Goal: Task Accomplishment & Management: Use online tool/utility

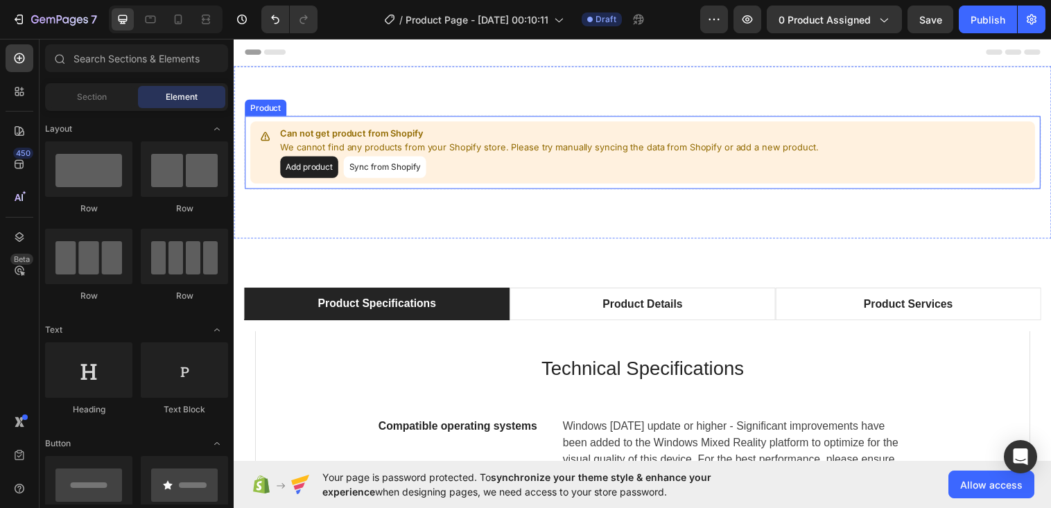
click at [303, 161] on button "Add product" at bounding box center [310, 169] width 59 height 22
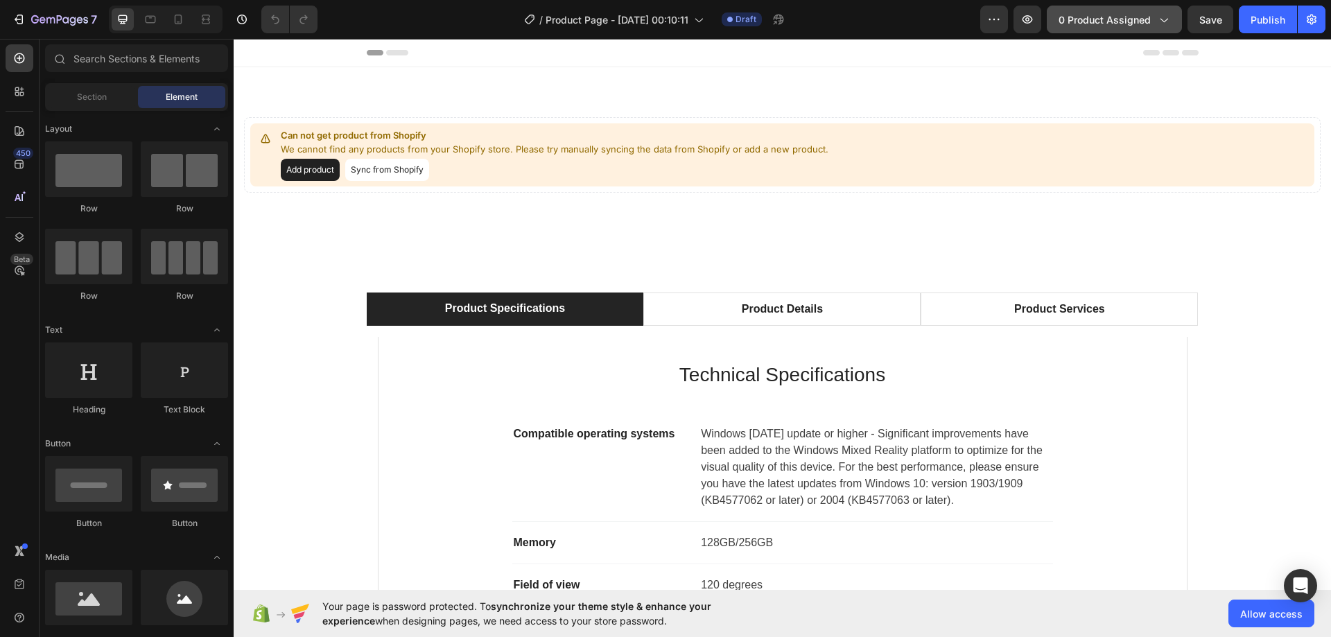
click at [1050, 20] on span "0 product assigned" at bounding box center [1105, 19] width 92 height 15
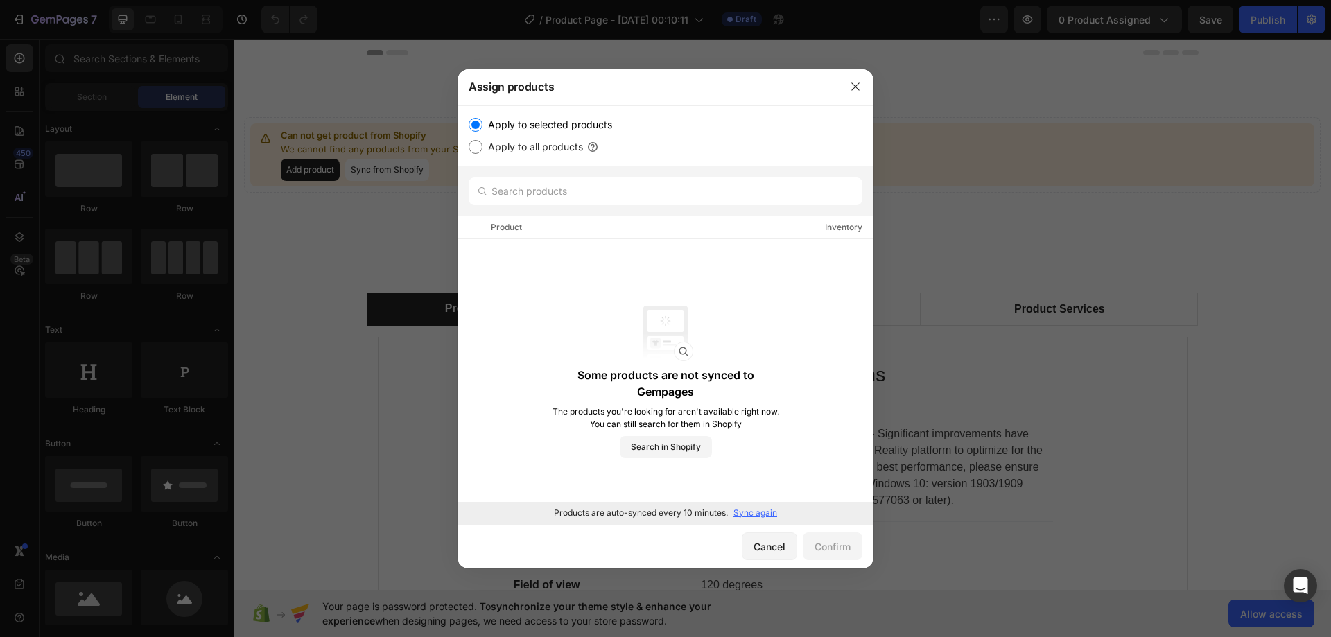
click at [756, 507] on p "Sync again" at bounding box center [755, 513] width 44 height 12
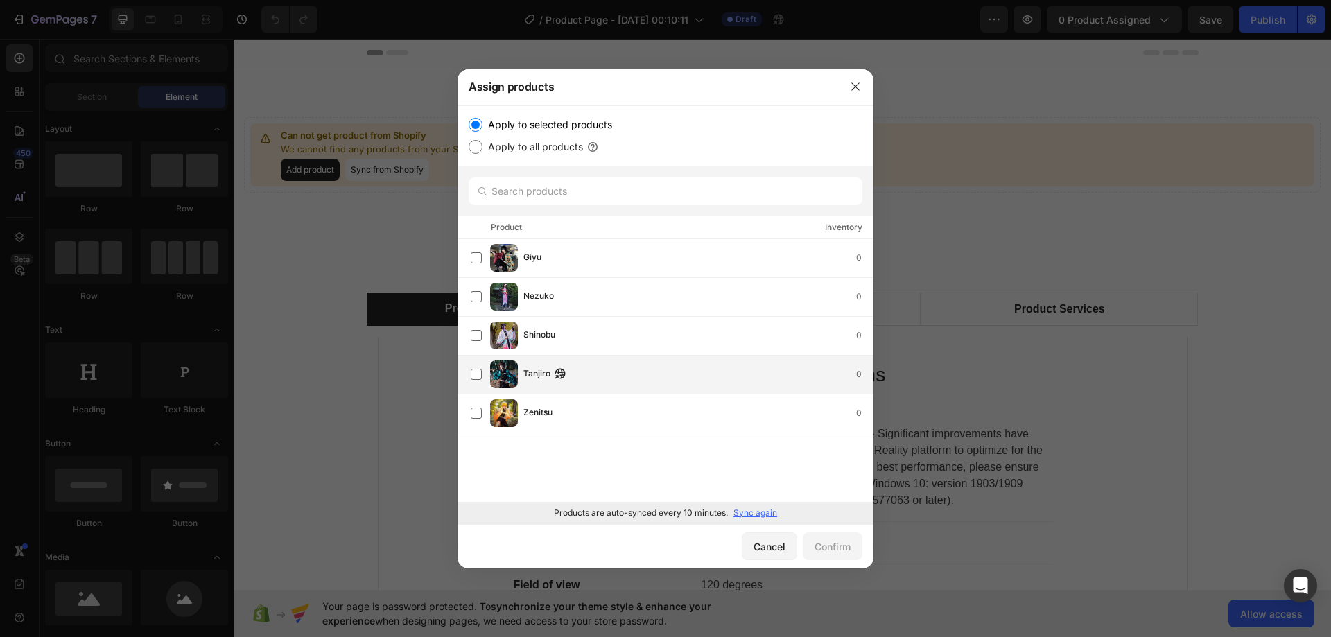
click at [482, 377] on label at bounding box center [476, 374] width 11 height 11
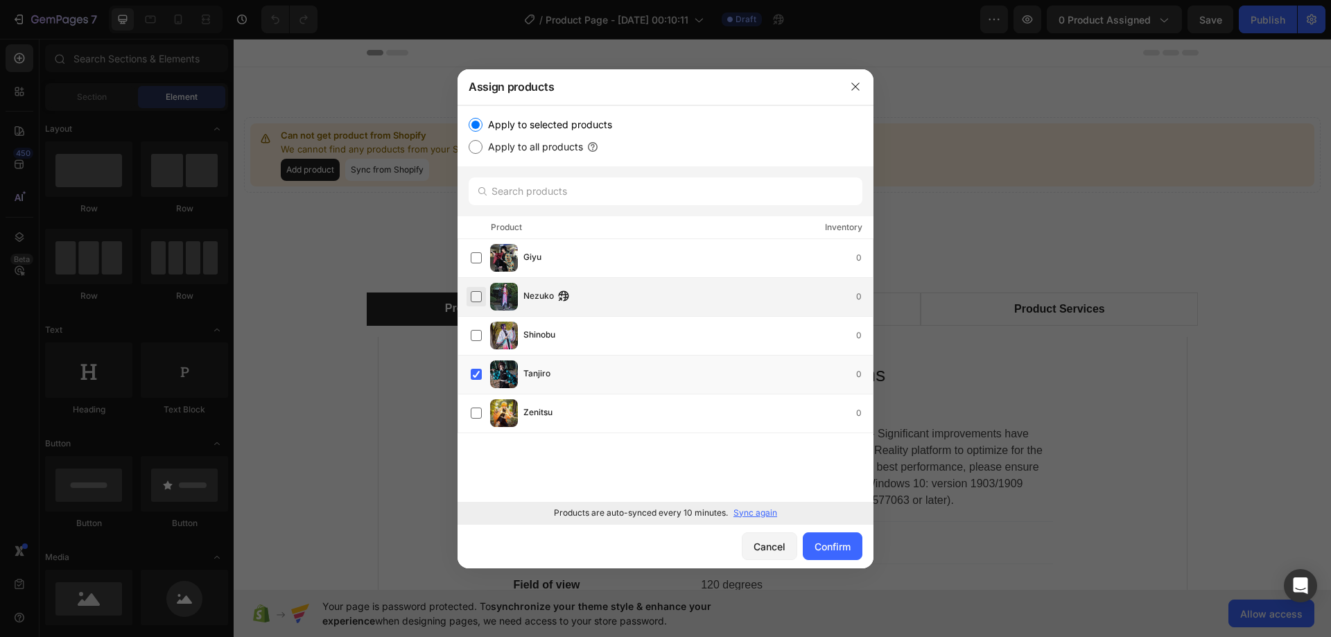
click at [477, 299] on label at bounding box center [476, 296] width 11 height 11
click at [474, 415] on label at bounding box center [476, 413] width 11 height 11
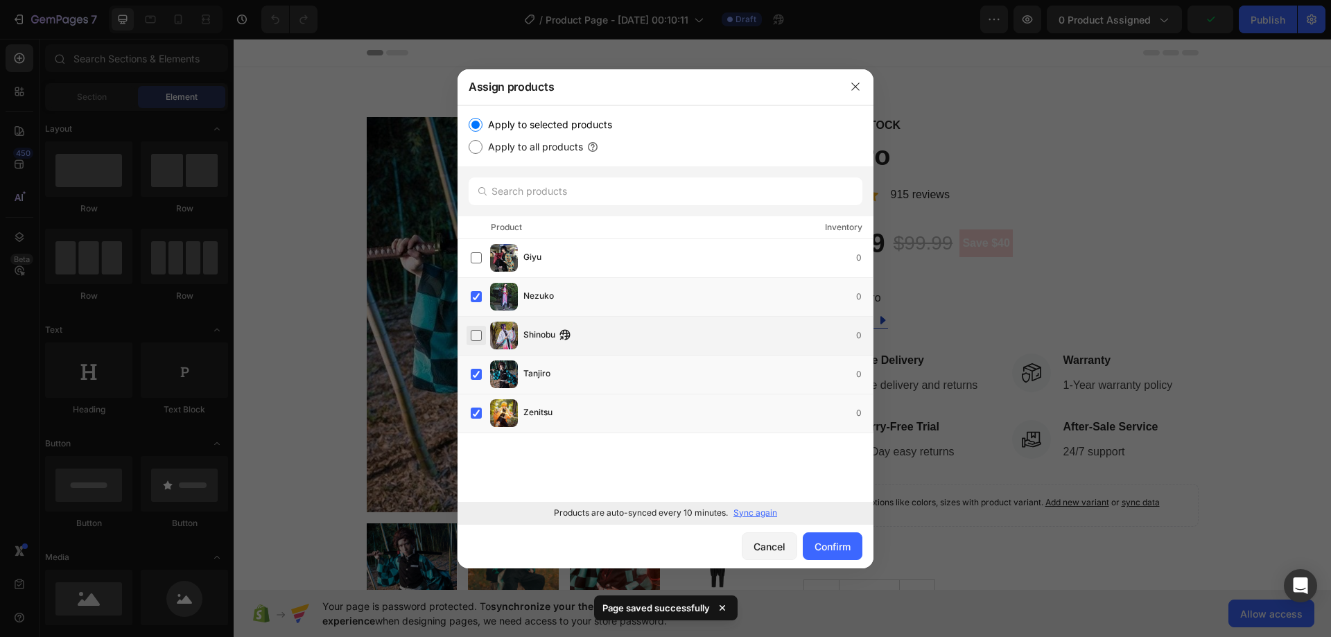
click at [480, 333] on label at bounding box center [476, 335] width 11 height 11
click at [480, 261] on label at bounding box center [476, 257] width 11 height 11
click at [820, 507] on div "Confirm" at bounding box center [833, 546] width 36 height 15
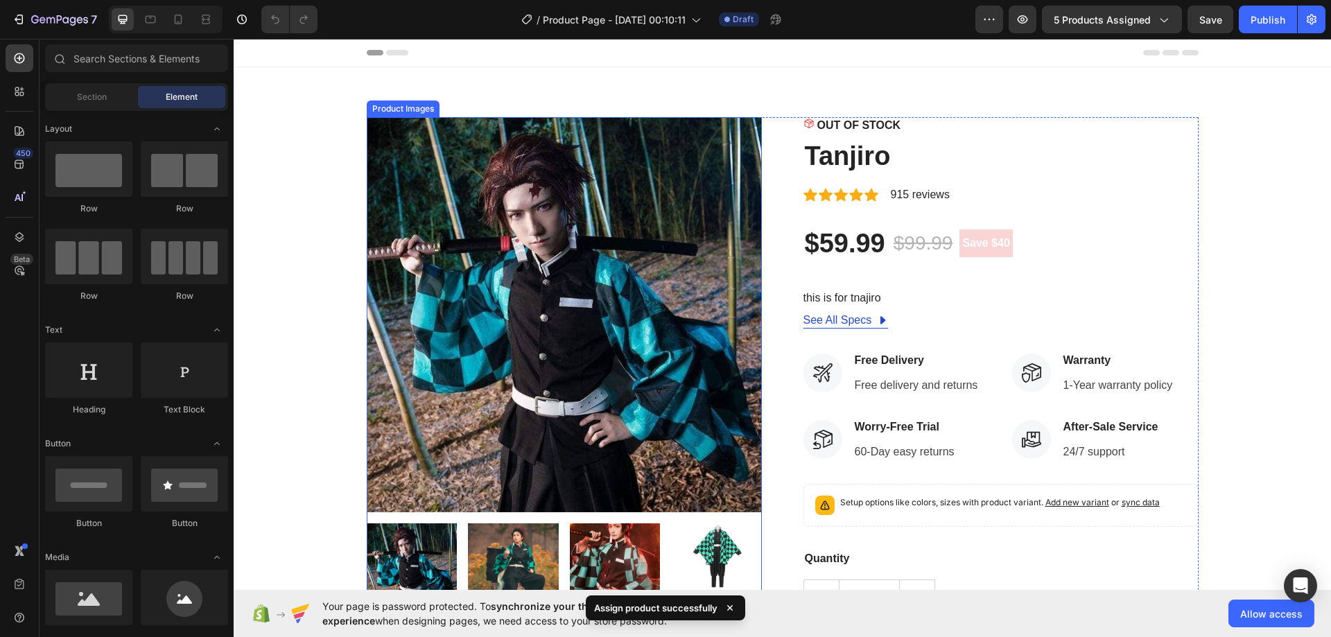
click at [489, 507] on img at bounding box center [513, 568] width 91 height 91
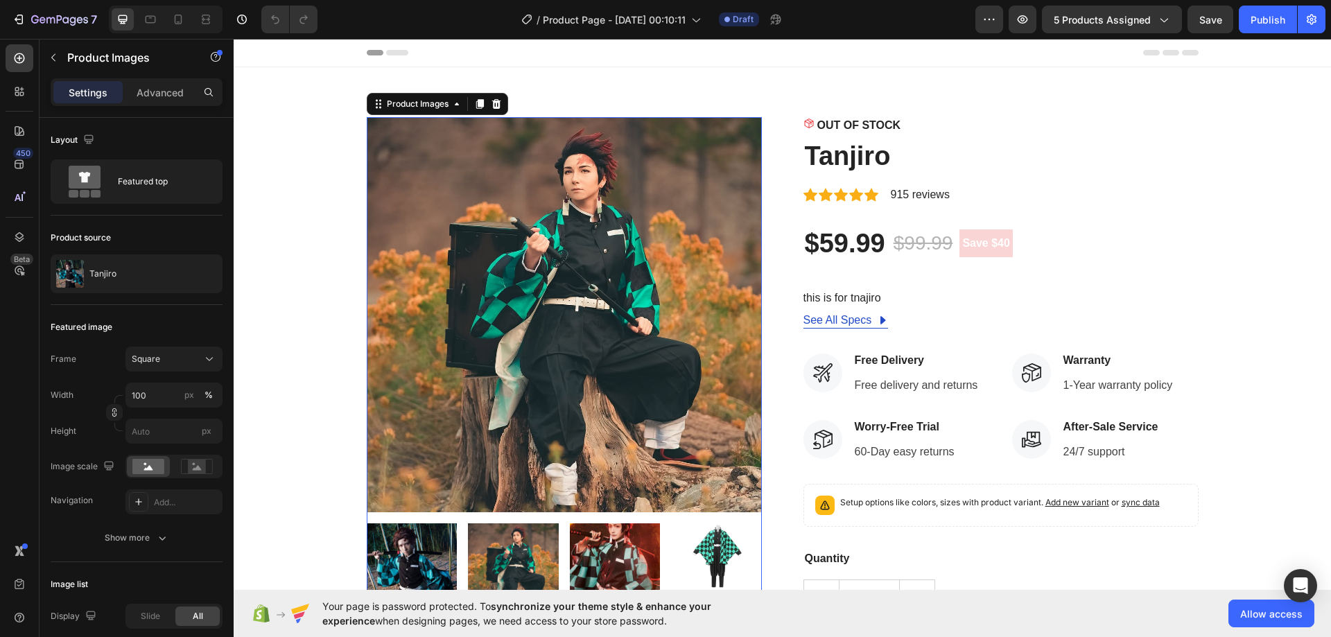
click at [418, 507] on img at bounding box center [412, 568] width 91 height 91
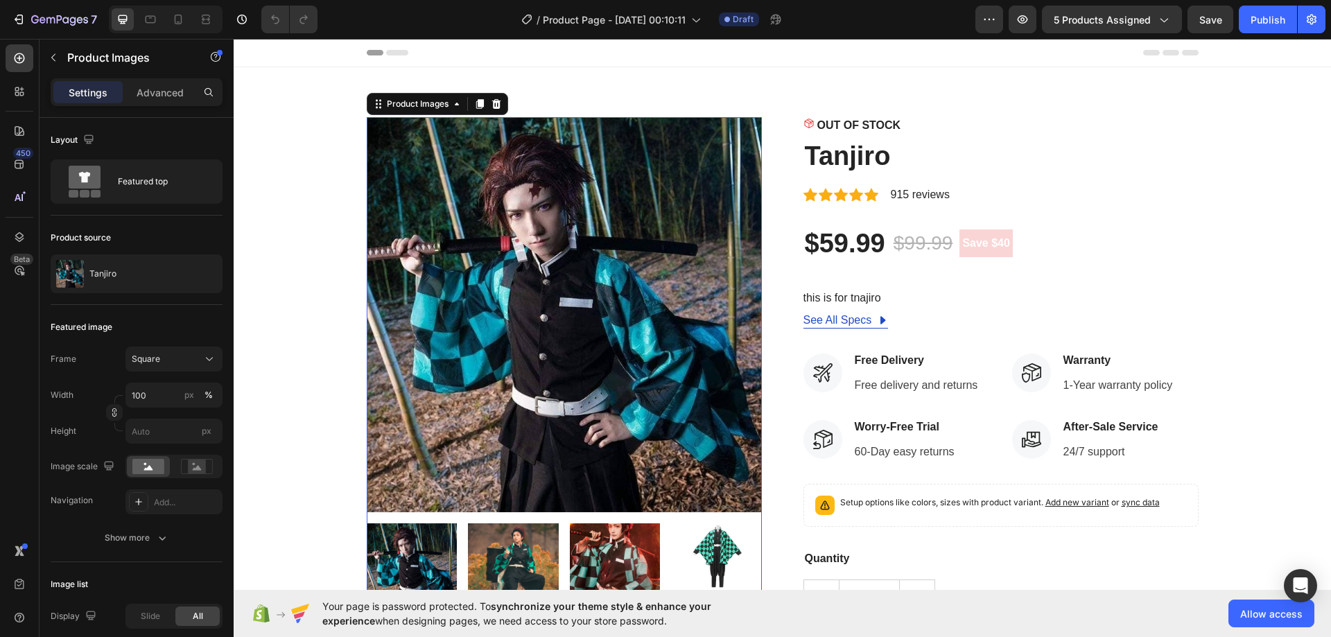
click at [589, 507] on img at bounding box center [615, 568] width 91 height 91
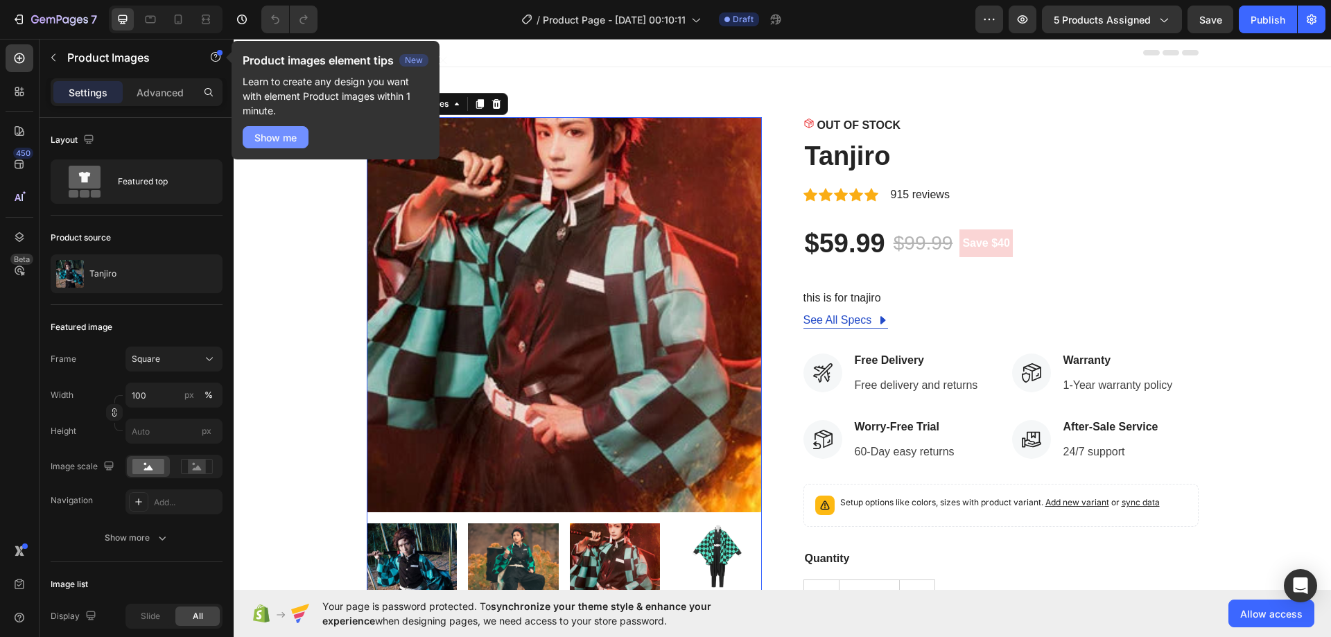
click at [287, 130] on div "Show me" at bounding box center [275, 137] width 42 height 15
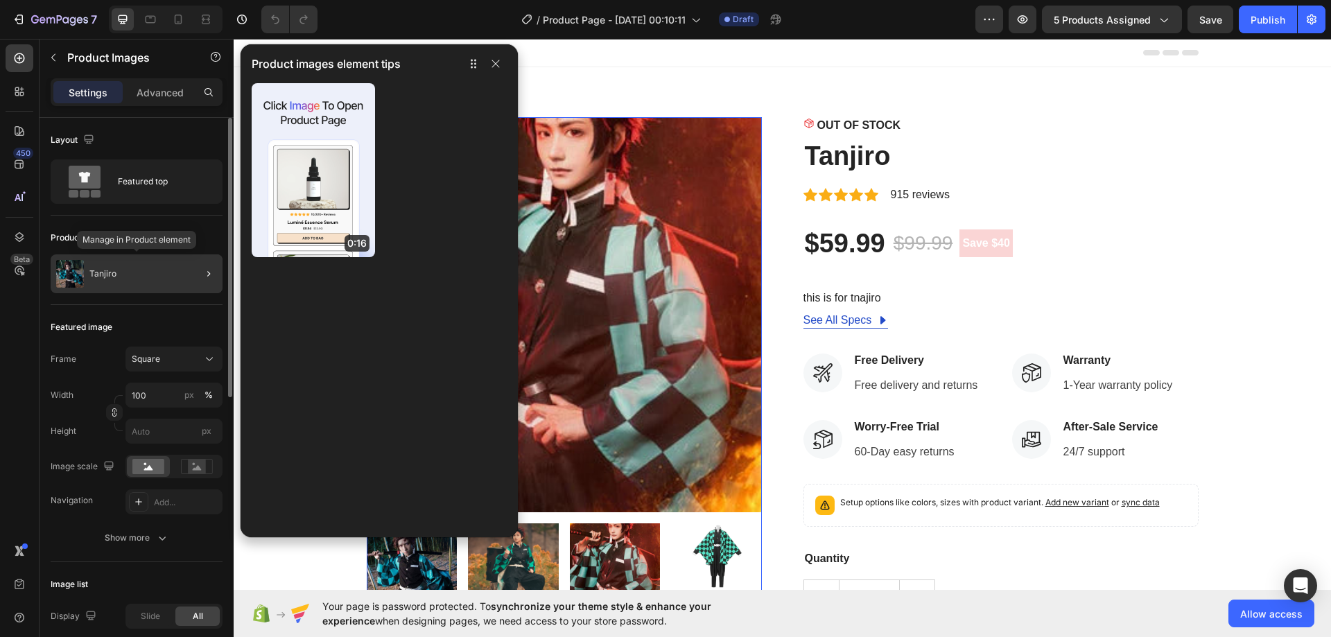
click at [154, 265] on div "Tanjiro" at bounding box center [137, 273] width 172 height 39
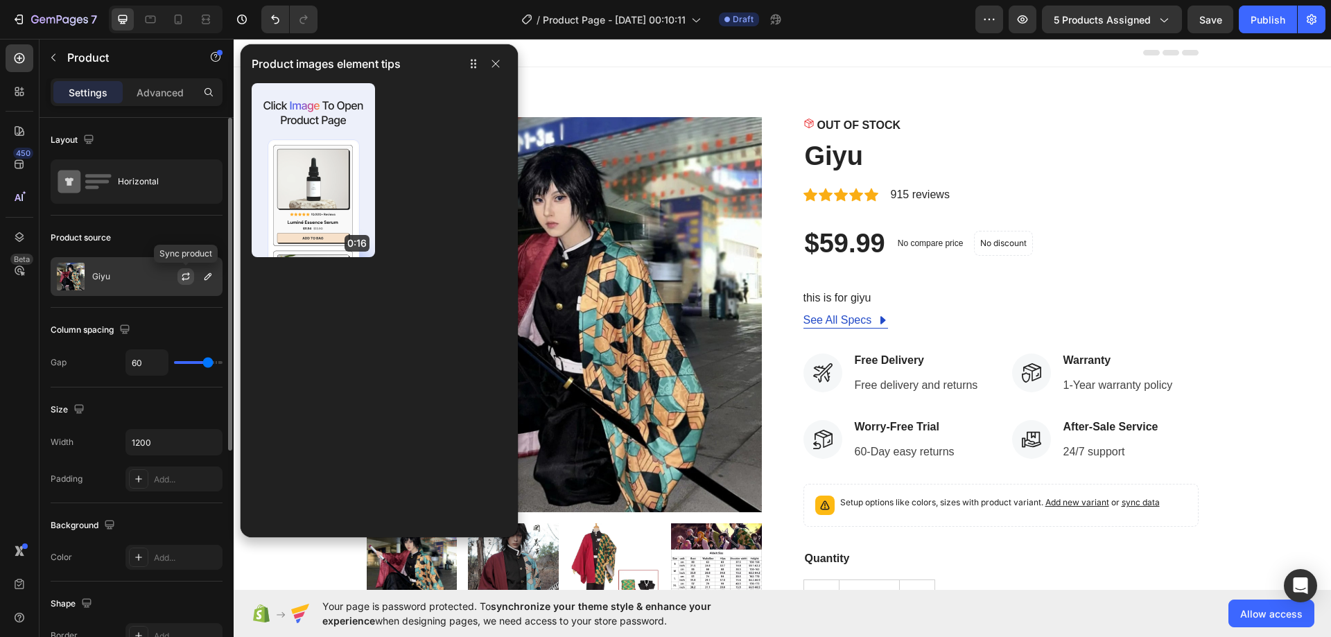
click at [185, 279] on icon "button" at bounding box center [186, 279] width 8 height 4
click at [106, 283] on div "Giyu" at bounding box center [137, 276] width 172 height 39
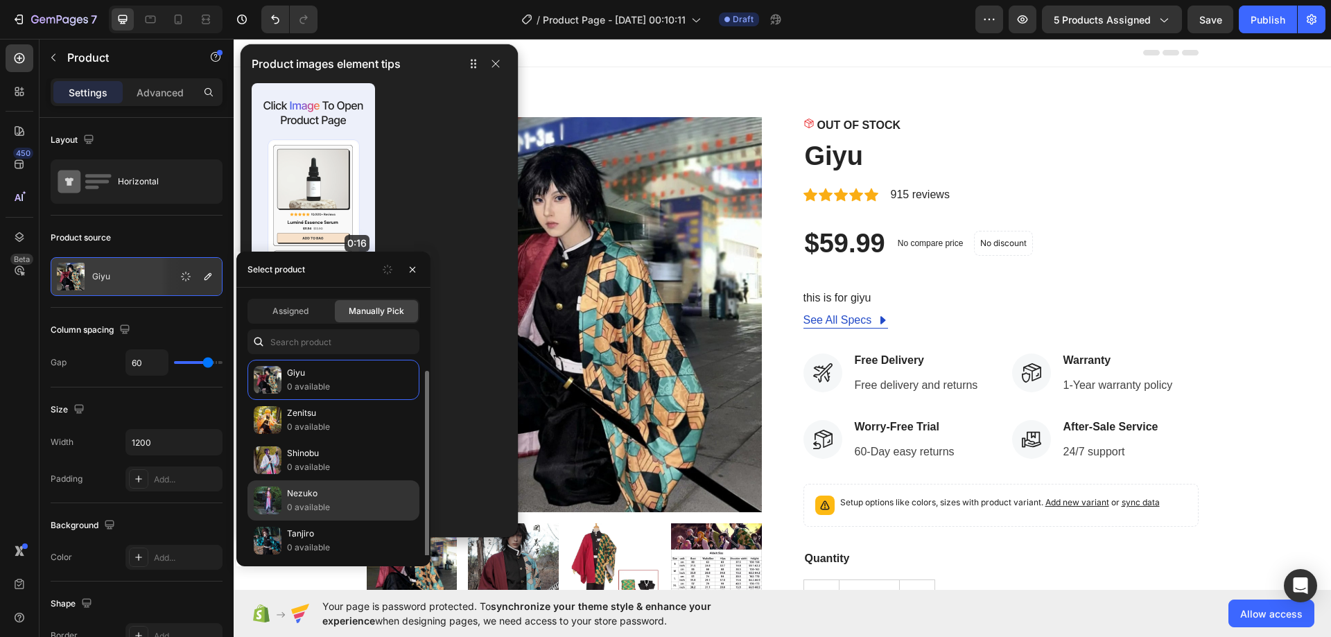
scroll to position [6, 0]
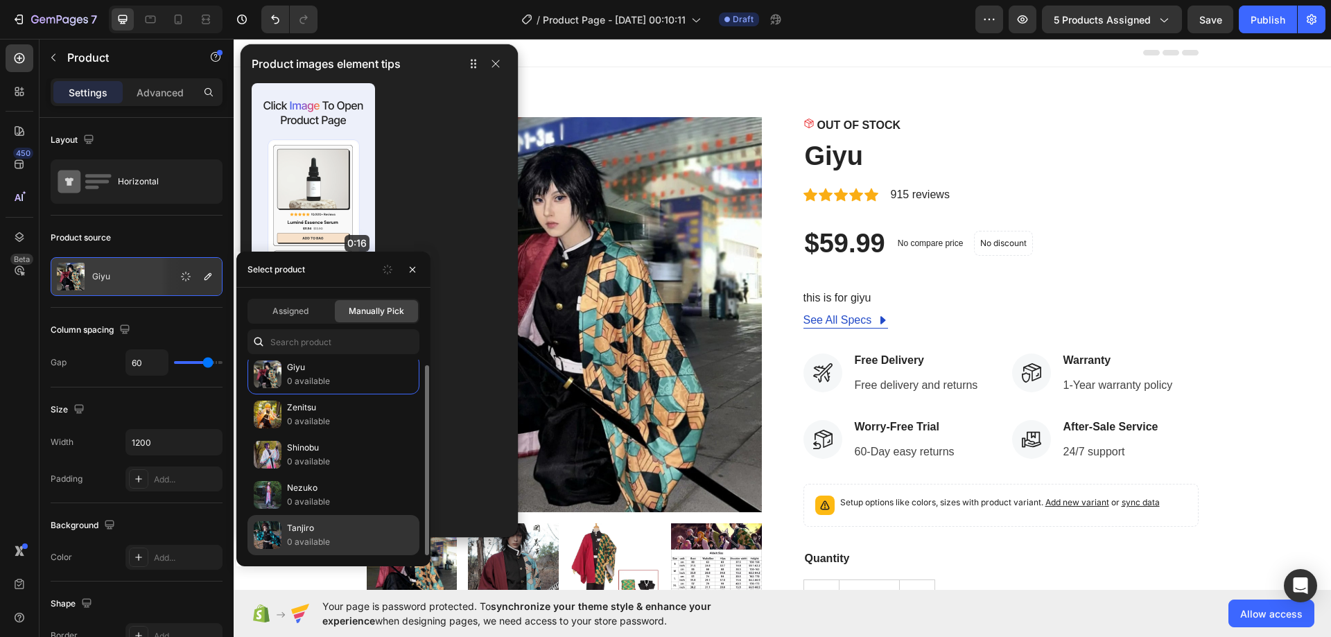
click at [338, 507] on p "Tanjiro" at bounding box center [350, 528] width 126 height 14
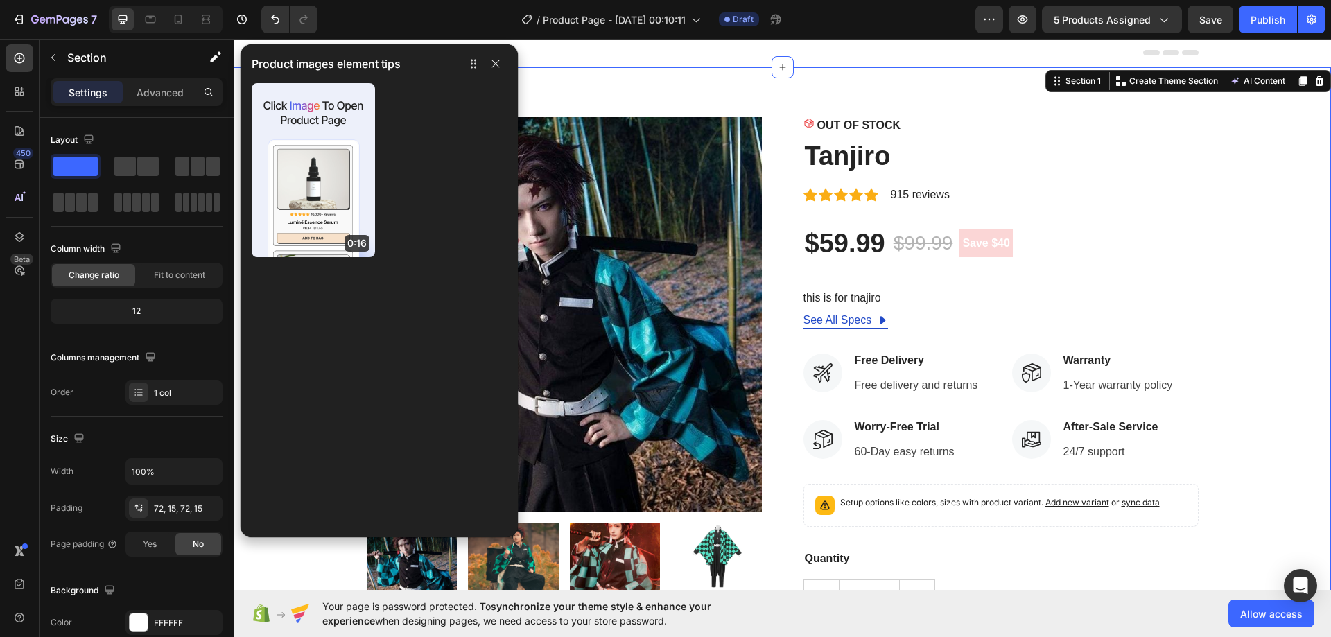
click at [654, 82] on div "Product Images OUT OF STOCK Stock Counter Tanjiro Product Title Icon Icon Icon …" at bounding box center [782, 426] width 1097 height 718
click at [498, 64] on icon "button" at bounding box center [495, 63] width 11 height 11
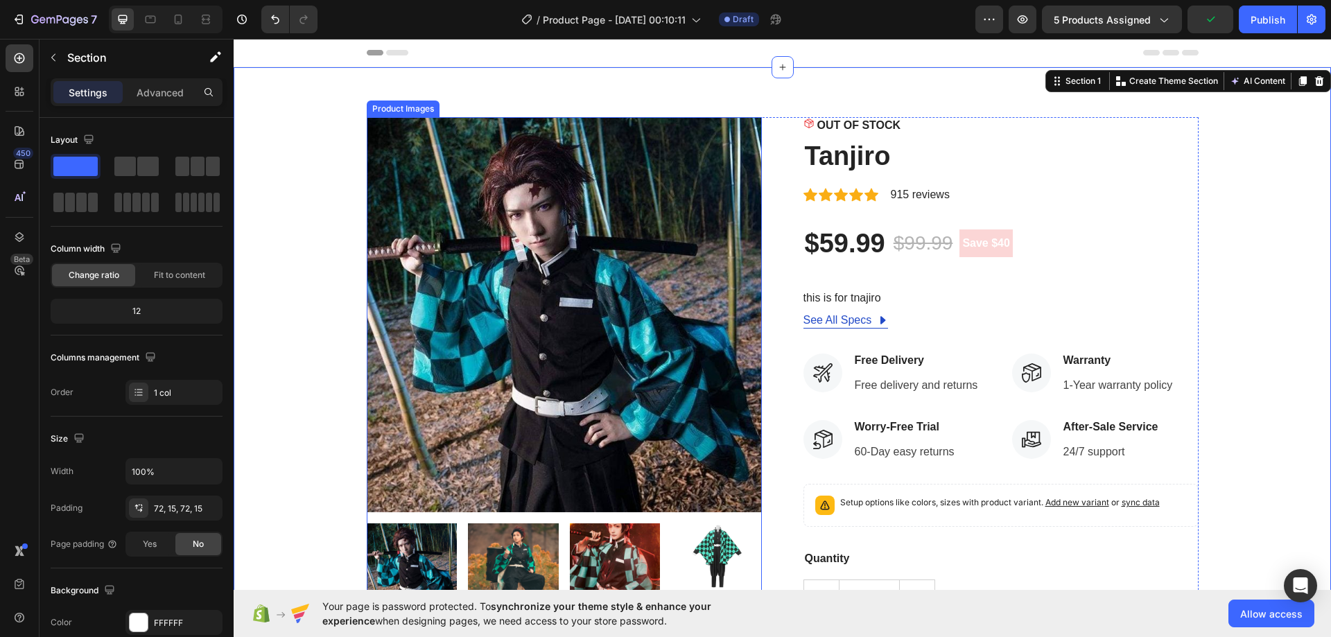
click at [498, 507] on img at bounding box center [513, 568] width 91 height 91
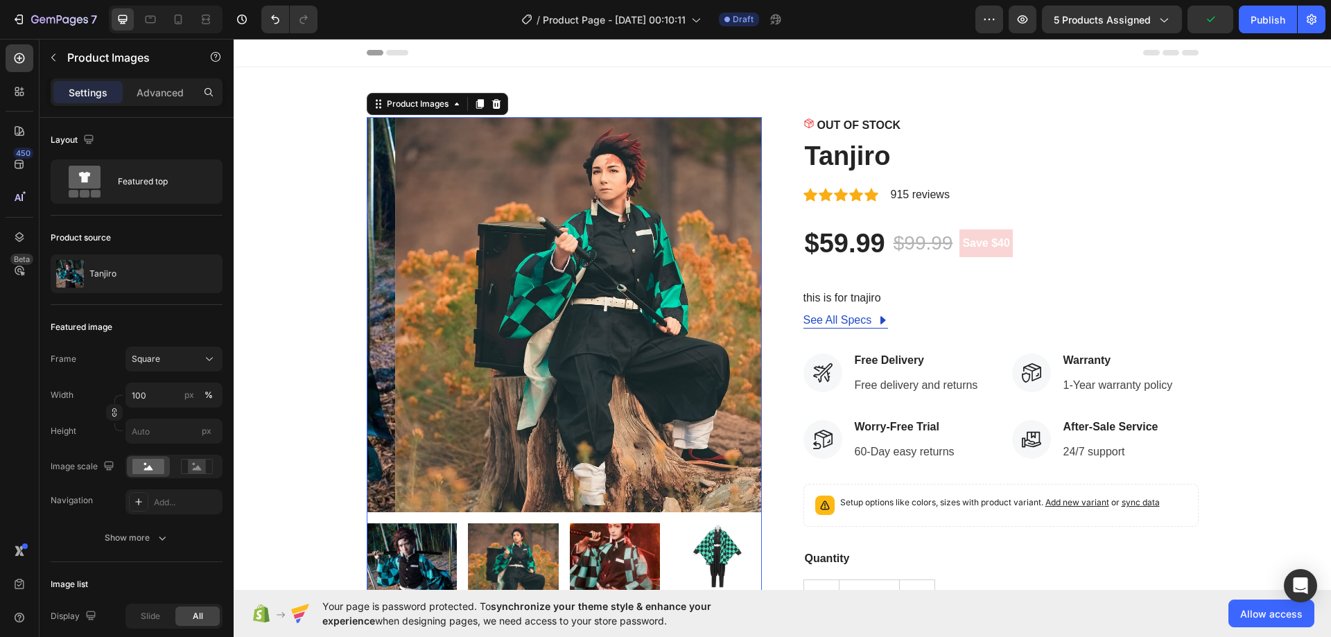
click at [589, 507] on img at bounding box center [615, 568] width 91 height 91
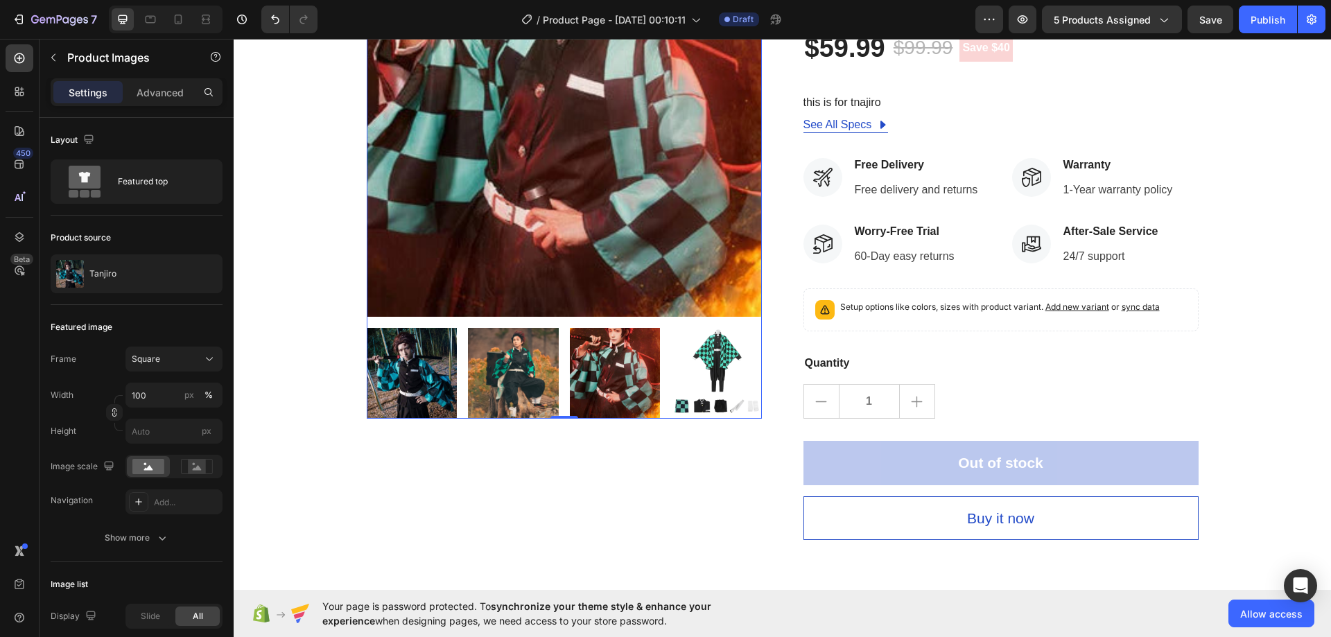
scroll to position [0, 0]
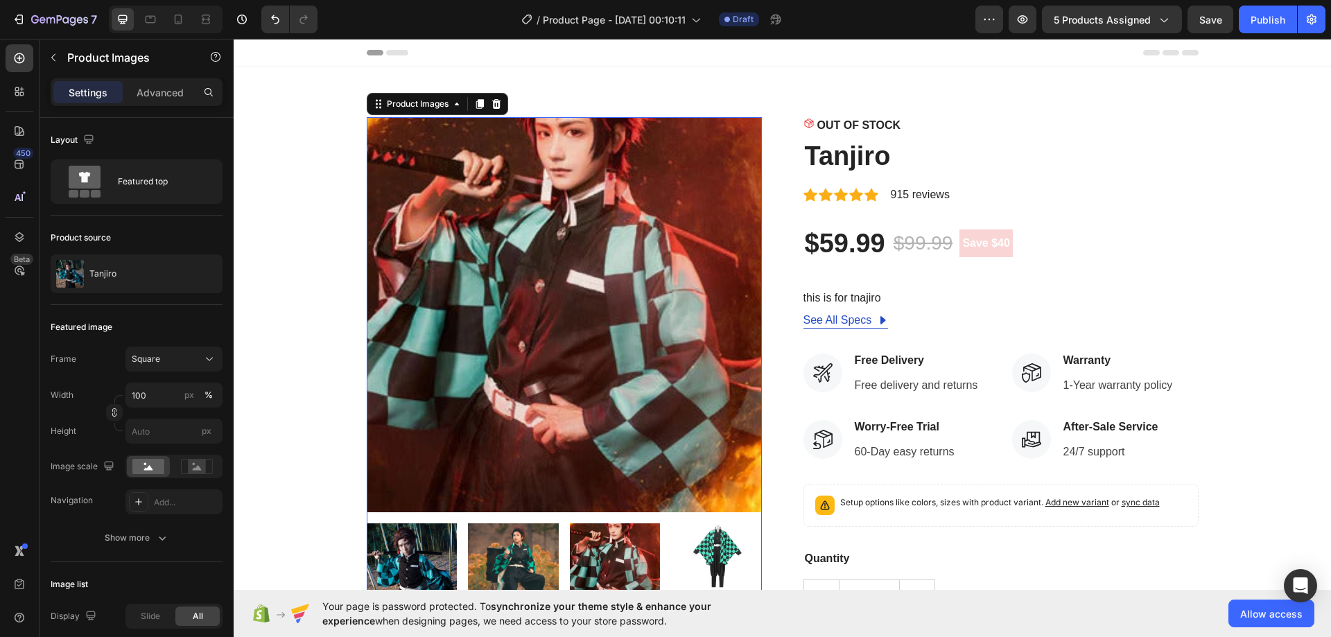
click at [408, 507] on img at bounding box center [412, 568] width 91 height 91
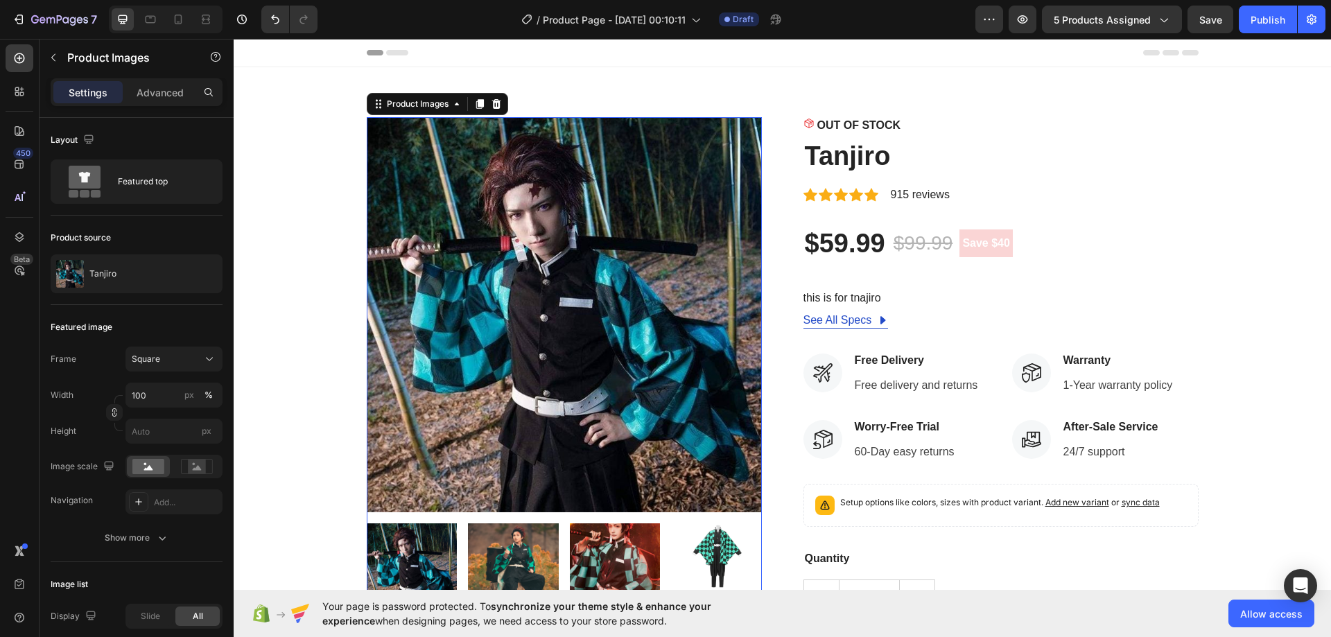
click at [491, 507] on img at bounding box center [513, 568] width 91 height 91
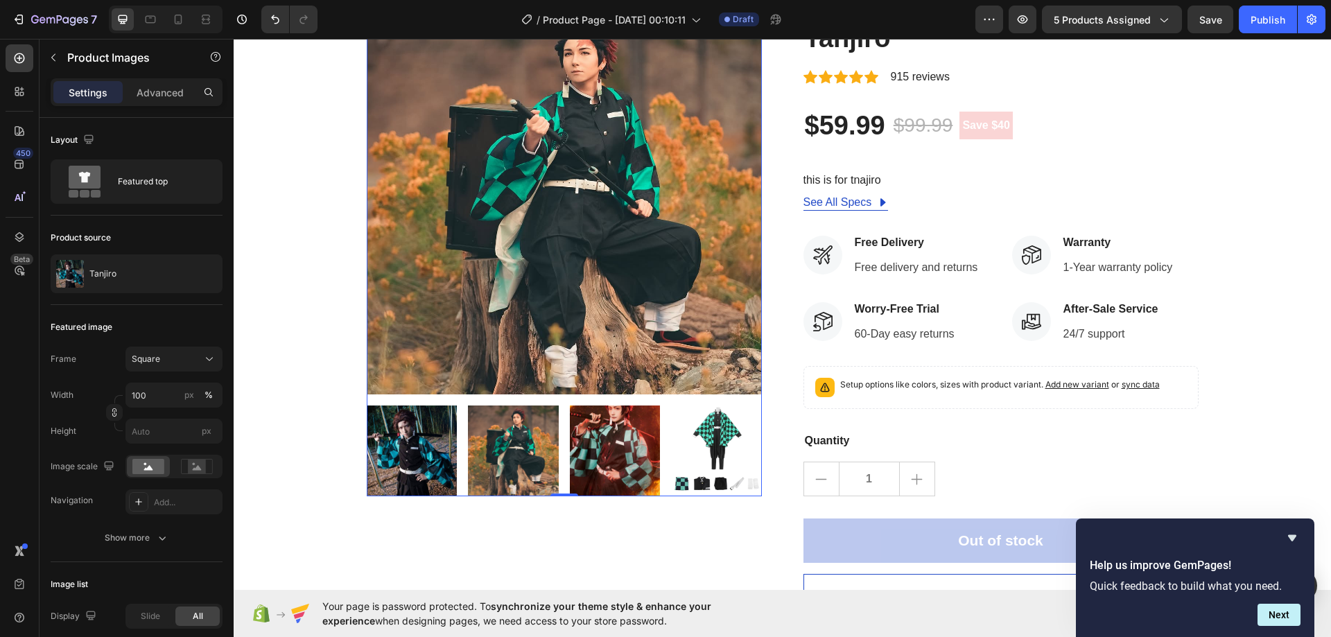
scroll to position [139, 0]
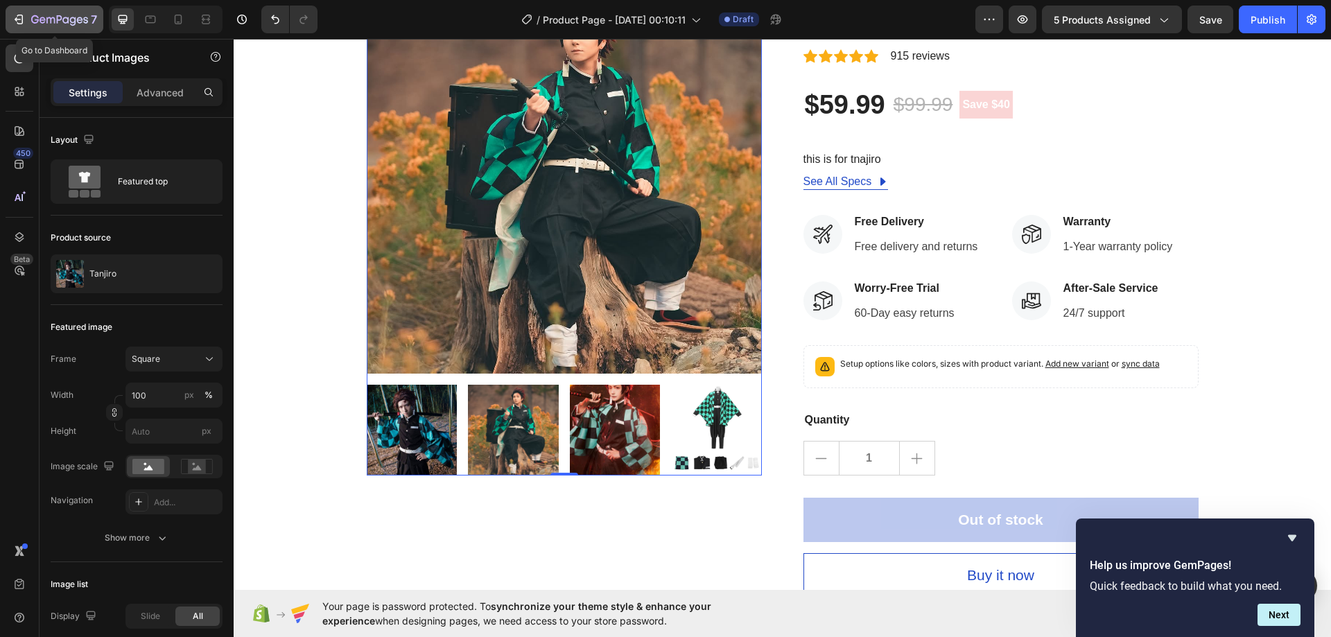
click at [34, 22] on icon "button" at bounding box center [35, 19] width 8 height 8
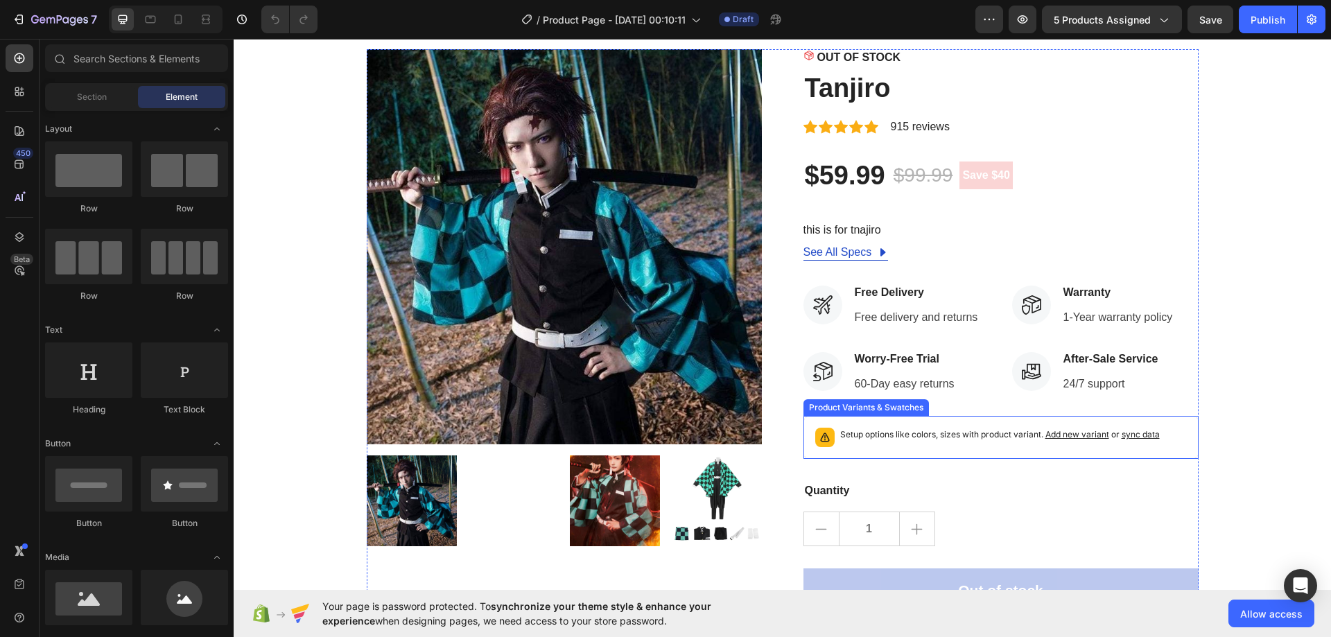
scroll to position [69, 0]
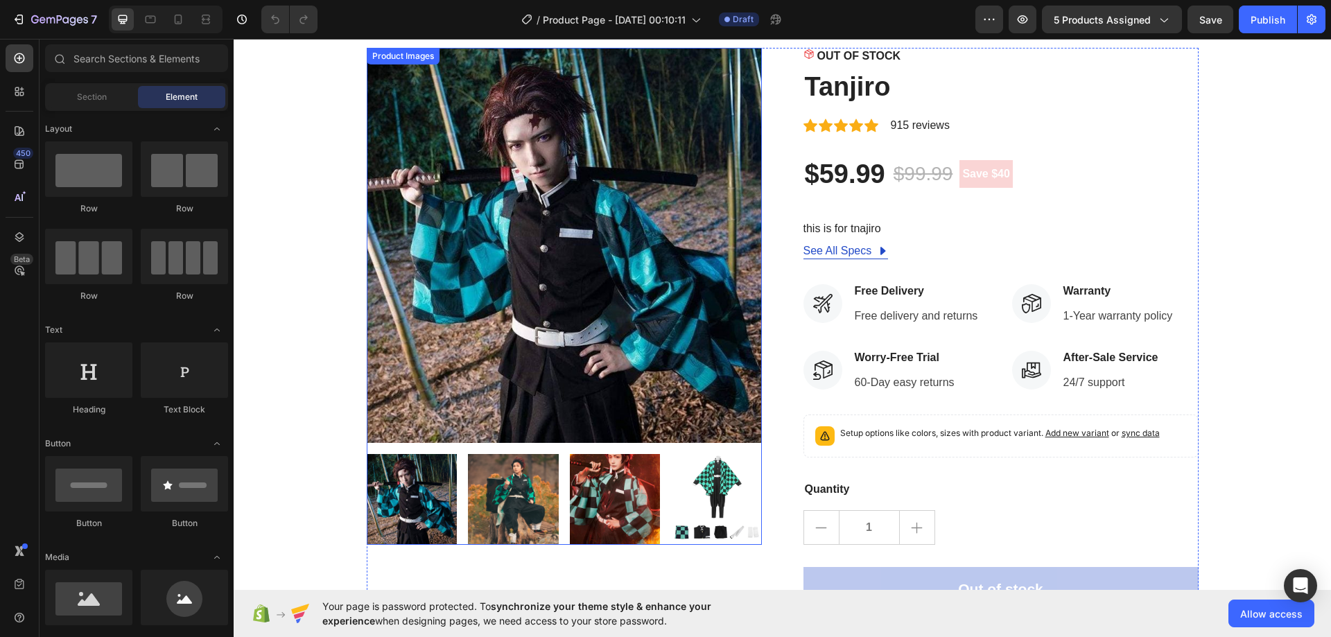
click at [480, 523] on img at bounding box center [513, 499] width 91 height 91
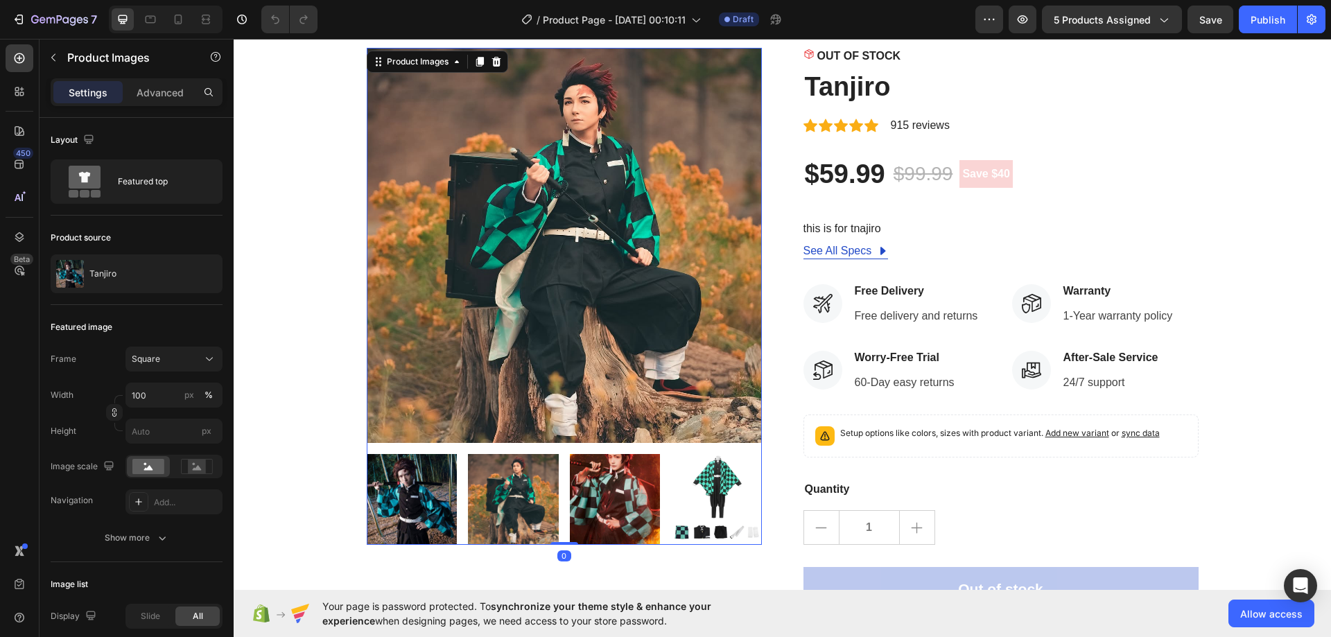
click at [446, 483] on img at bounding box center [412, 499] width 91 height 91
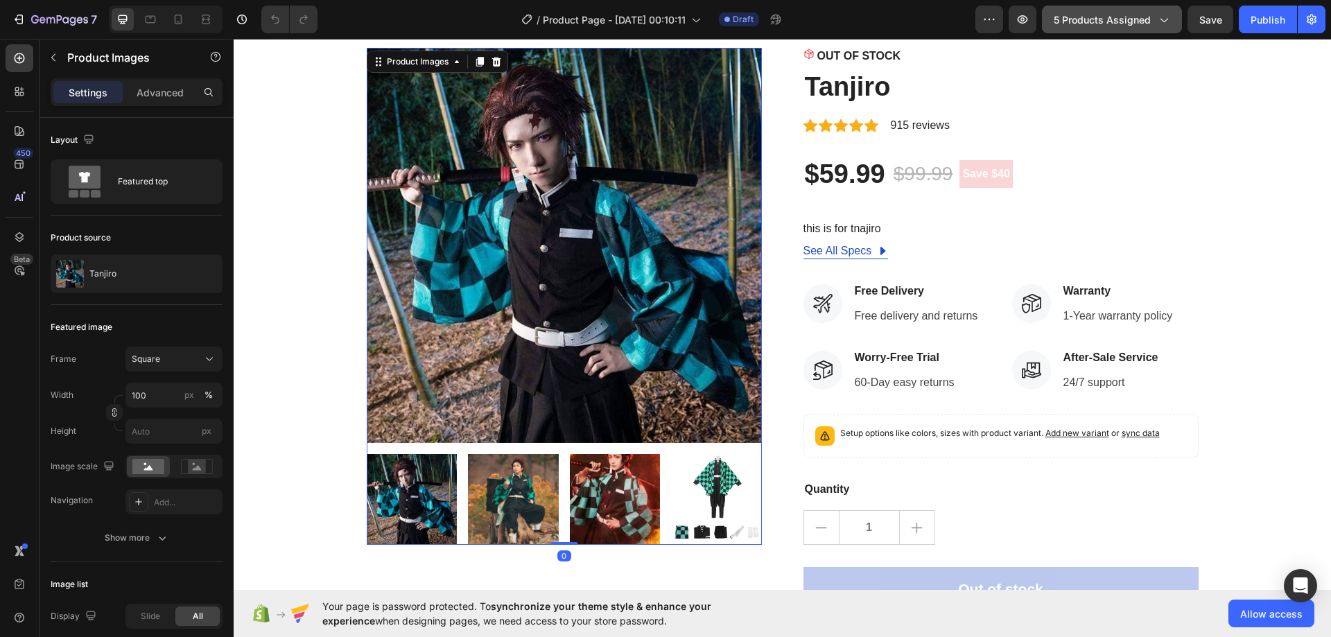
click at [1128, 7] on button "5 products assigned" at bounding box center [1112, 20] width 140 height 28
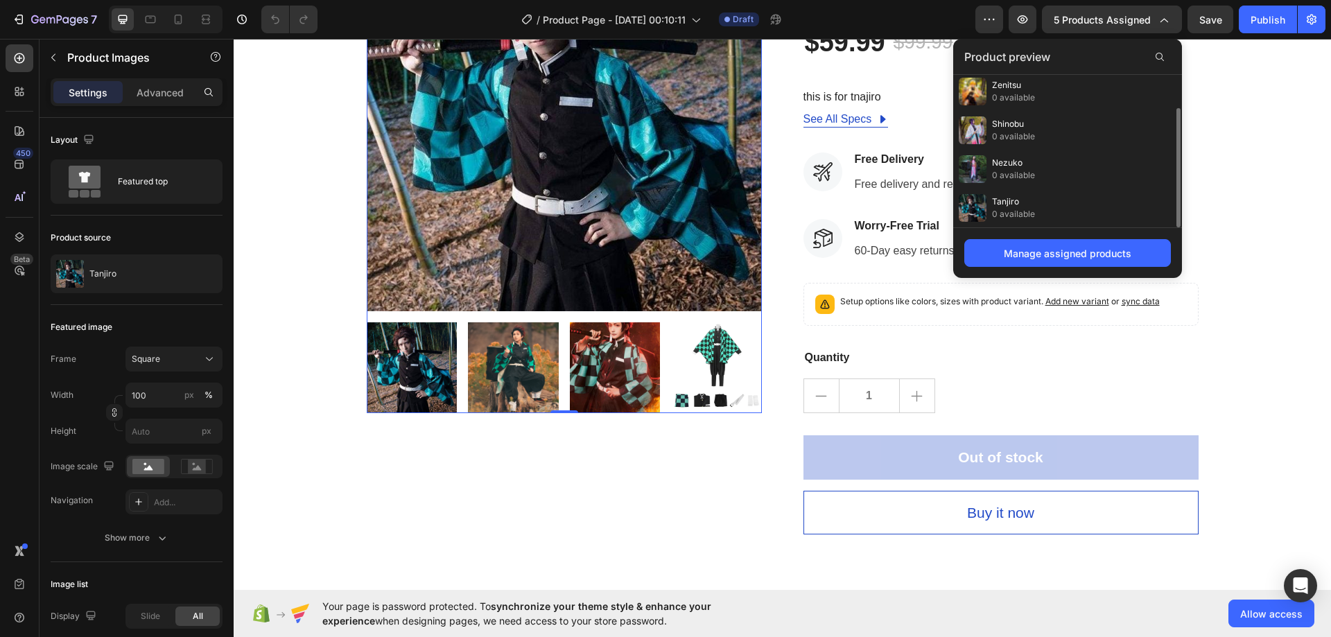
scroll to position [208, 0]
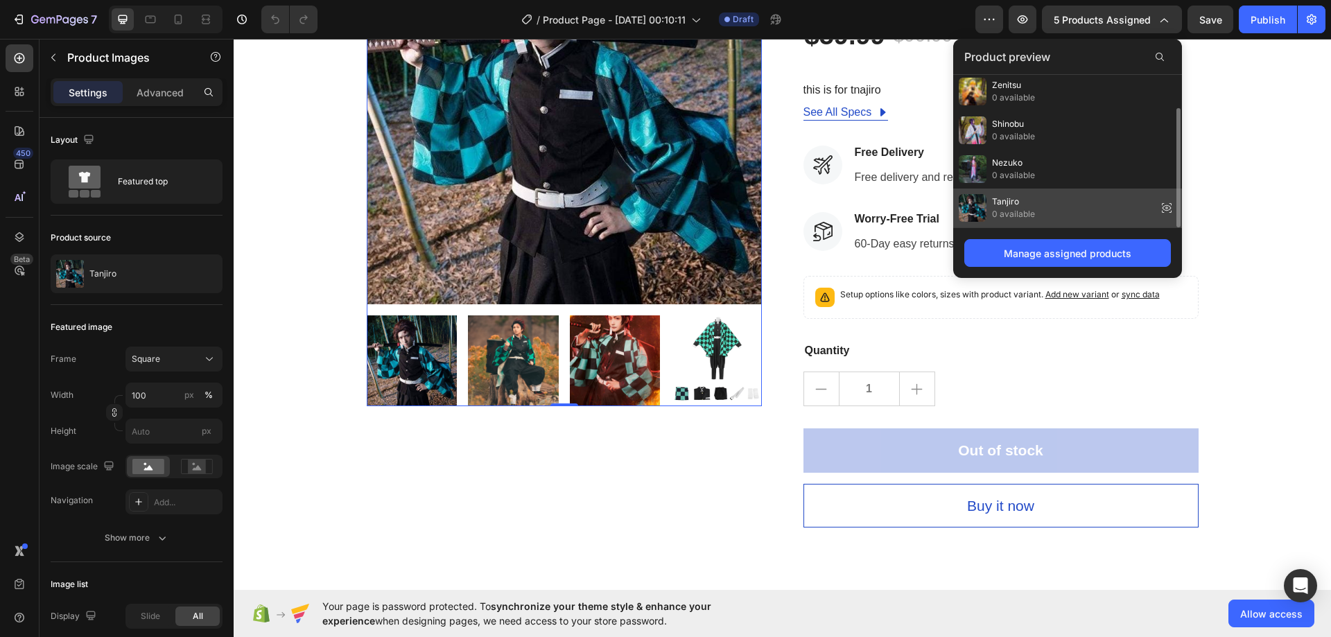
drag, startPoint x: 1048, startPoint y: 213, endPoint x: 815, endPoint y: 173, distance: 237.0
click at [1048, 213] on div "Tanjiro 0 available" at bounding box center [1067, 208] width 229 height 39
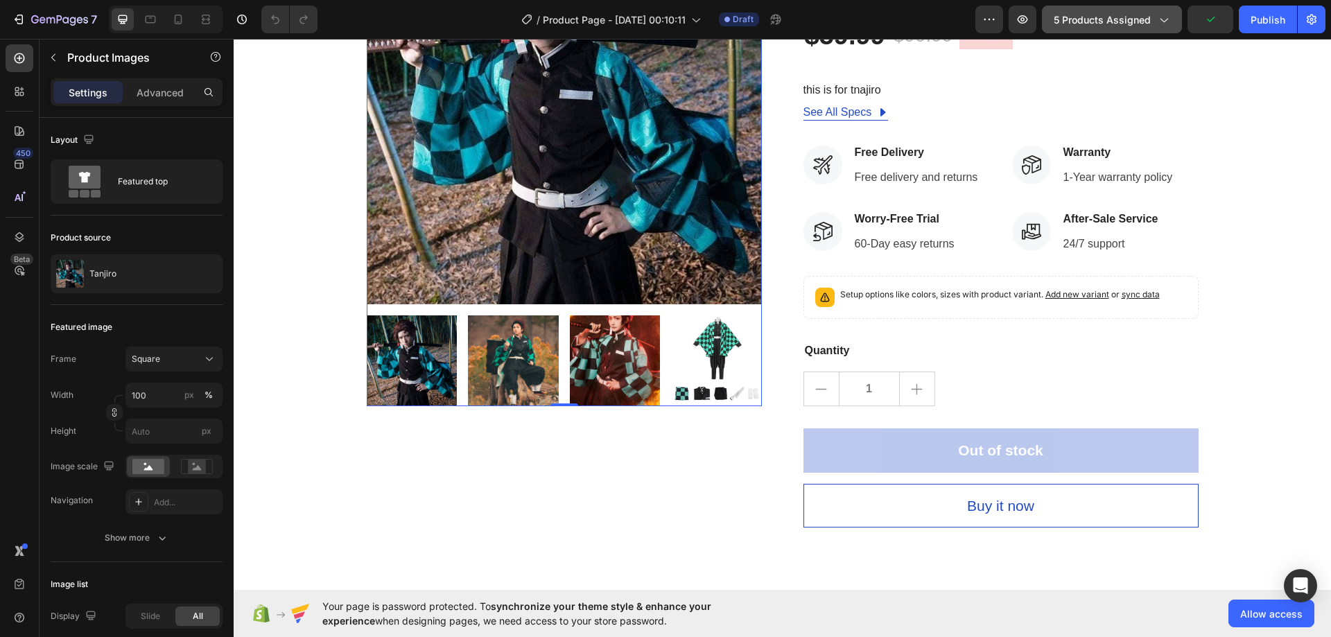
click at [1094, 31] on button "5 products assigned" at bounding box center [1112, 20] width 140 height 28
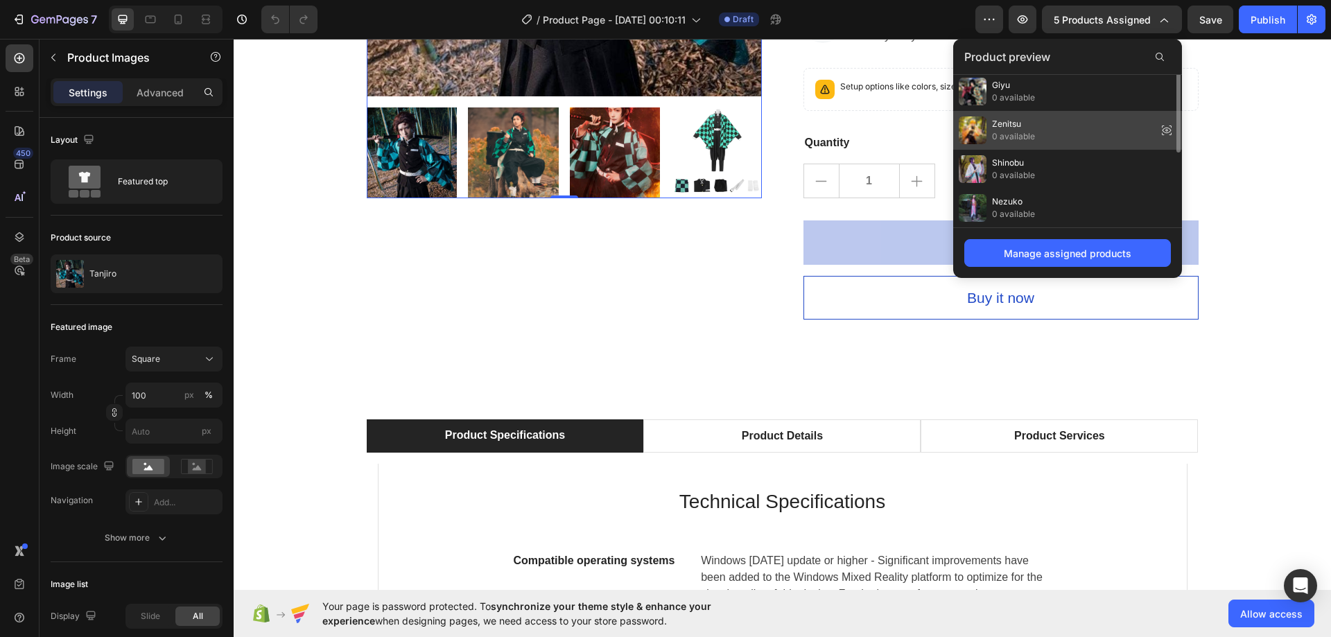
scroll to position [0, 0]
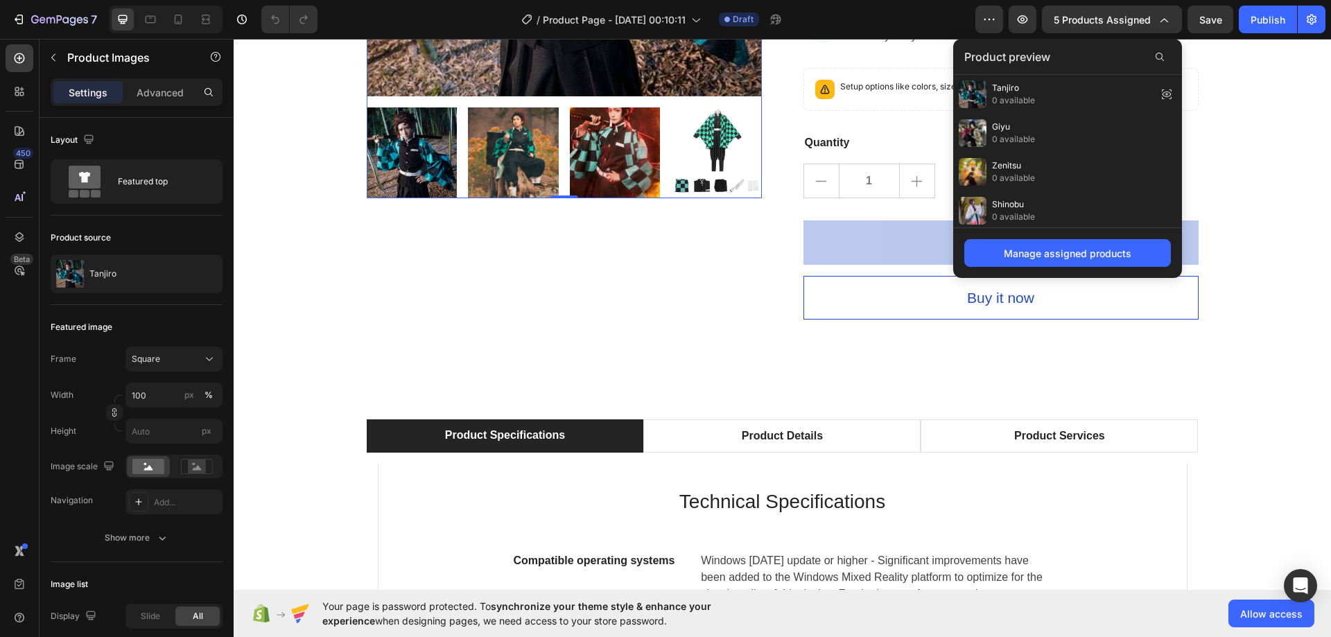
drag, startPoint x: 1287, startPoint y: 139, endPoint x: 318, endPoint y: 282, distance: 979.7
click at [318, 282] on div "Product Images 0 OUT OF STOCK Stock Counter Tanjiro Product Title Icon Icon Ico…" at bounding box center [782, 10] width 1077 height 618
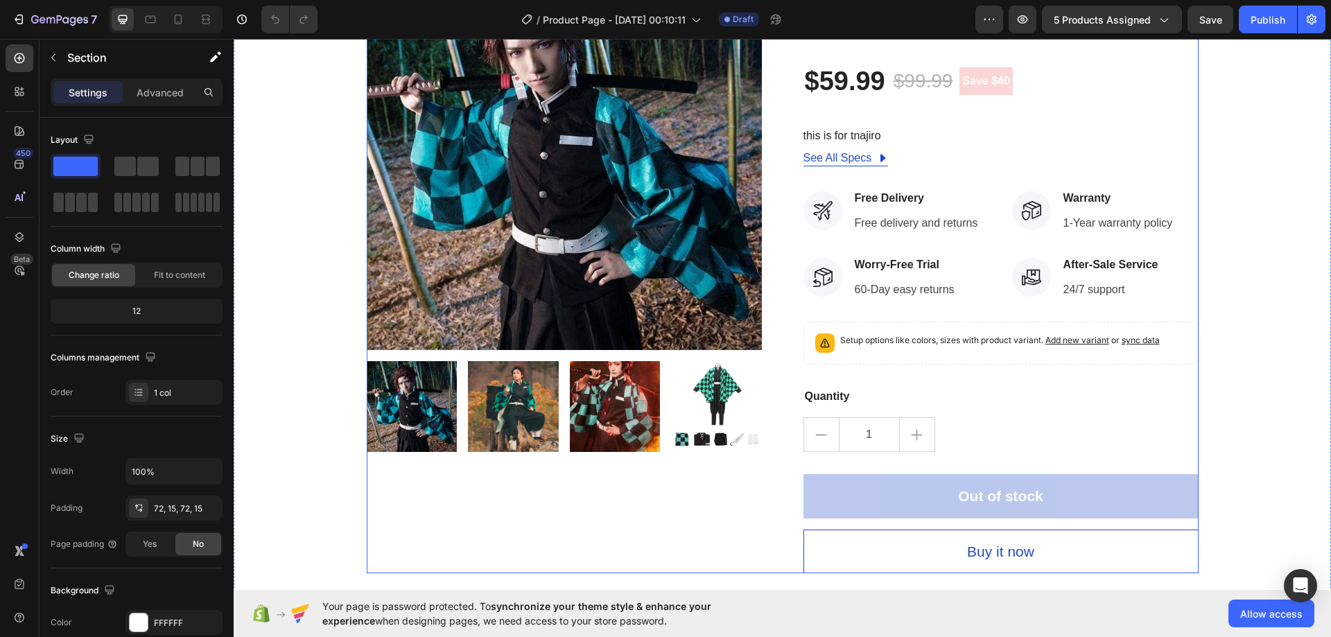
scroll to position [139, 0]
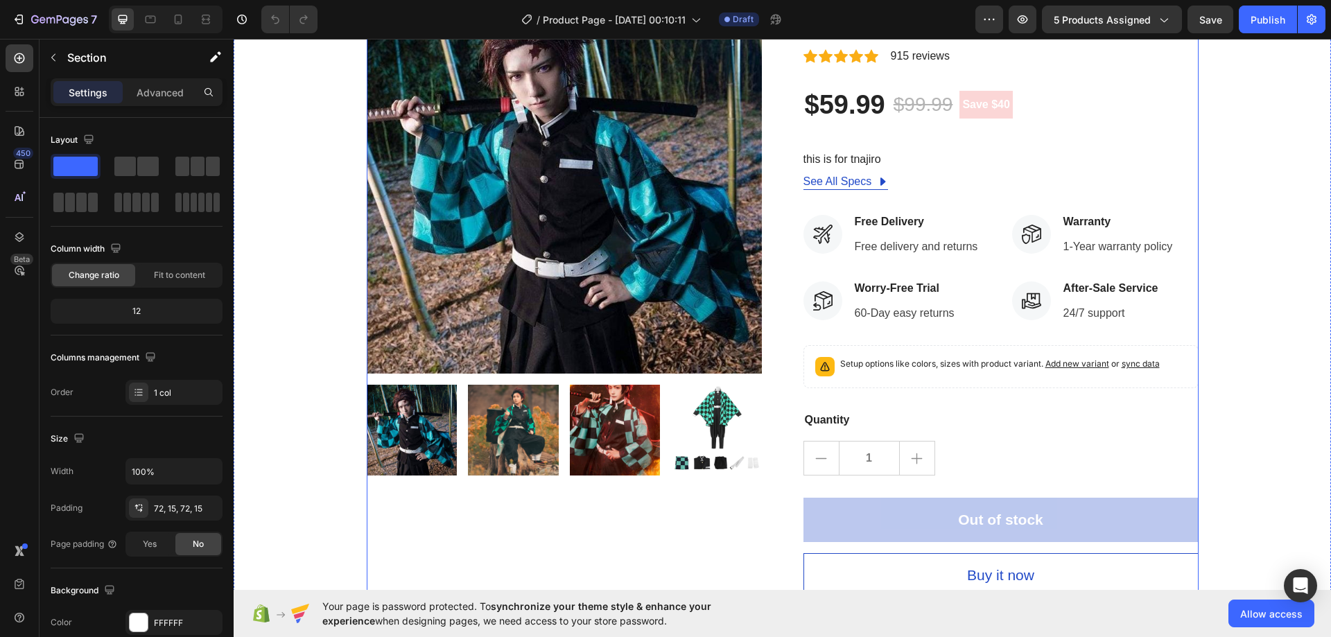
click at [530, 216] on img at bounding box center [564, 176] width 395 height 395
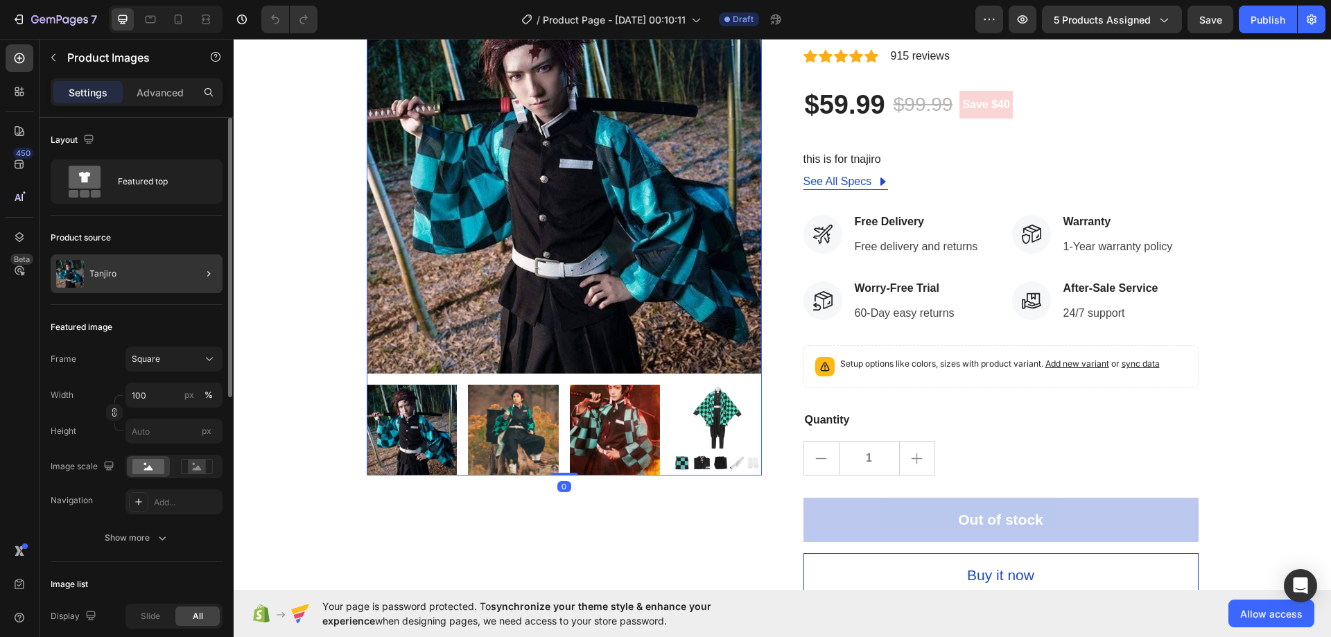
click at [188, 274] on div at bounding box center [203, 273] width 39 height 39
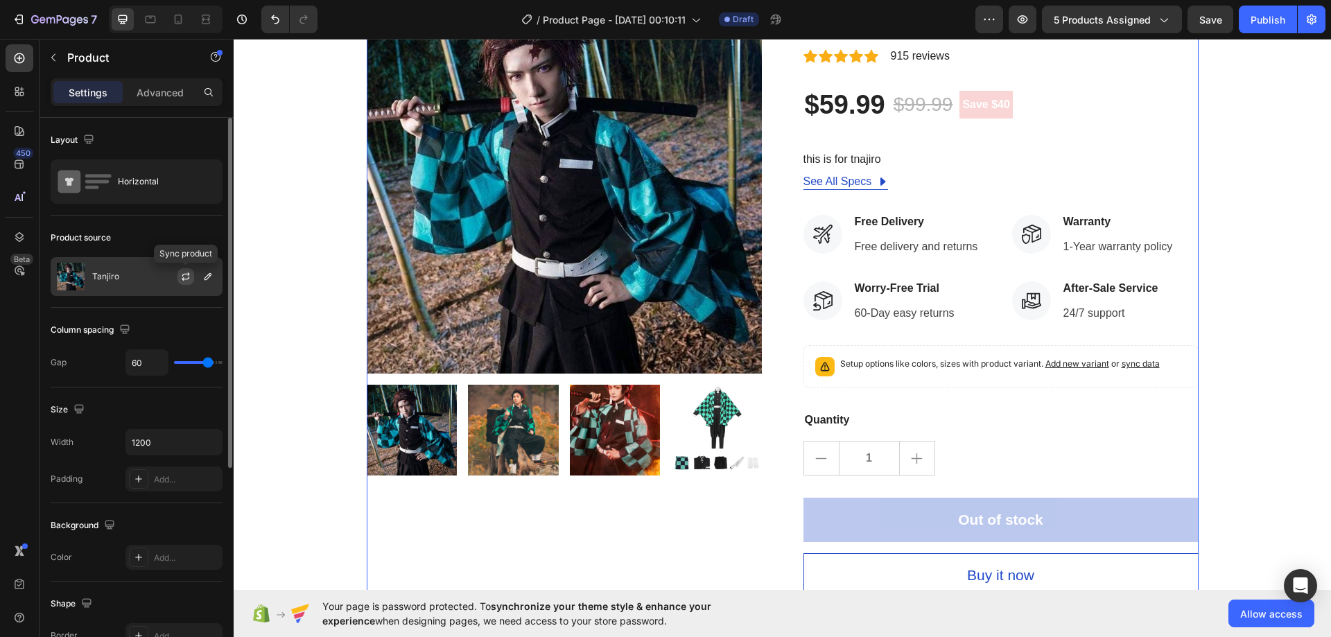
click at [191, 277] on icon "button" at bounding box center [185, 276] width 11 height 11
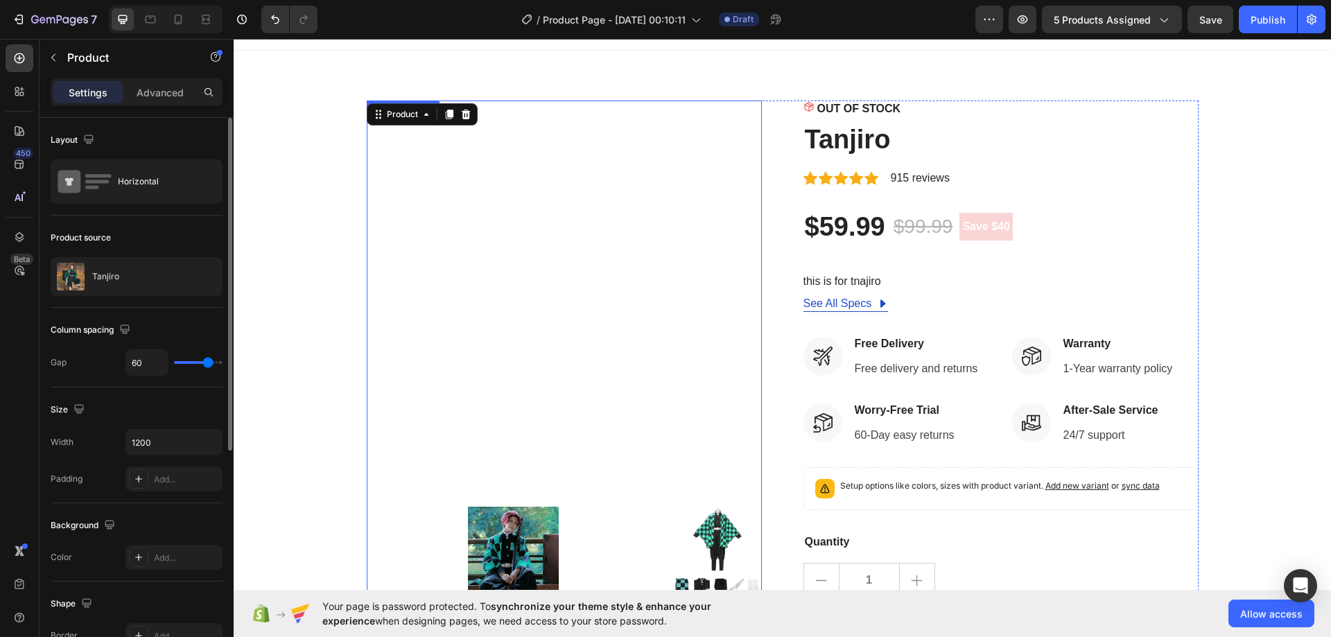
scroll to position [0, 0]
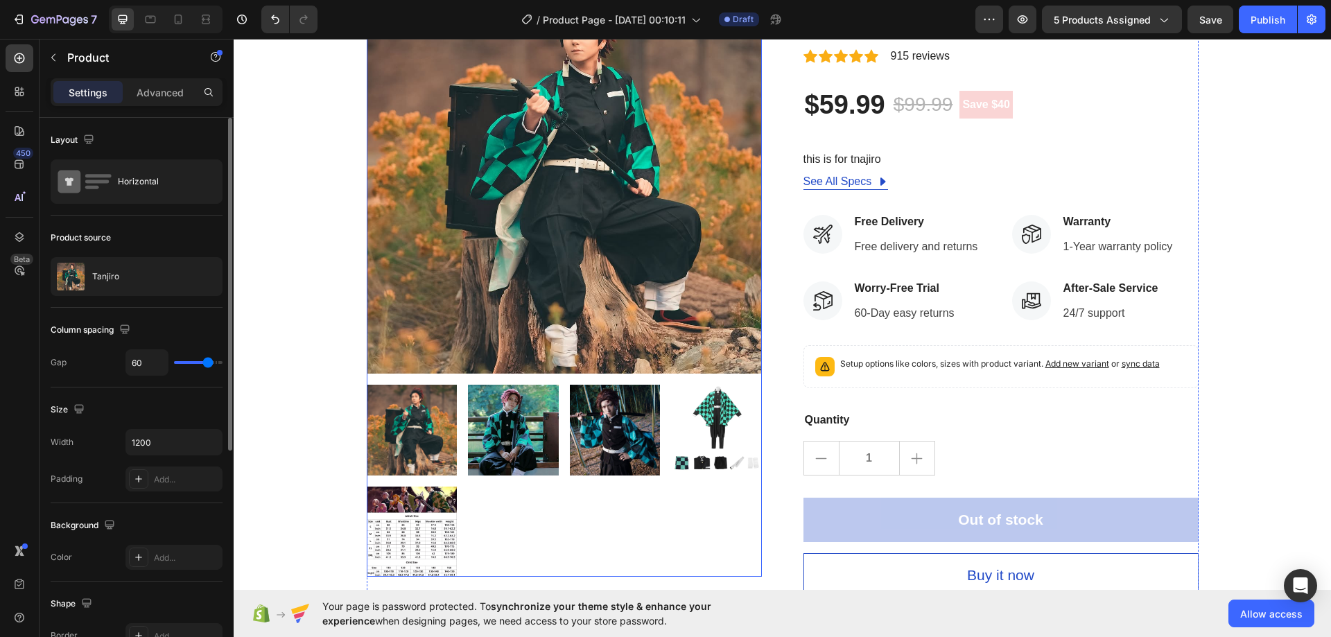
click at [508, 428] on img at bounding box center [513, 430] width 91 height 91
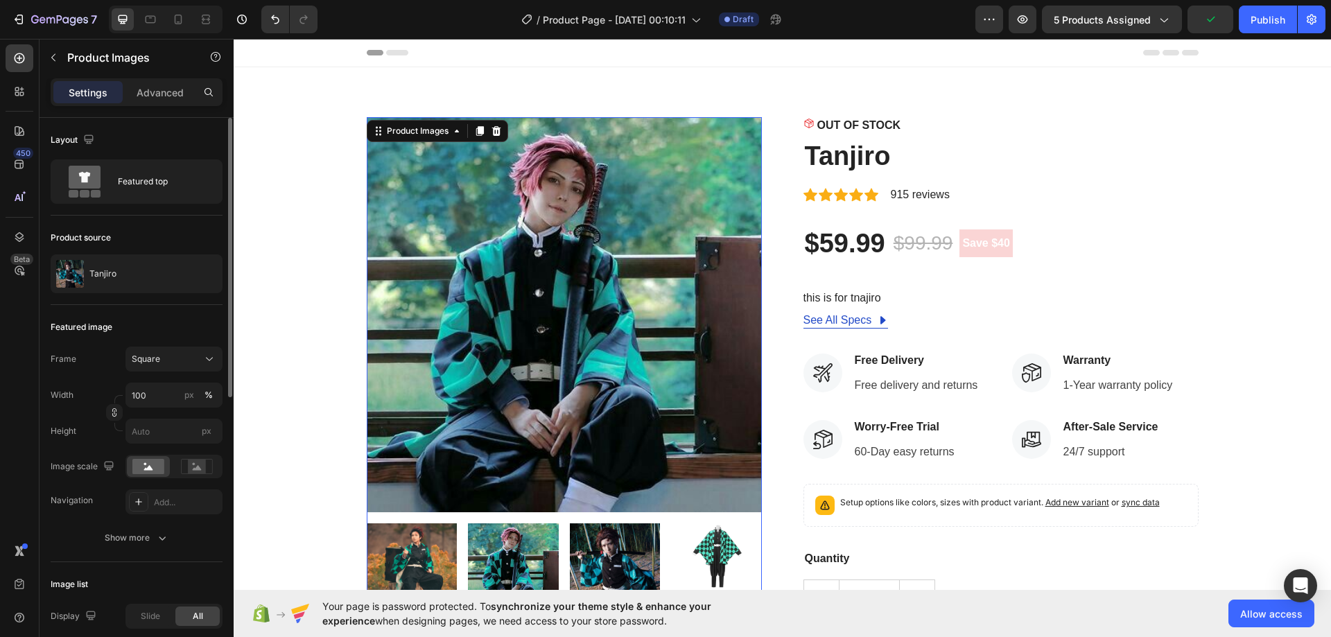
click at [601, 568] on img at bounding box center [615, 568] width 91 height 91
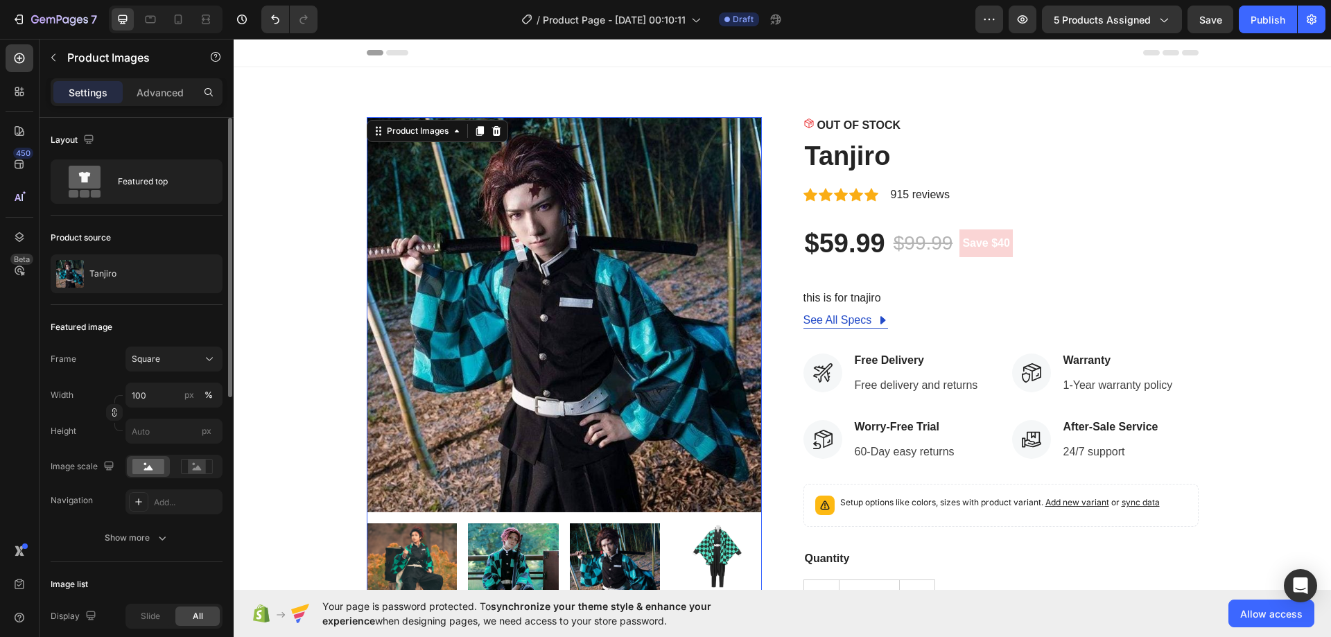
click at [403, 546] on img at bounding box center [412, 568] width 91 height 91
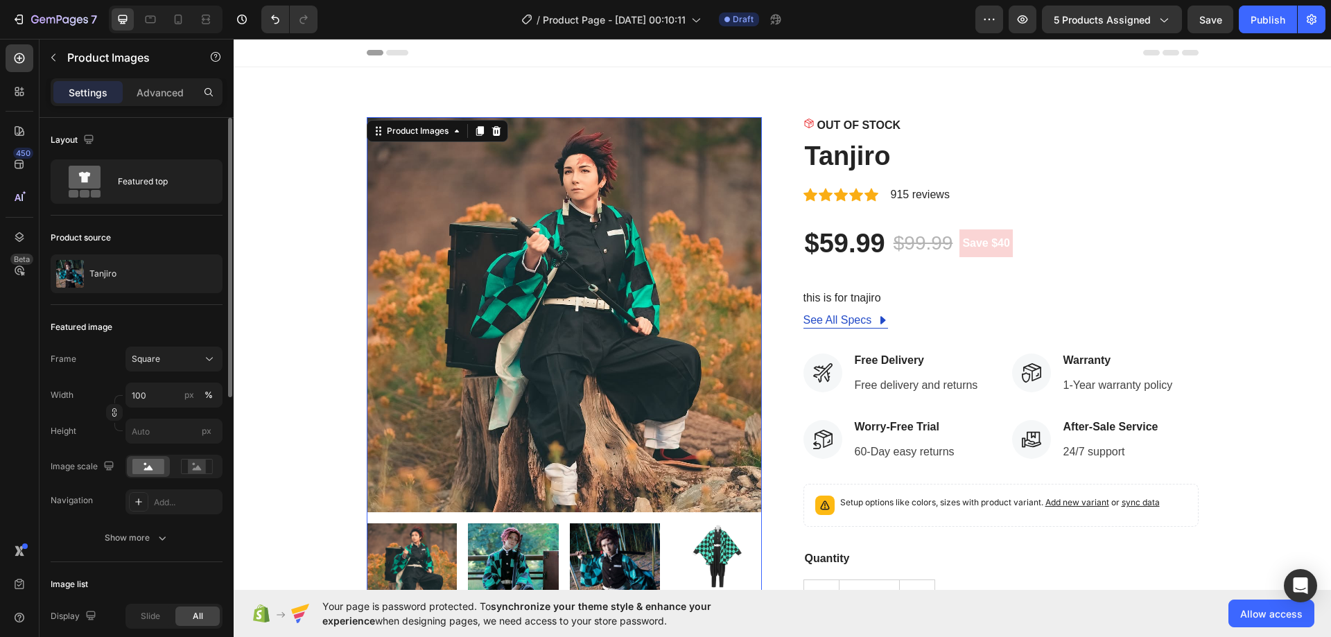
click at [535, 543] on img at bounding box center [513, 568] width 91 height 91
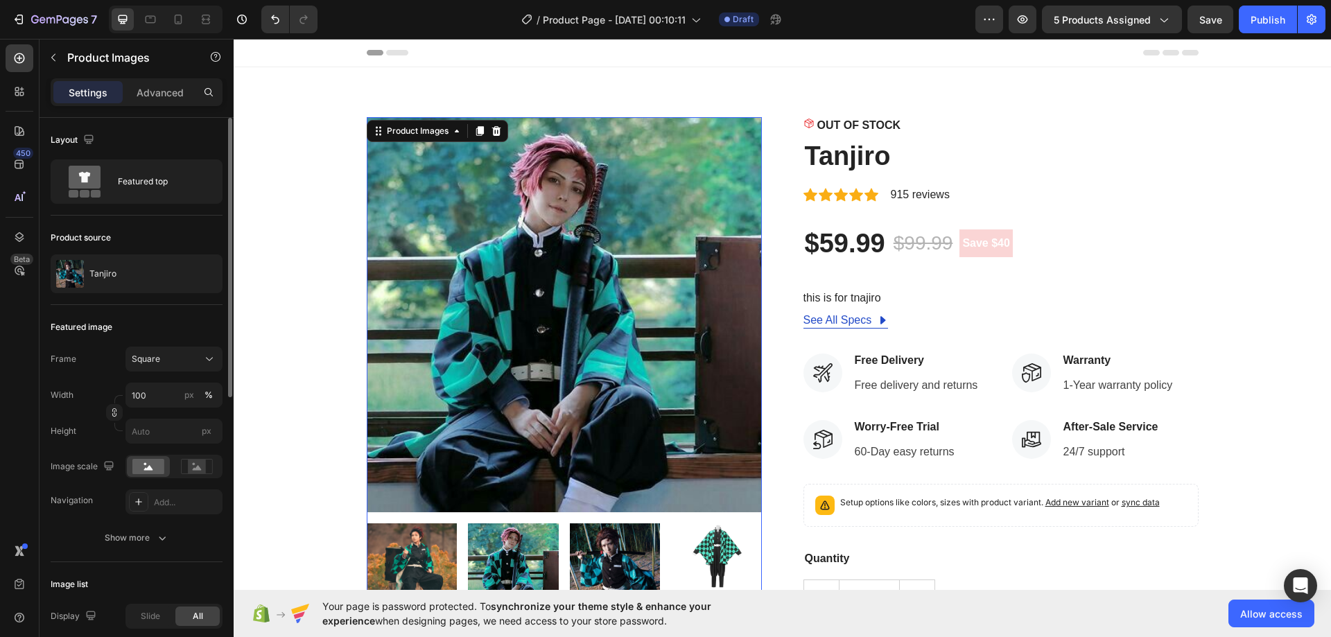
click at [631, 558] on img at bounding box center [615, 568] width 91 height 91
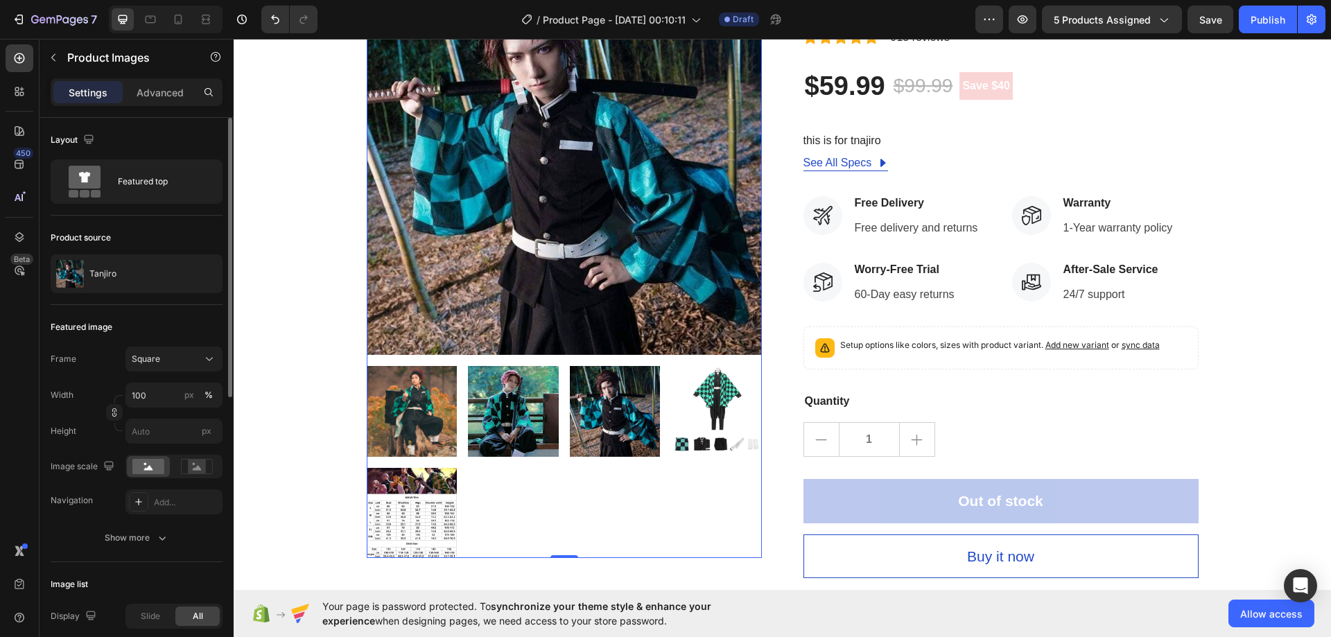
scroll to position [208, 0]
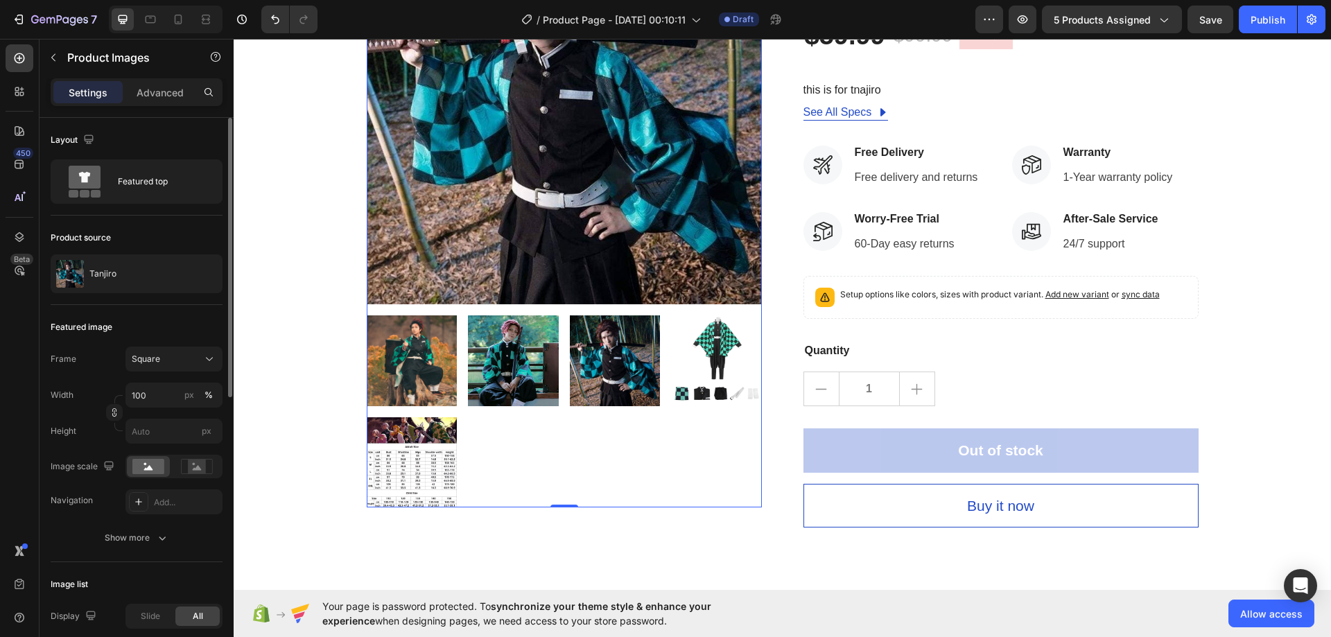
click at [688, 382] on img at bounding box center [716, 360] width 91 height 91
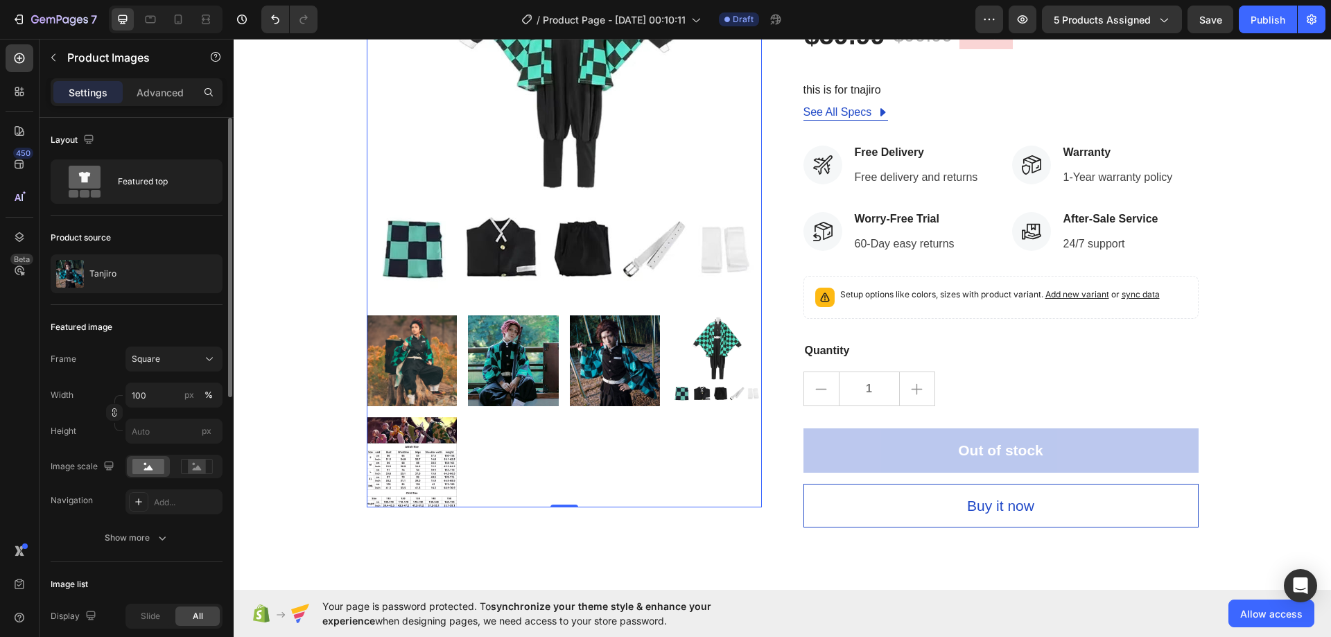
click at [570, 338] on img at bounding box center [615, 360] width 91 height 91
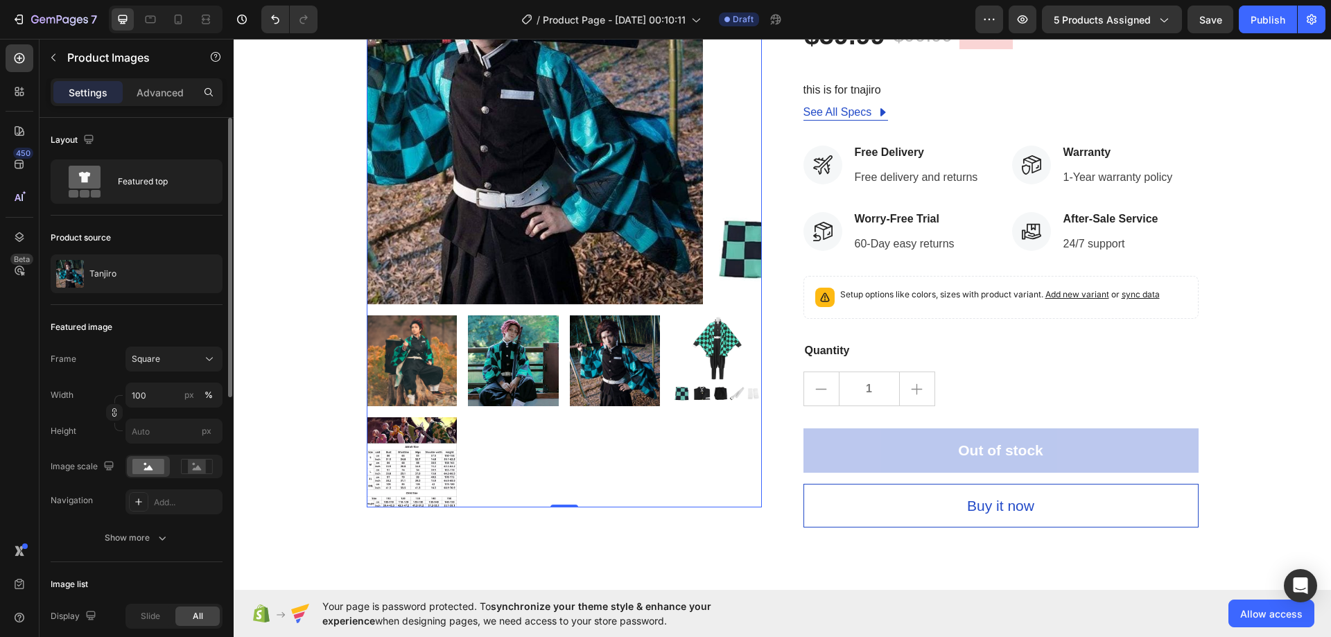
click at [519, 367] on img at bounding box center [513, 360] width 91 height 91
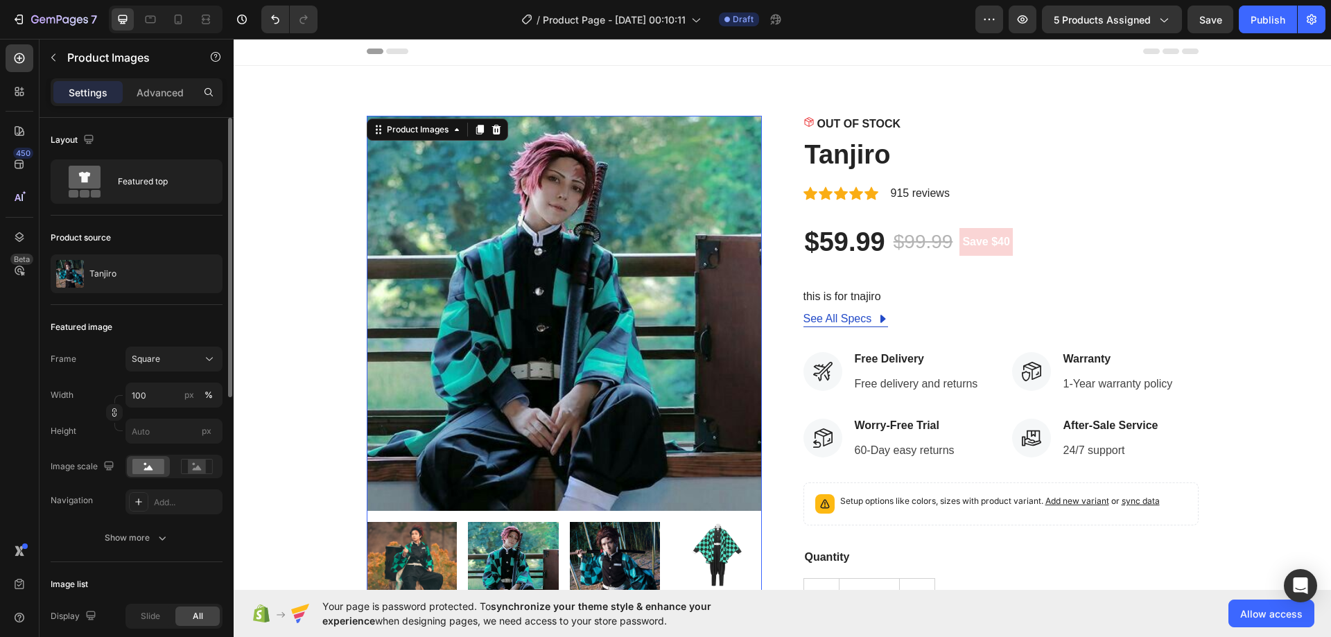
scroll to position [0, 0]
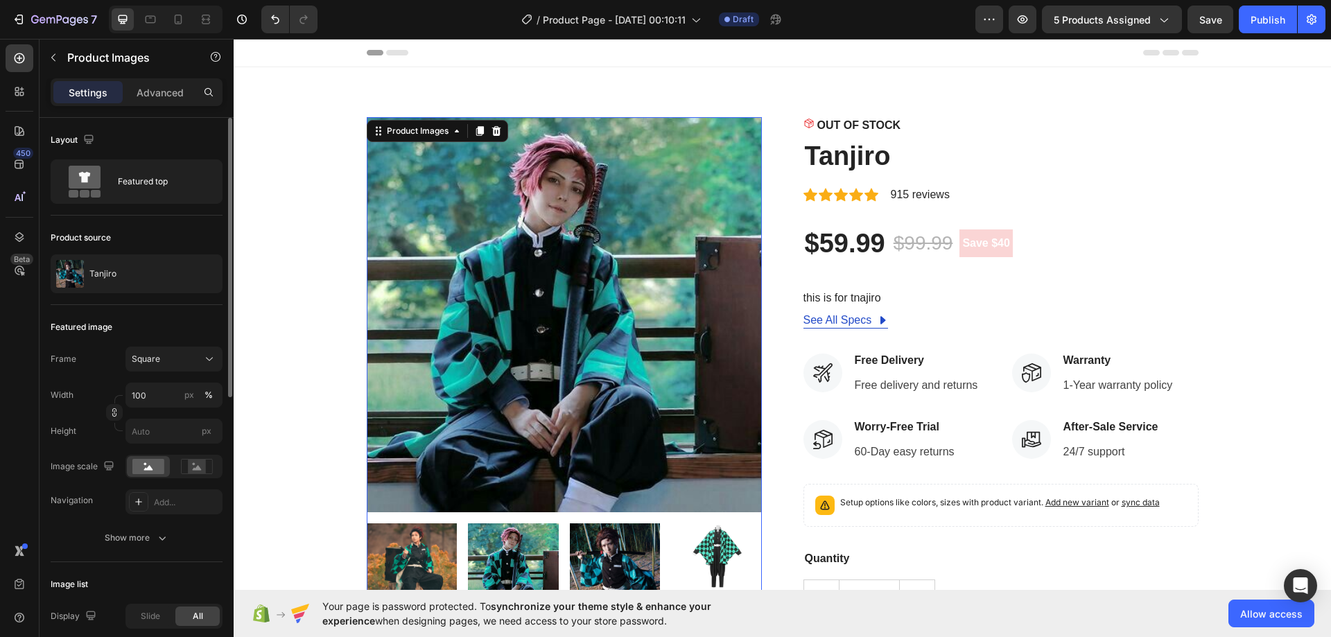
click at [408, 572] on img at bounding box center [412, 568] width 91 height 91
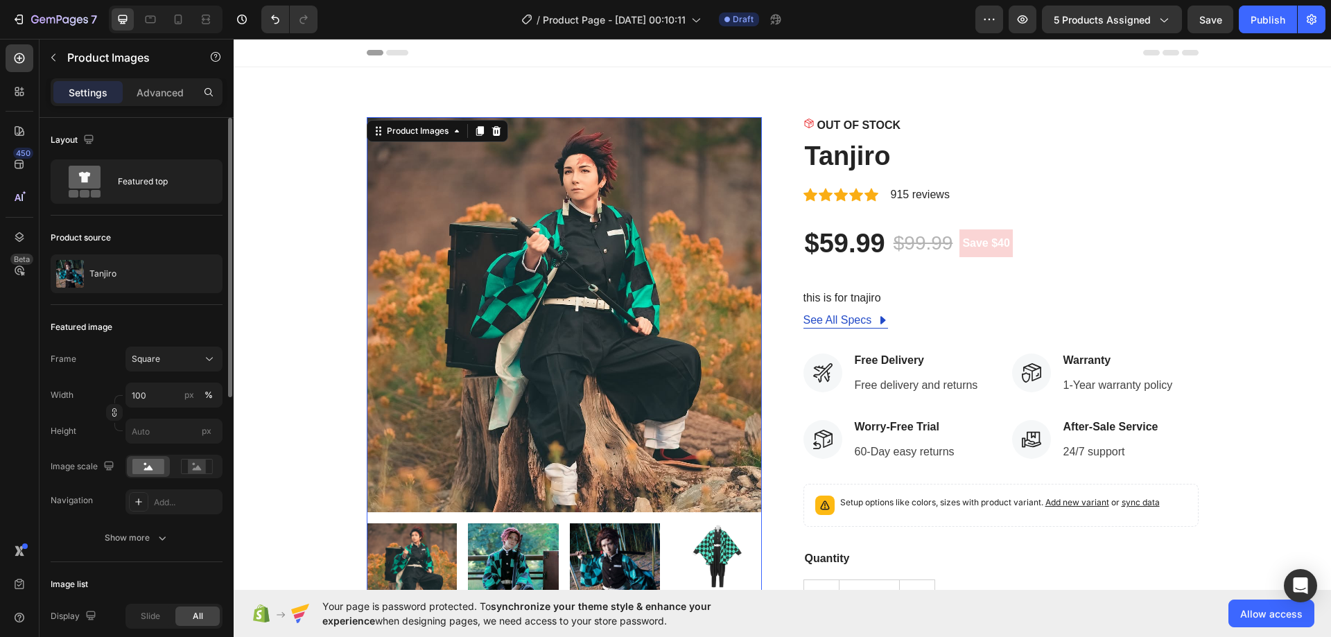
click at [510, 560] on img at bounding box center [513, 568] width 91 height 91
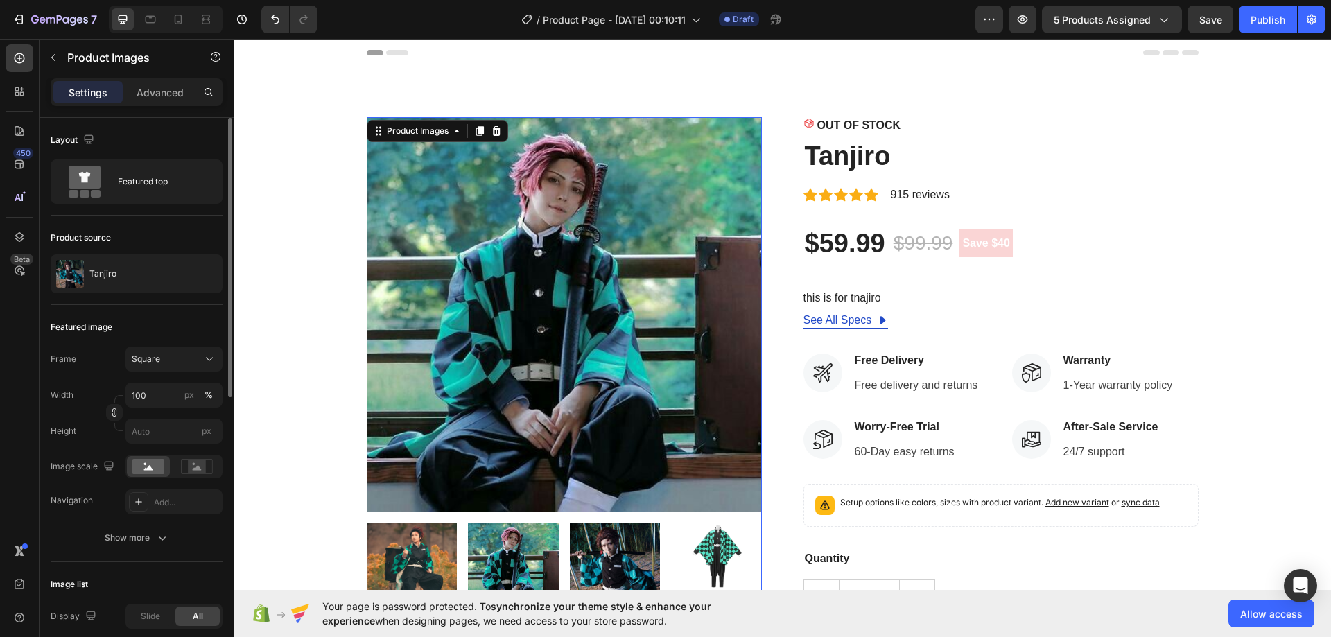
click at [589, 553] on img at bounding box center [615, 568] width 91 height 91
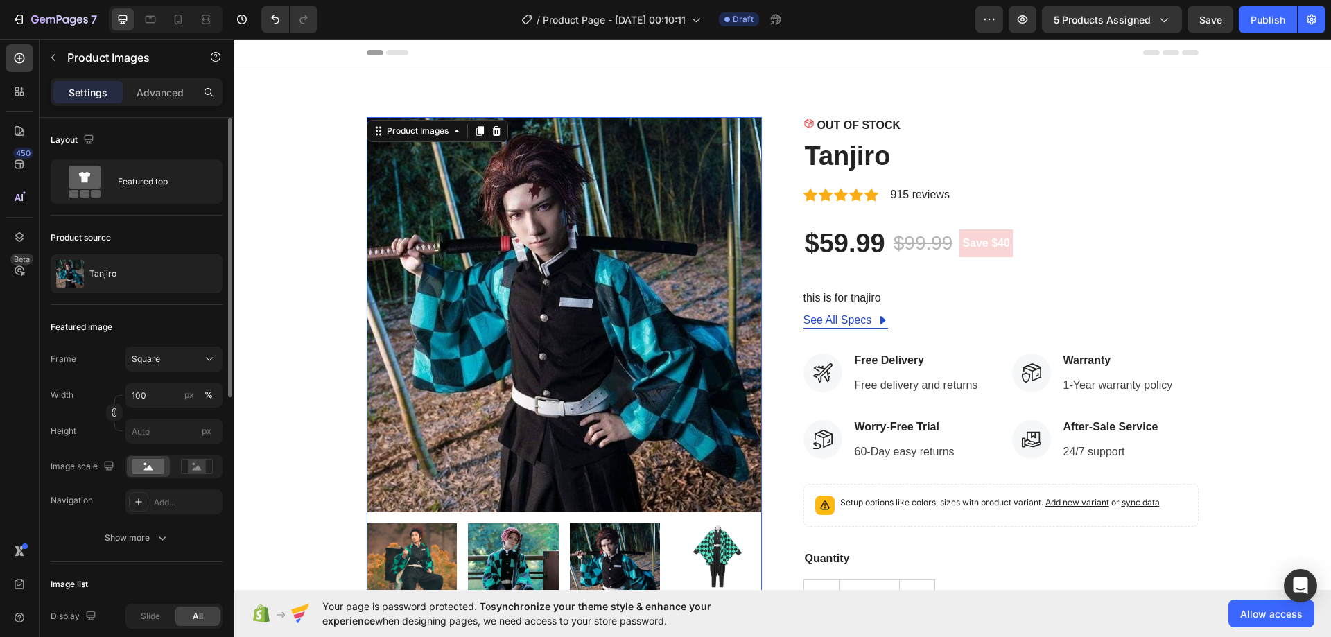
click at [517, 558] on img at bounding box center [513, 568] width 91 height 91
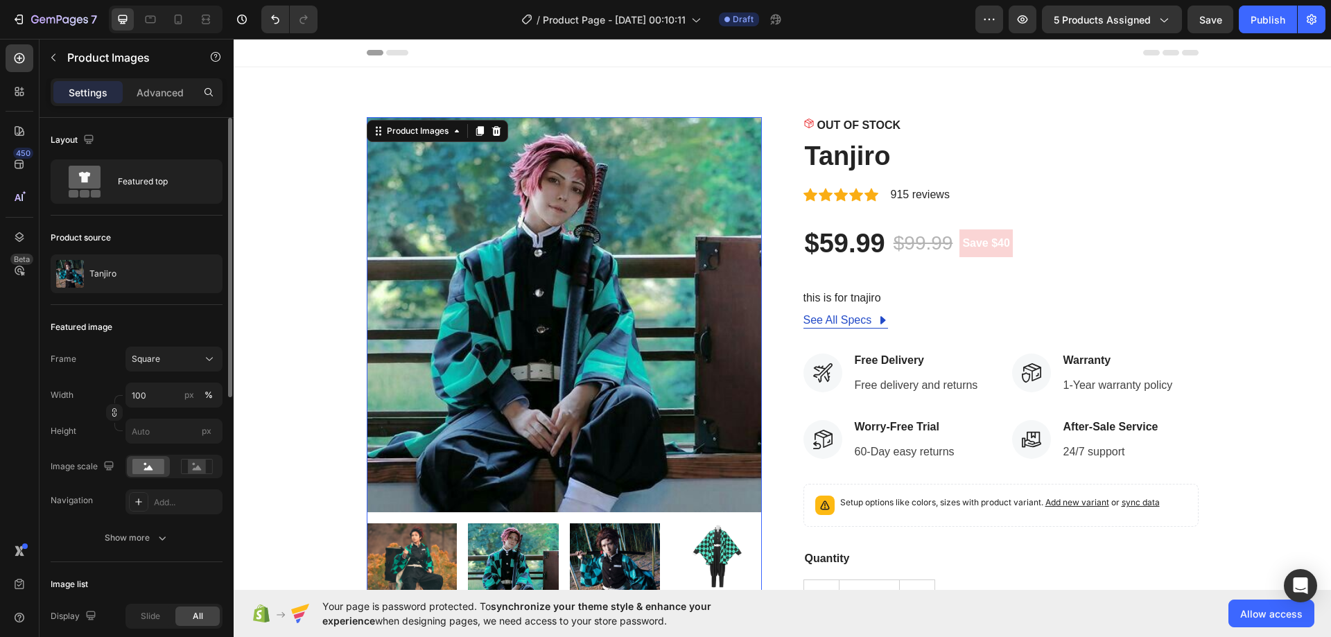
click at [584, 555] on img at bounding box center [615, 568] width 91 height 91
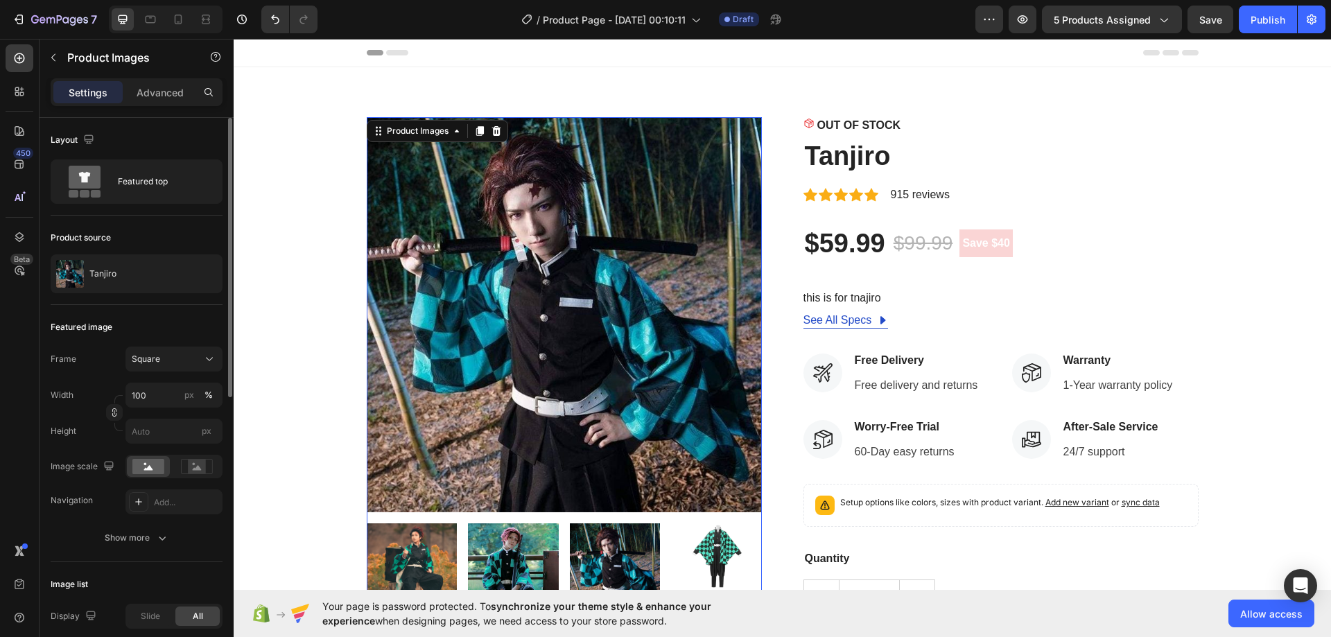
click at [500, 556] on img at bounding box center [513, 568] width 91 height 91
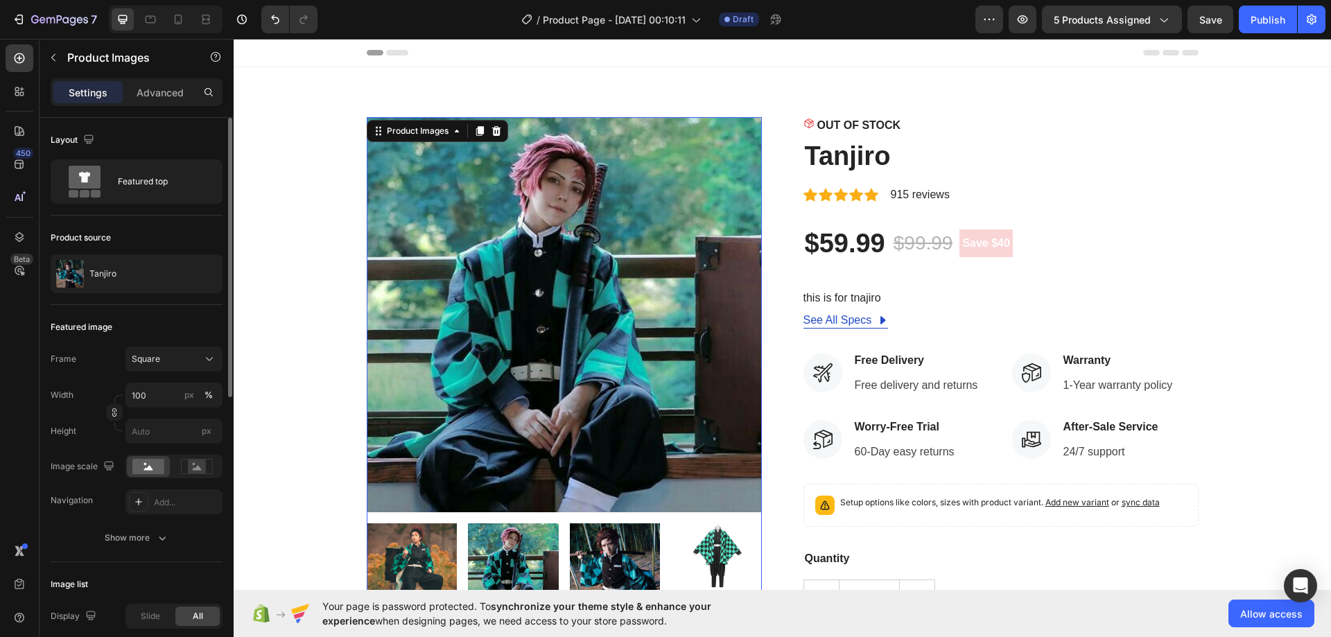
click at [433, 555] on img at bounding box center [412, 568] width 91 height 91
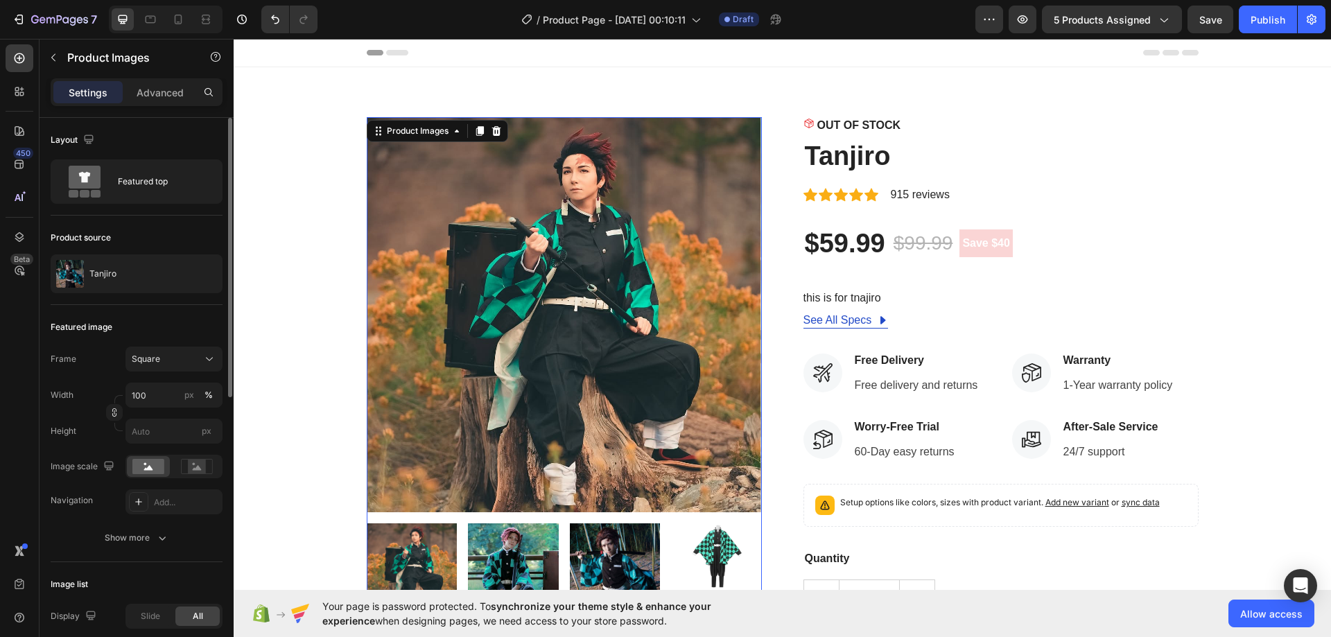
click at [517, 549] on img at bounding box center [513, 568] width 91 height 91
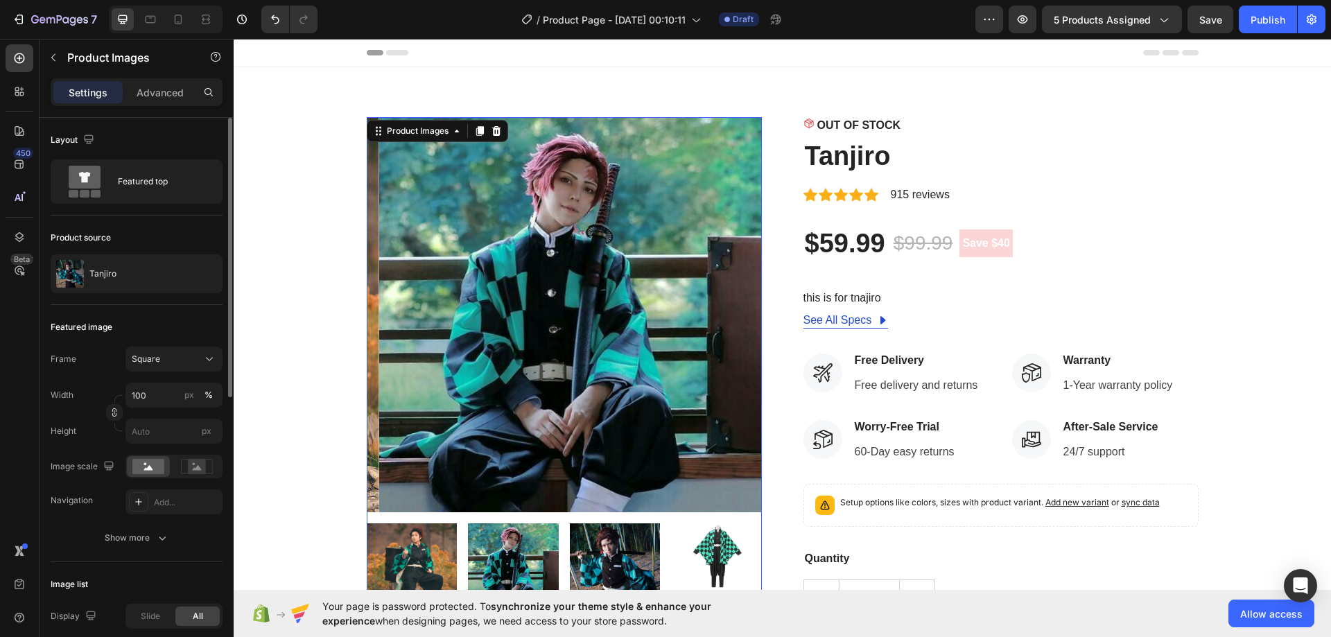
click at [575, 550] on img at bounding box center [615, 568] width 91 height 91
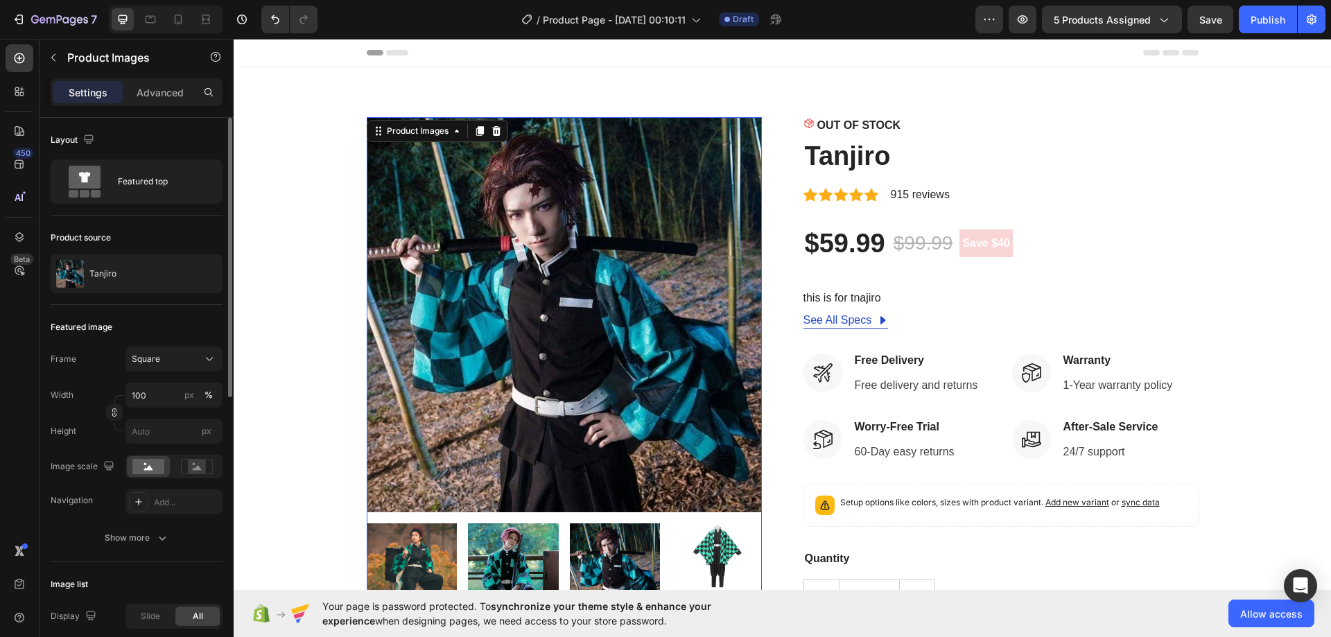
click at [519, 557] on img at bounding box center [513, 568] width 91 height 91
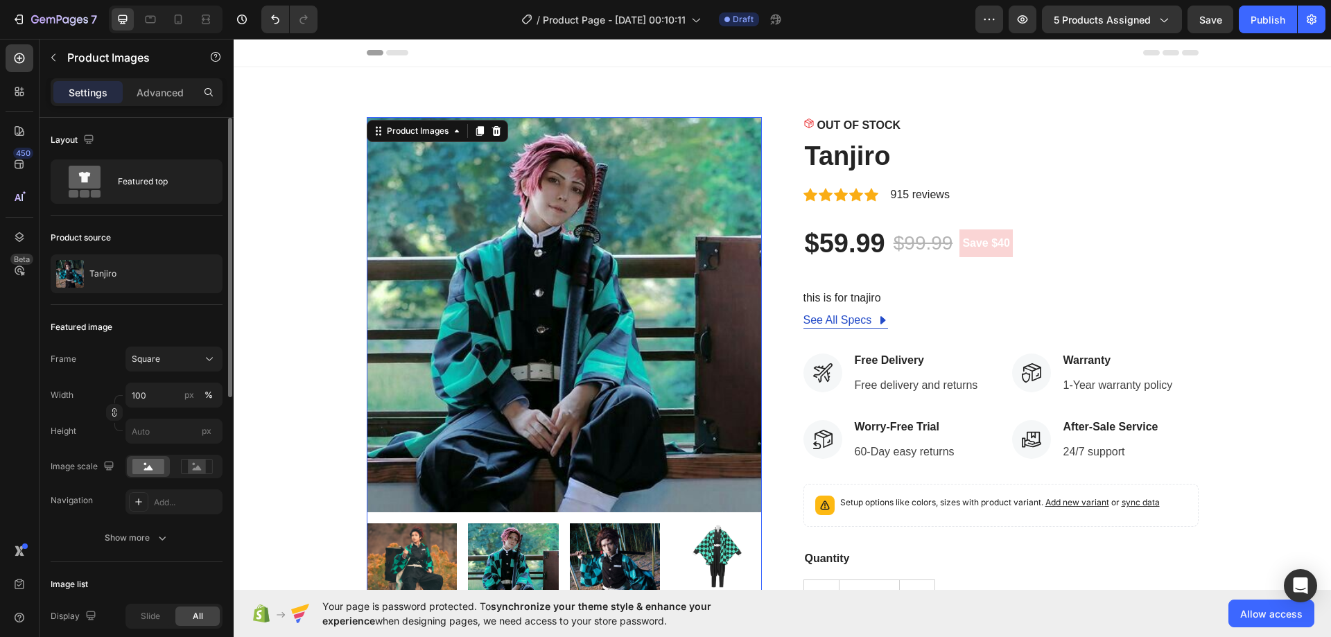
click at [607, 551] on img at bounding box center [615, 568] width 91 height 91
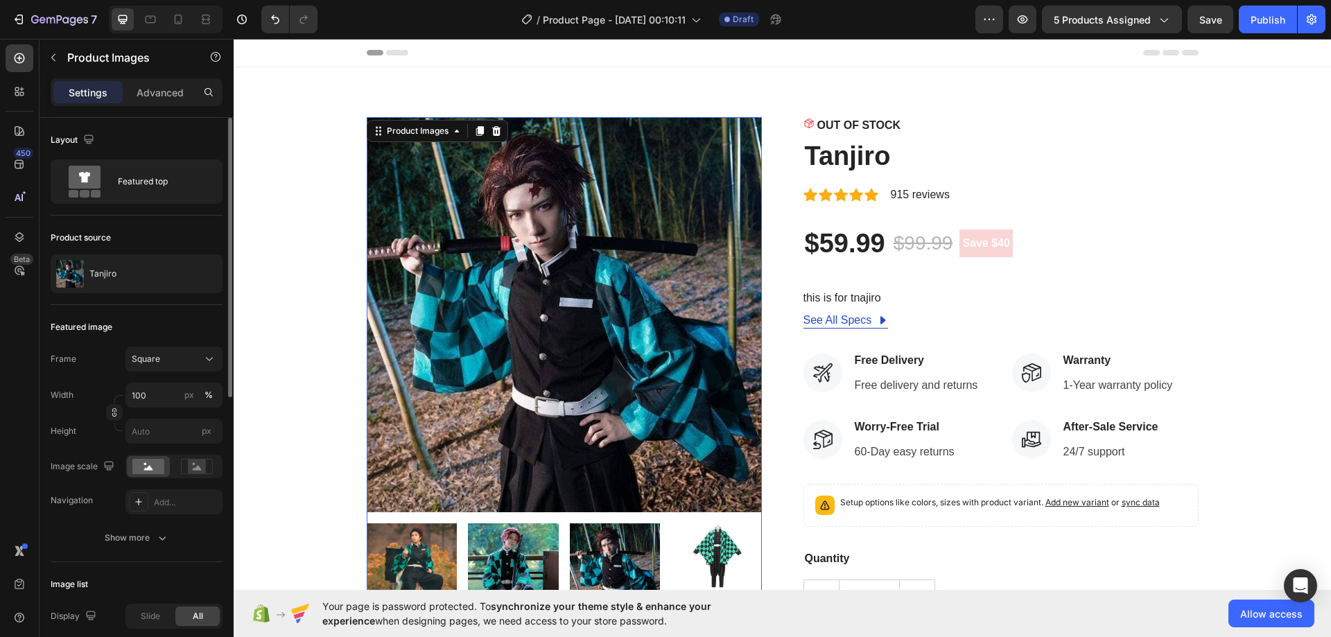
click at [512, 556] on img at bounding box center [513, 568] width 91 height 91
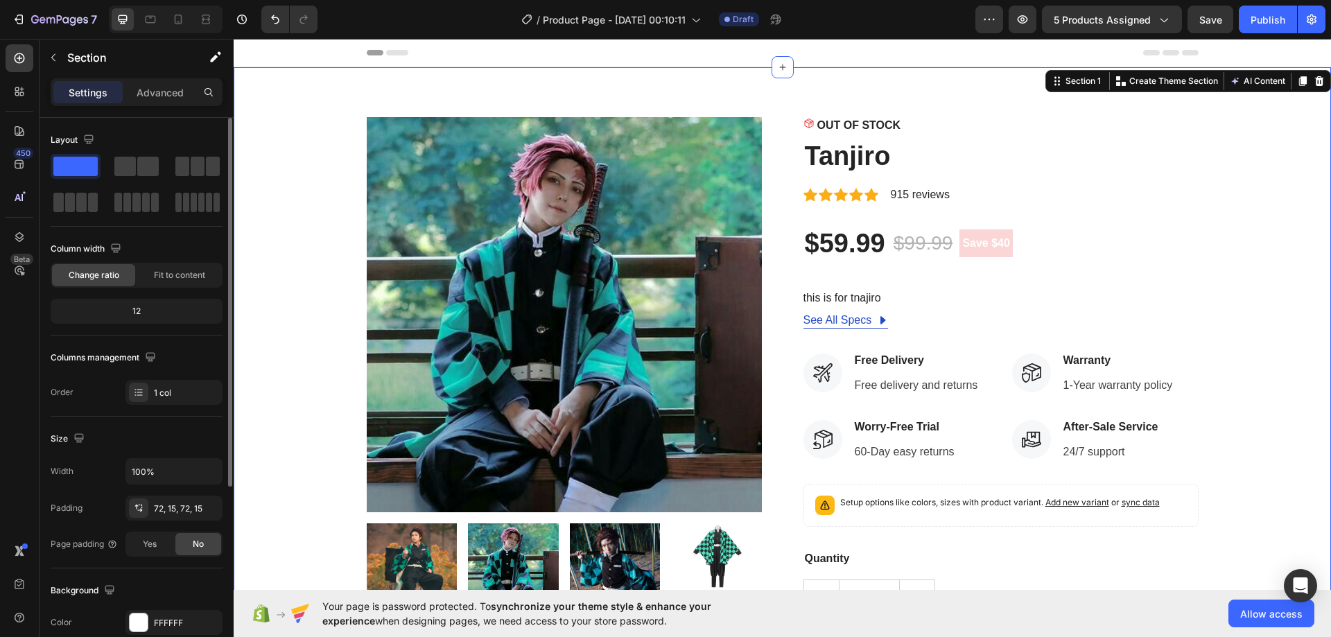
click at [302, 281] on div "Product Images OUT OF STOCK Stock Counter Tanjiro Product Title Icon Icon Icon …" at bounding box center [782, 426] width 1077 height 618
click at [272, 225] on div "Product Images OUT OF STOCK Stock Counter Tanjiro Product Title Icon Icon Icon …" at bounding box center [782, 426] width 1077 height 618
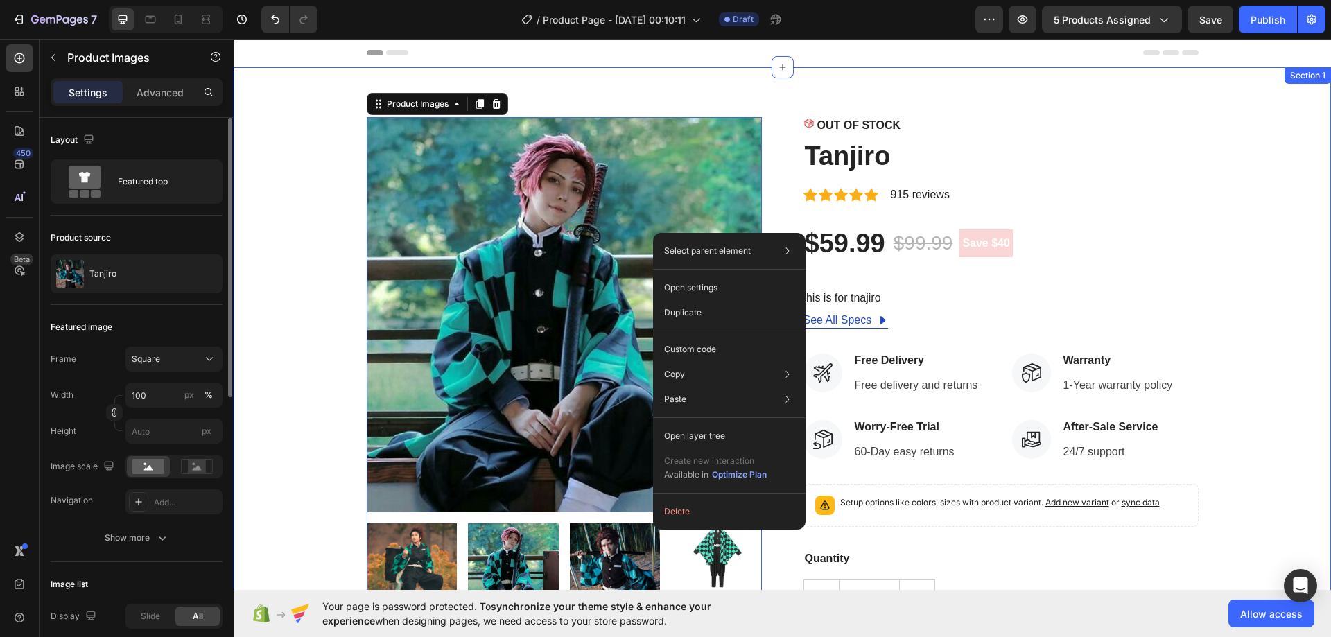
click at [293, 317] on div "Product Images 0 OUT OF STOCK Stock Counter Tanjiro Product Title Icon Icon Ico…" at bounding box center [782, 426] width 1077 height 618
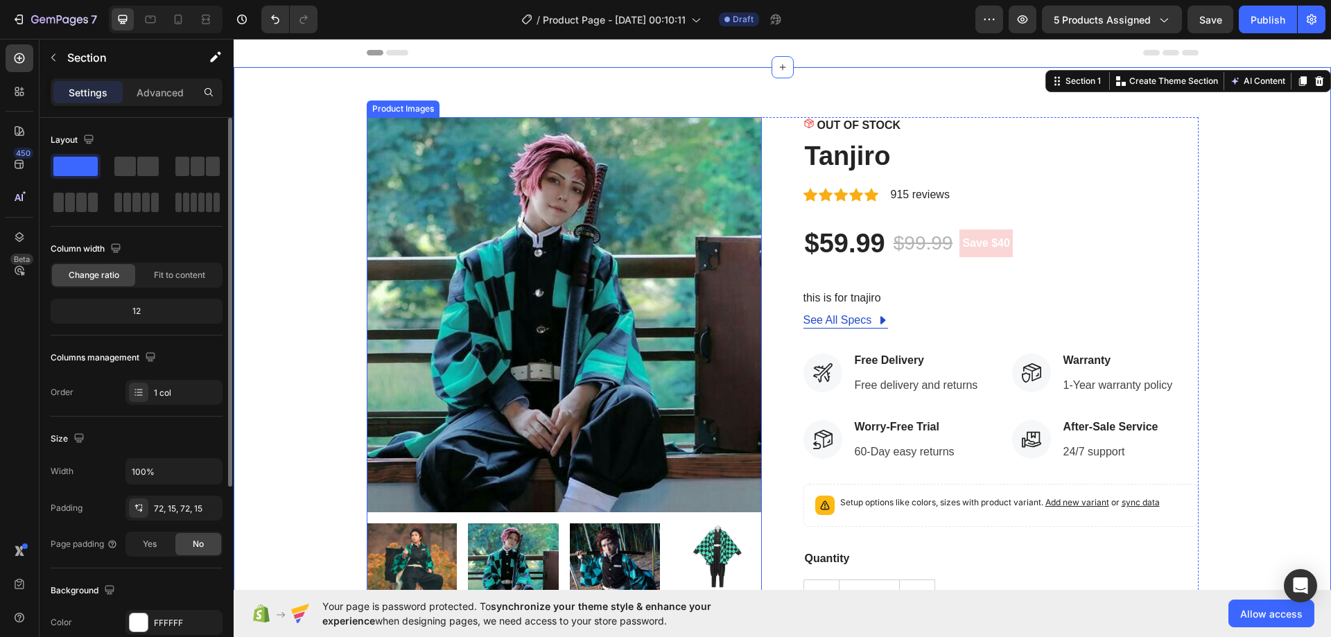
click at [499, 553] on img at bounding box center [513, 568] width 91 height 91
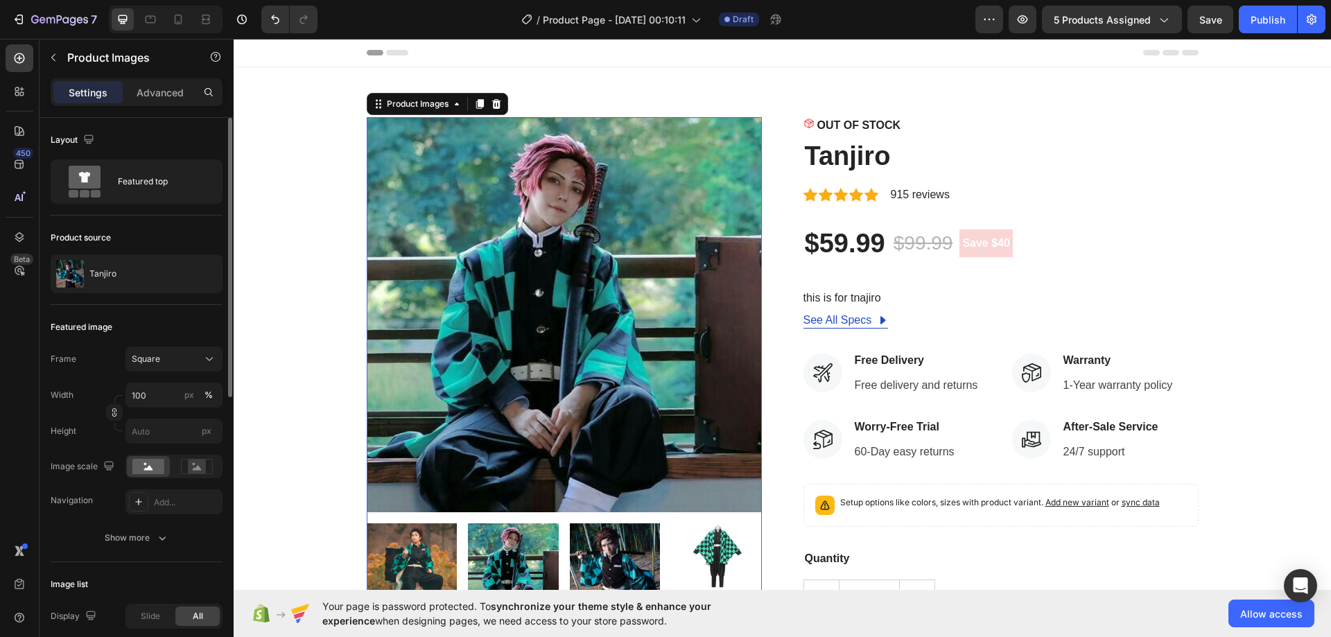
click at [607, 554] on img at bounding box center [615, 568] width 91 height 91
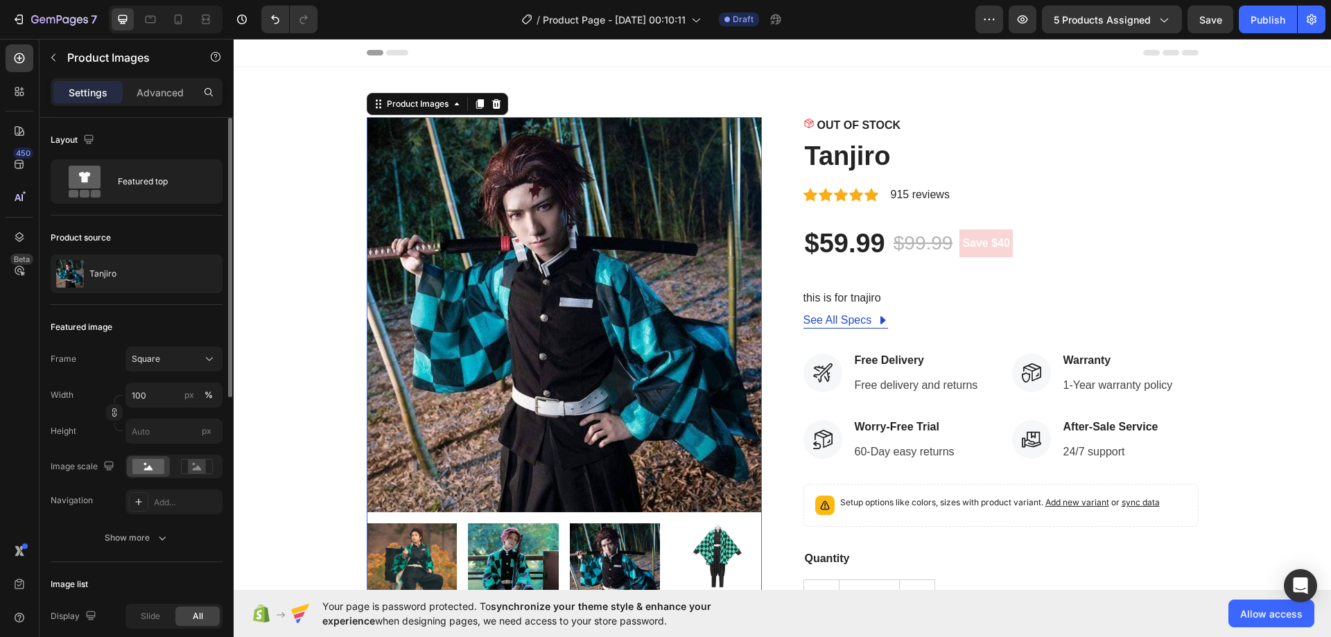
click at [511, 554] on img at bounding box center [513, 568] width 91 height 91
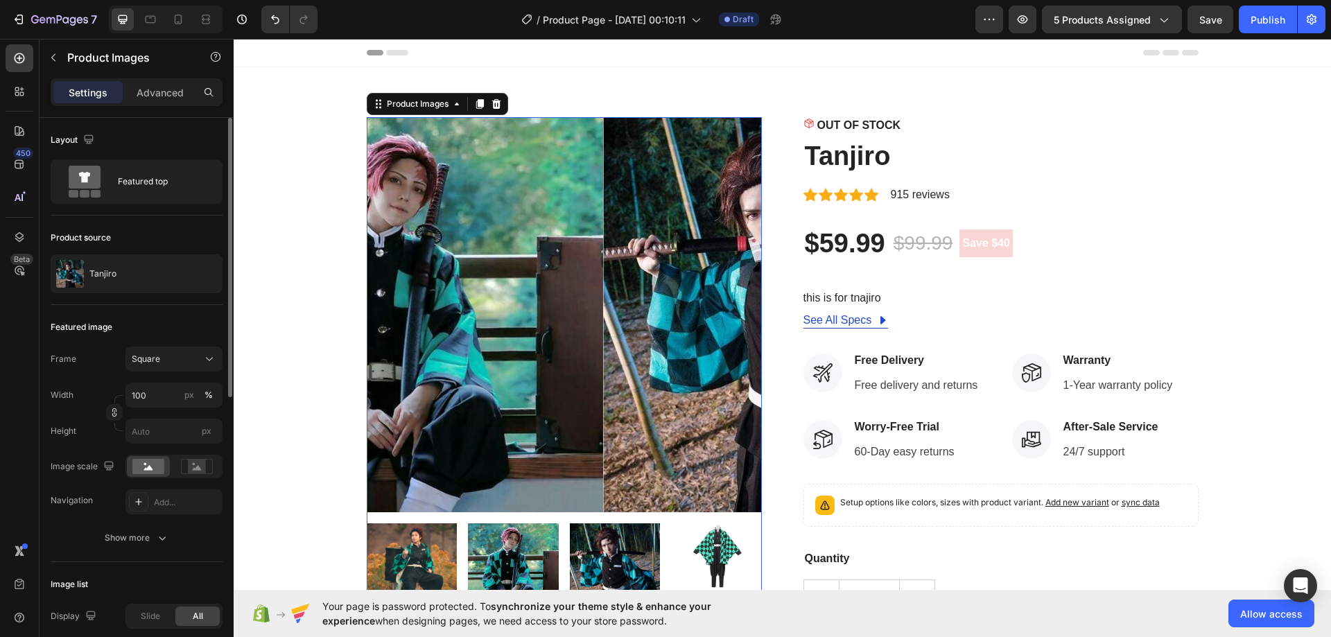
drag, startPoint x: 412, startPoint y: 552, endPoint x: 448, endPoint y: 545, distance: 36.0
click at [414, 551] on img at bounding box center [412, 568] width 91 height 91
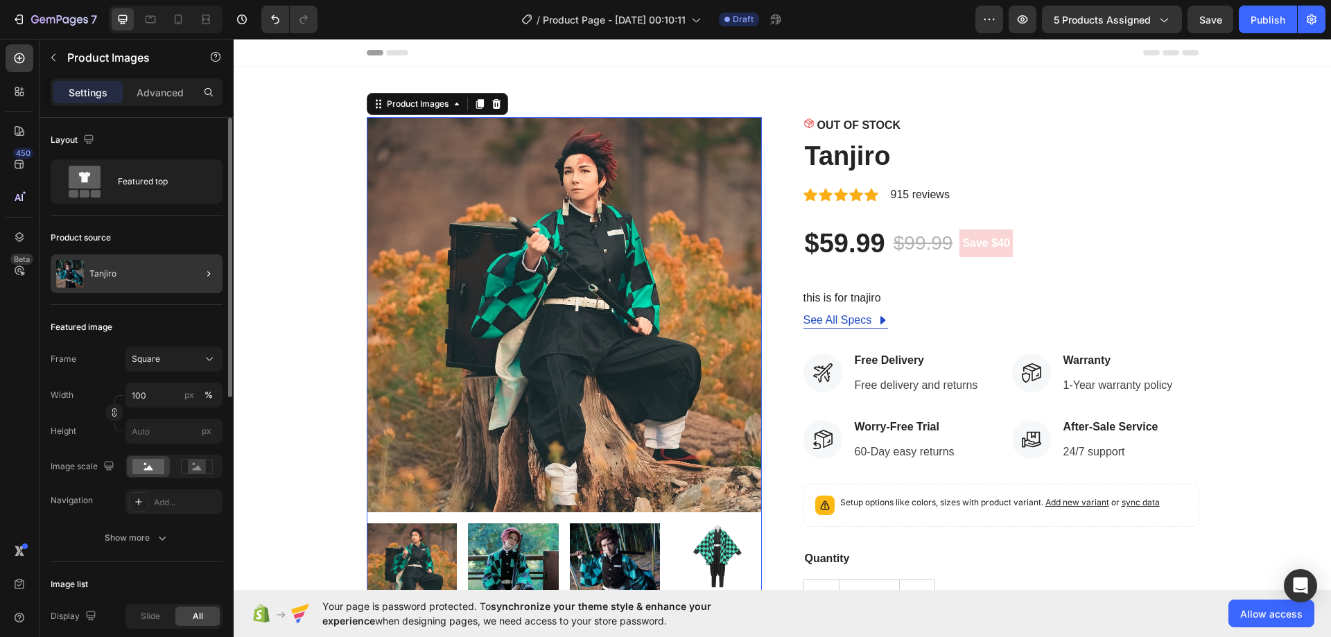
click at [220, 278] on div at bounding box center [203, 273] width 39 height 39
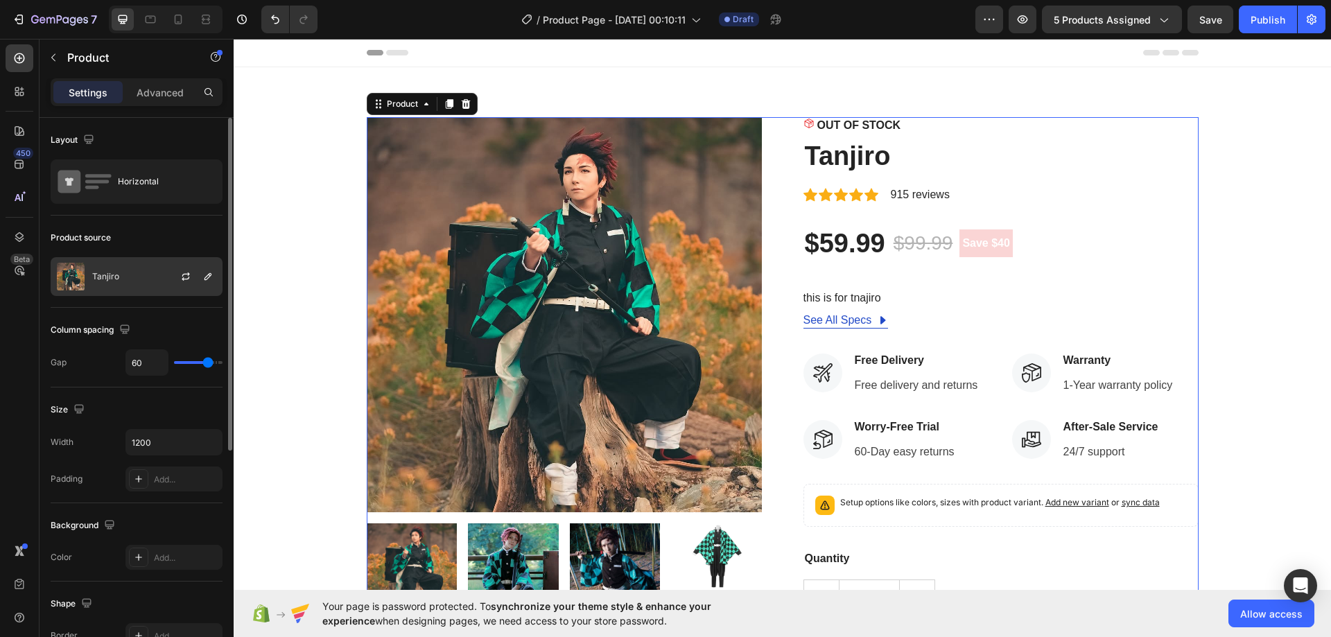
click at [113, 275] on p "Tanjiro" at bounding box center [105, 277] width 27 height 10
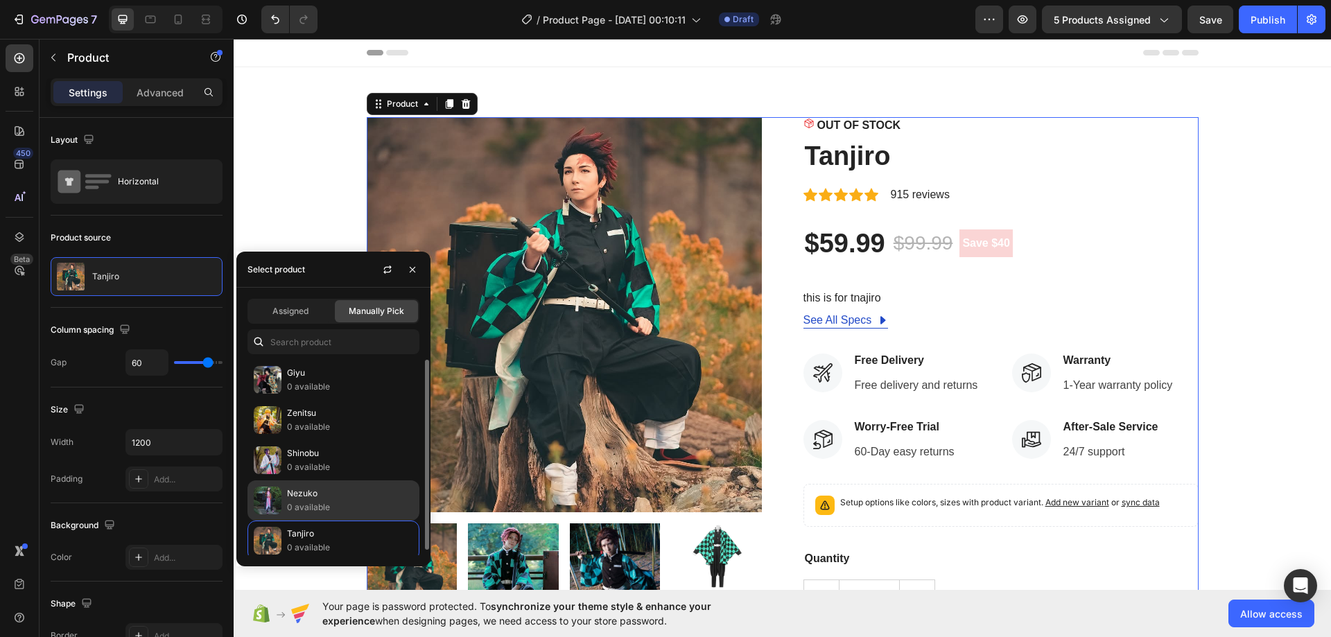
click at [329, 507] on p "0 available" at bounding box center [350, 508] width 126 height 14
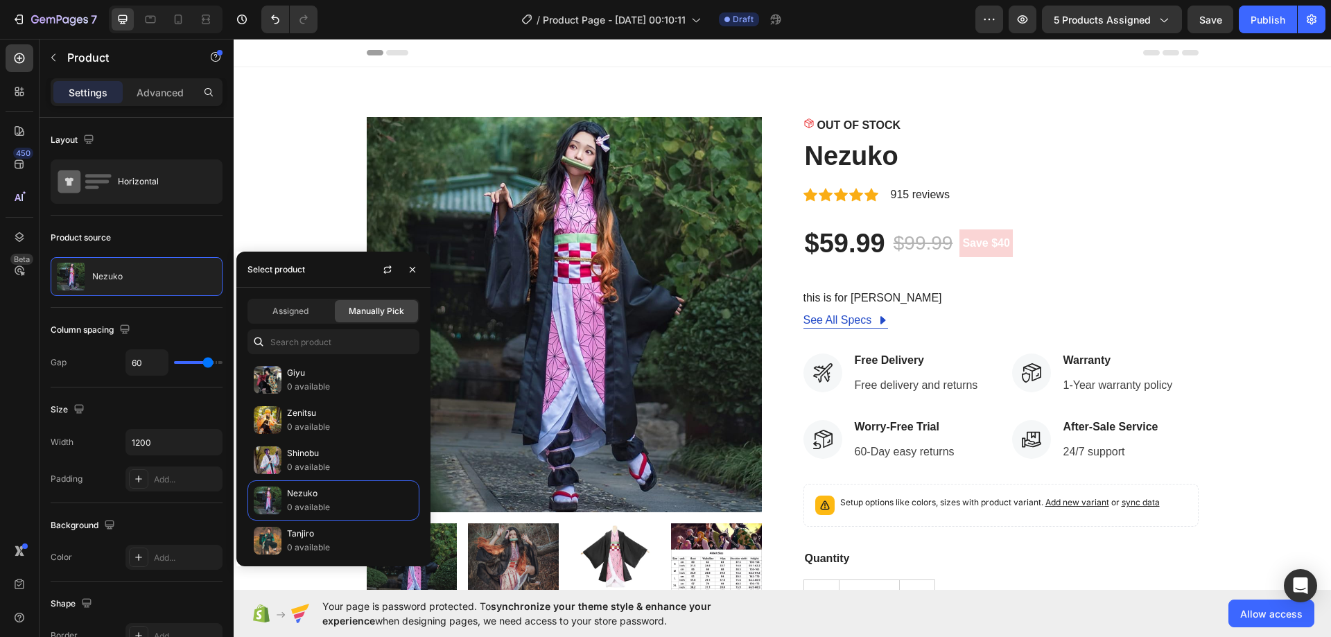
click at [784, 390] on div "Product Images OUT OF STOCK Stock Counter Nezuko Product Title Icon Icon Icon I…" at bounding box center [783, 426] width 832 height 618
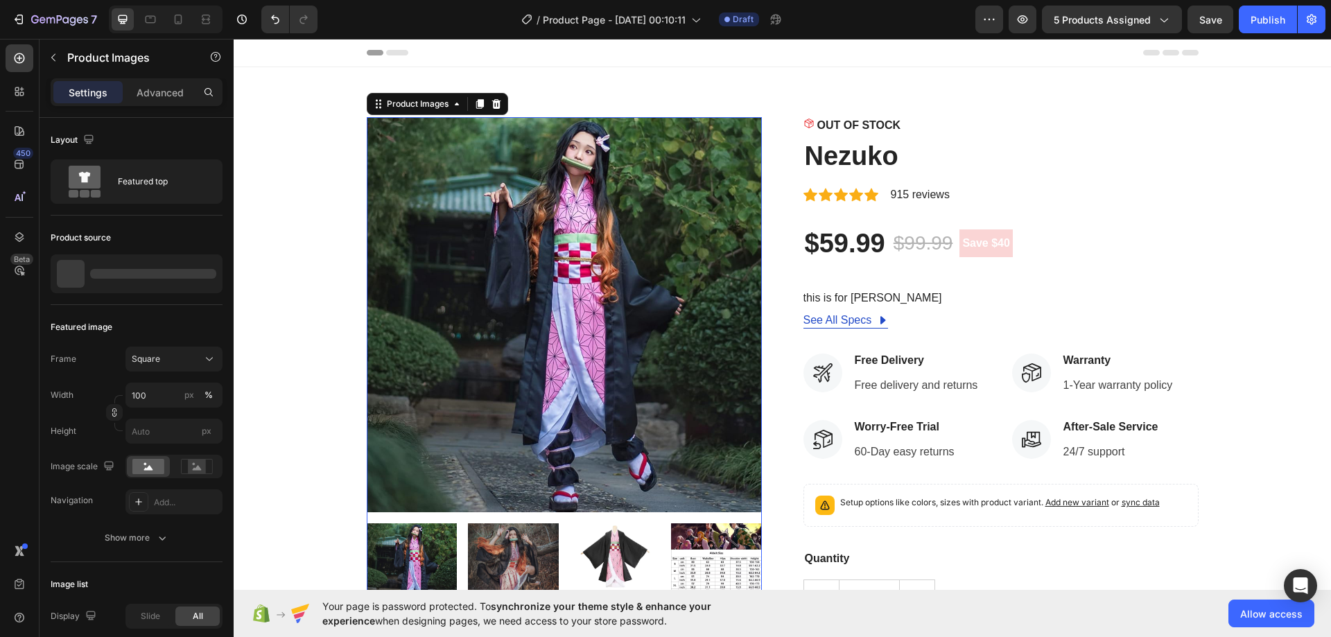
click at [486, 553] on img at bounding box center [513, 568] width 91 height 91
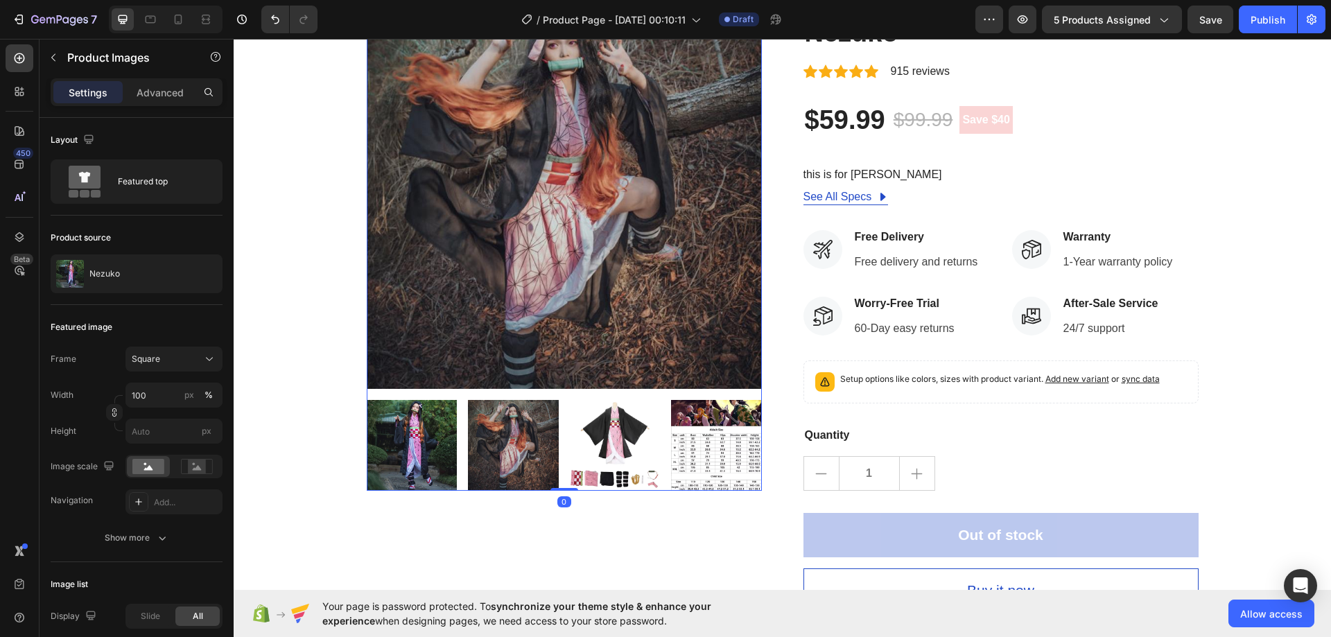
scroll to position [139, 0]
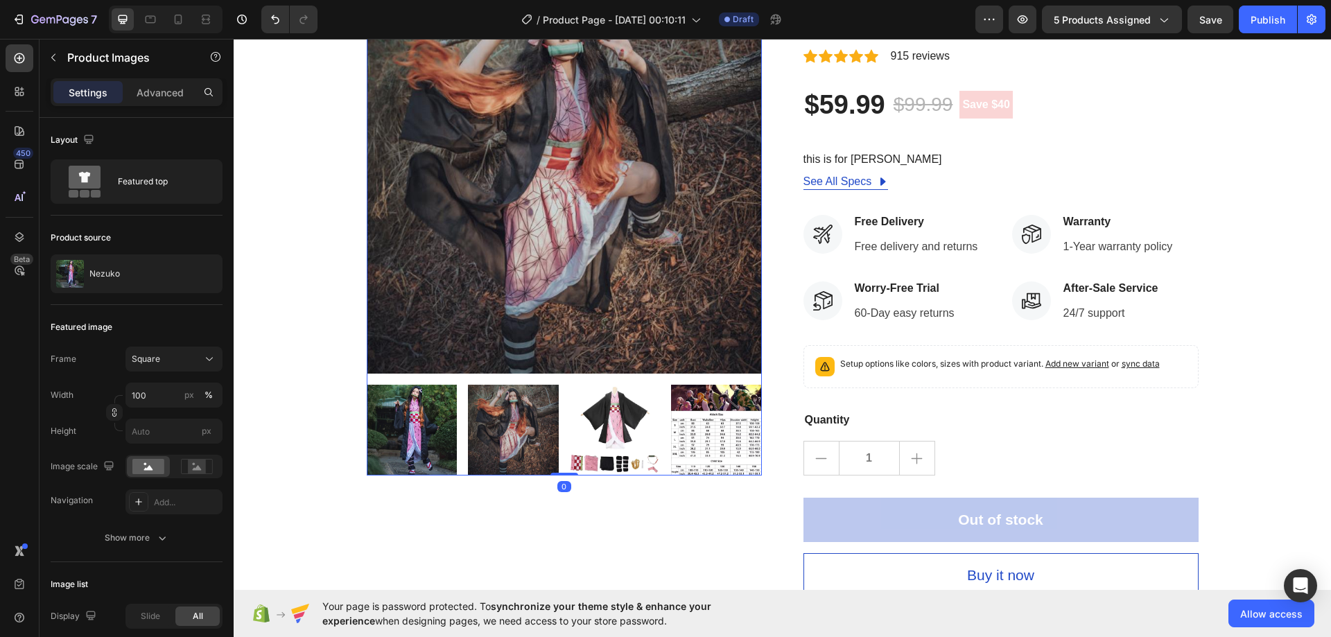
click at [620, 437] on img at bounding box center [615, 430] width 91 height 91
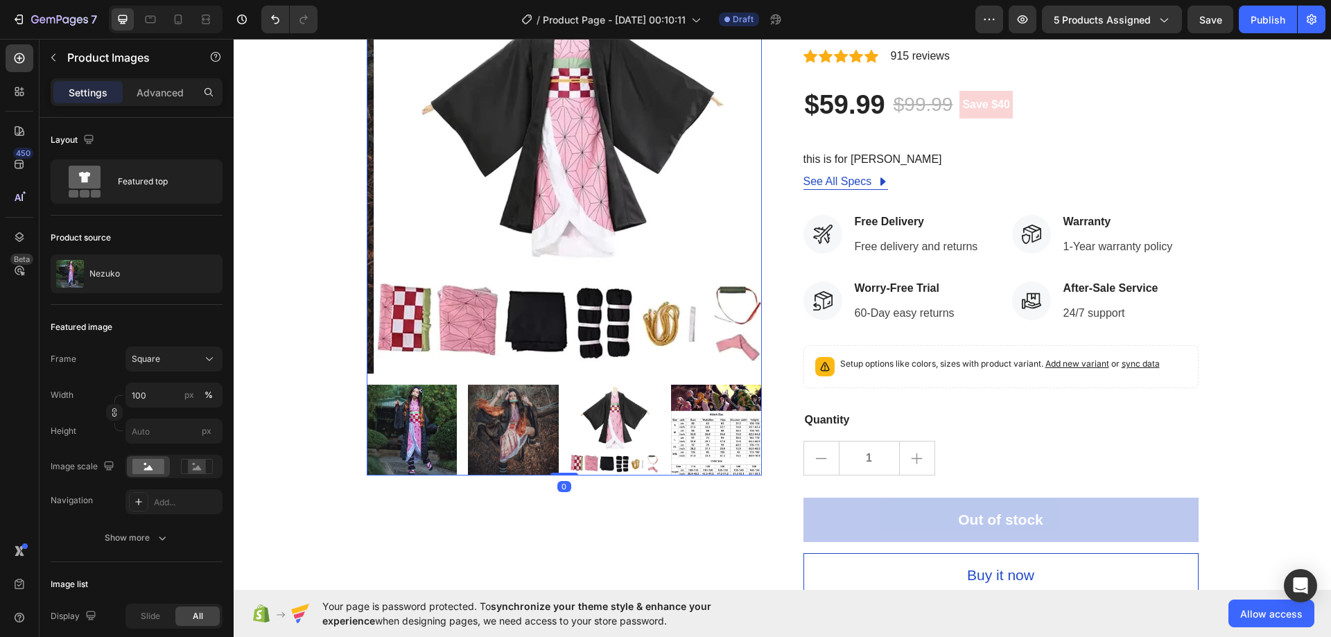
click at [457, 426] on div at bounding box center [564, 430] width 395 height 91
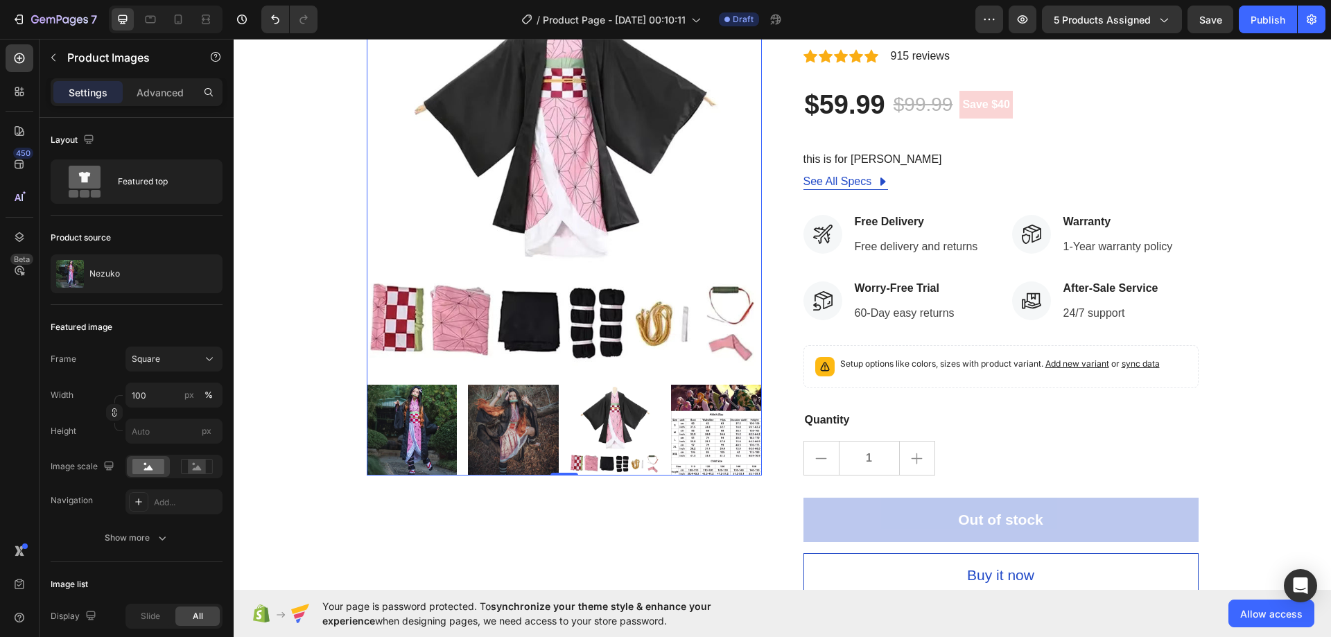
click at [437, 431] on img at bounding box center [412, 430] width 91 height 91
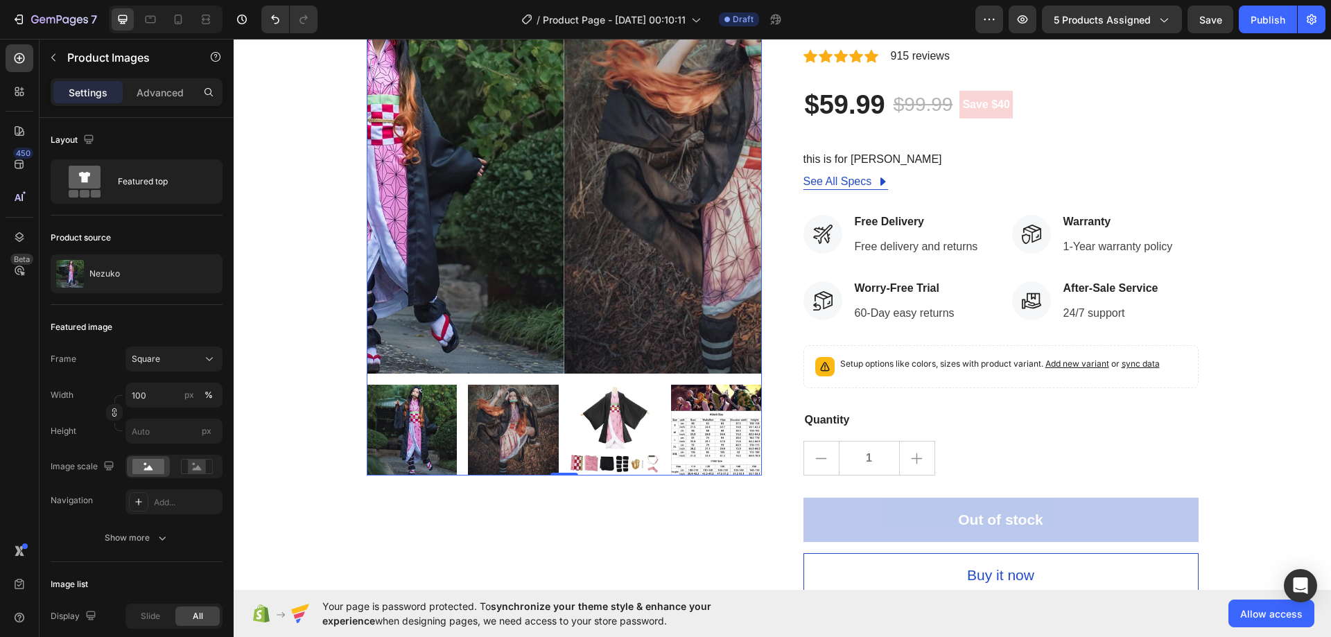
click at [509, 429] on img at bounding box center [513, 430] width 91 height 91
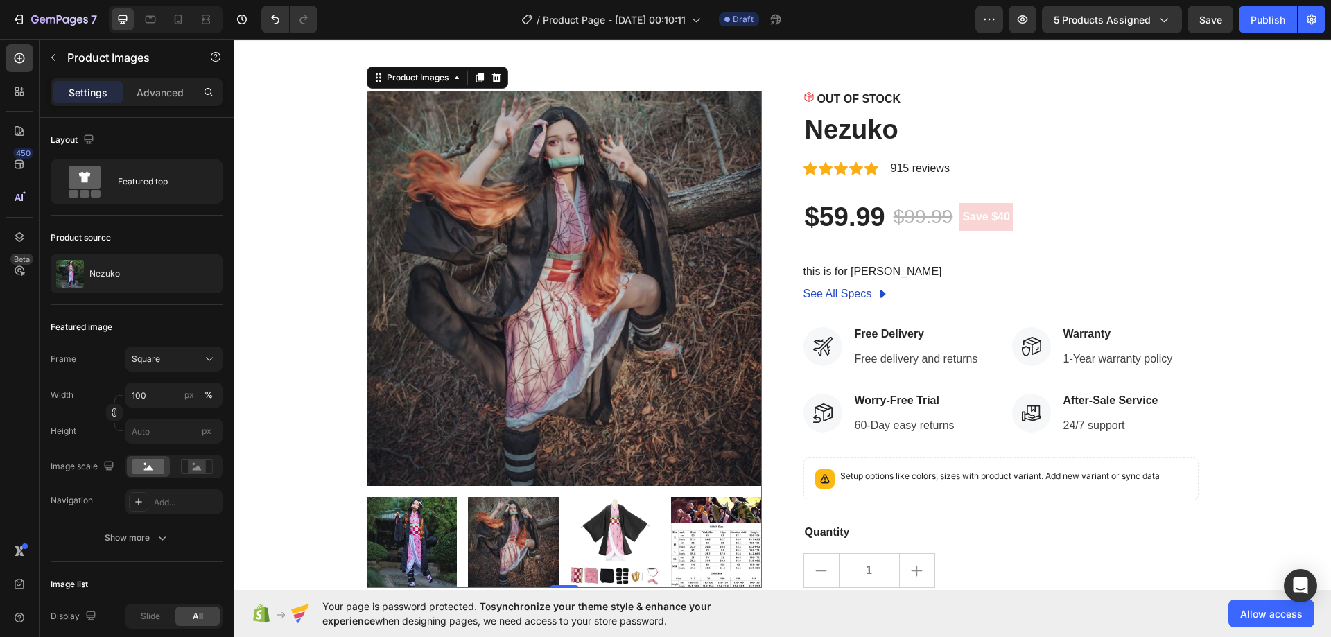
scroll to position [0, 0]
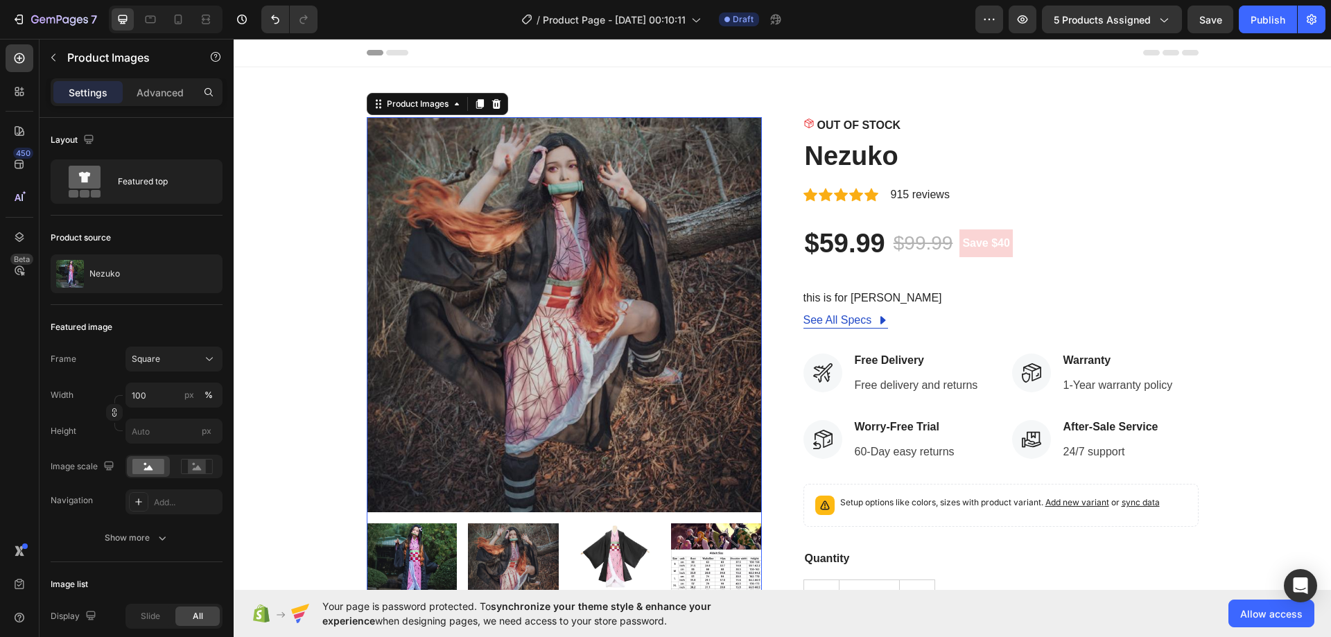
click at [397, 541] on img at bounding box center [412, 568] width 91 height 91
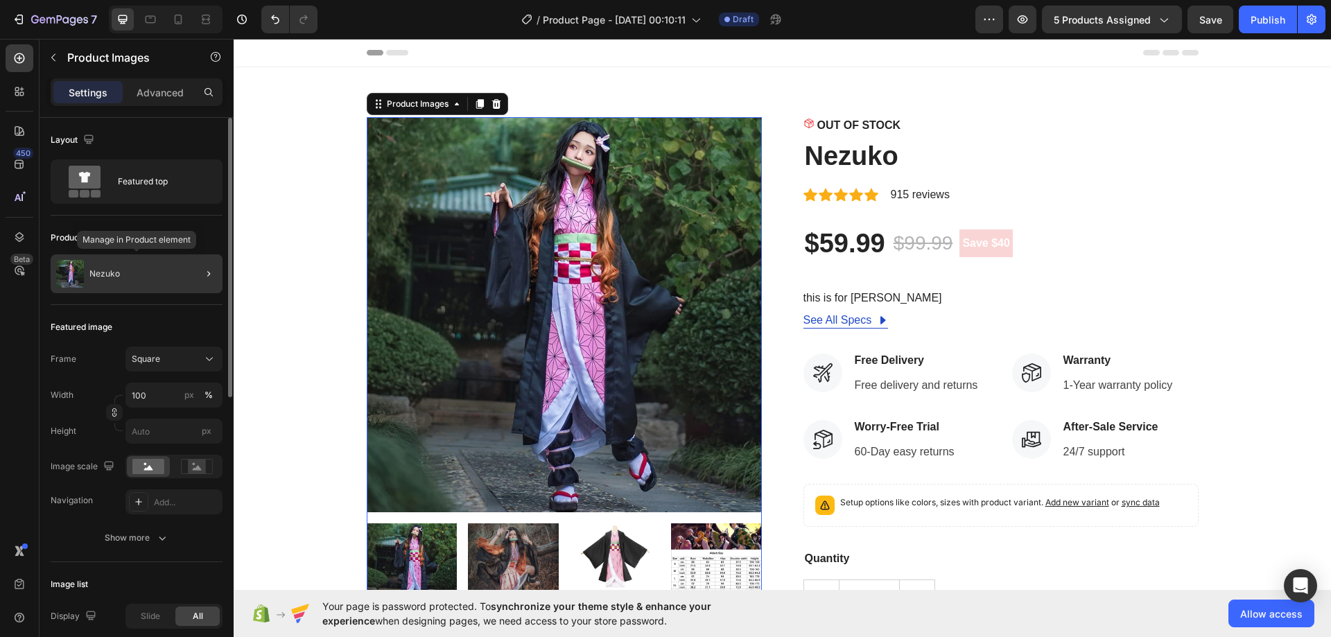
click at [163, 268] on div "Nezuko" at bounding box center [137, 273] width 172 height 39
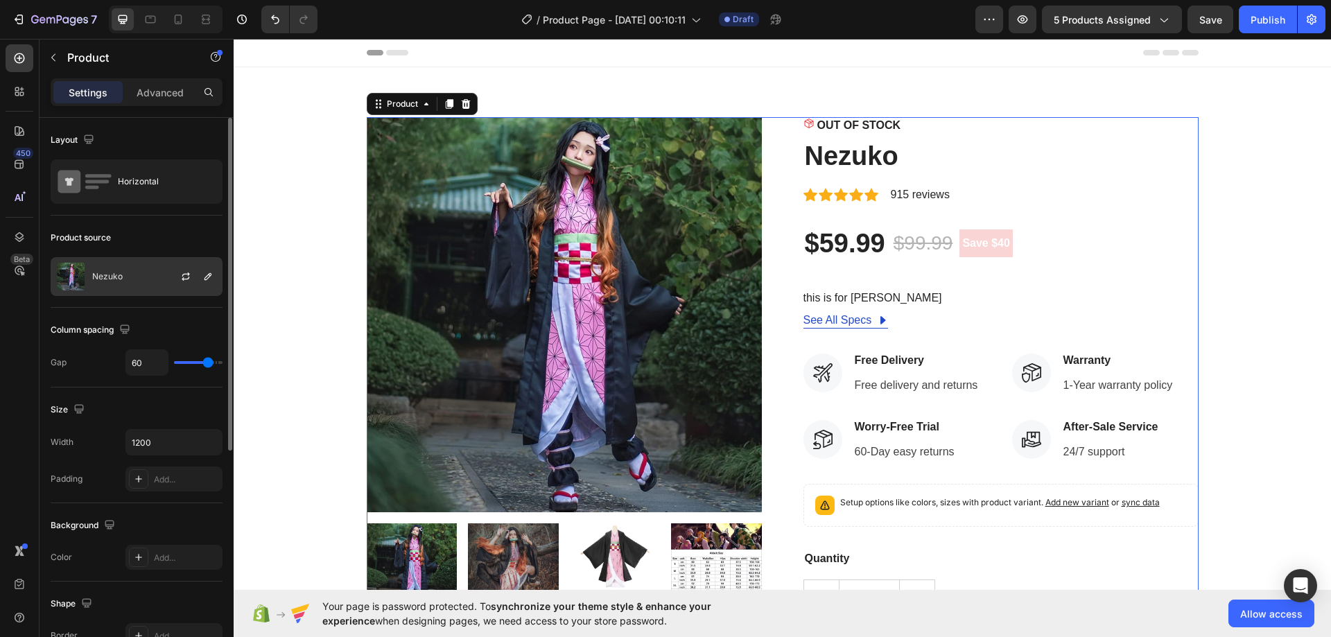
click at [144, 277] on div "Nezuko" at bounding box center [137, 276] width 172 height 39
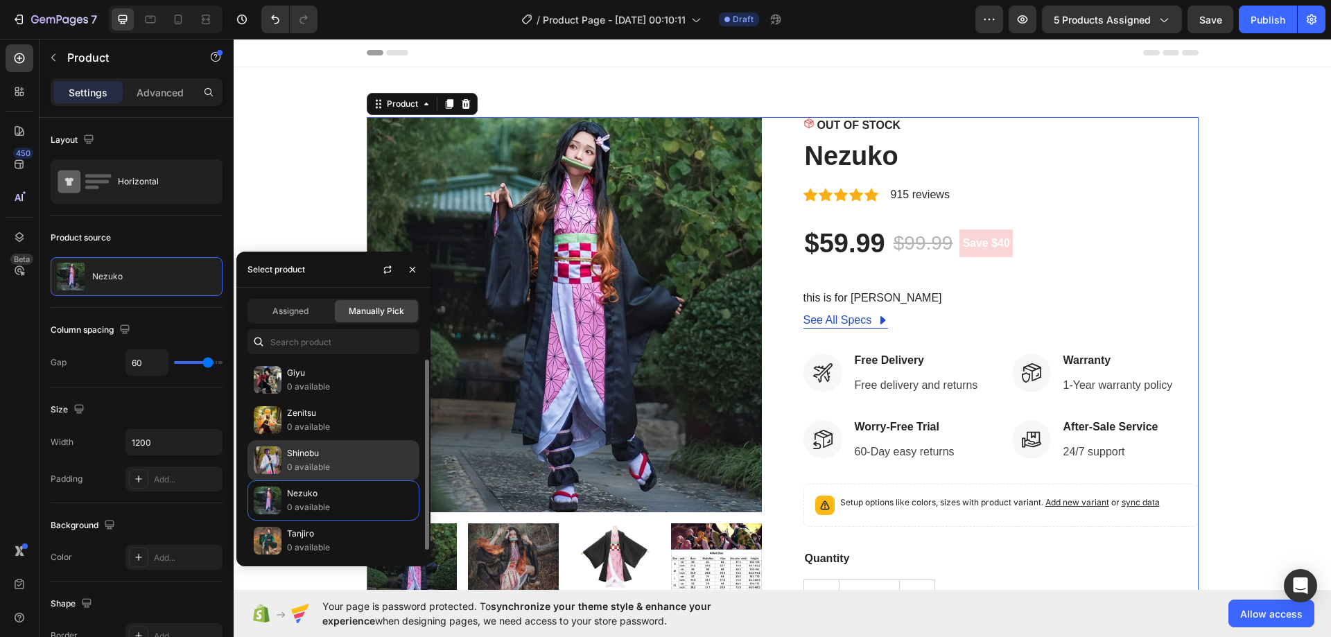
click at [339, 455] on p "Shinobu" at bounding box center [350, 453] width 126 height 14
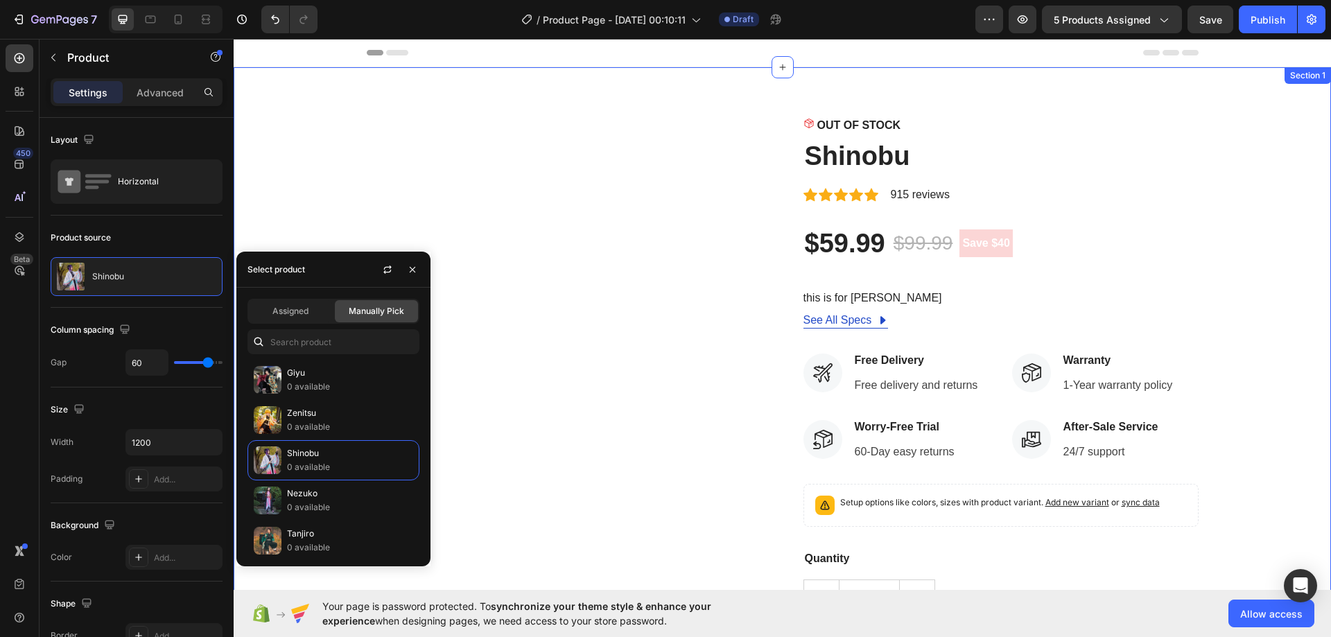
click at [688, 99] on div "Product Images OUT OF STOCK Stock Counter Shinobu Product Title Icon Icon Icon …" at bounding box center [782, 426] width 1097 height 718
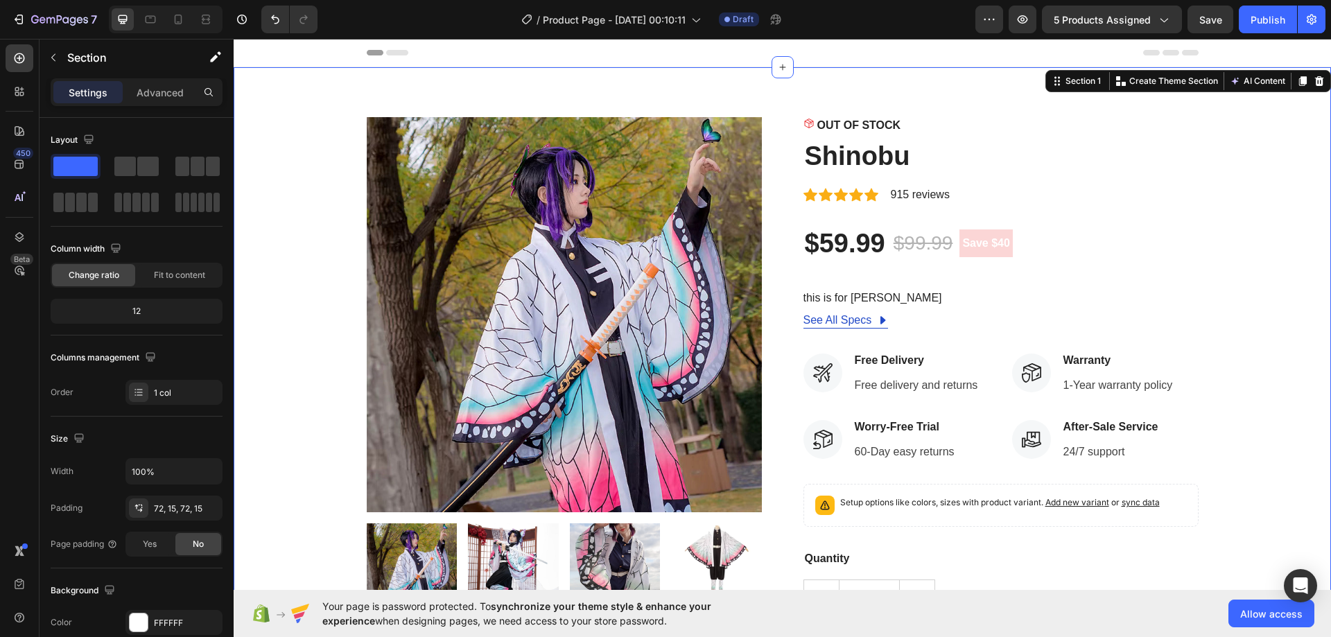
click at [473, 556] on img at bounding box center [513, 568] width 91 height 91
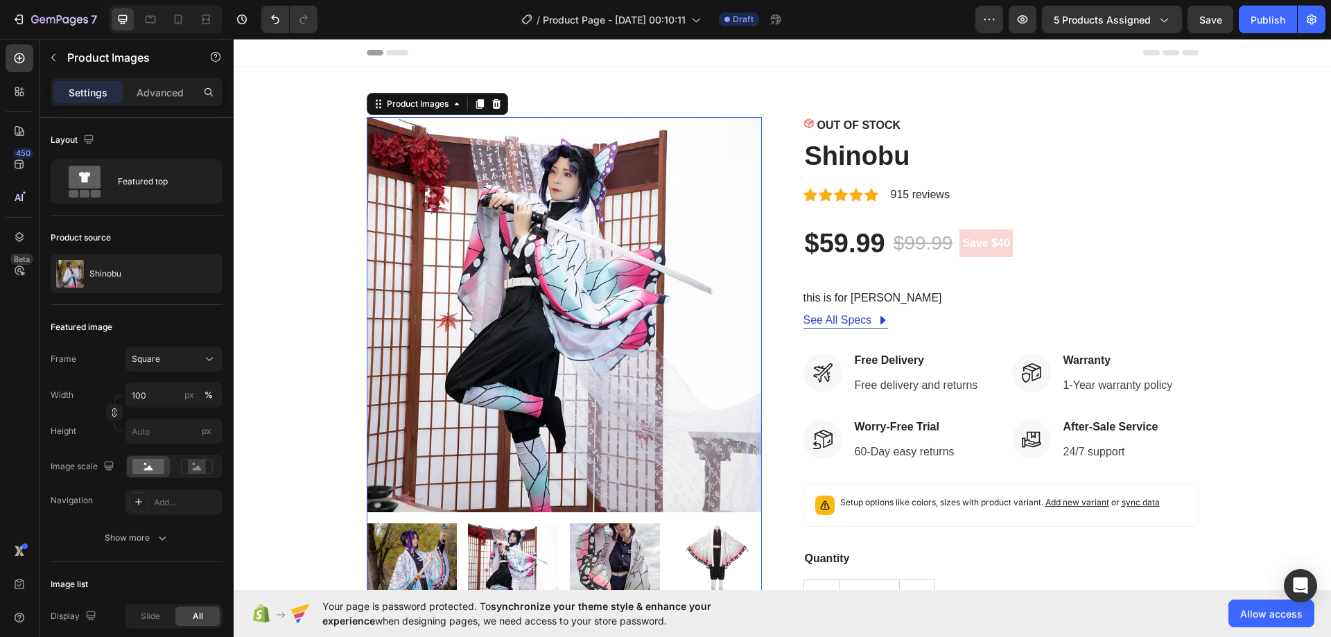
click at [591, 553] on img at bounding box center [615, 568] width 91 height 91
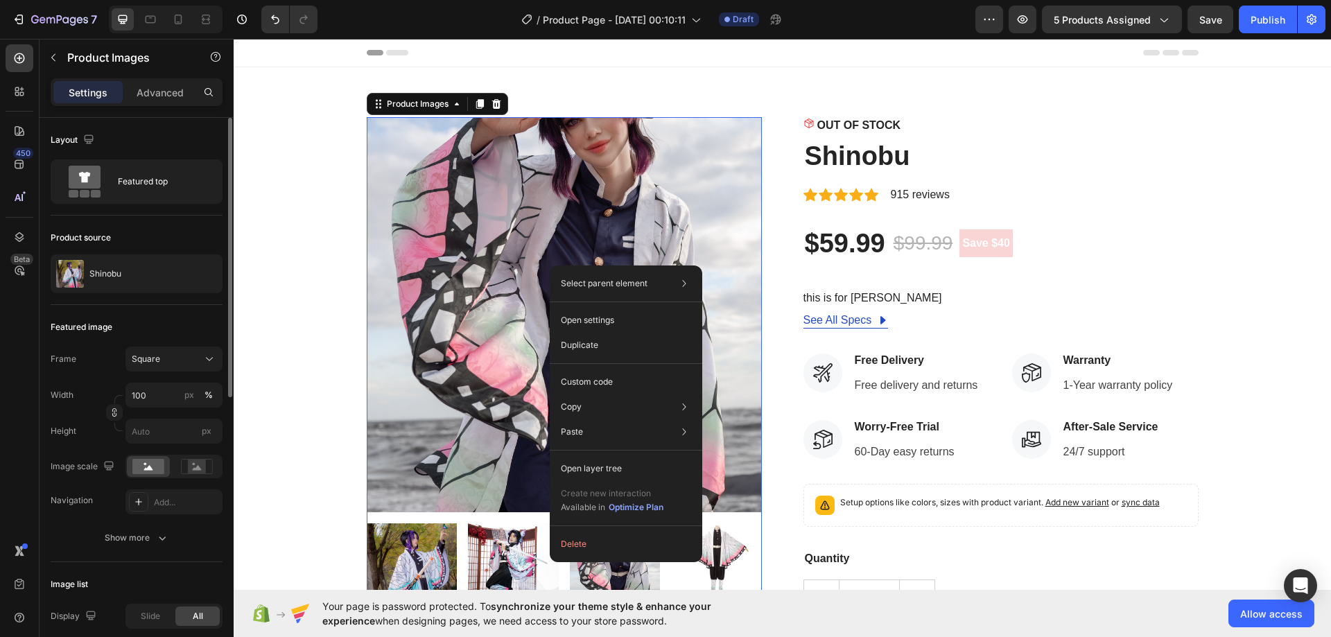
click at [141, 234] on div "Product source" at bounding box center [137, 238] width 172 height 22
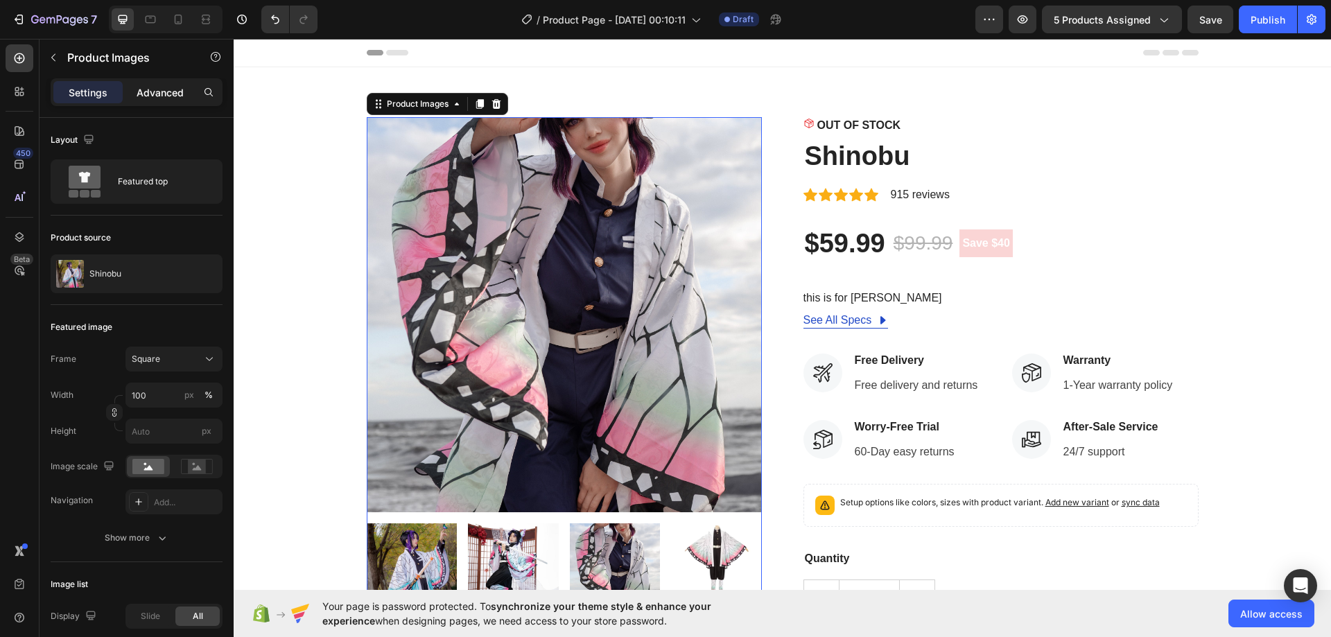
click at [191, 94] on div "Advanced" at bounding box center [159, 92] width 69 height 22
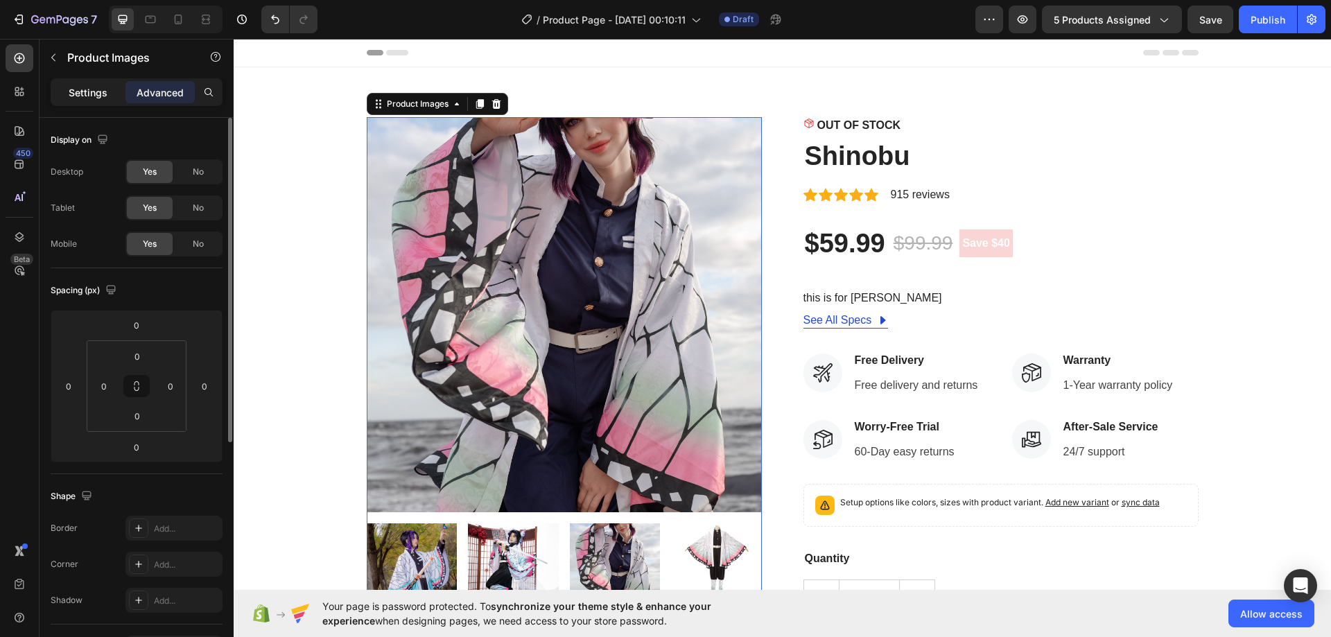
click at [102, 93] on p "Settings" at bounding box center [88, 92] width 39 height 15
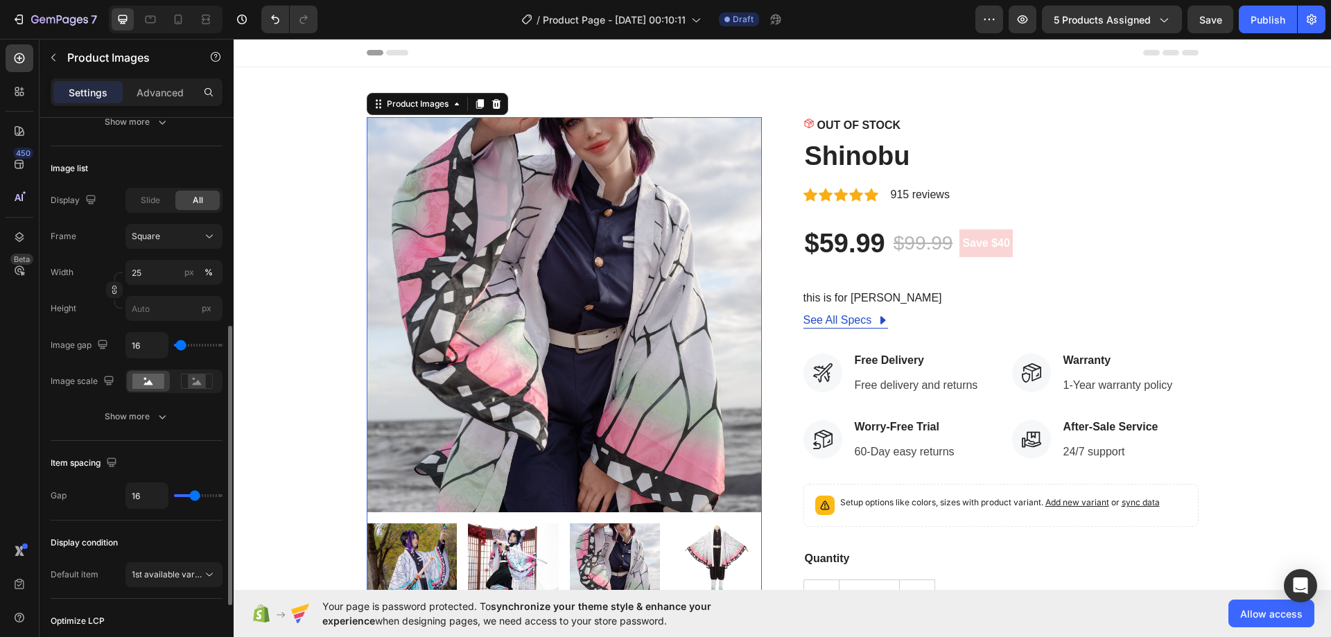
scroll to position [559, 0]
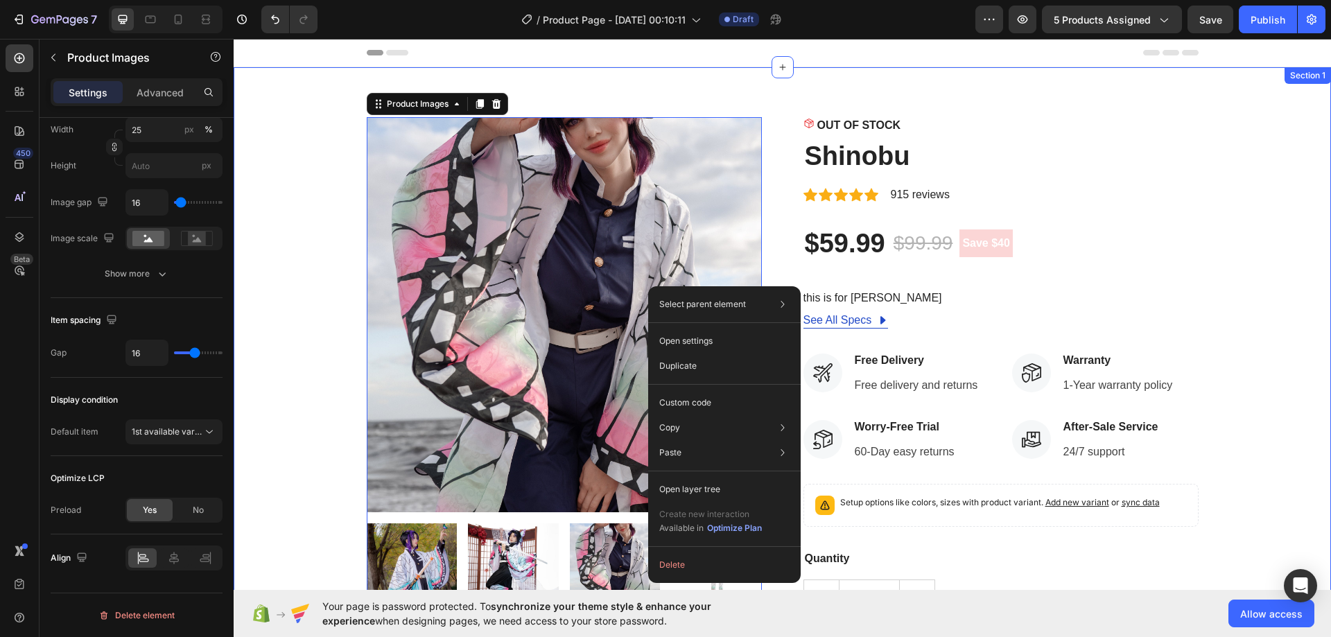
click at [315, 320] on div "Product Images 0 OUT OF STOCK Stock Counter Shinobu Product Title Icon Icon Ico…" at bounding box center [782, 426] width 1077 height 618
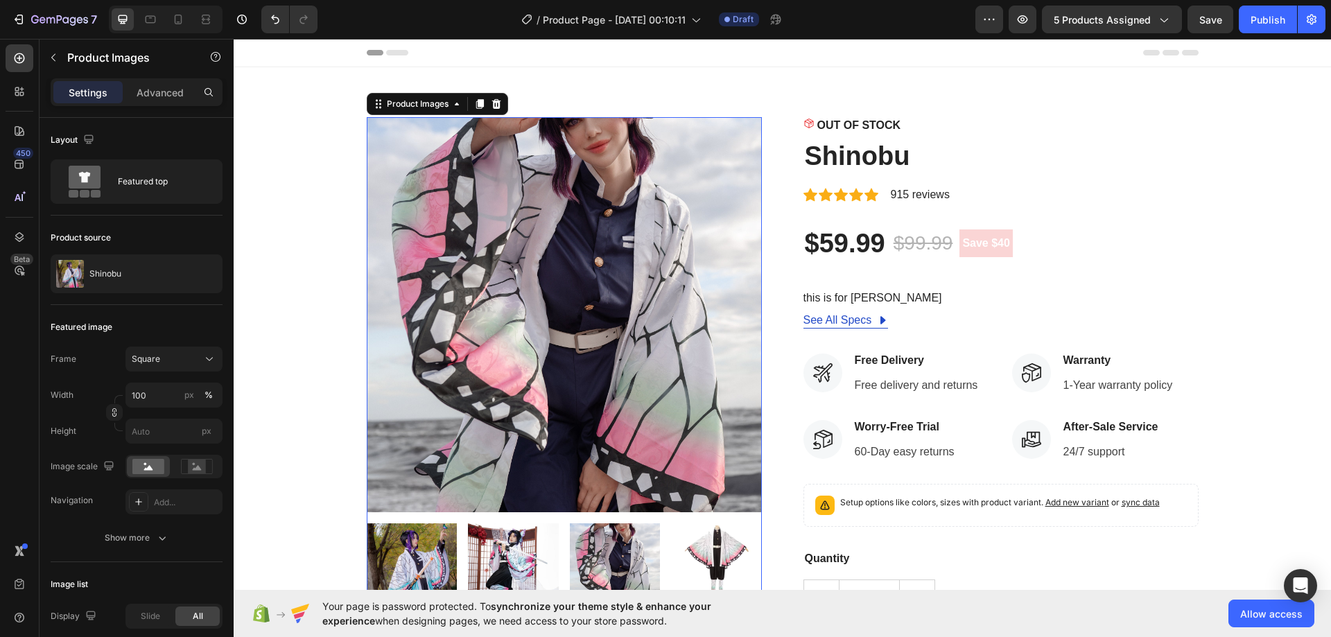
click at [449, 267] on img at bounding box center [564, 314] width 395 height 395
click at [182, 91] on p "Advanced" at bounding box center [160, 92] width 47 height 15
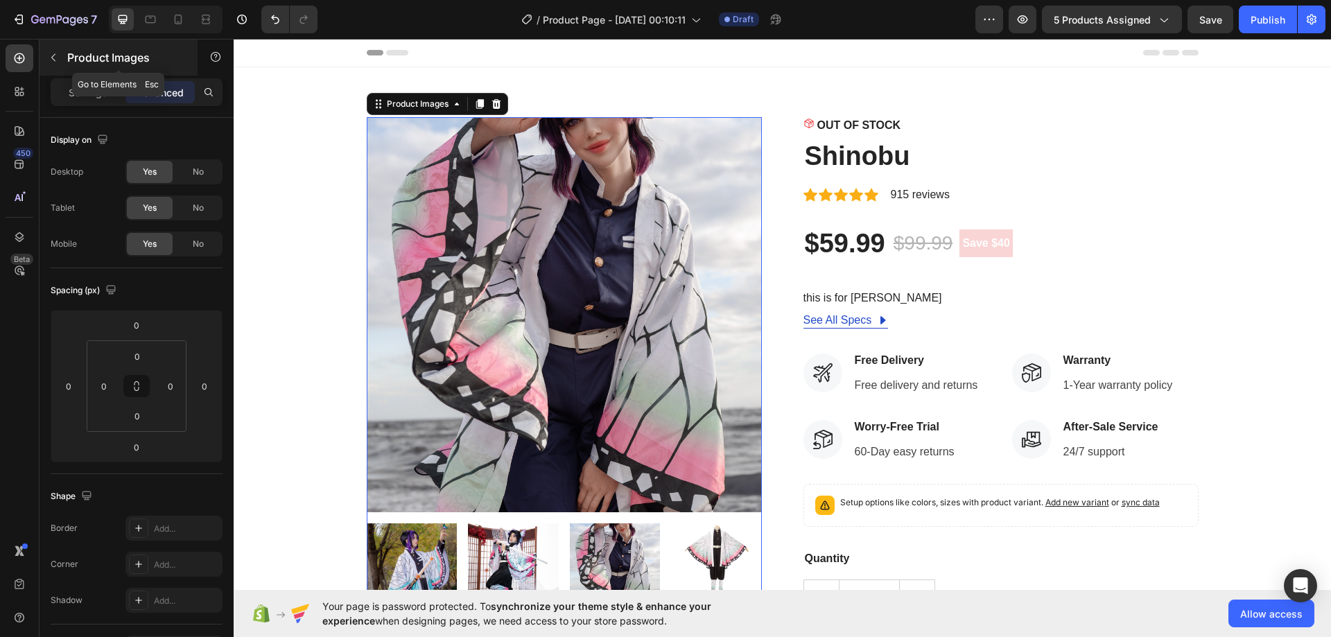
click at [80, 53] on p "Product Images" at bounding box center [126, 57] width 118 height 17
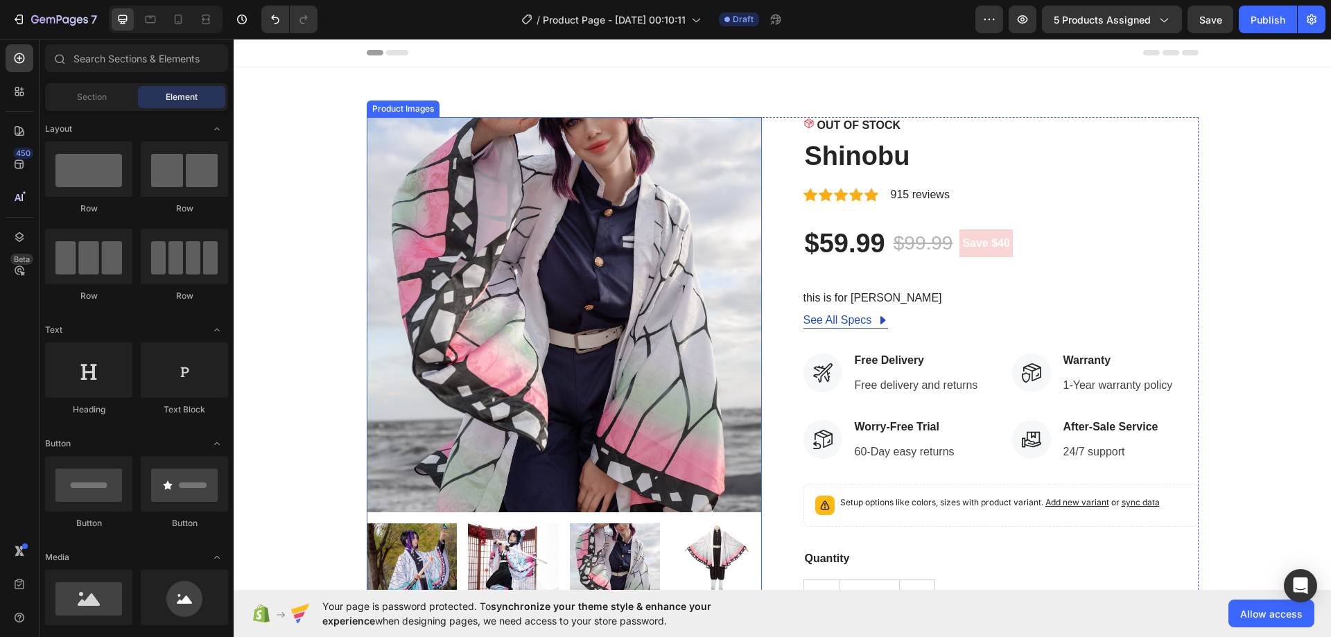
click at [507, 245] on img at bounding box center [564, 314] width 395 height 395
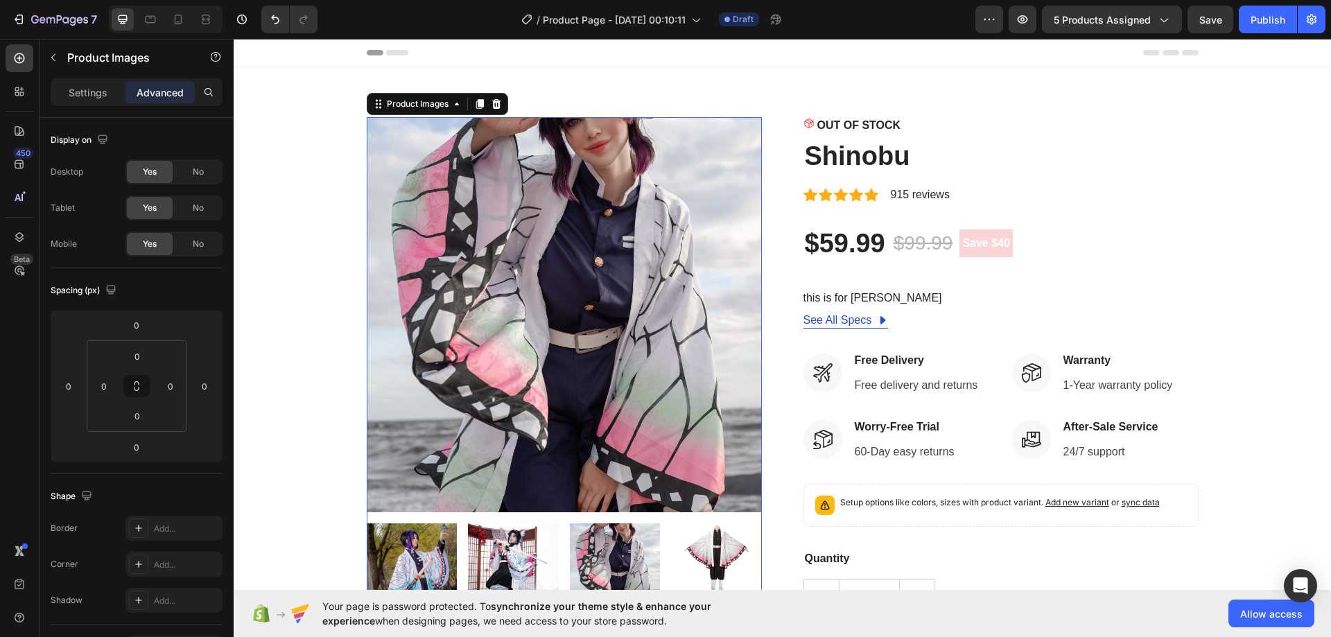
click at [97, 88] on p "Settings" at bounding box center [88, 92] width 39 height 15
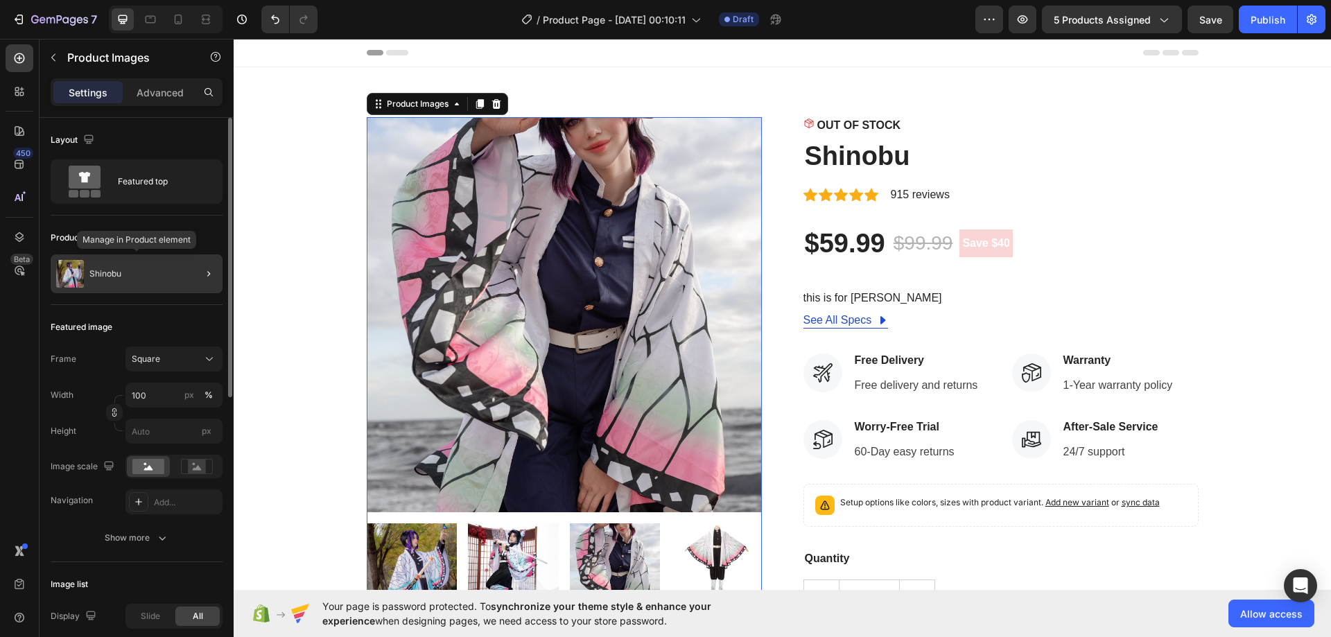
click at [155, 277] on div "Shinobu" at bounding box center [137, 273] width 172 height 39
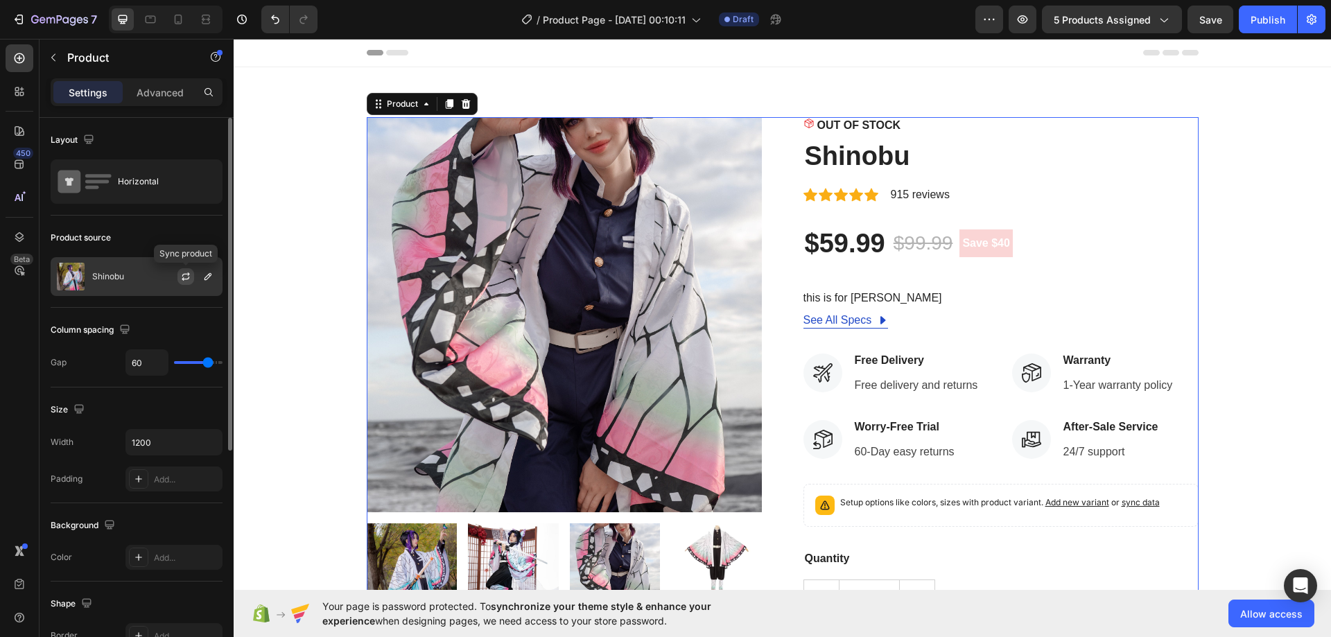
click at [189, 274] on icon "button" at bounding box center [186, 274] width 8 height 4
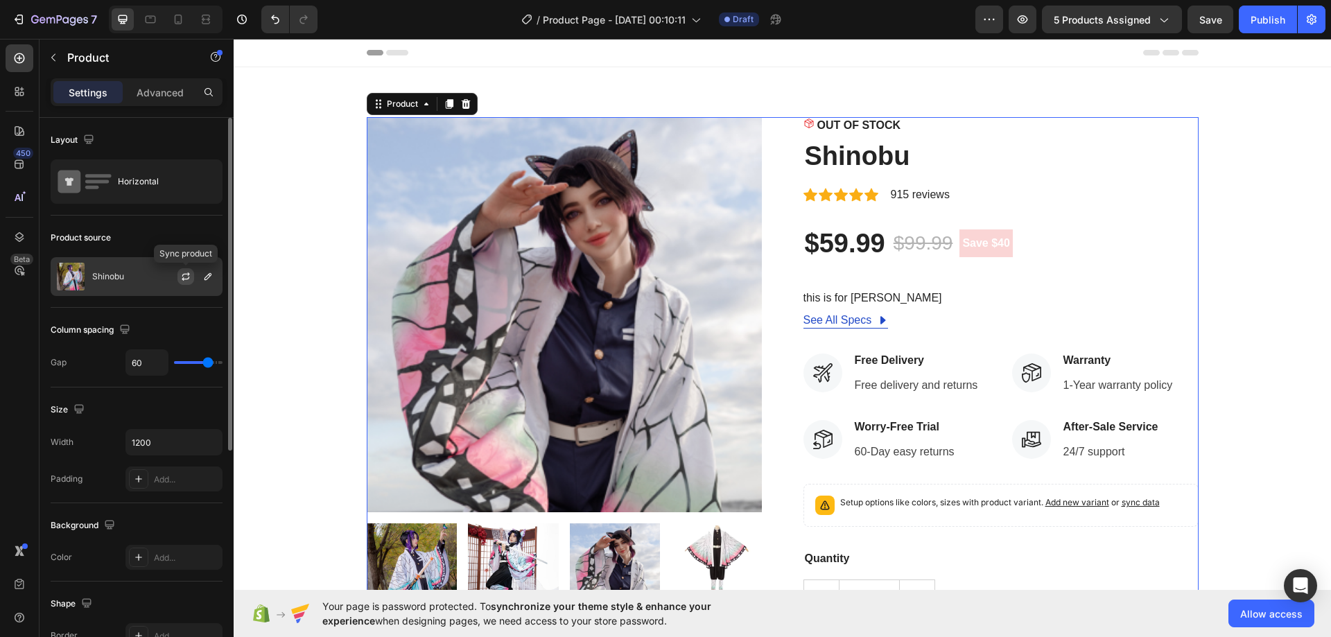
click at [189, 273] on icon "button" at bounding box center [186, 274] width 8 height 4
click at [417, 535] on img at bounding box center [412, 568] width 91 height 91
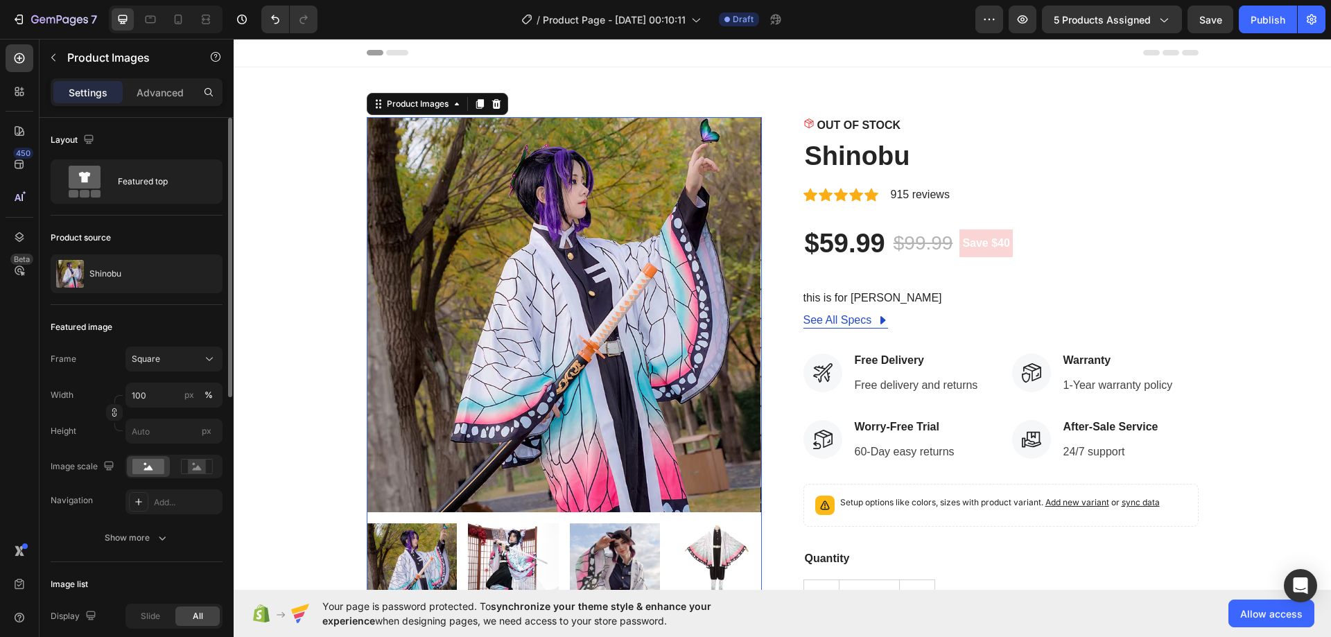
click at [625, 552] on img at bounding box center [615, 568] width 91 height 91
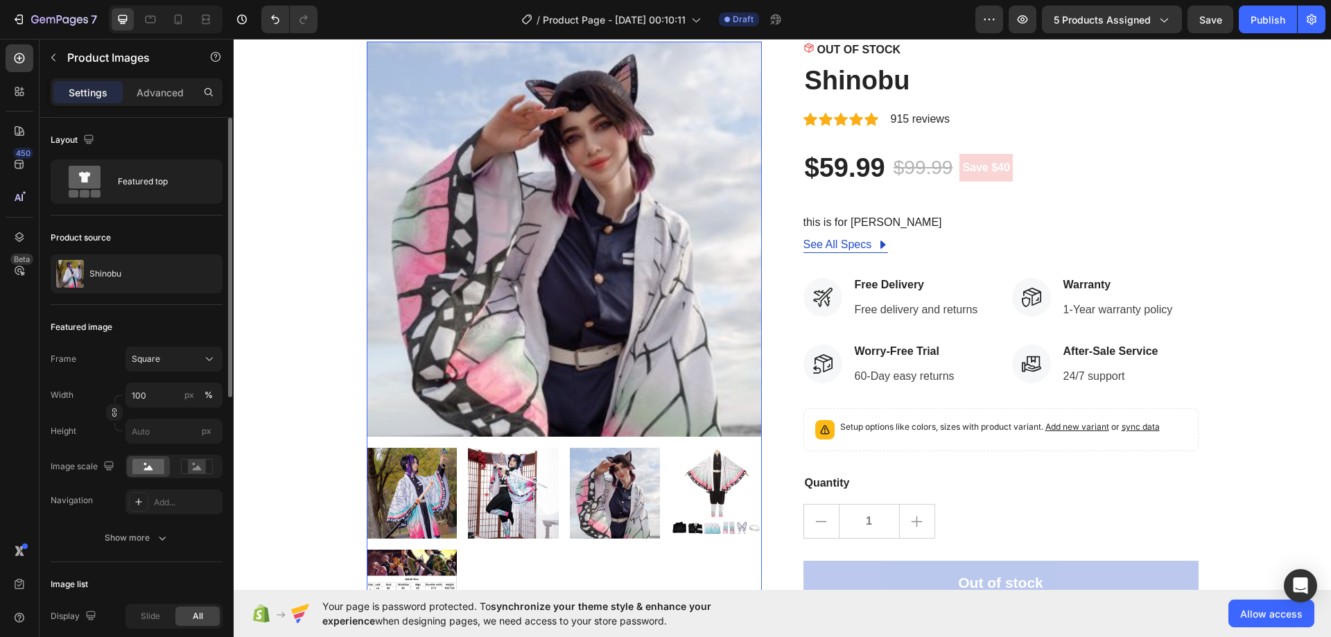
scroll to position [139, 0]
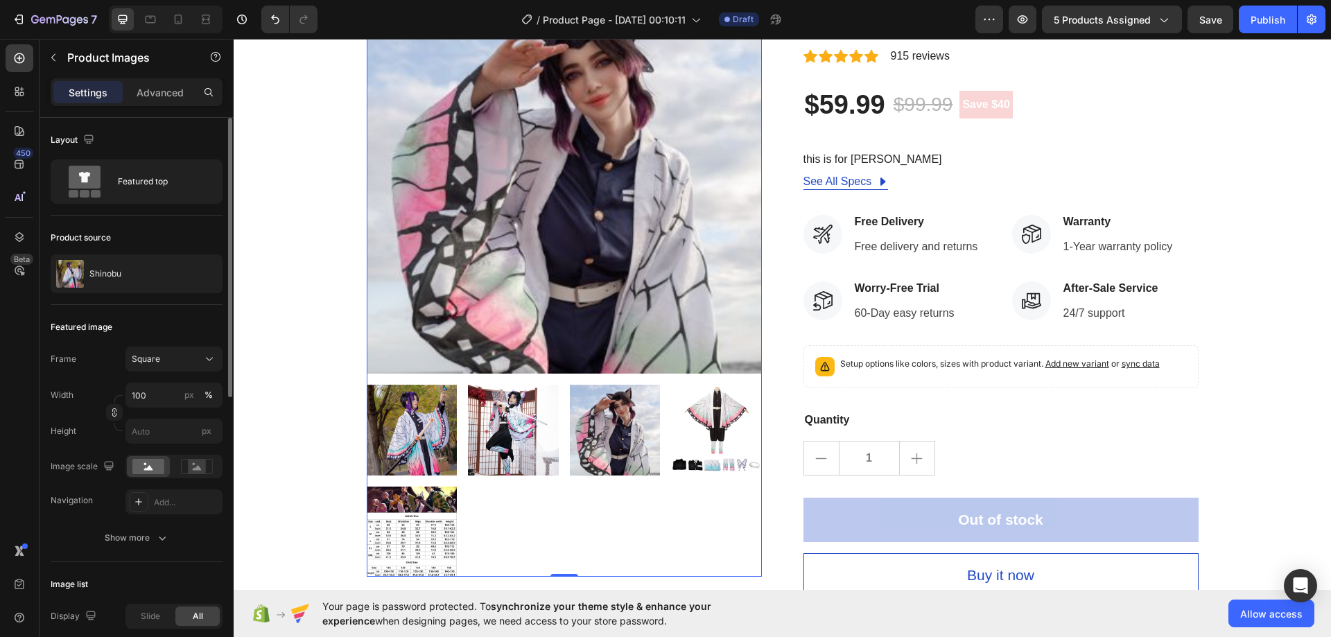
click at [613, 429] on img at bounding box center [615, 430] width 91 height 91
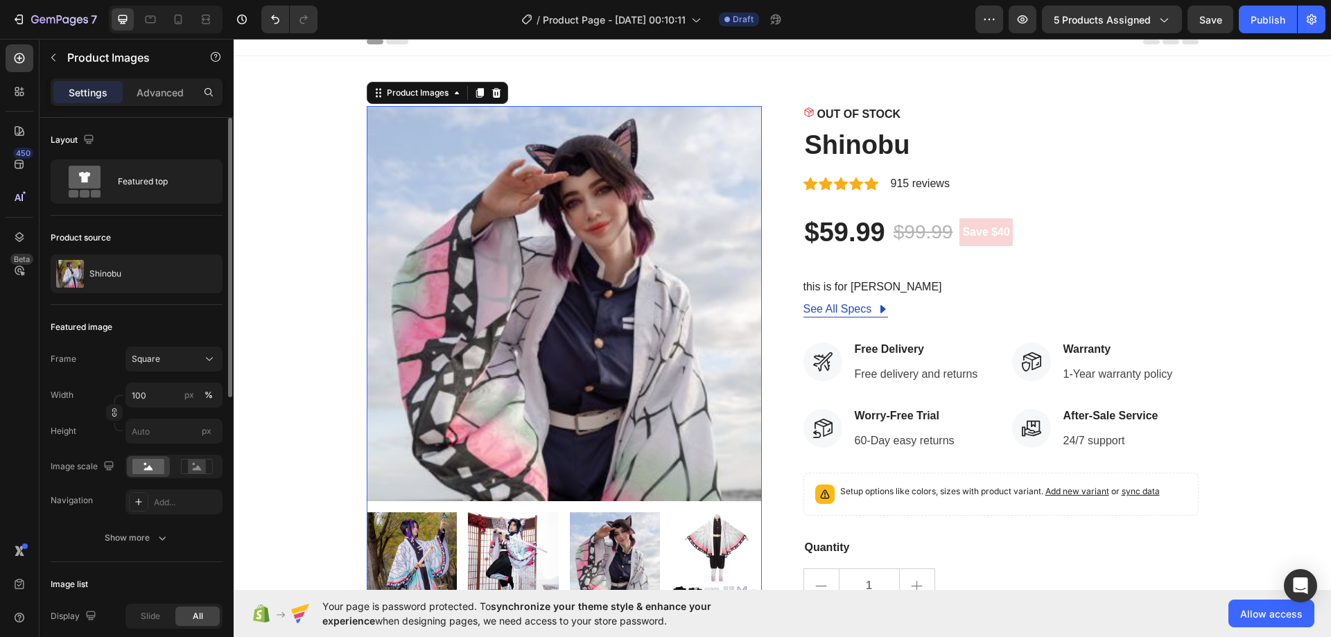
scroll to position [0, 0]
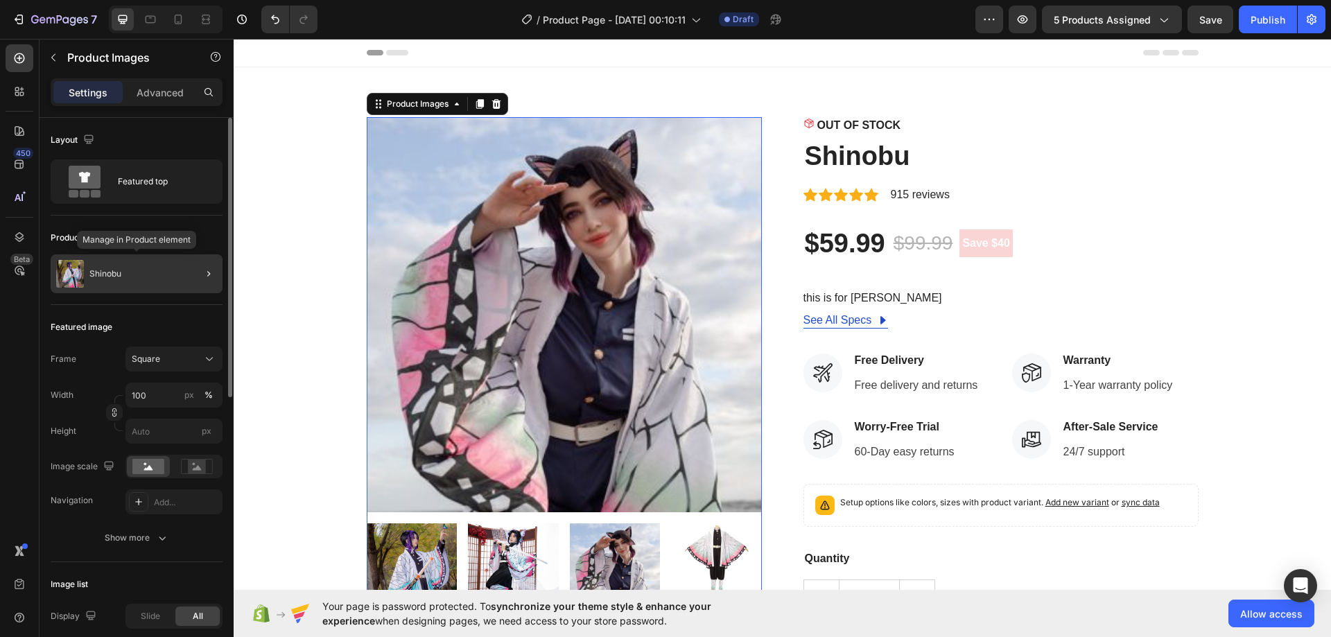
click at [183, 269] on div "Shinobu" at bounding box center [137, 273] width 172 height 39
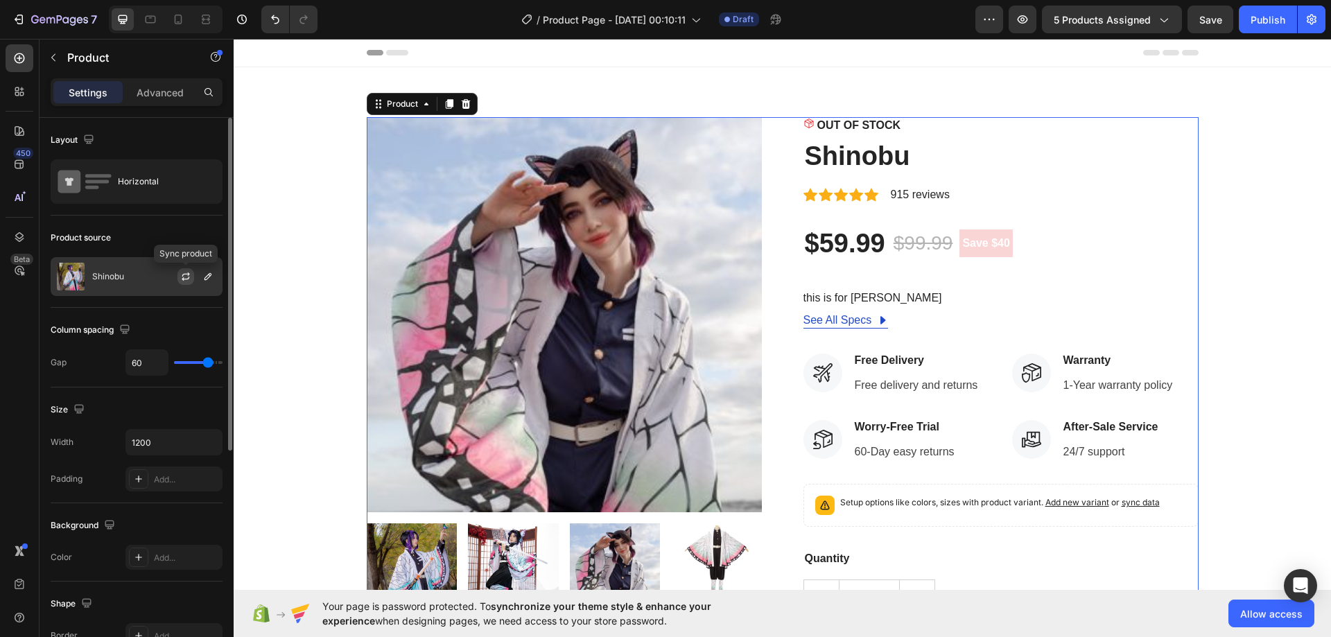
click at [189, 276] on icon "button" at bounding box center [185, 276] width 11 height 11
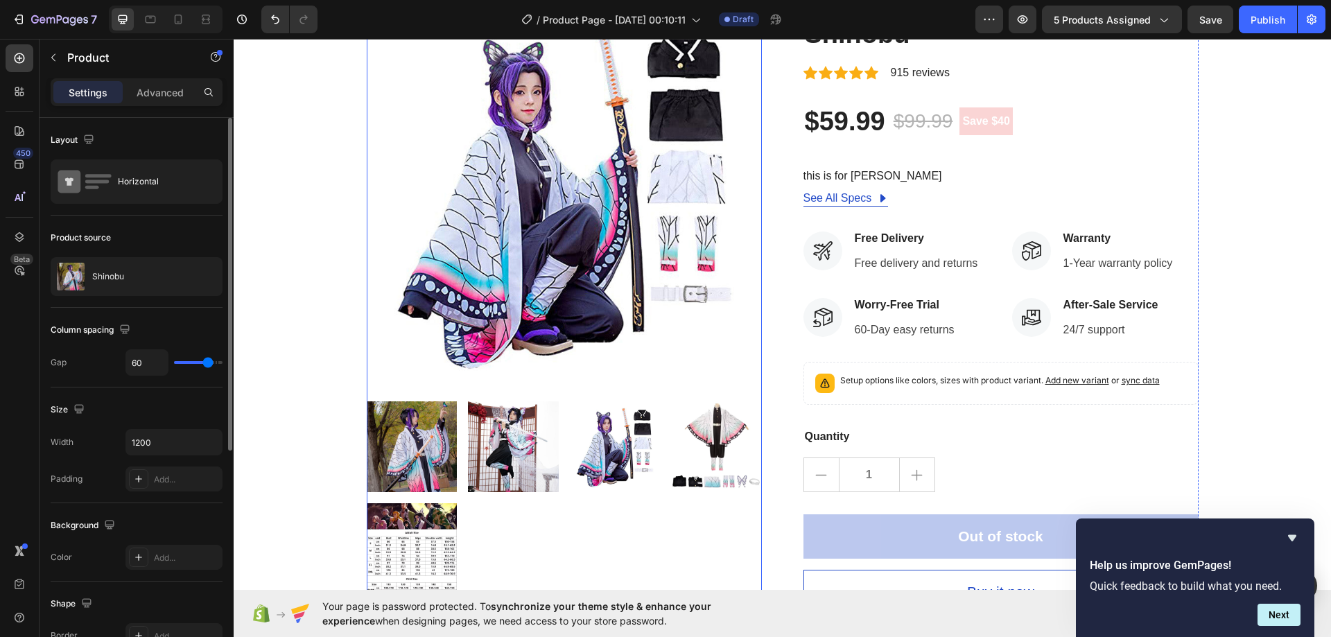
scroll to position [139, 0]
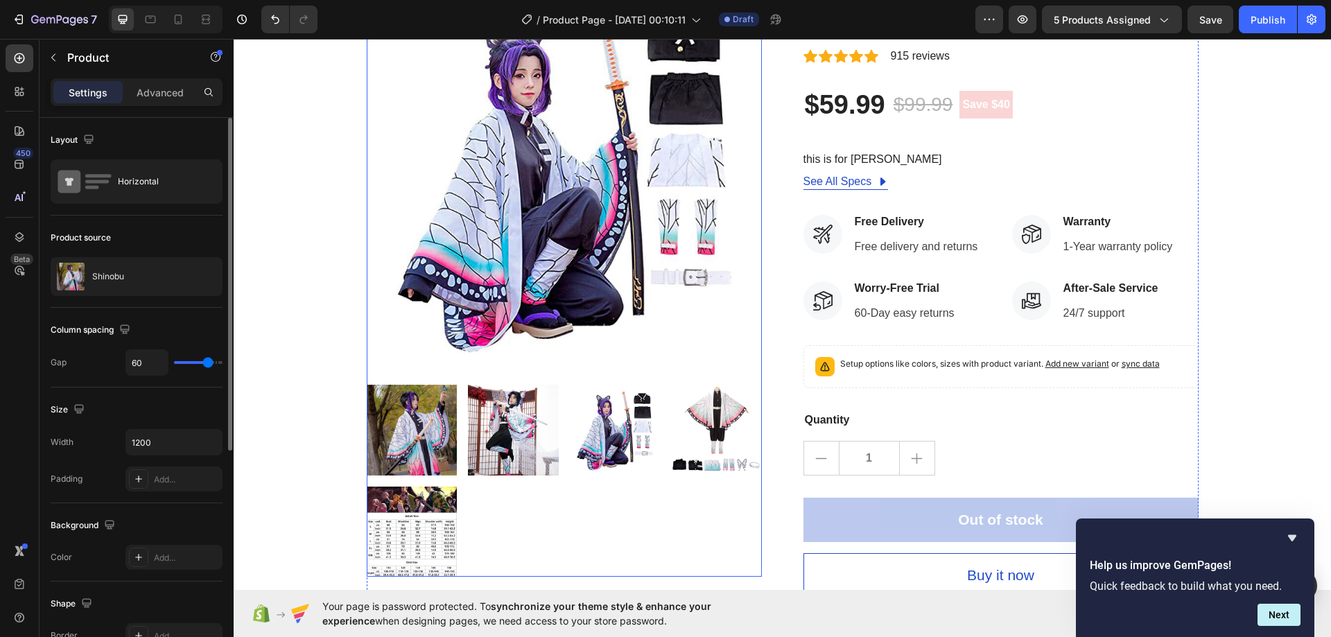
click at [401, 421] on img at bounding box center [412, 430] width 91 height 91
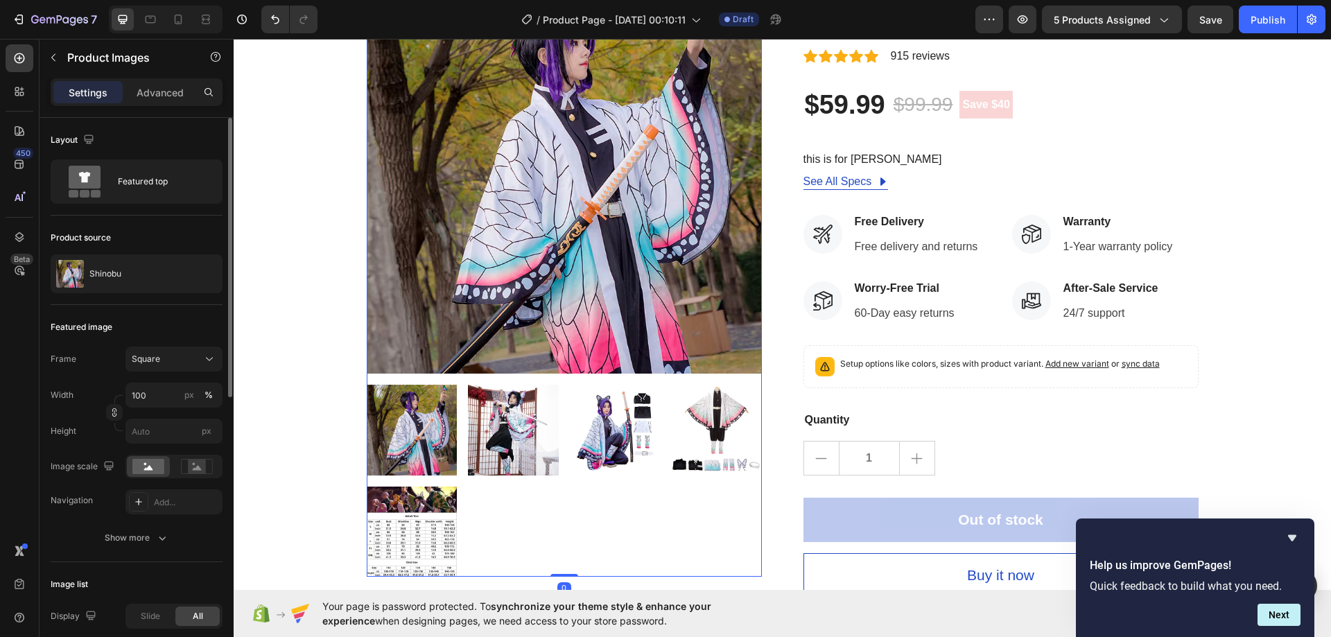
click at [483, 431] on img at bounding box center [513, 430] width 91 height 91
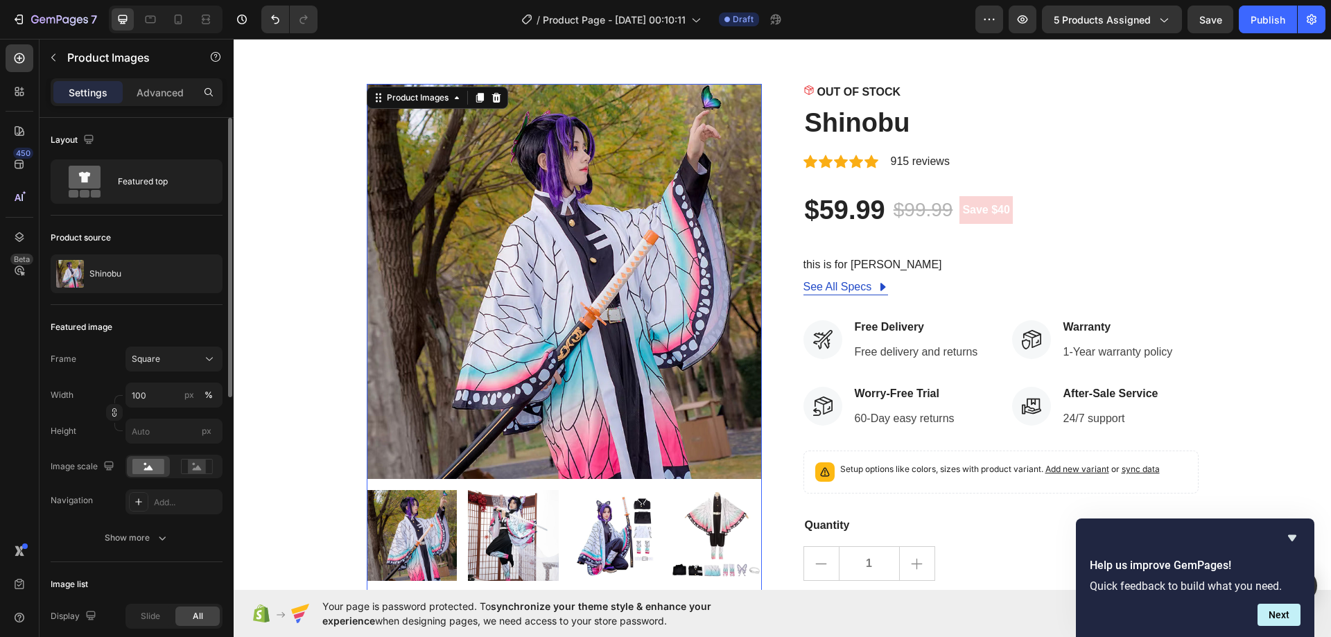
scroll to position [0, 0]
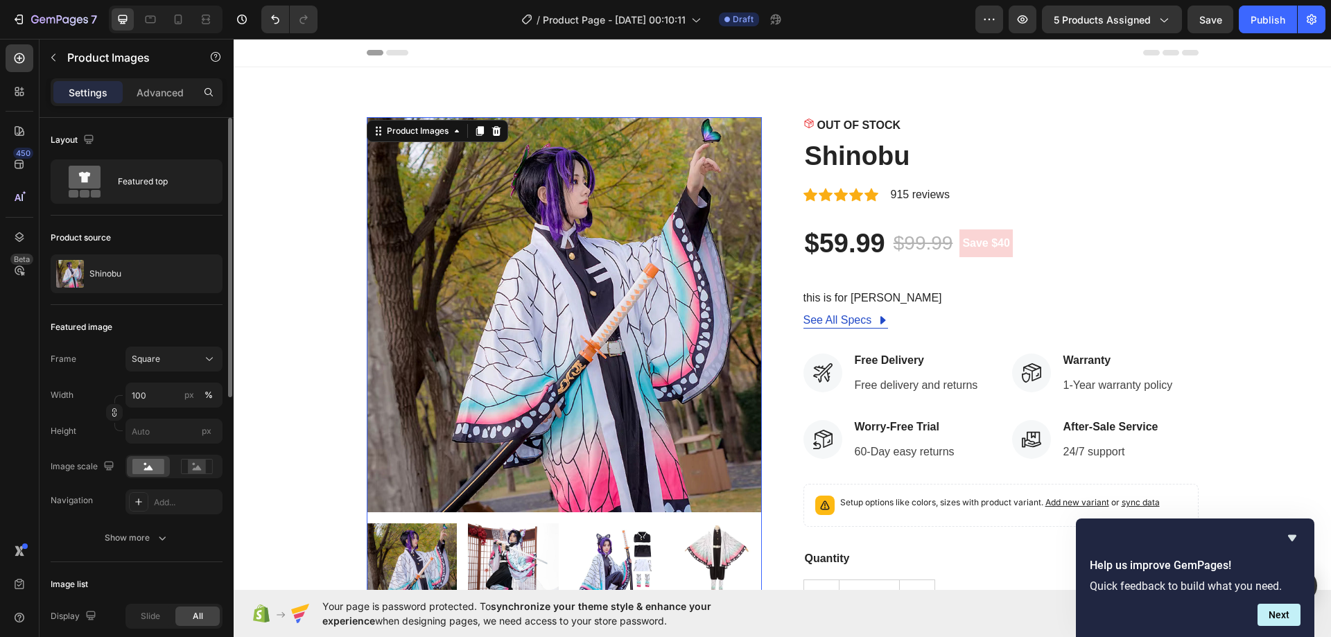
click at [515, 548] on img at bounding box center [513, 568] width 91 height 91
click at [499, 555] on img at bounding box center [513, 568] width 91 height 91
click at [430, 557] on img at bounding box center [412, 568] width 91 height 91
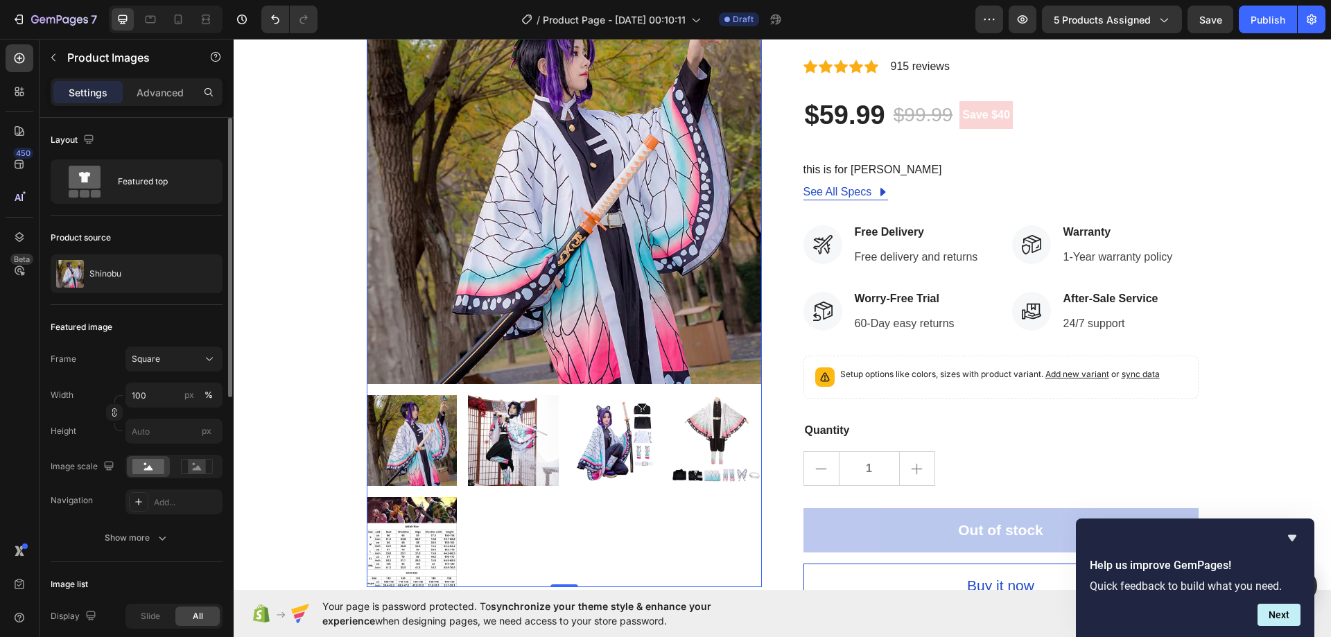
scroll to position [139, 0]
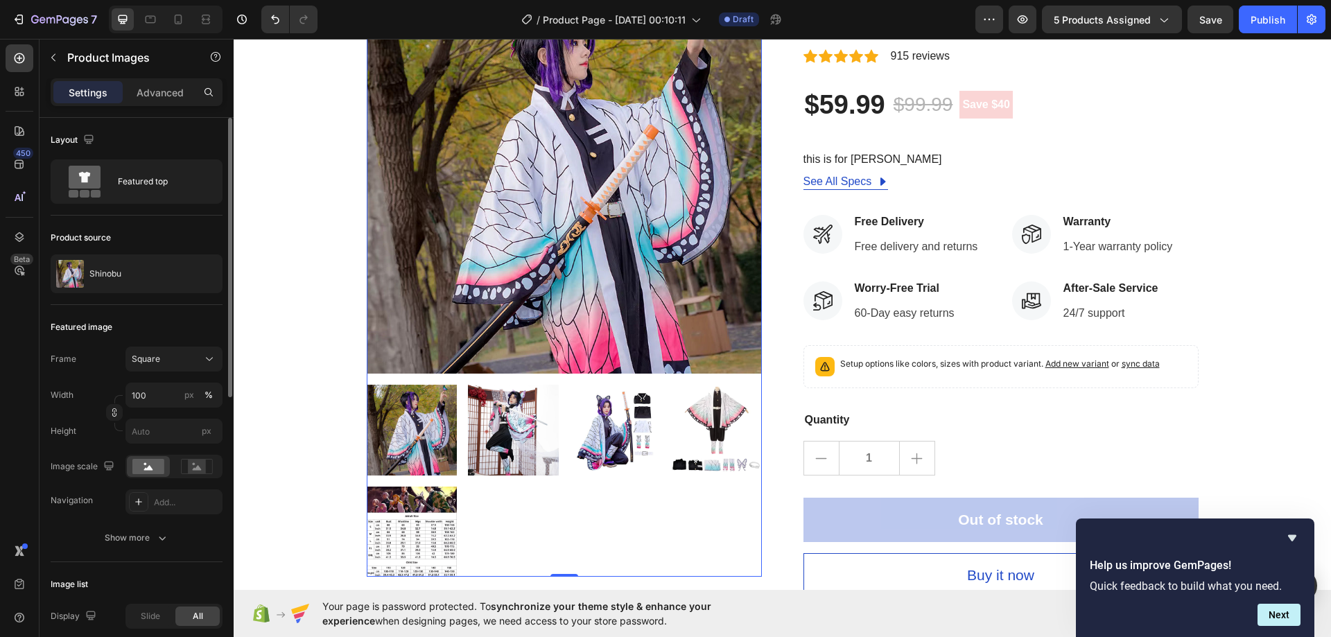
click at [442, 452] on img at bounding box center [412, 430] width 91 height 91
click at [514, 440] on img at bounding box center [513, 430] width 91 height 91
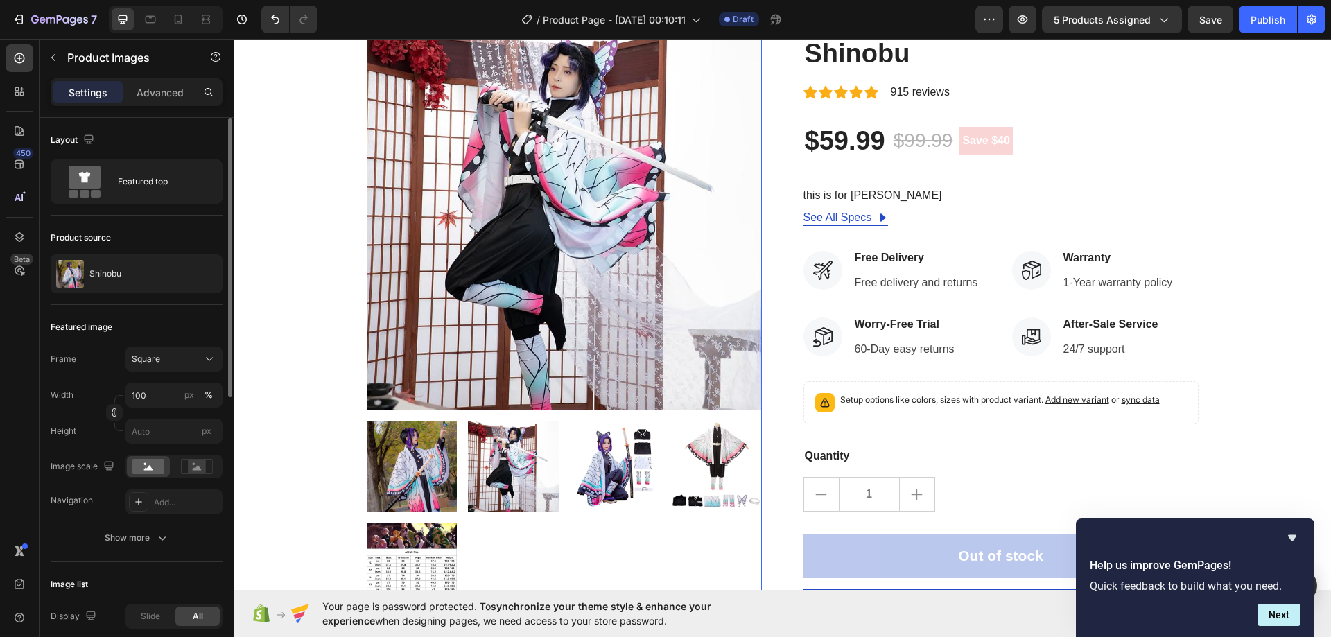
scroll to position [0, 0]
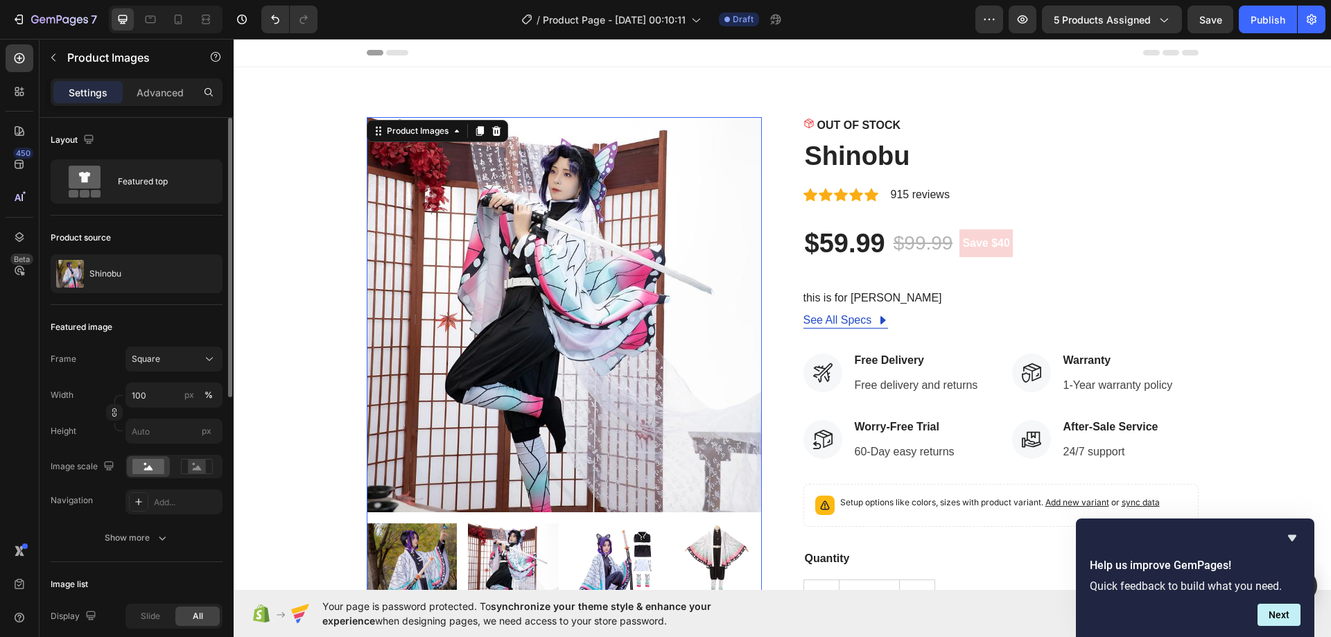
click at [582, 552] on img at bounding box center [615, 568] width 91 height 91
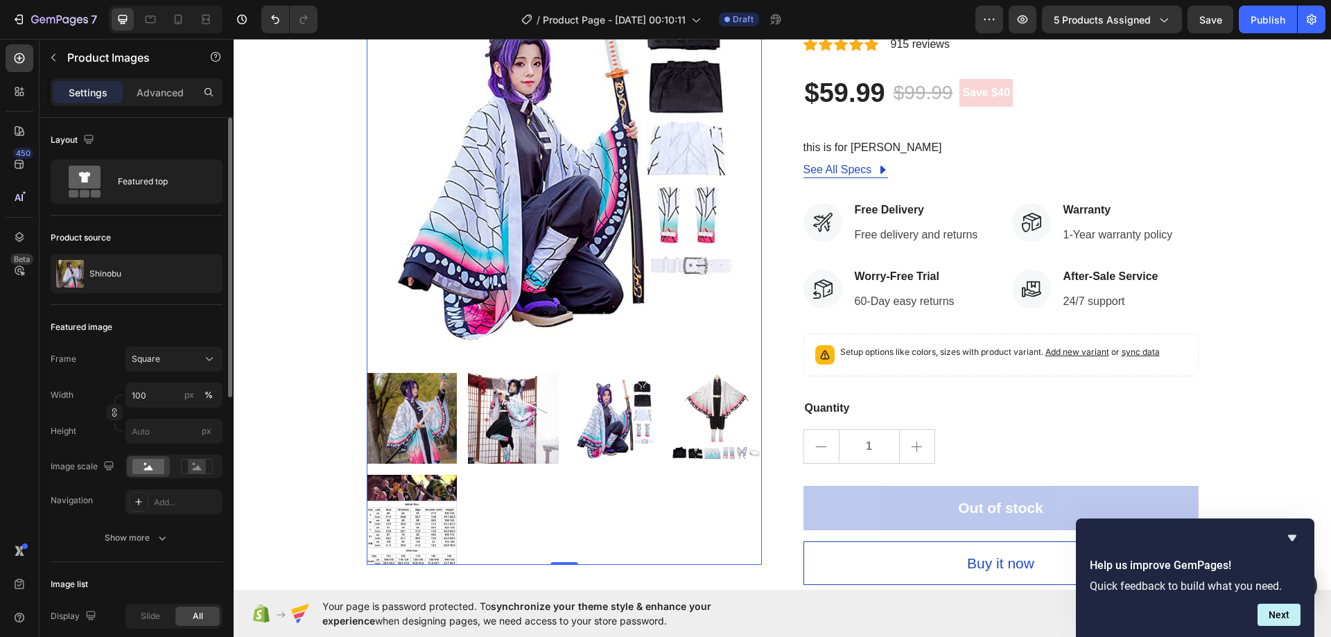
scroll to position [208, 0]
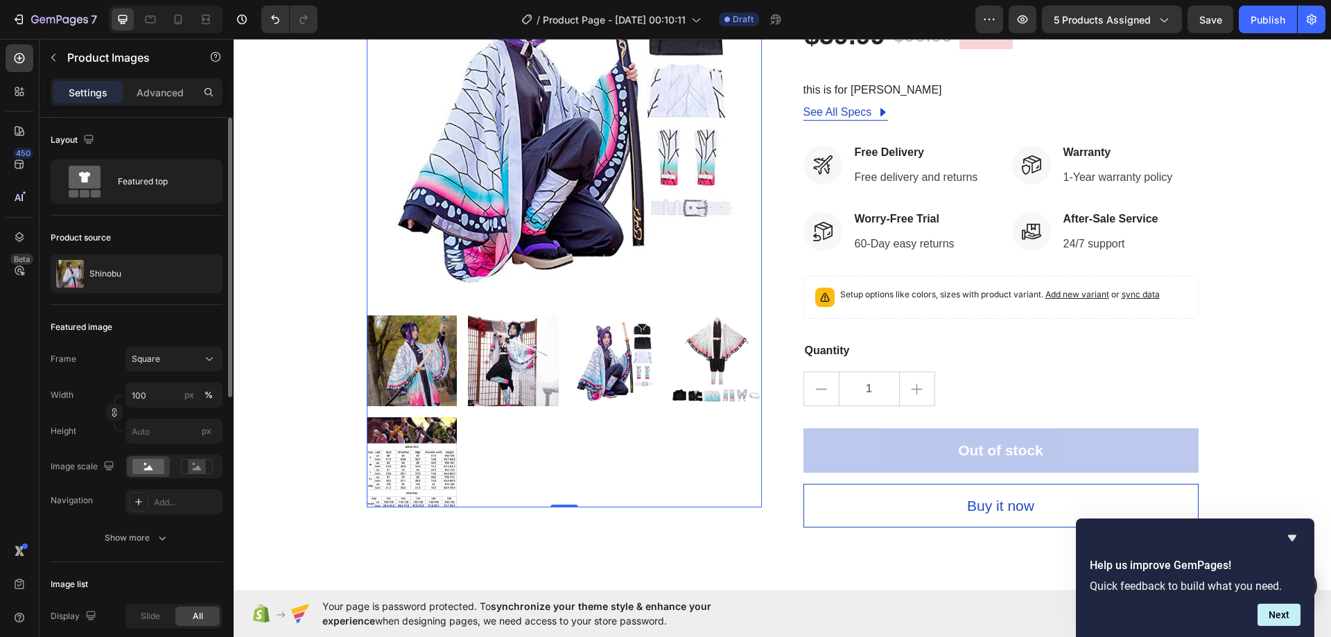
click at [707, 388] on img at bounding box center [716, 360] width 91 height 91
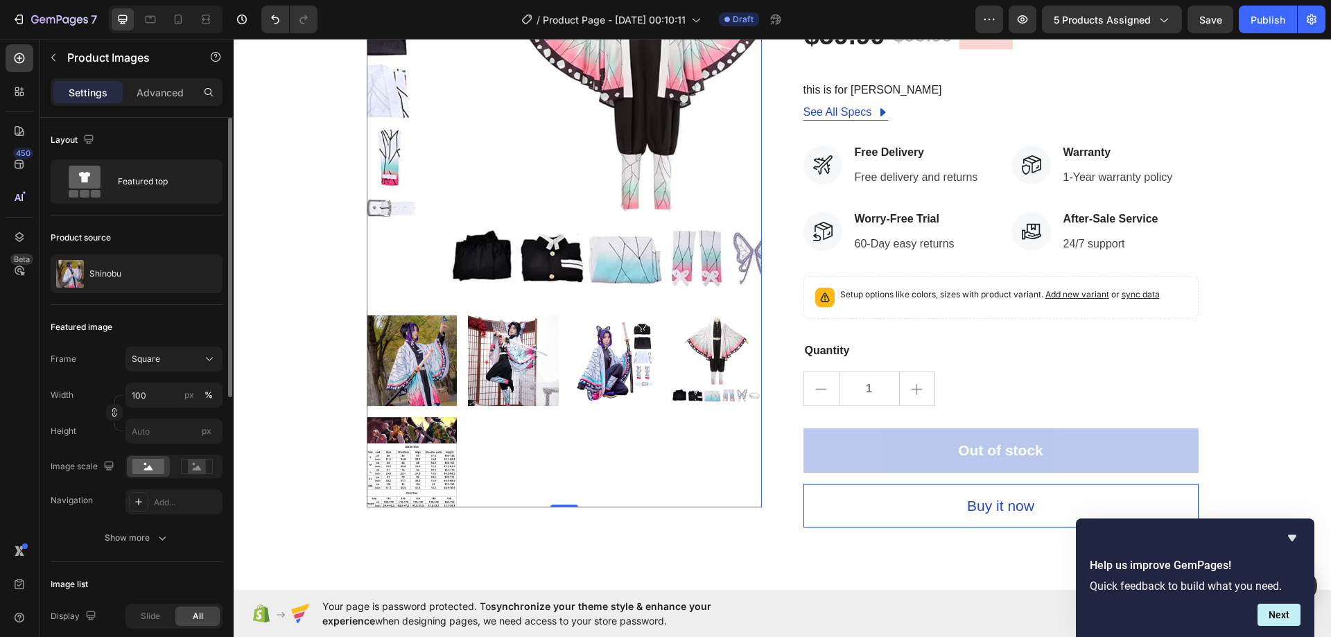
click at [455, 431] on div at bounding box center [564, 411] width 395 height 192
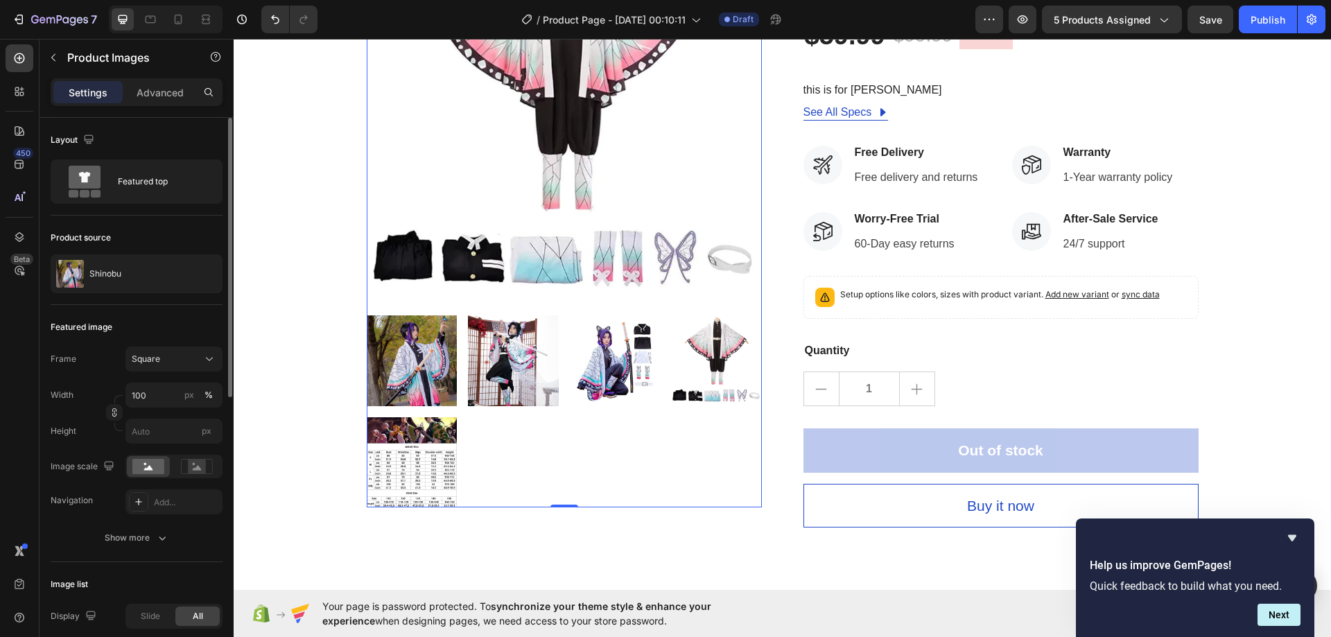
click at [403, 468] on img at bounding box center [412, 462] width 91 height 91
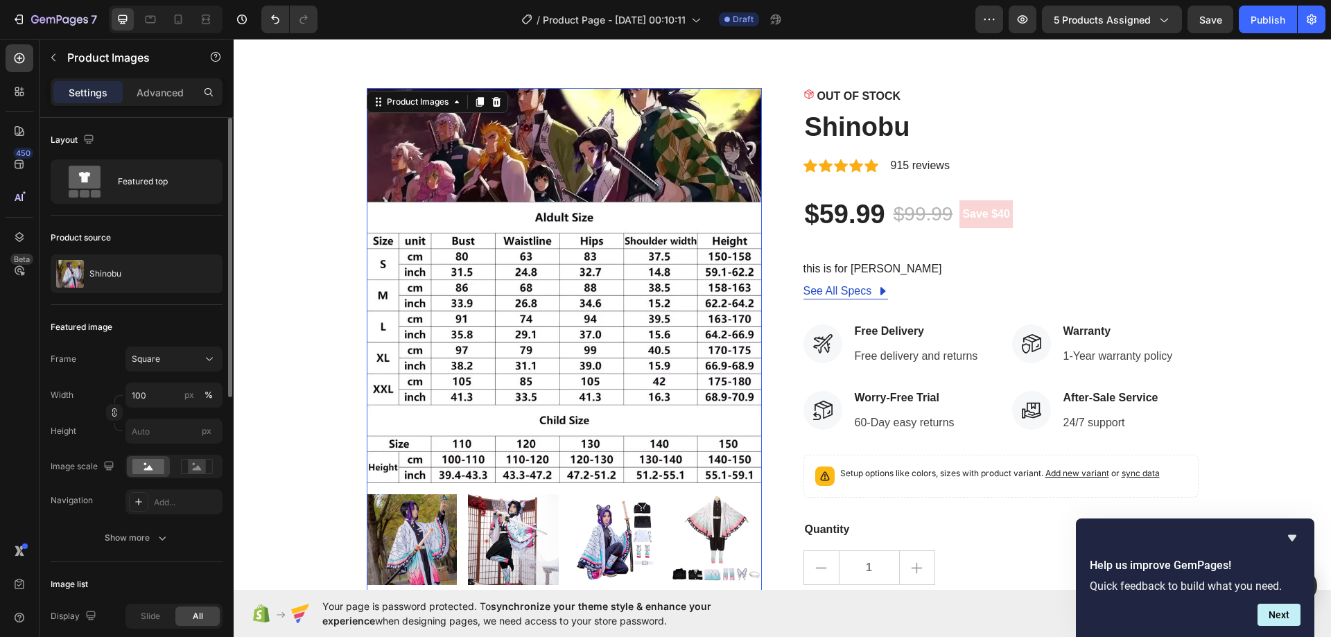
scroll to position [0, 0]
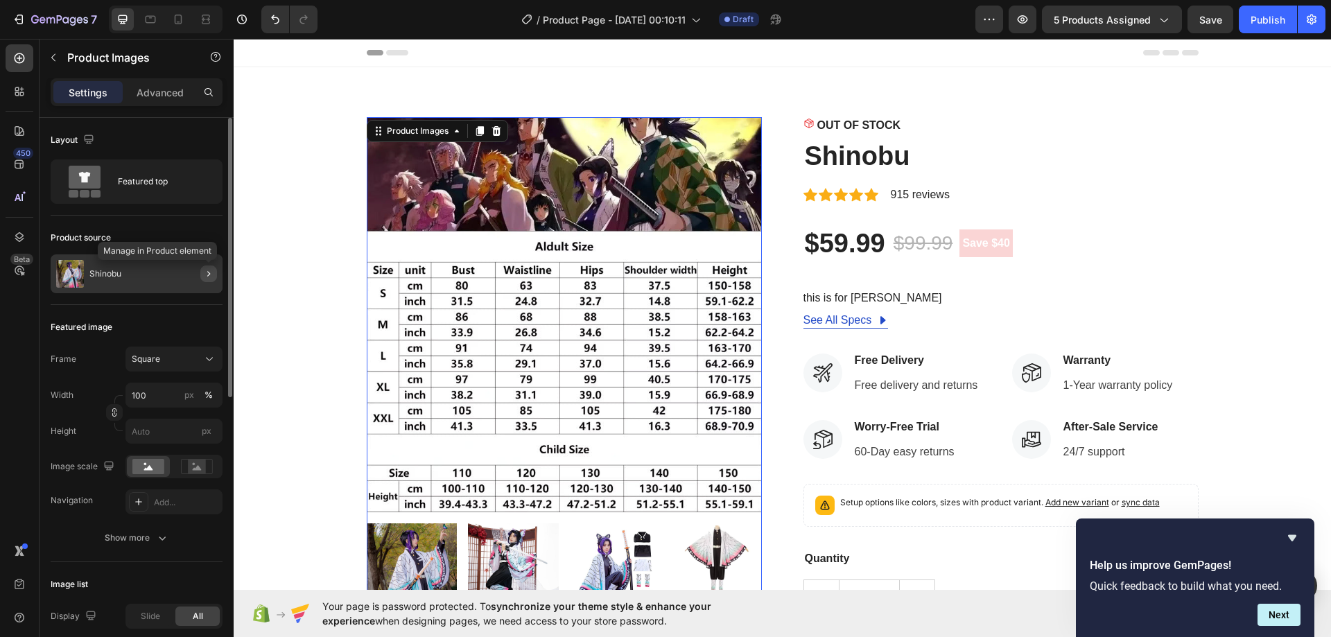
click at [207, 272] on icon "button" at bounding box center [208, 273] width 11 height 11
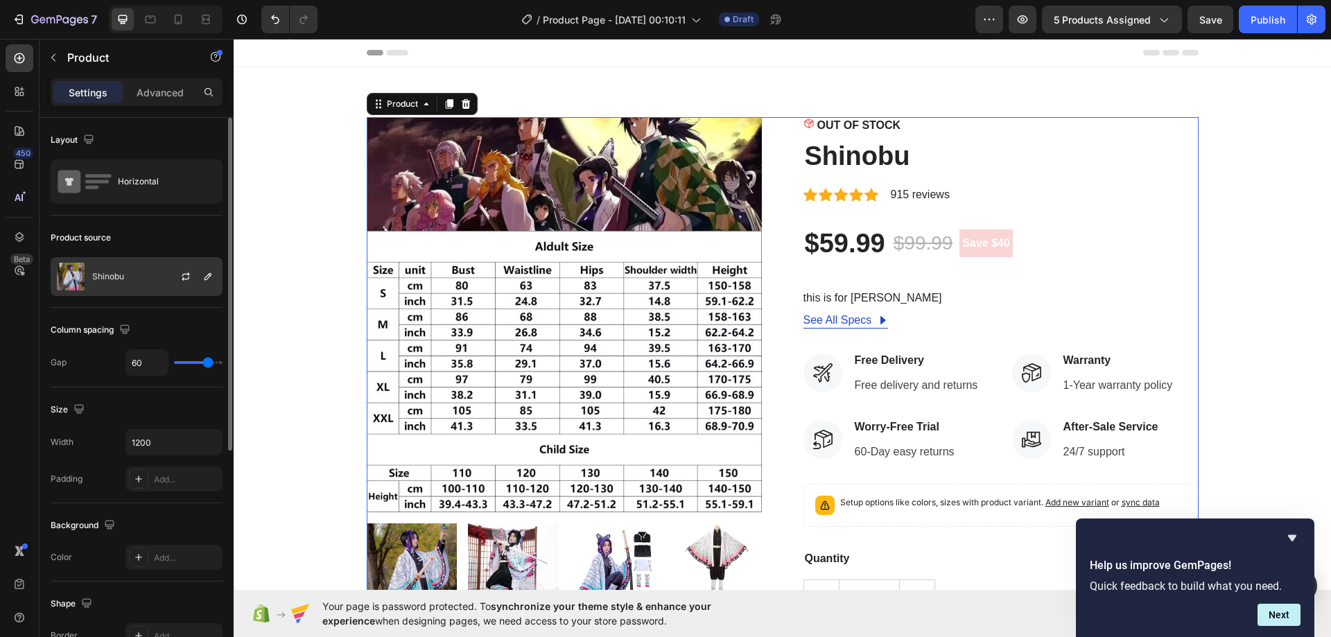
click at [119, 280] on p "Shinobu" at bounding box center [108, 277] width 32 height 10
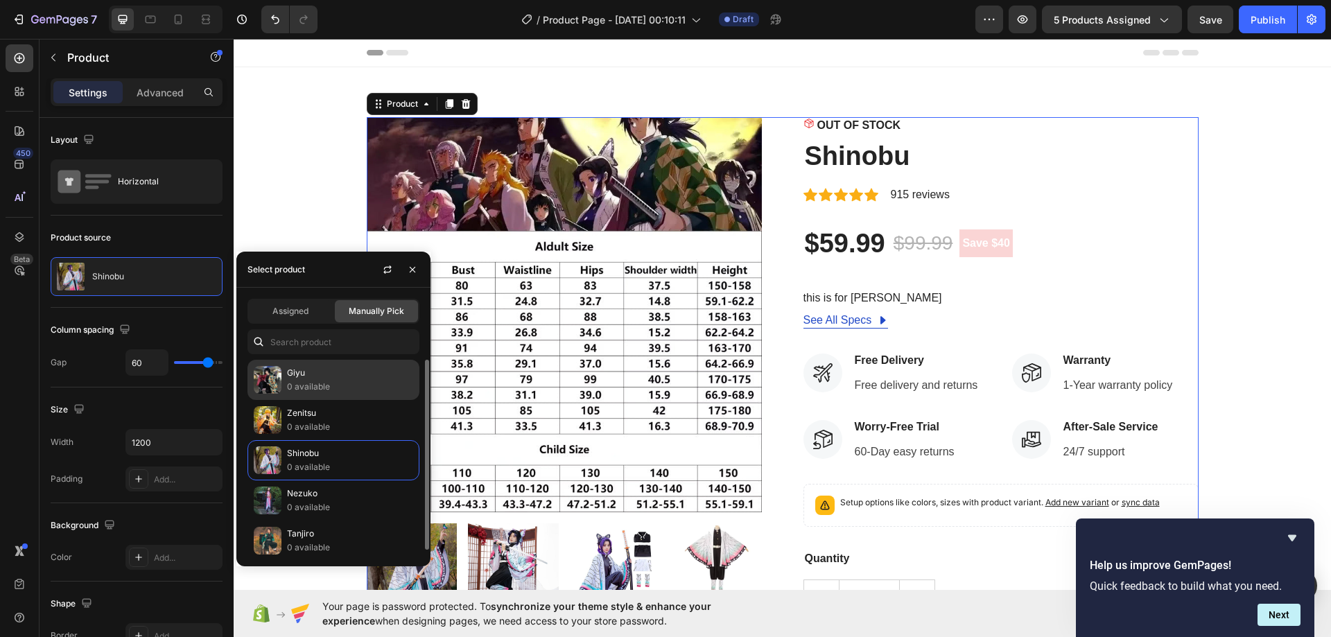
drag, startPoint x: 337, startPoint y: 424, endPoint x: 366, endPoint y: 397, distance: 39.7
click at [336, 424] on p "0 available" at bounding box center [350, 427] width 126 height 14
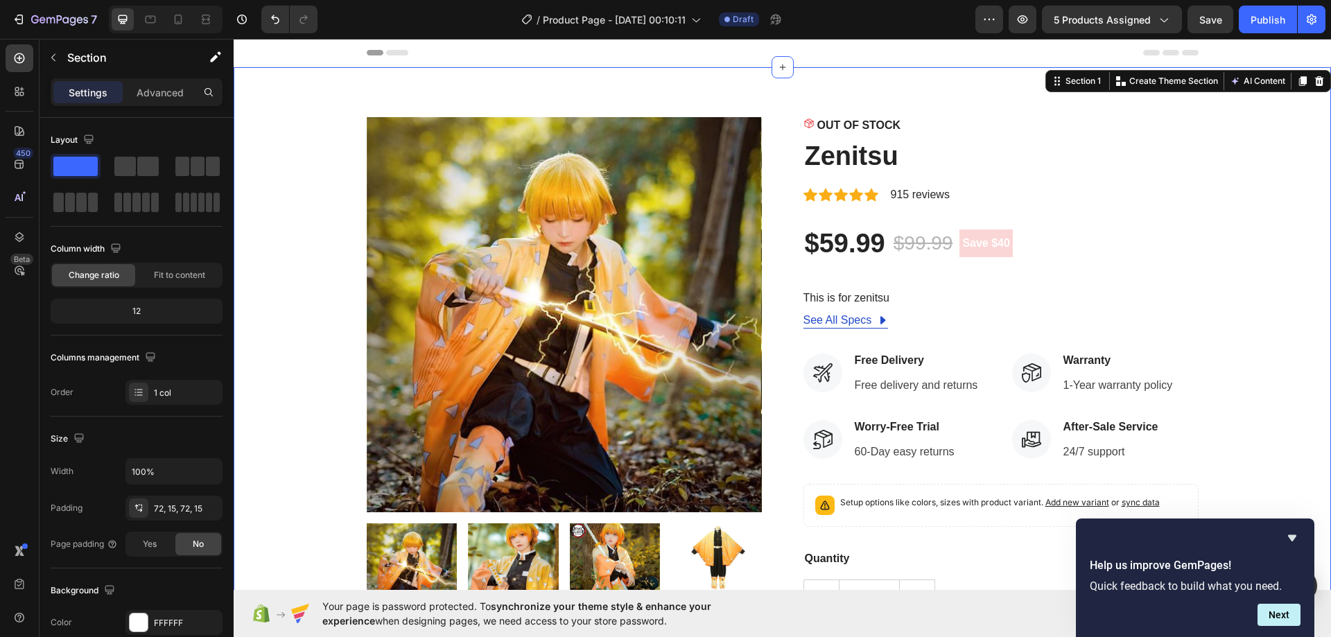
click at [294, 204] on div "Product Images OUT OF STOCK Stock Counter Zenitsu Product Title Icon Icon Icon …" at bounding box center [782, 426] width 1077 height 618
click at [525, 547] on img at bounding box center [513, 568] width 91 height 91
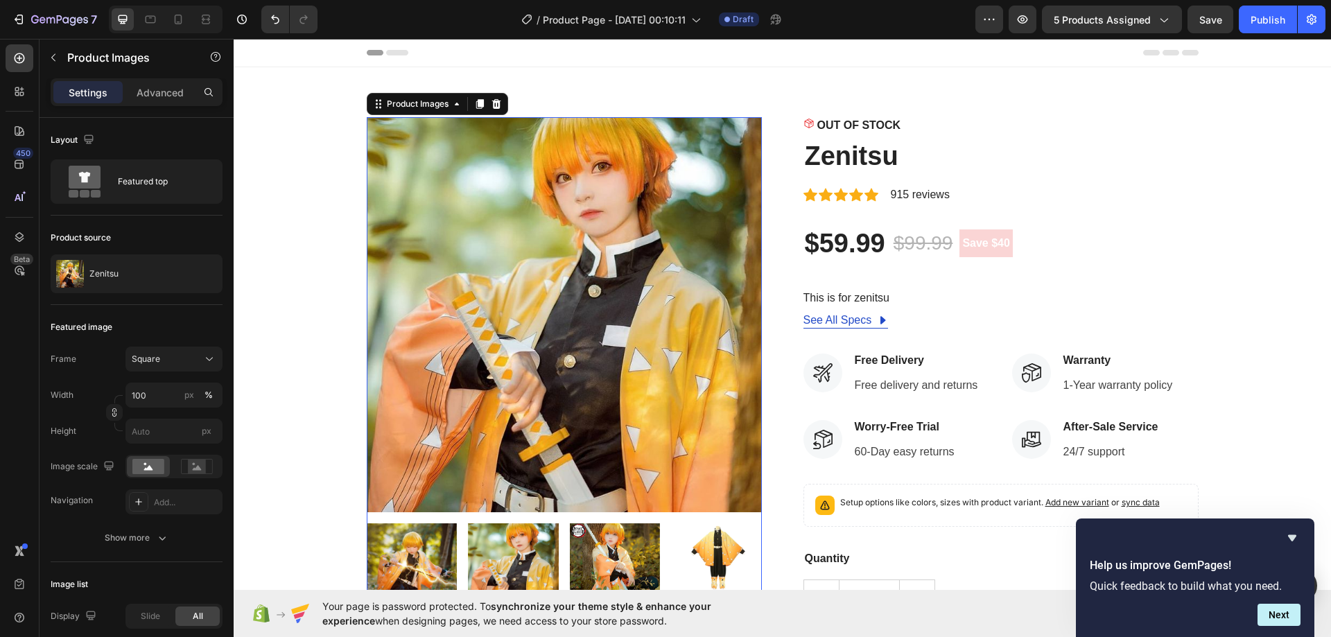
click at [588, 562] on img at bounding box center [615, 568] width 91 height 91
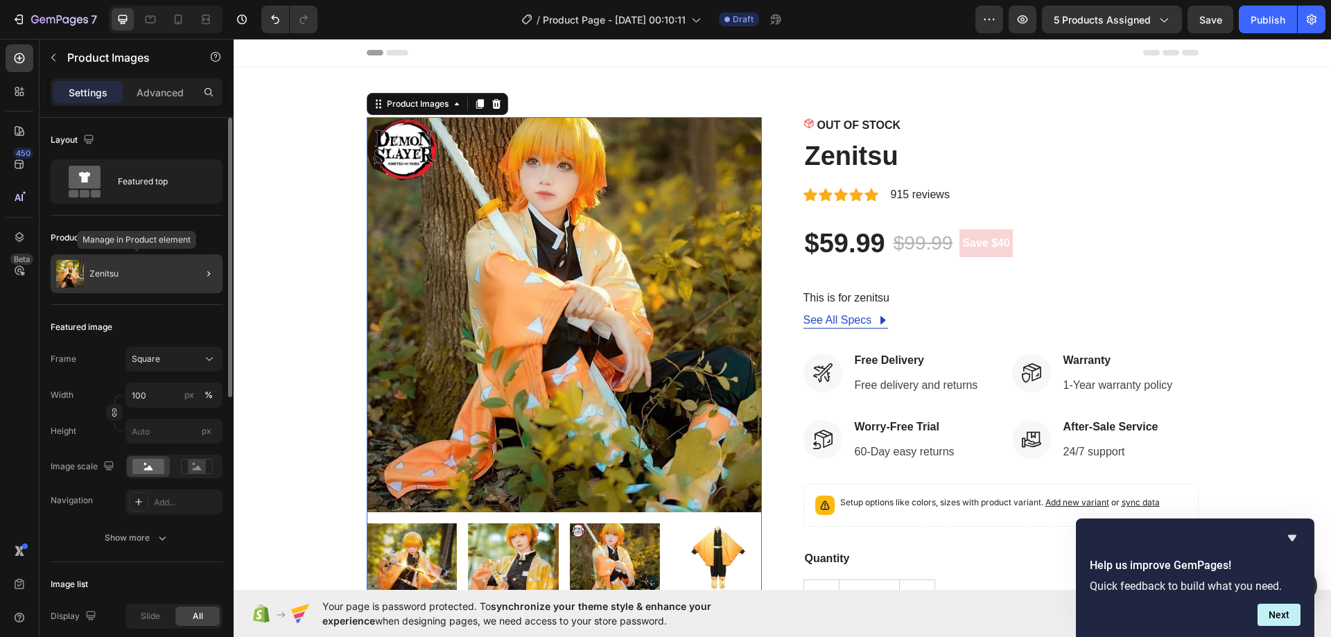
click at [177, 273] on div "Zenitsu" at bounding box center [137, 273] width 172 height 39
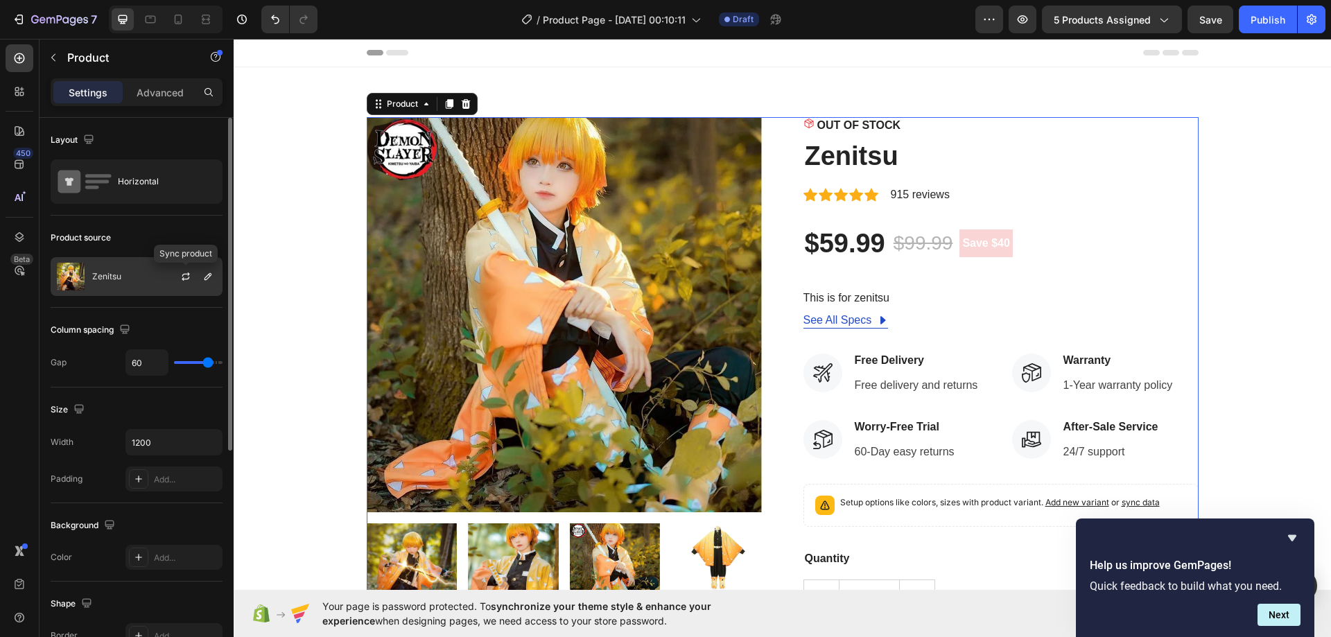
click at [137, 273] on div "Zenitsu" at bounding box center [137, 276] width 172 height 39
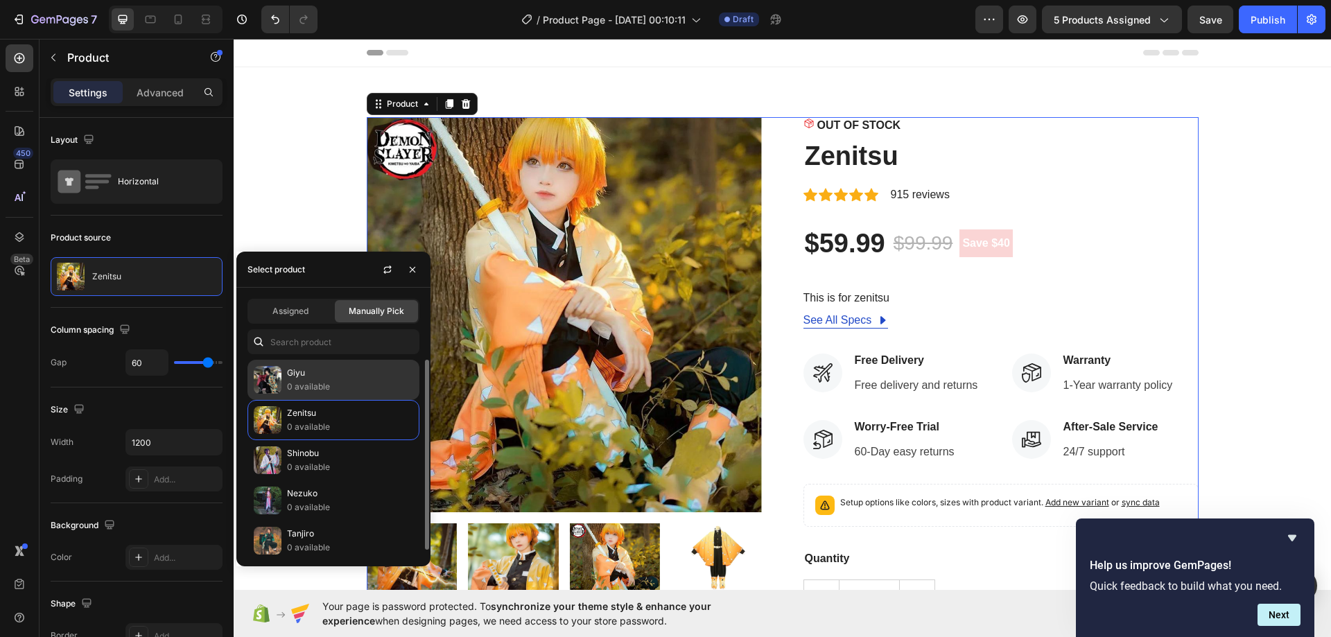
click at [325, 374] on p "Giyu" at bounding box center [350, 373] width 126 height 14
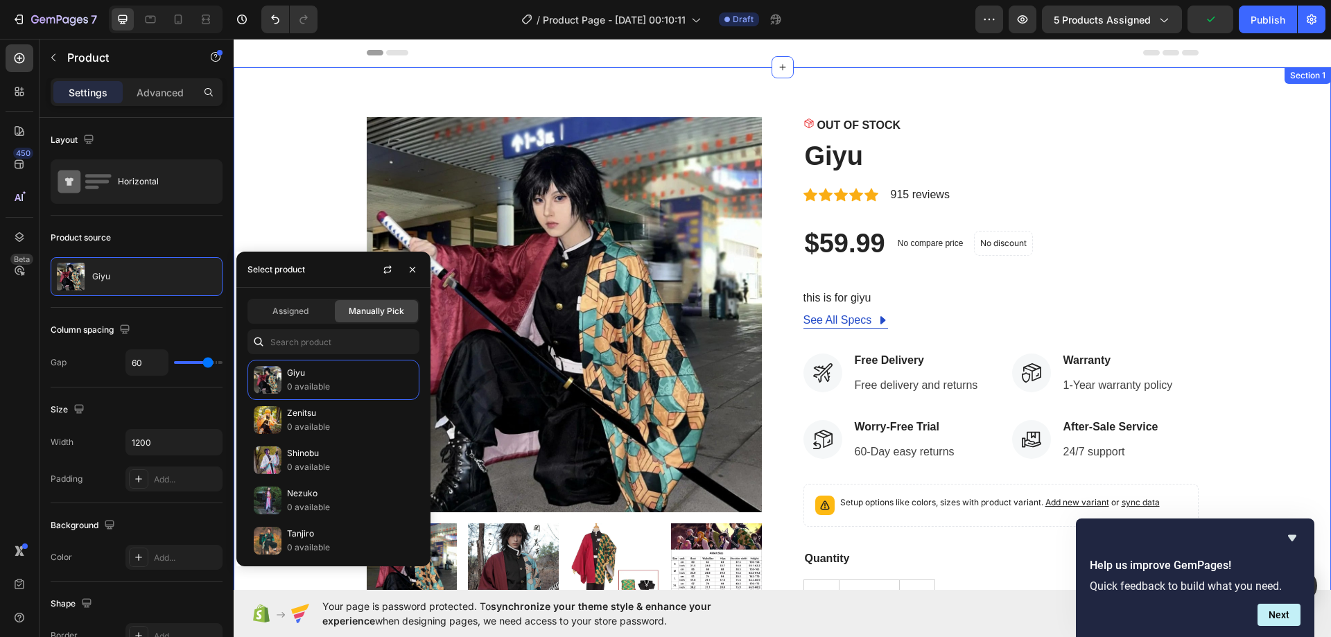
click at [254, 183] on div "Product Images OUT OF STOCK Stock Counter Giyu Product Title Icon Icon Icon Ico…" at bounding box center [782, 426] width 1077 height 618
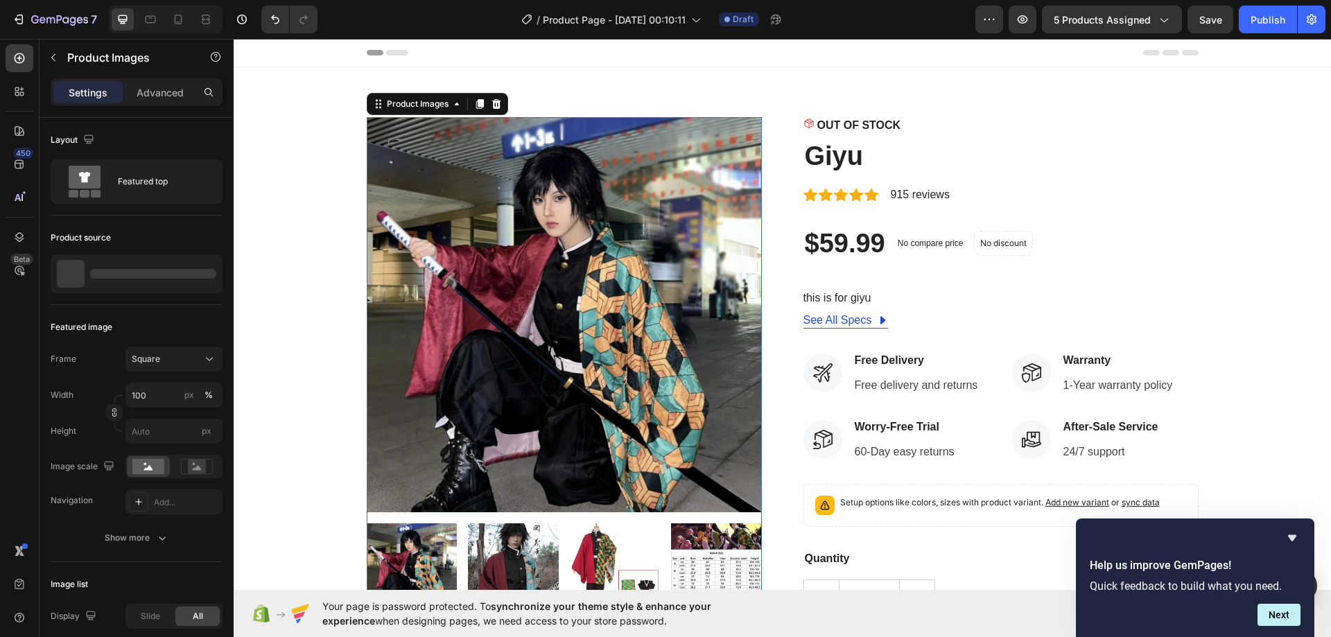
click at [521, 566] on img at bounding box center [513, 568] width 91 height 91
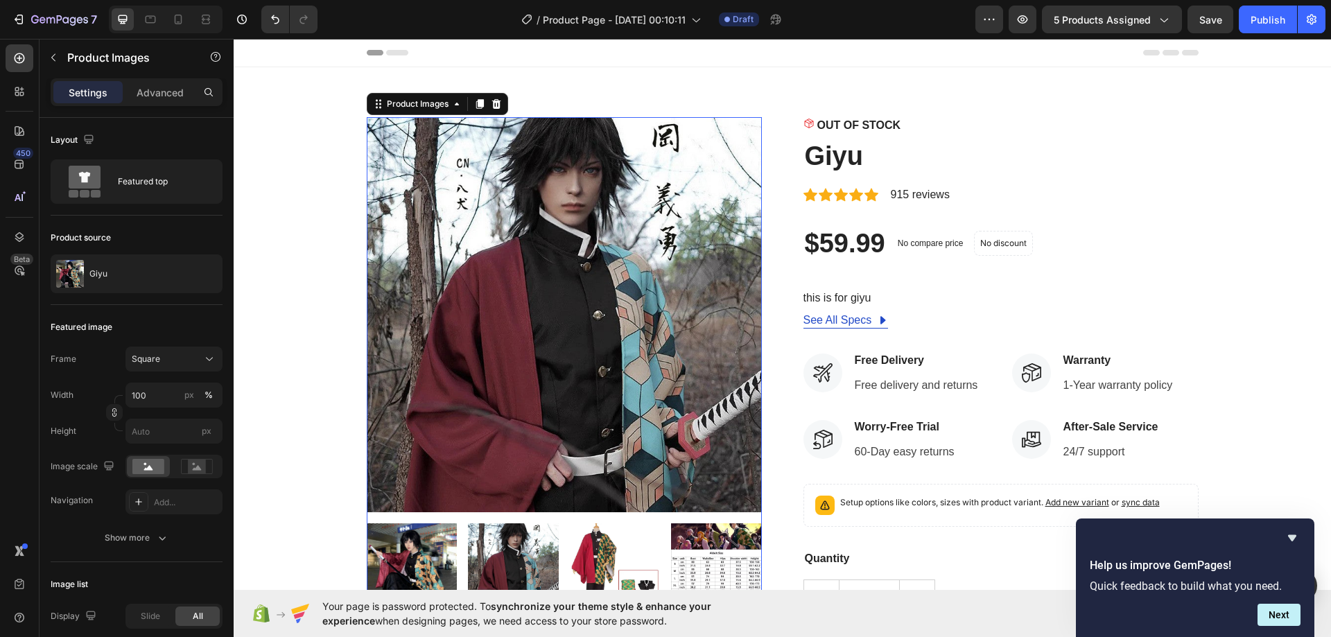
click at [616, 546] on img at bounding box center [615, 568] width 91 height 91
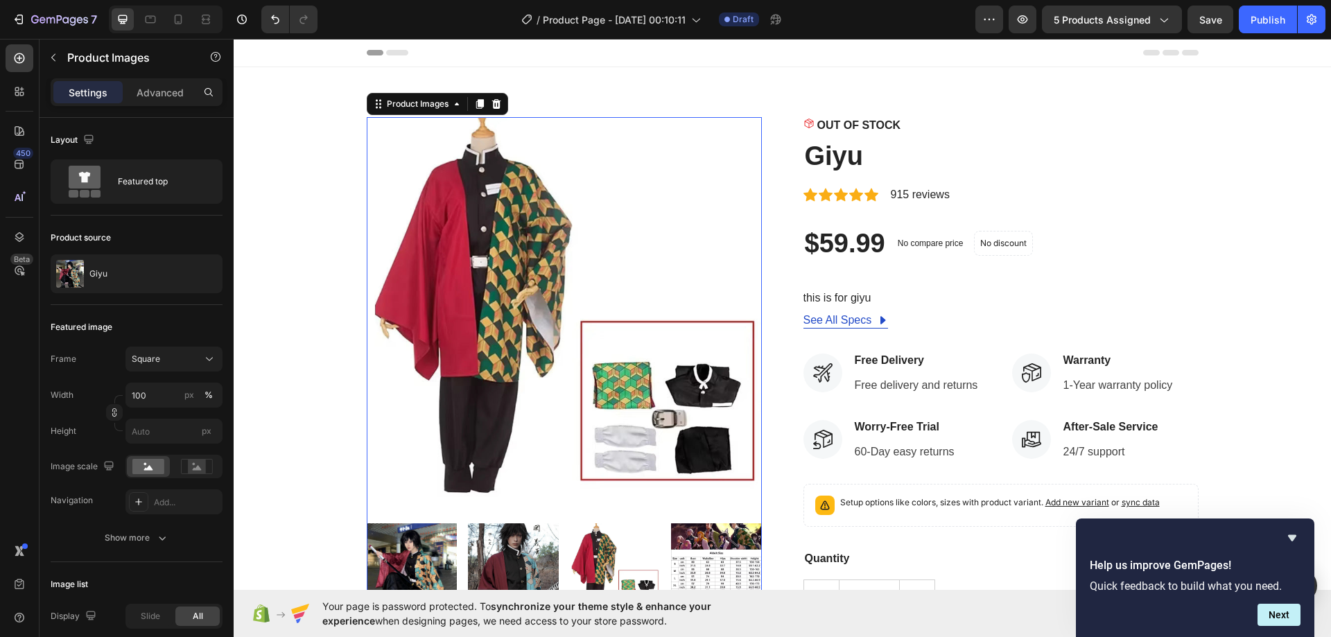
click at [501, 552] on img at bounding box center [513, 568] width 91 height 91
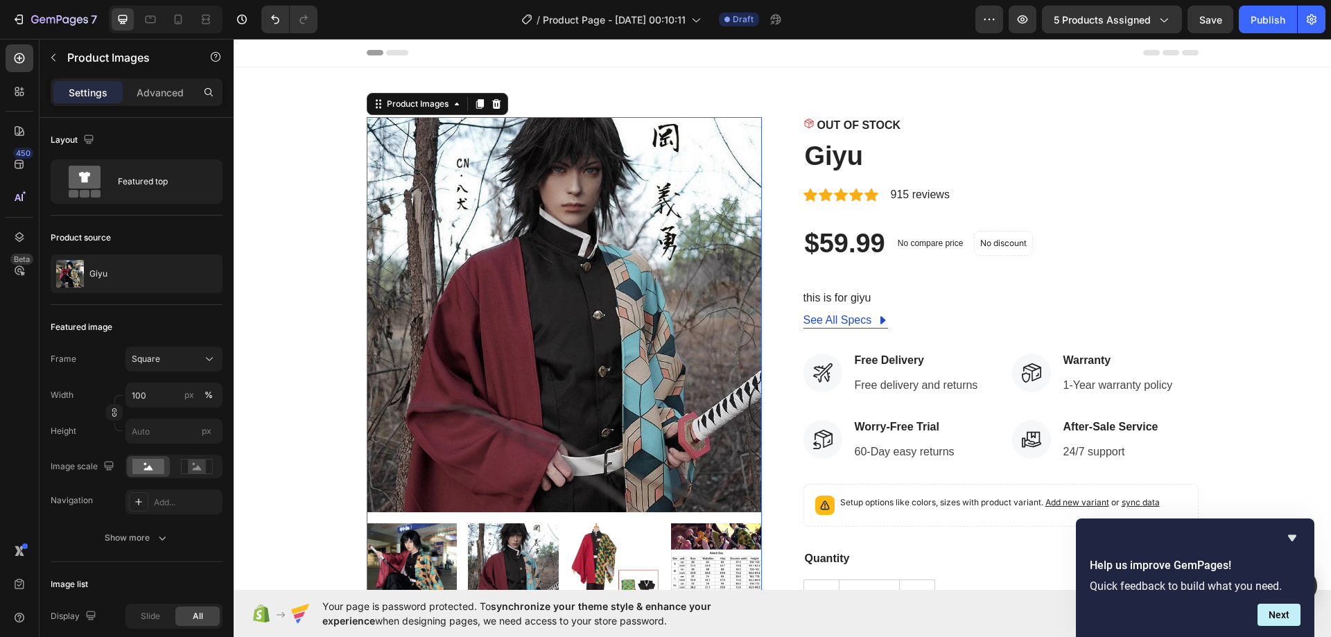
click at [400, 552] on img at bounding box center [412, 568] width 91 height 91
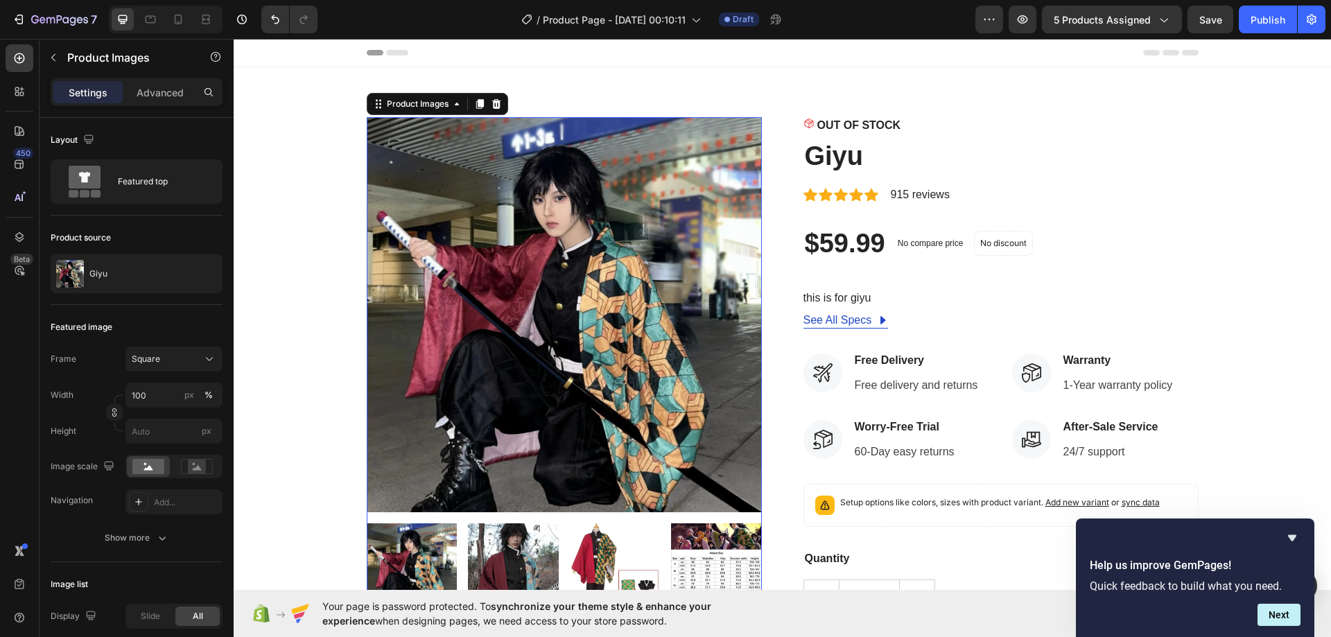
click at [486, 555] on img at bounding box center [513, 568] width 91 height 91
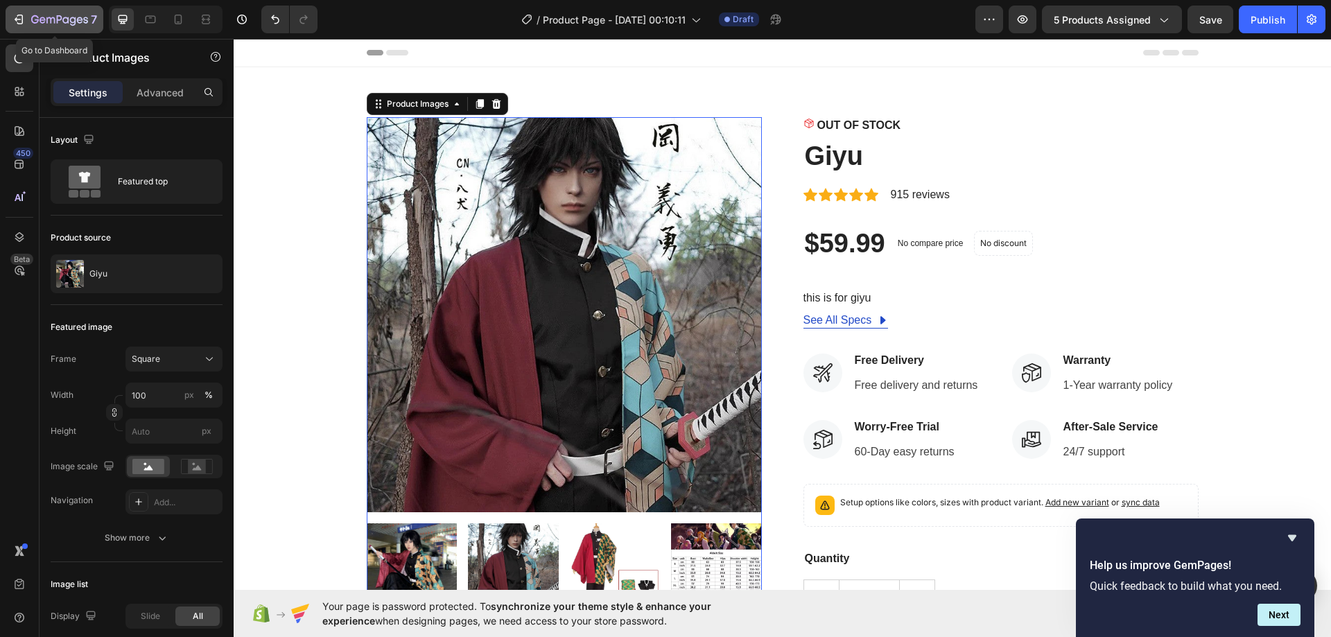
click at [62, 15] on icon "button" at bounding box center [59, 21] width 57 height 12
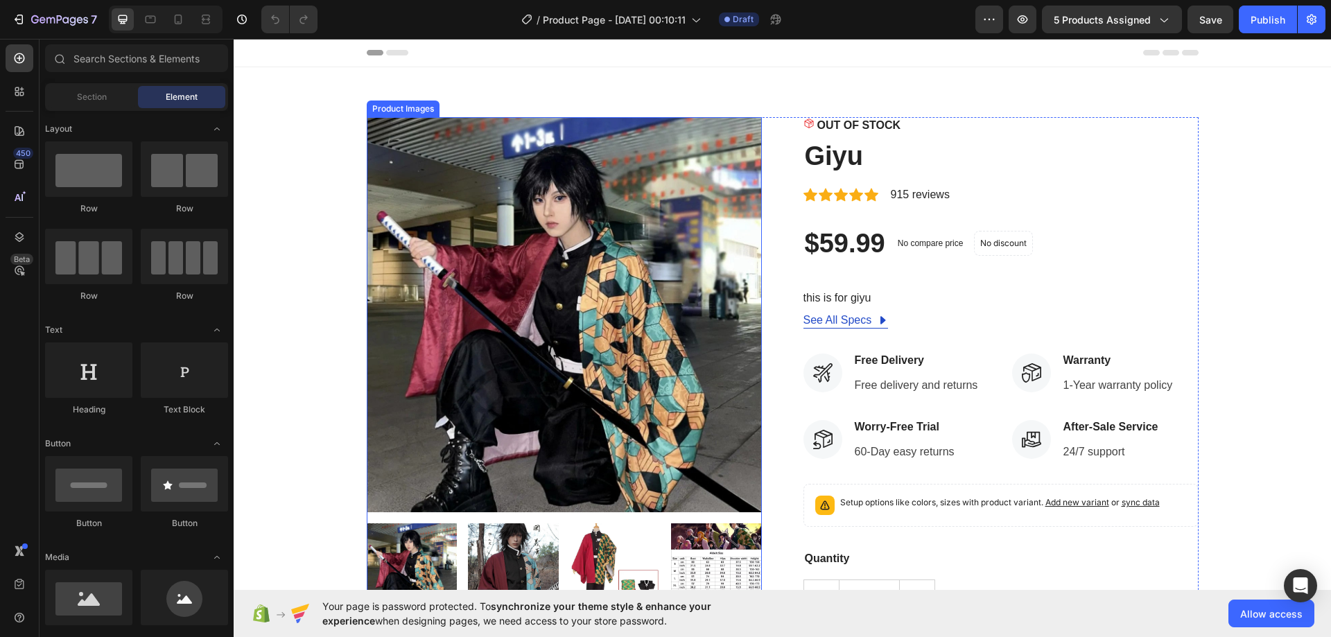
click at [562, 331] on img at bounding box center [564, 314] width 395 height 395
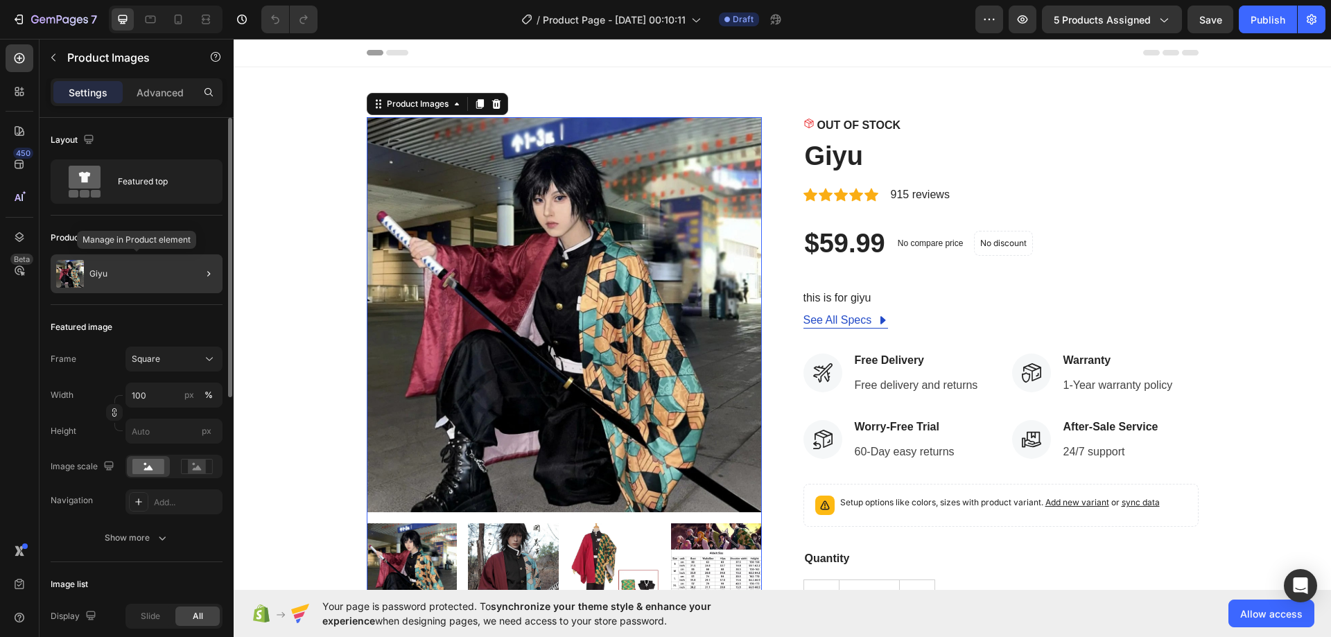
click at [139, 271] on div "Giyu" at bounding box center [137, 273] width 172 height 39
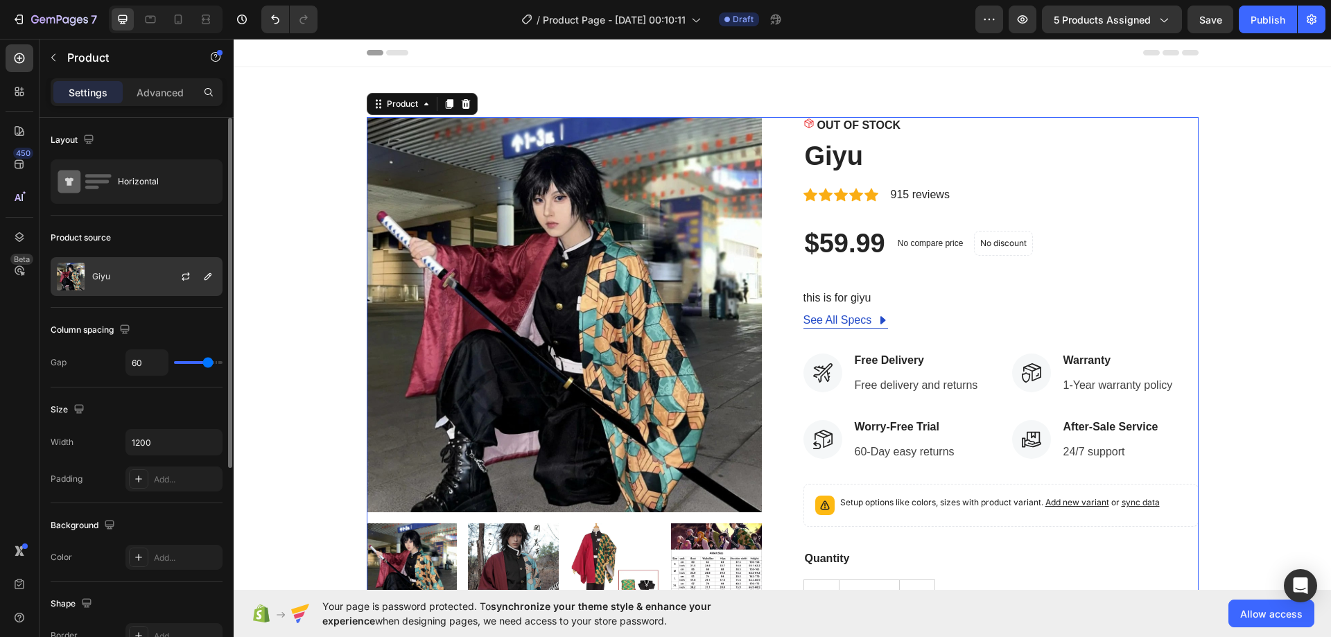
click at [130, 267] on div "Giyu" at bounding box center [137, 276] width 172 height 39
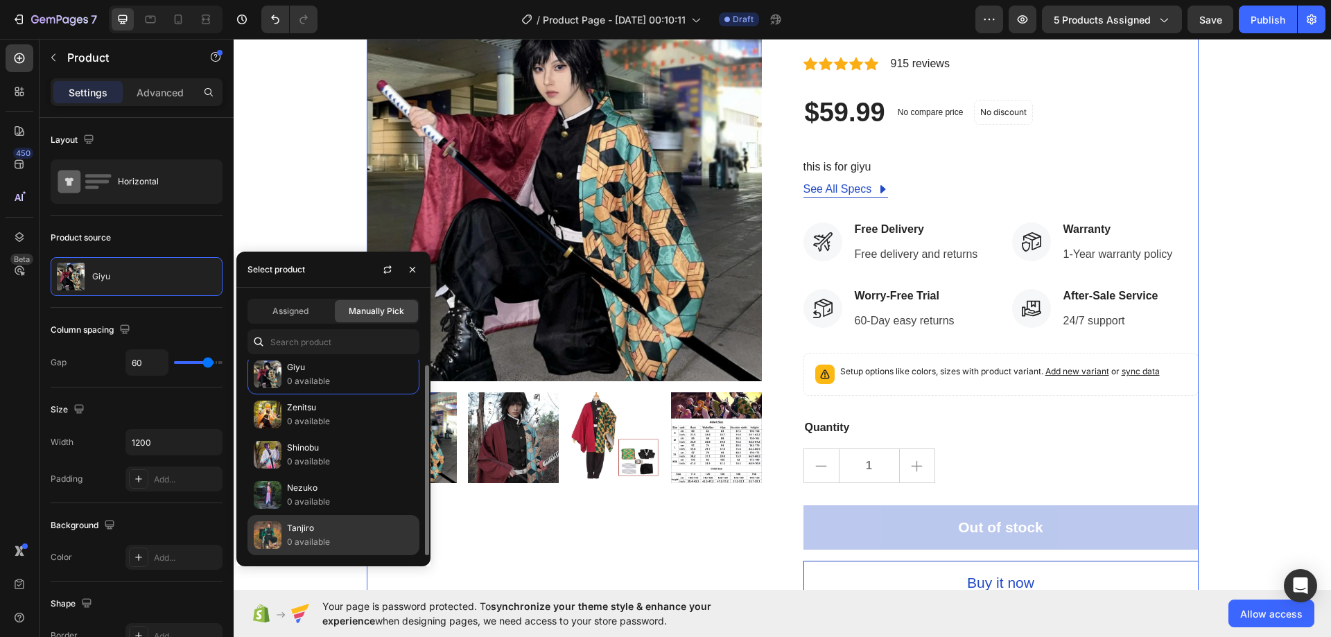
scroll to position [139, 0]
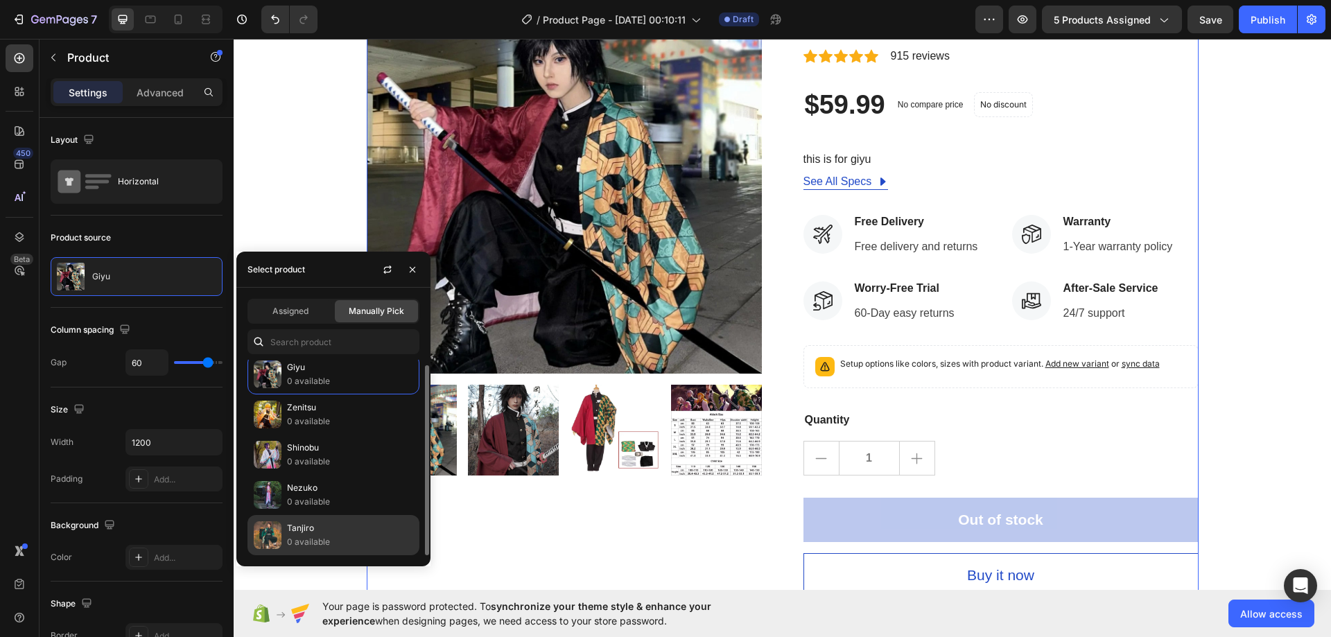
click at [324, 537] on p "0 available" at bounding box center [350, 542] width 126 height 14
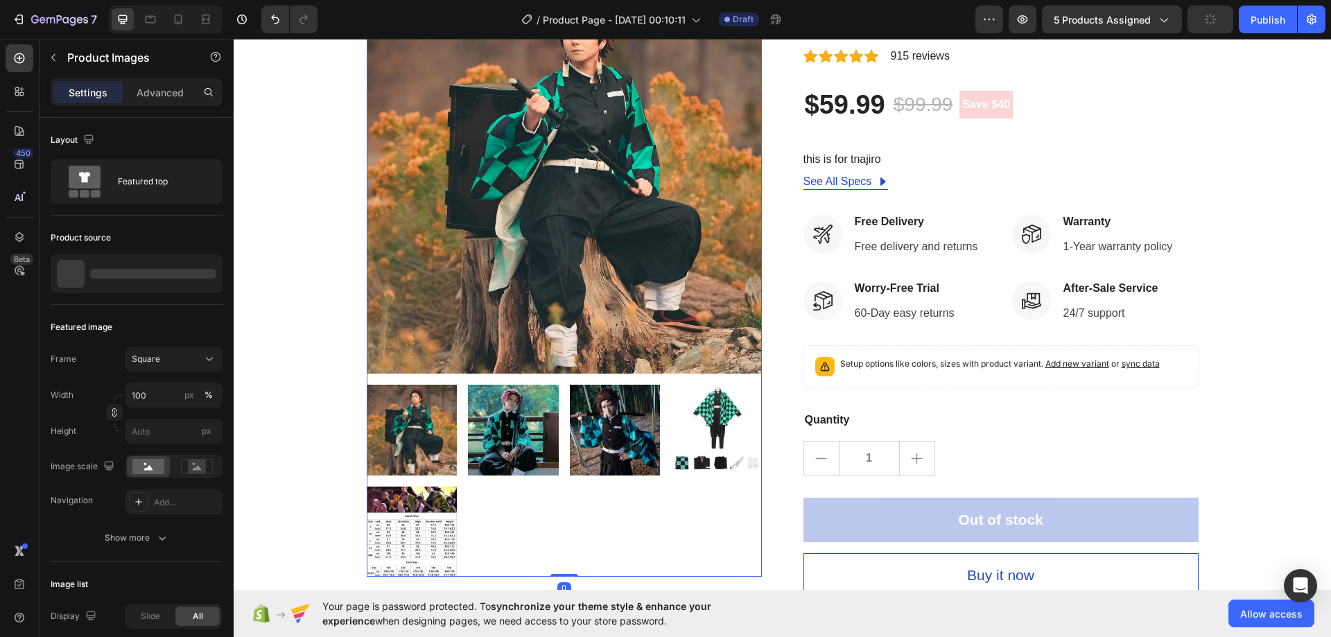
click at [505, 425] on img at bounding box center [513, 430] width 91 height 91
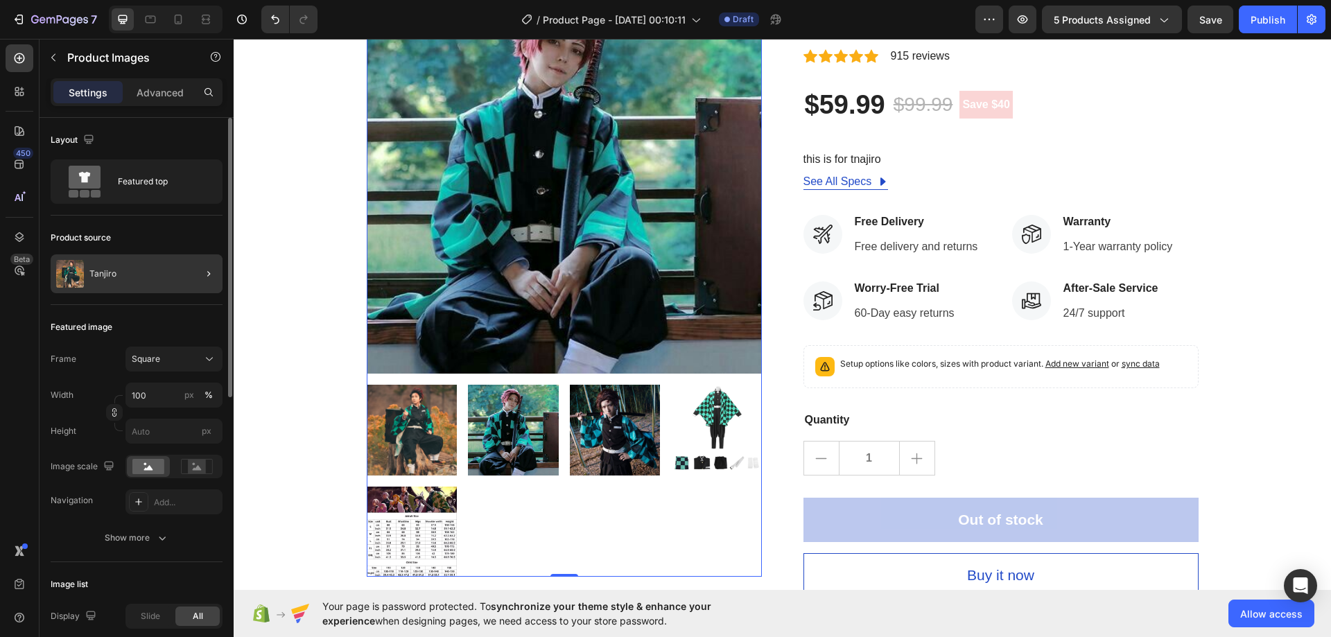
click at [185, 274] on div at bounding box center [203, 273] width 39 height 39
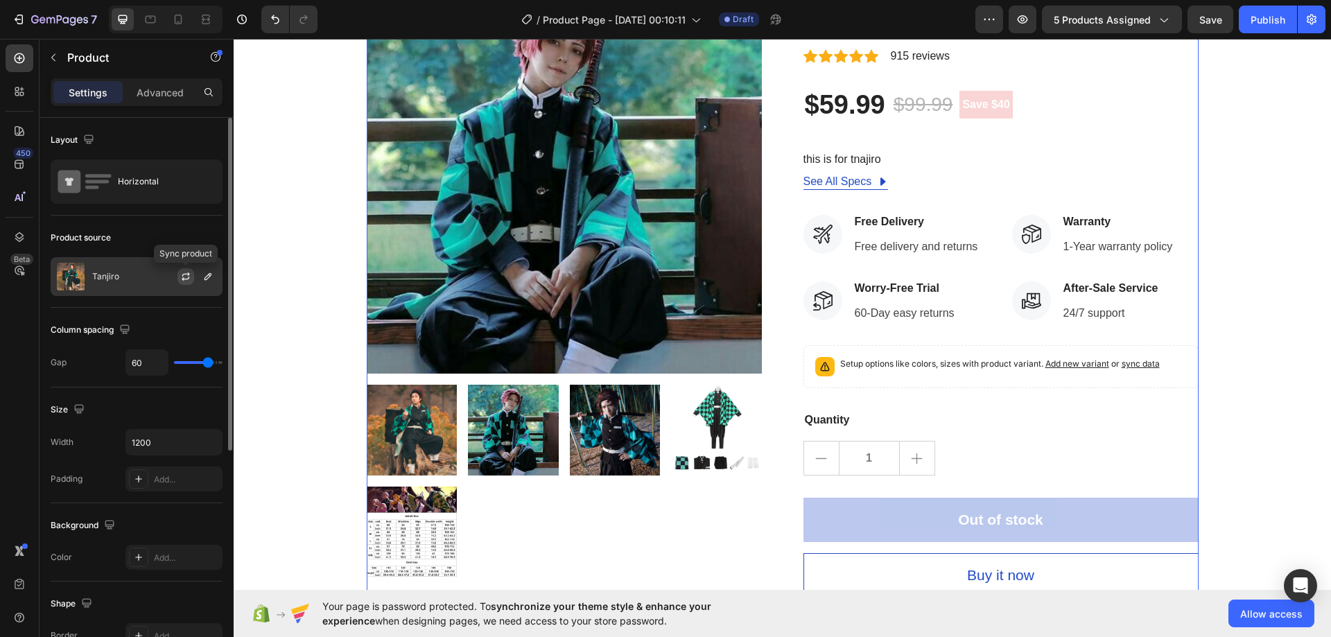
click at [186, 278] on icon "button" at bounding box center [185, 276] width 11 height 11
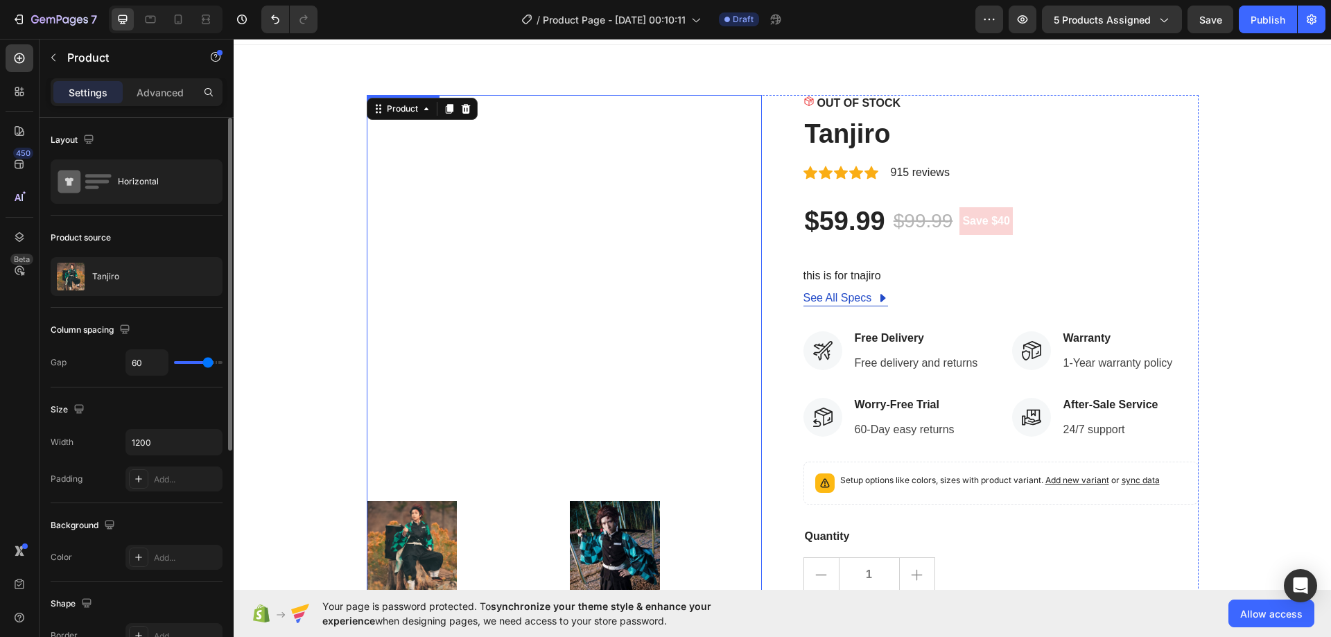
scroll to position [0, 0]
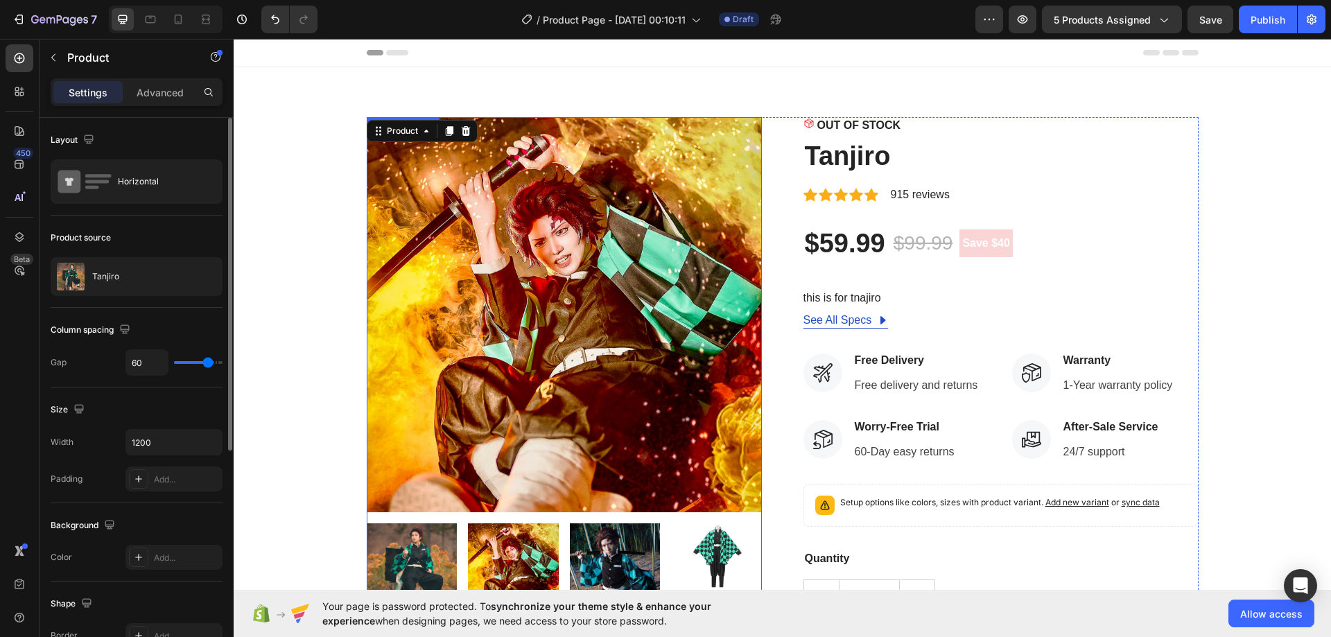
click at [431, 566] on img at bounding box center [412, 568] width 91 height 91
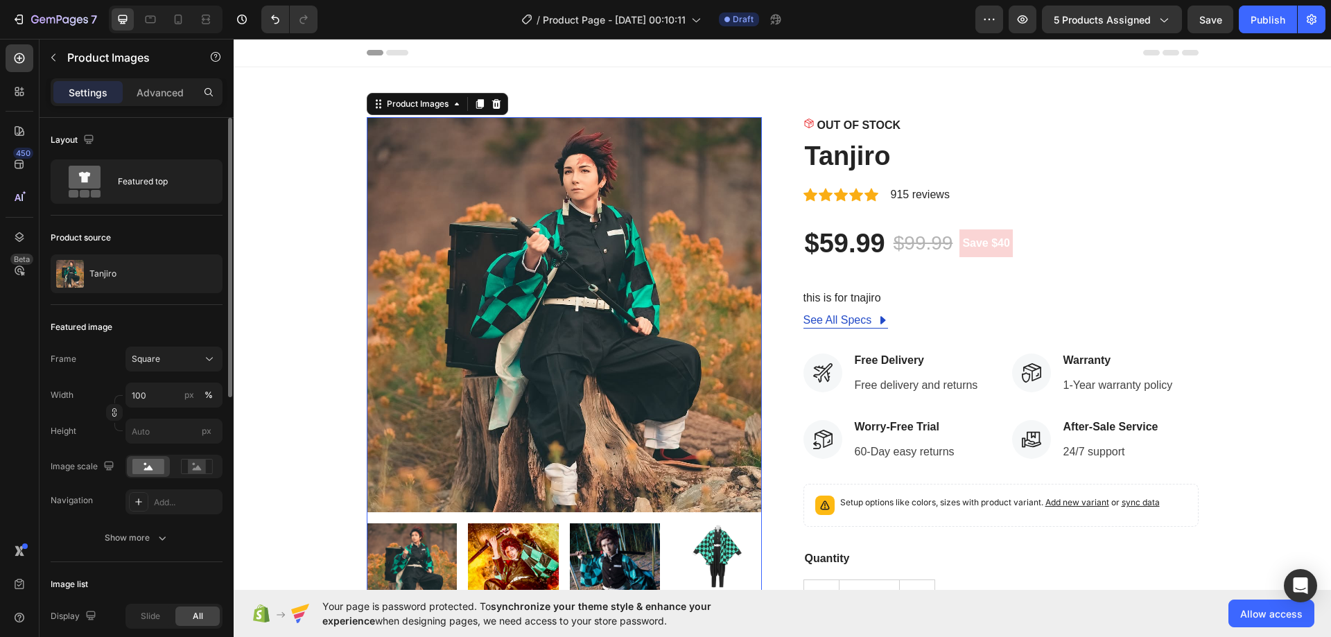
click at [495, 551] on img at bounding box center [513, 568] width 91 height 91
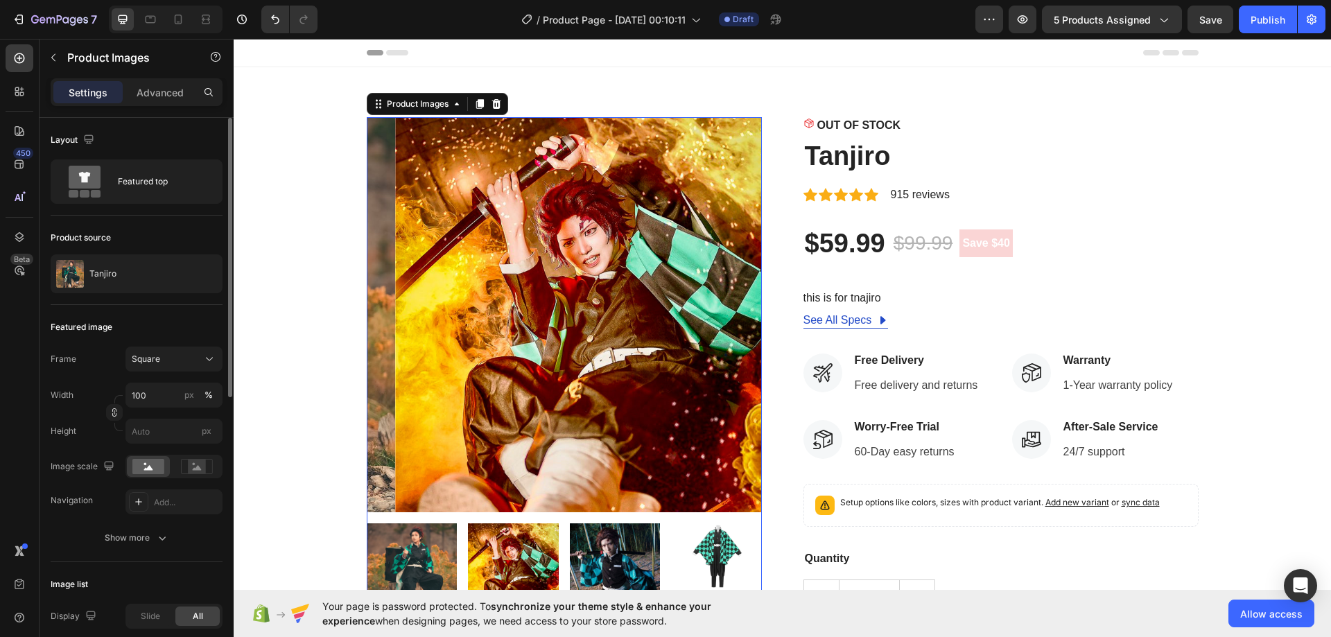
click at [577, 540] on img at bounding box center [615, 568] width 91 height 91
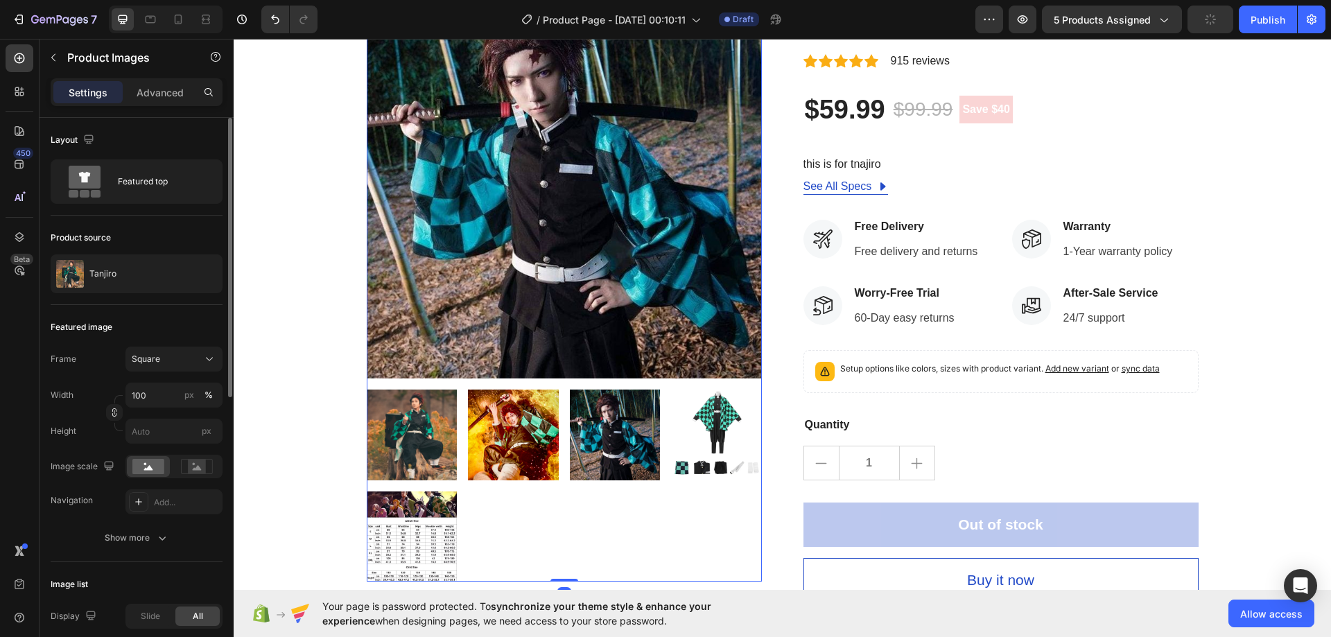
scroll to position [139, 0]
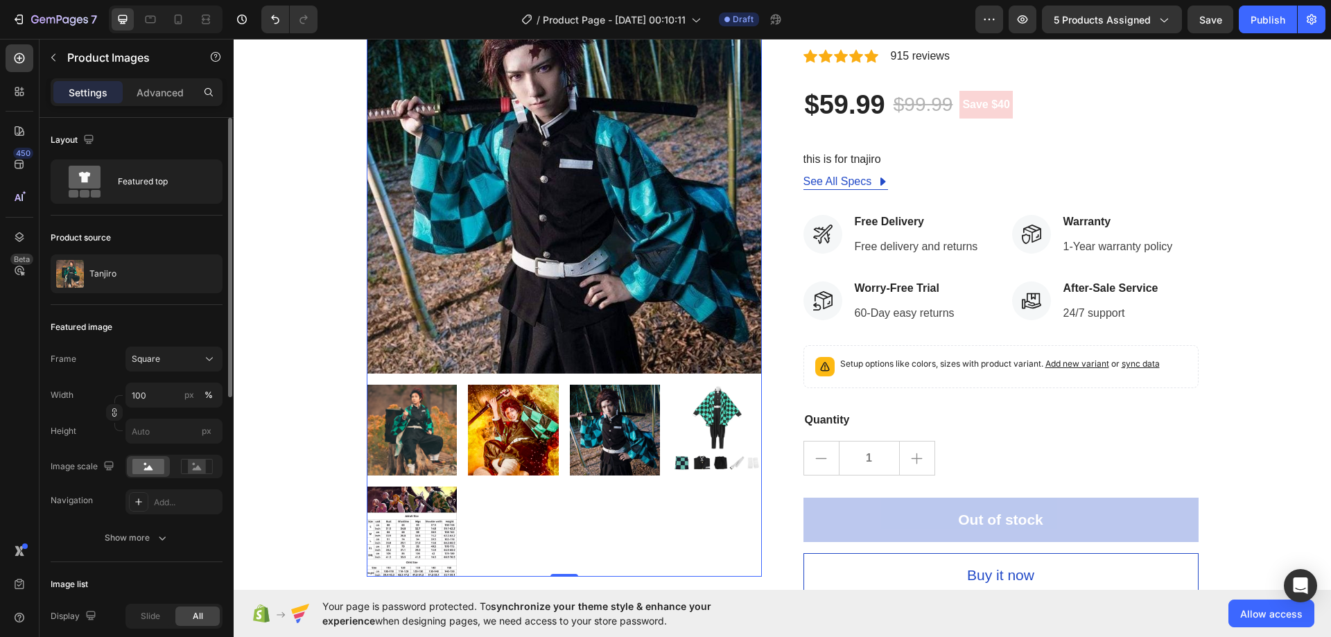
click at [686, 434] on img at bounding box center [716, 430] width 91 height 91
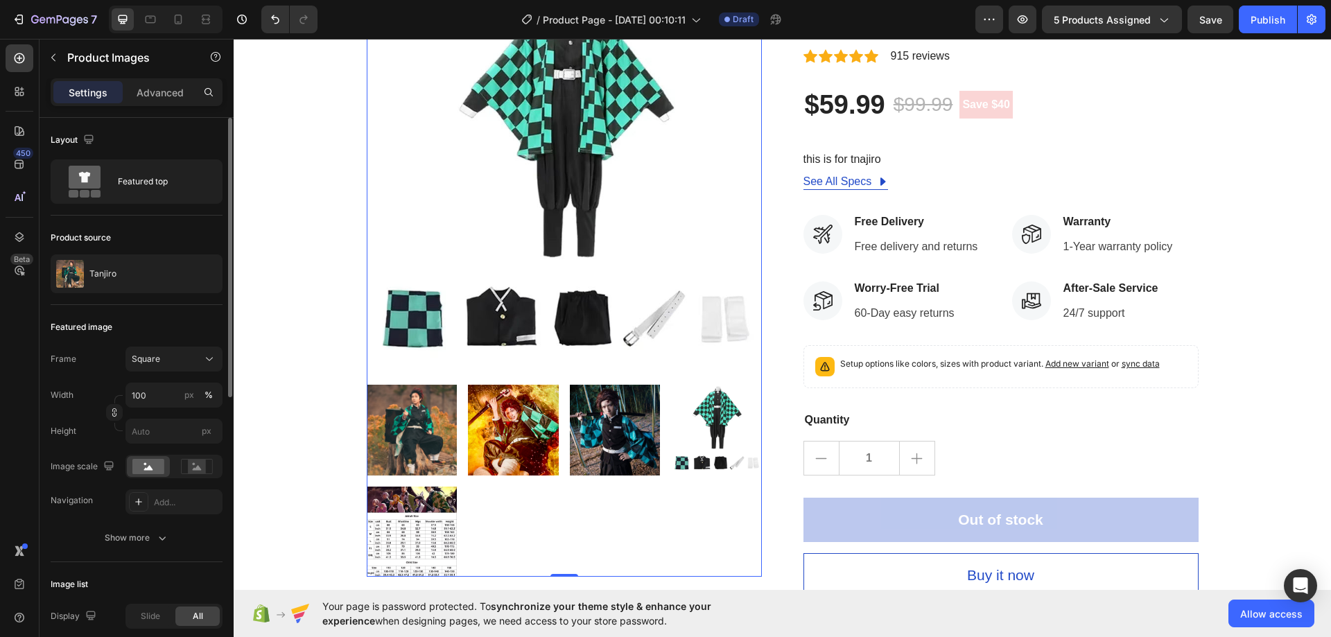
click at [403, 523] on img at bounding box center [412, 532] width 91 height 91
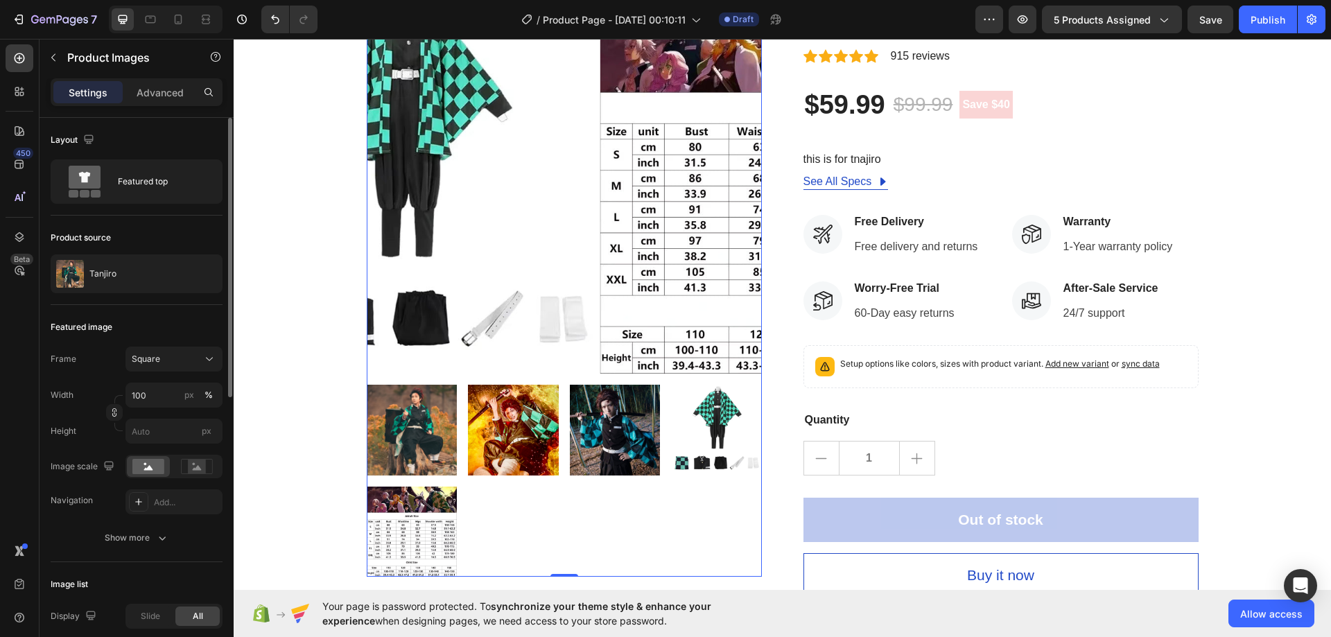
click at [427, 401] on img at bounding box center [412, 430] width 91 height 91
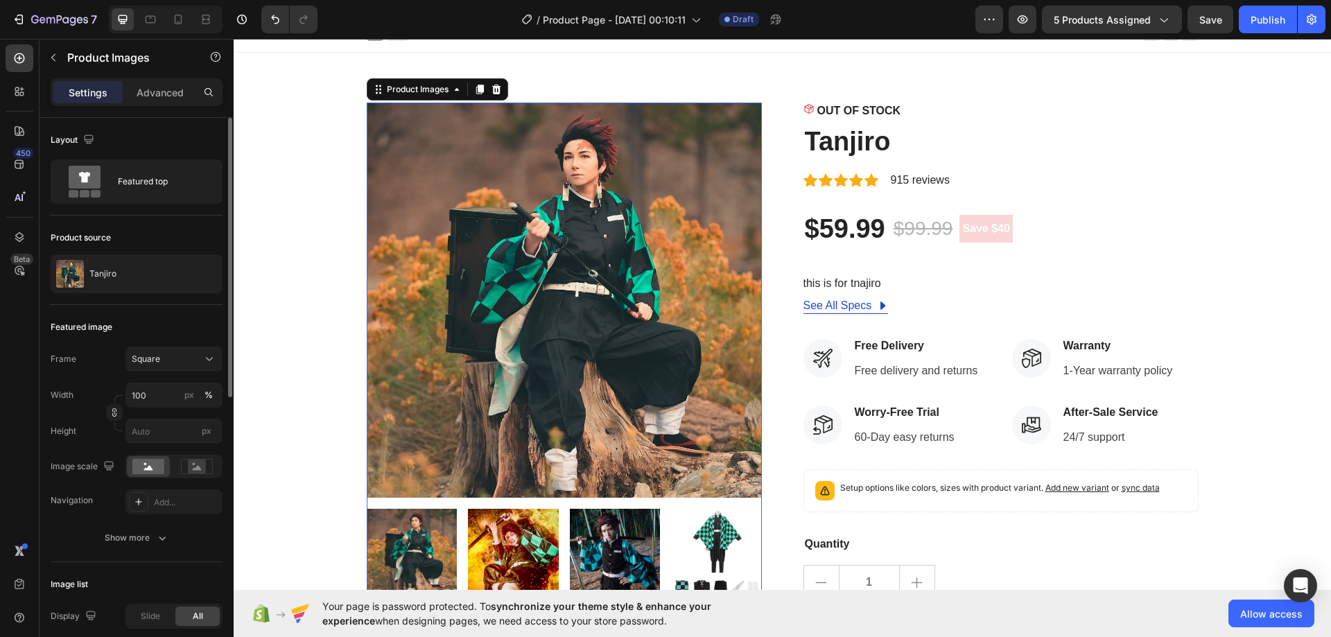
scroll to position [0, 0]
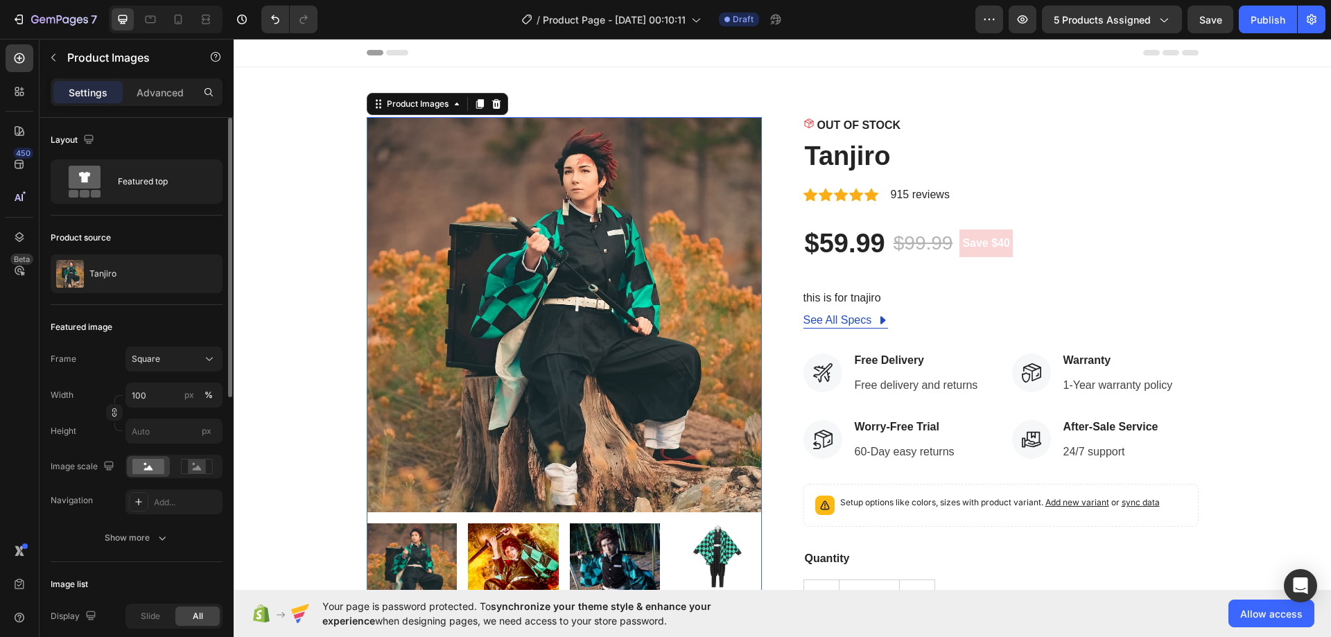
click at [512, 373] on img at bounding box center [564, 314] width 395 height 395
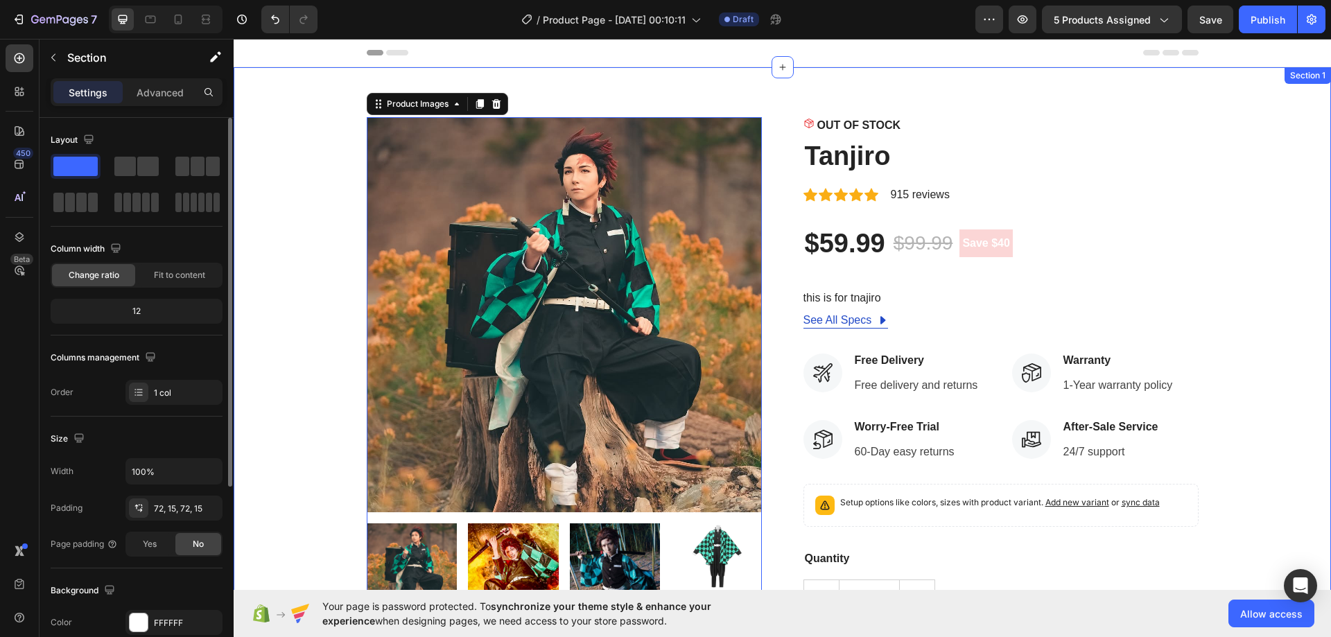
click at [327, 209] on div "Product Images 0 OUT OF STOCK Stock Counter Tanjiro Product Title Icon Icon Ico…" at bounding box center [782, 426] width 1077 height 618
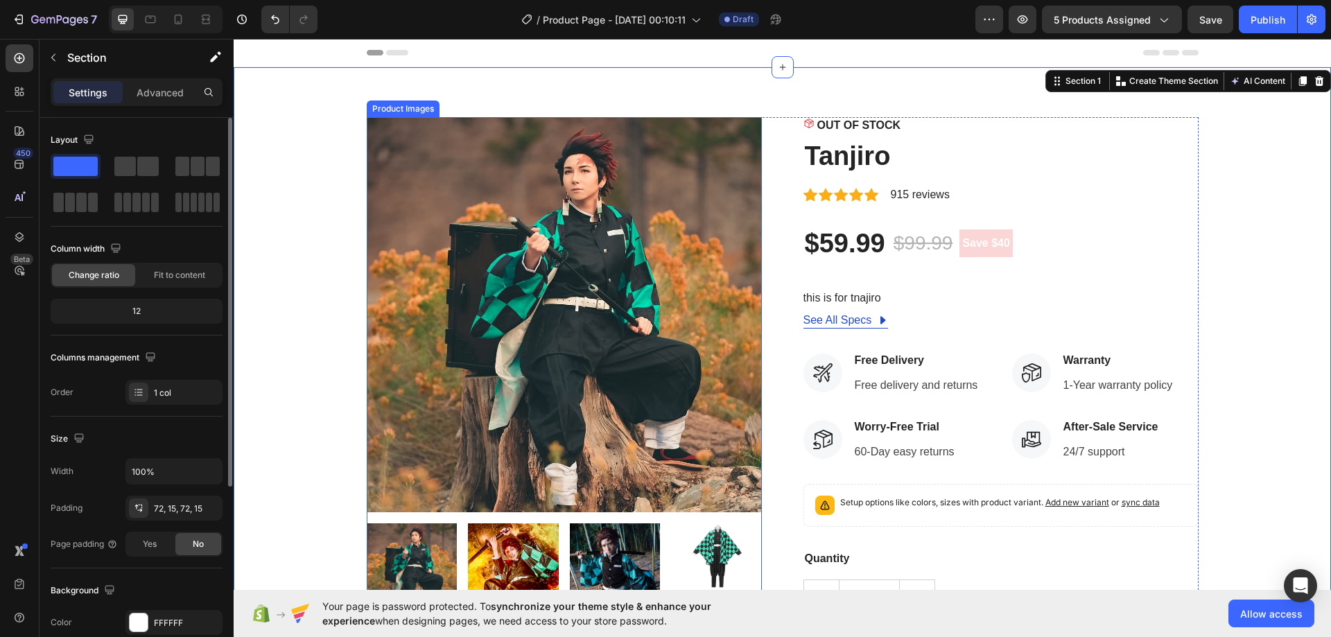
click at [410, 214] on img at bounding box center [564, 314] width 395 height 395
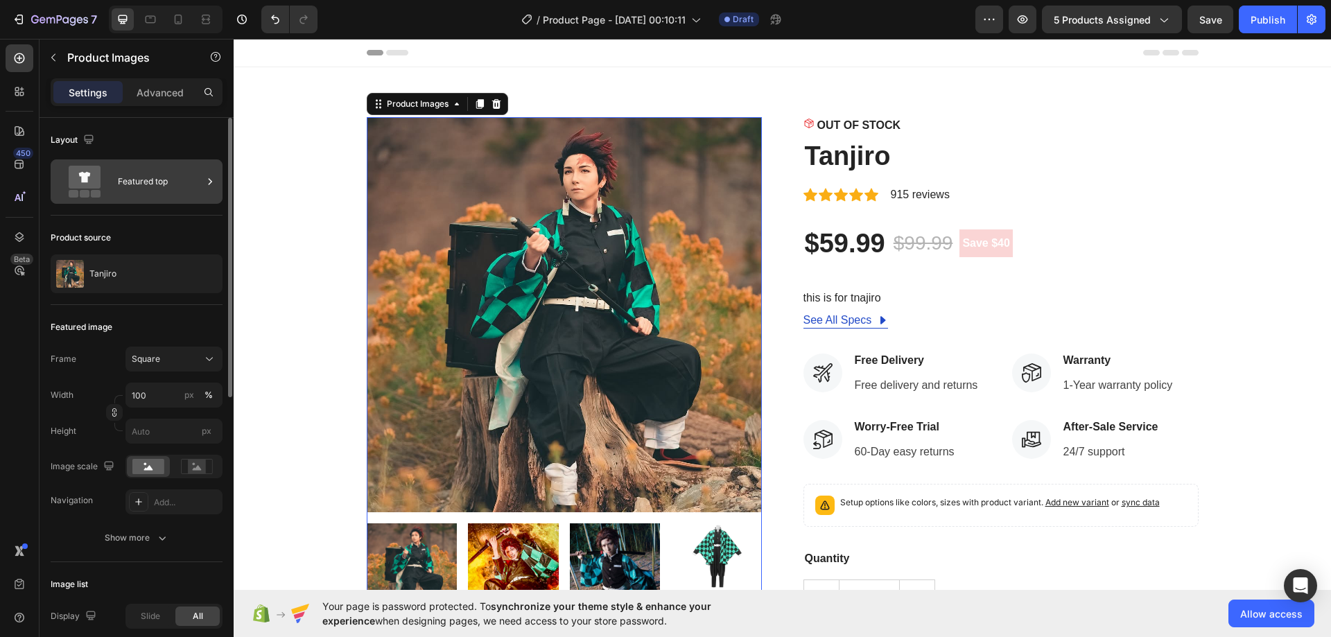
click at [166, 192] on div "Featured top" at bounding box center [160, 182] width 85 height 32
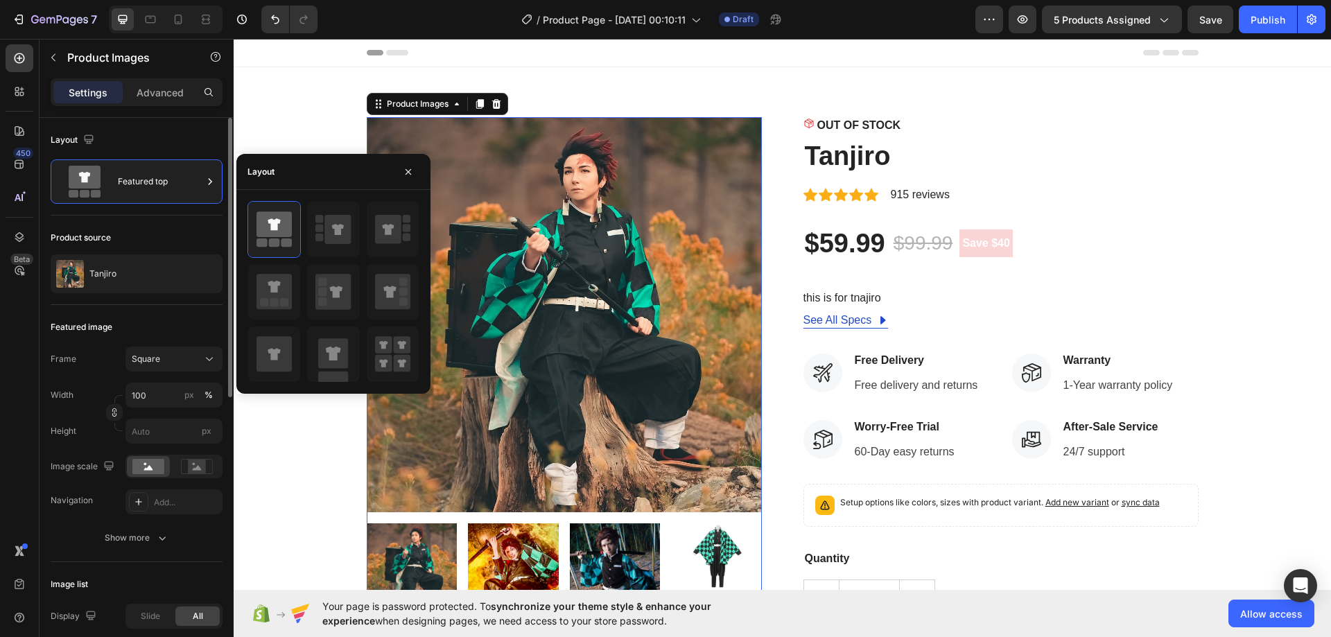
click at [180, 128] on div "Layout Featured top" at bounding box center [137, 167] width 172 height 98
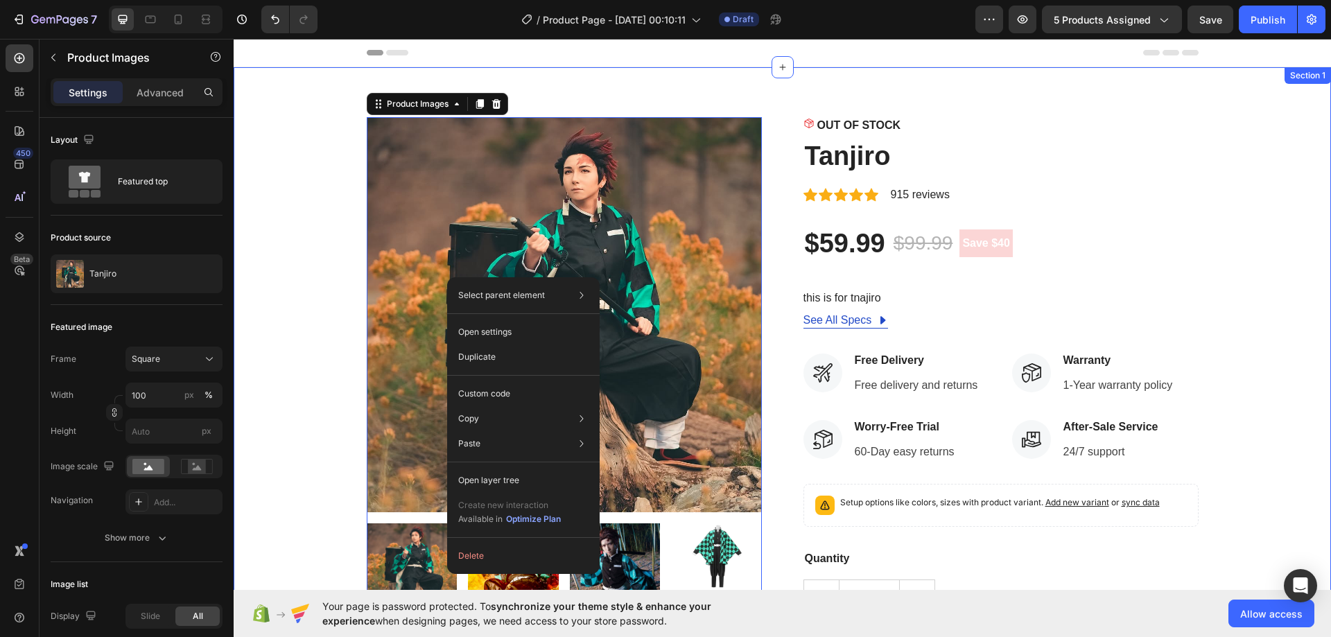
click at [272, 320] on div "Product Images 0 OUT OF STOCK Stock Counter Tanjiro Product Title Icon Icon Ico…" at bounding box center [782, 426] width 1077 height 618
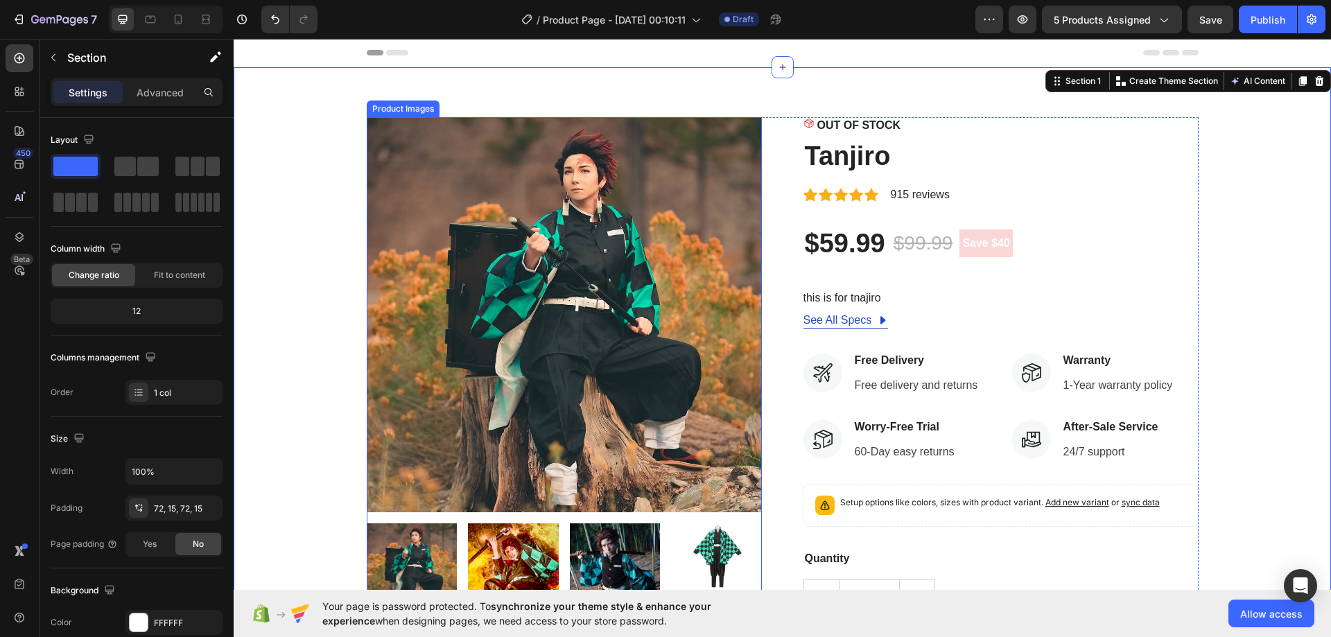
click at [534, 259] on img at bounding box center [564, 314] width 395 height 395
click at [330, 306] on div "Product Images OUT OF STOCK Stock Counter Tanjiro Product Title Icon Icon Icon …" at bounding box center [782, 426] width 1077 height 618
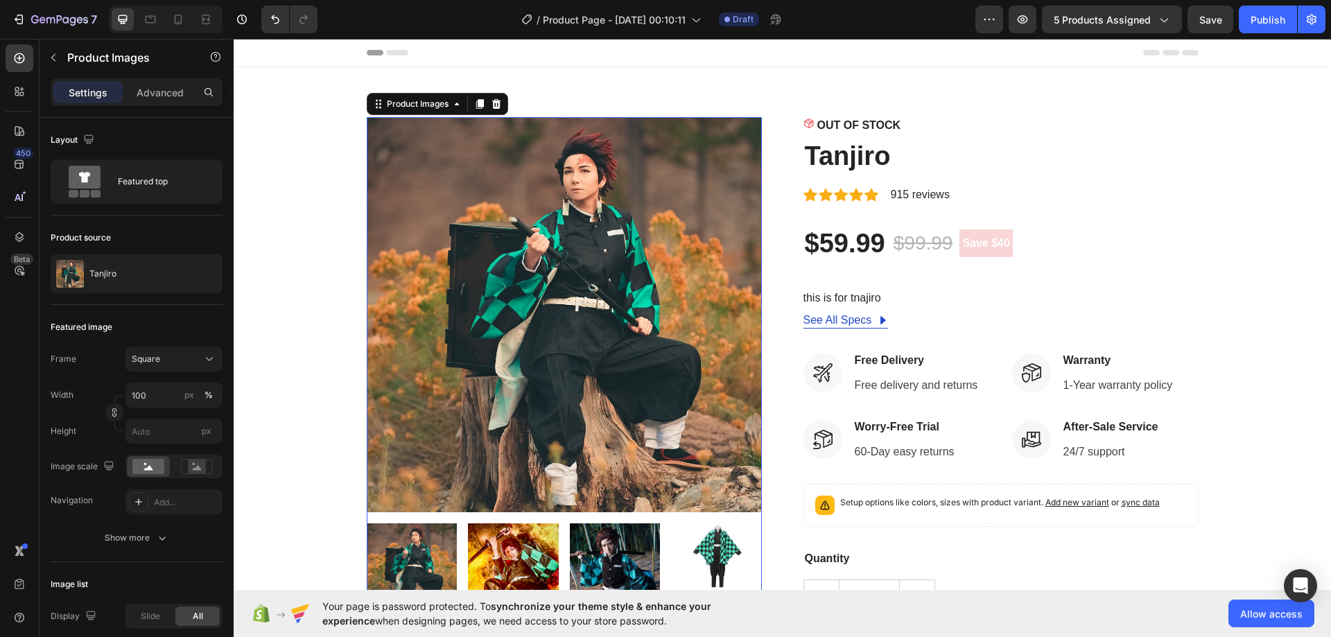
click at [462, 302] on img at bounding box center [564, 314] width 395 height 395
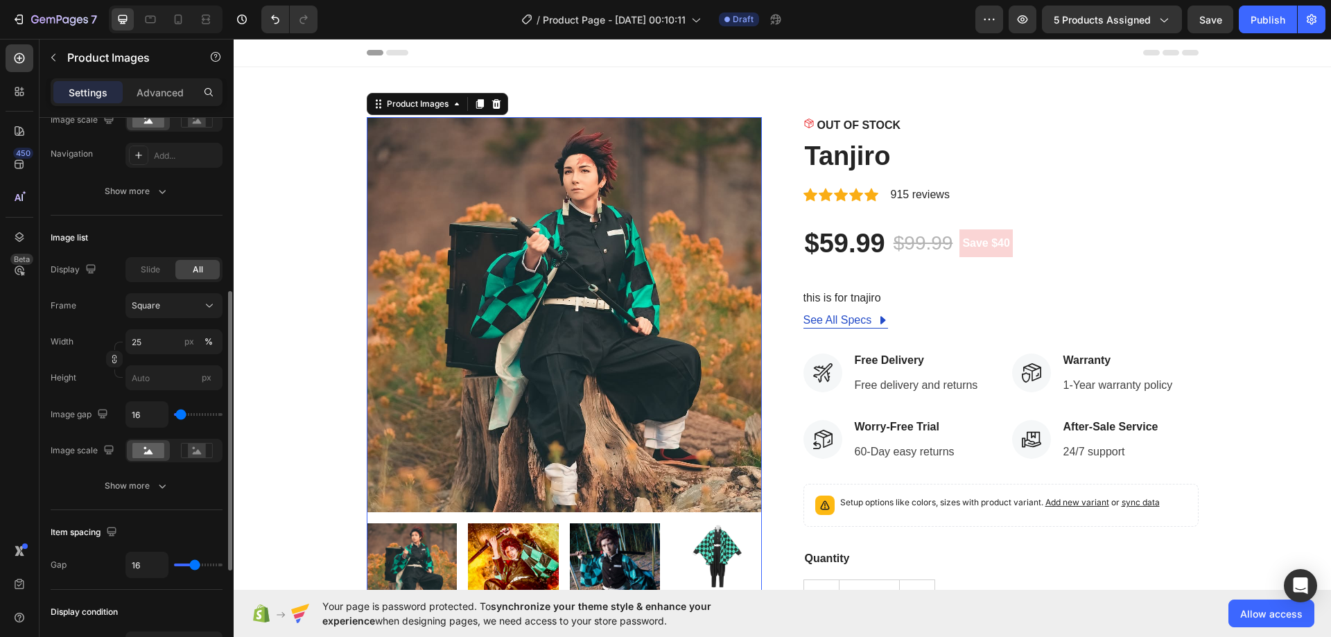
scroll to position [555, 0]
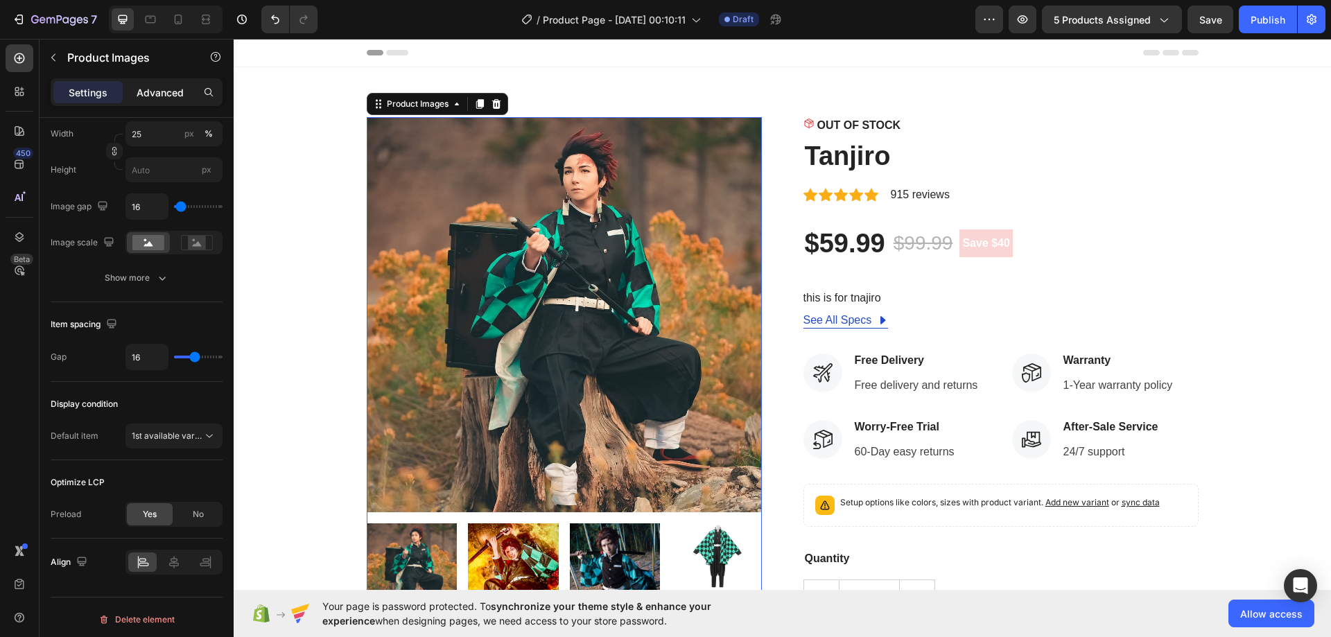
click at [168, 95] on p "Advanced" at bounding box center [160, 92] width 47 height 15
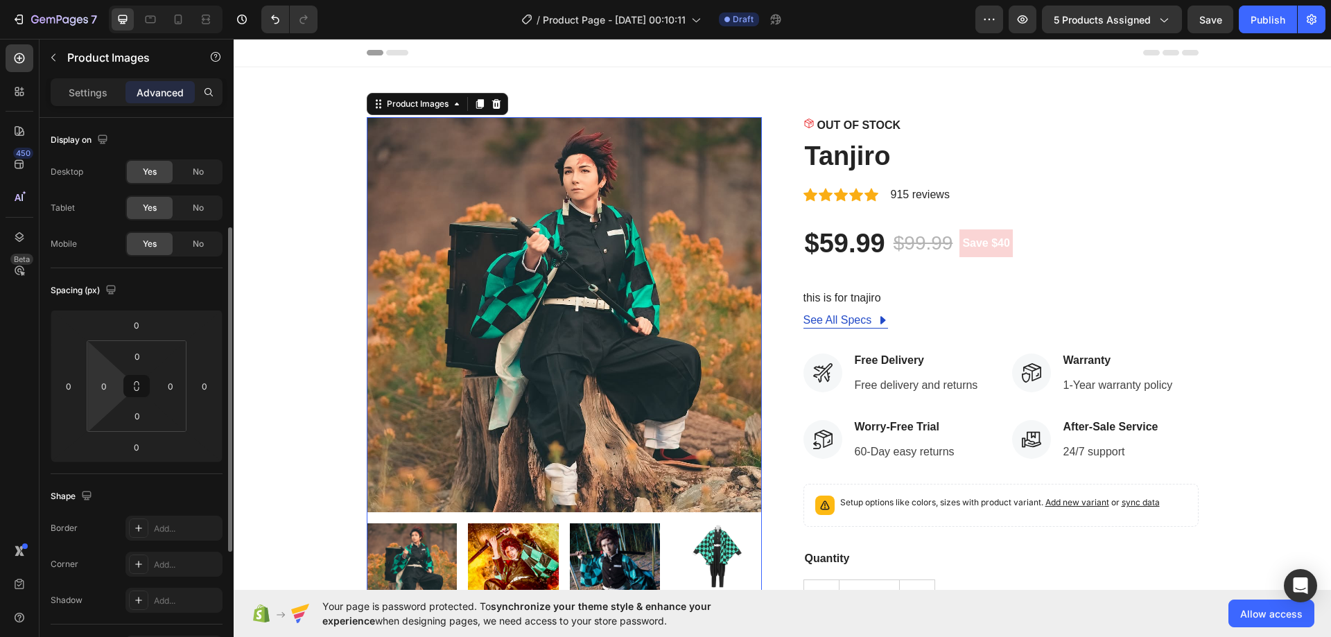
scroll to position [277, 0]
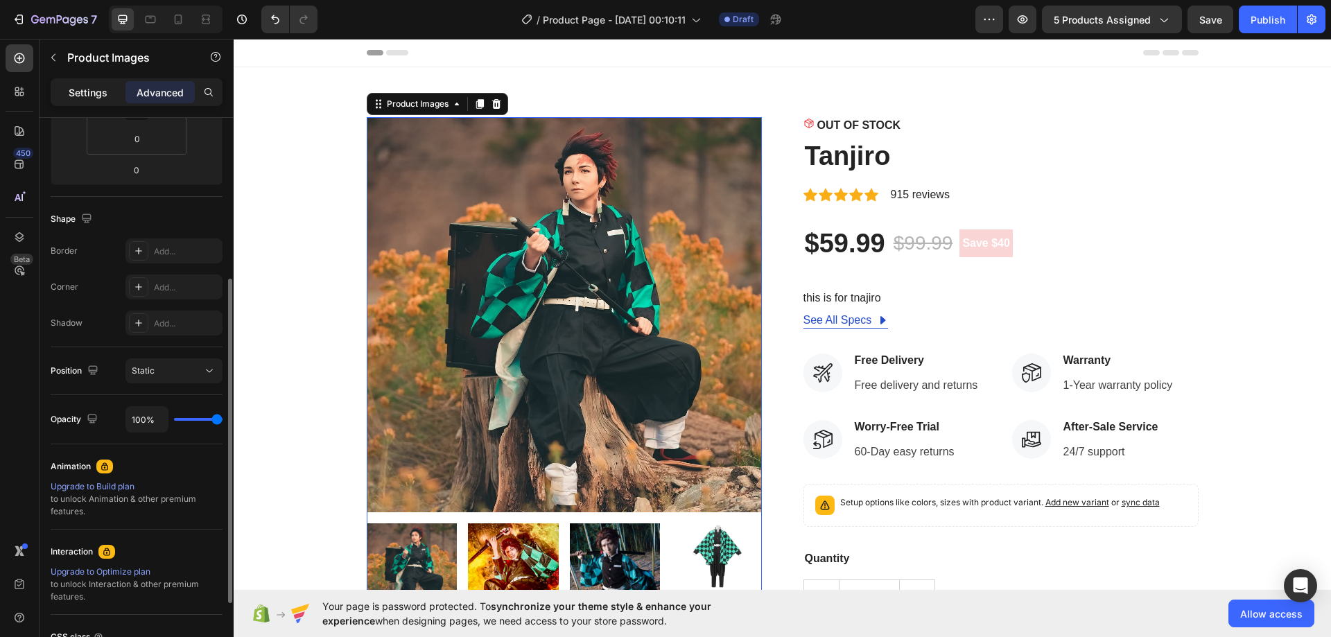
click at [83, 94] on p "Settings" at bounding box center [88, 92] width 39 height 15
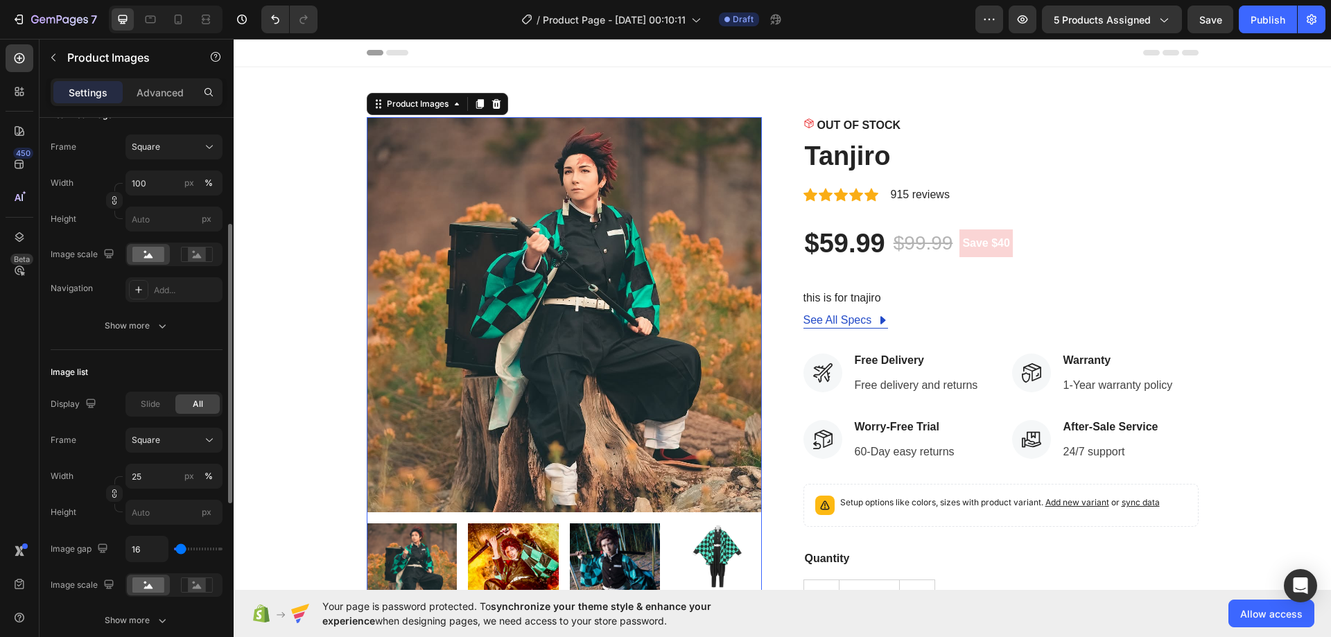
scroll to position [73, 0]
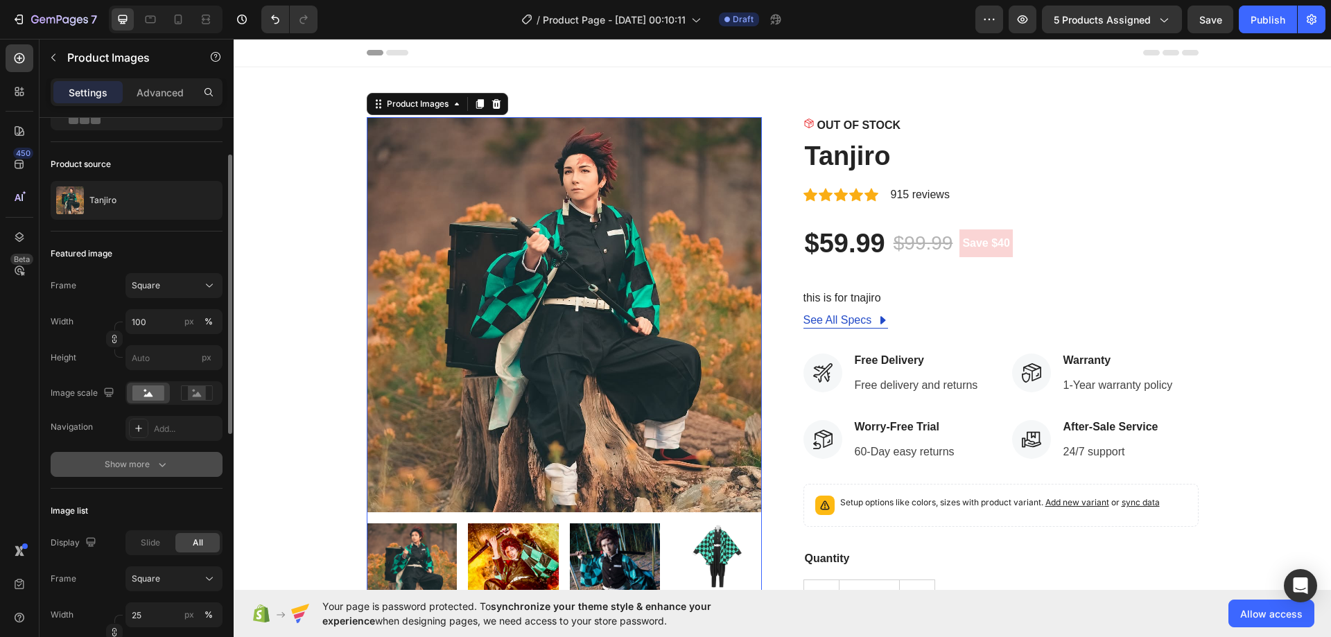
click at [164, 469] on icon "button" at bounding box center [162, 465] width 14 height 14
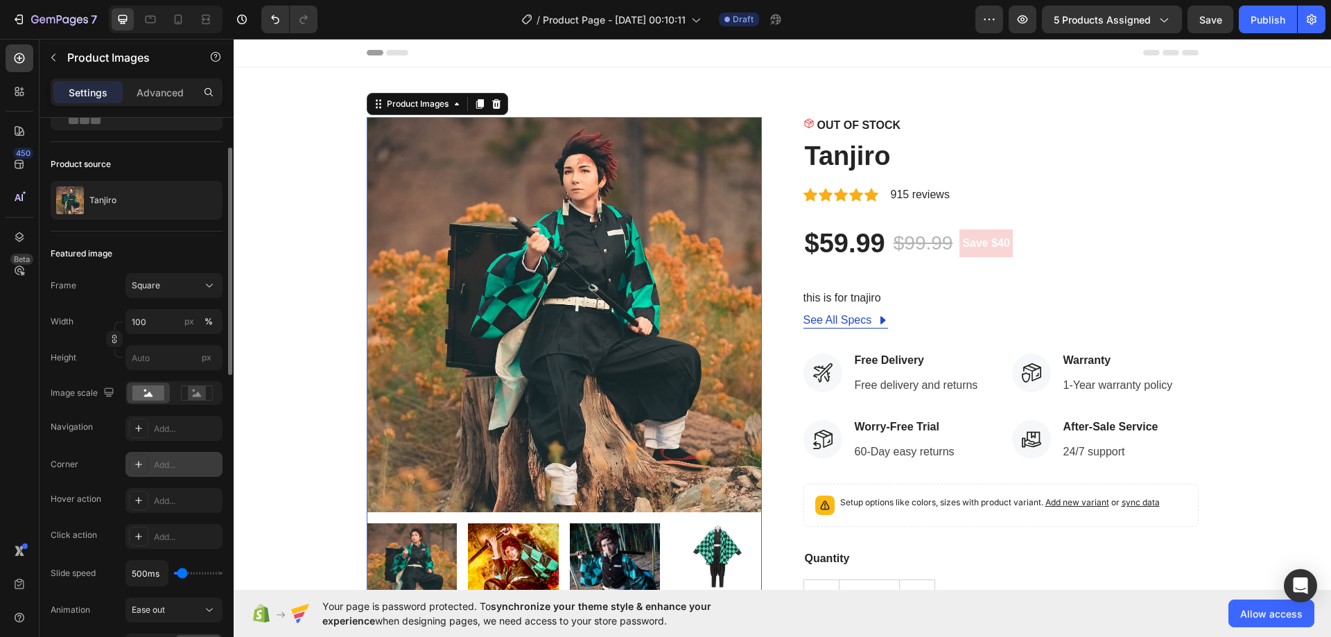
click at [159, 467] on div "Add..." at bounding box center [186, 465] width 65 height 12
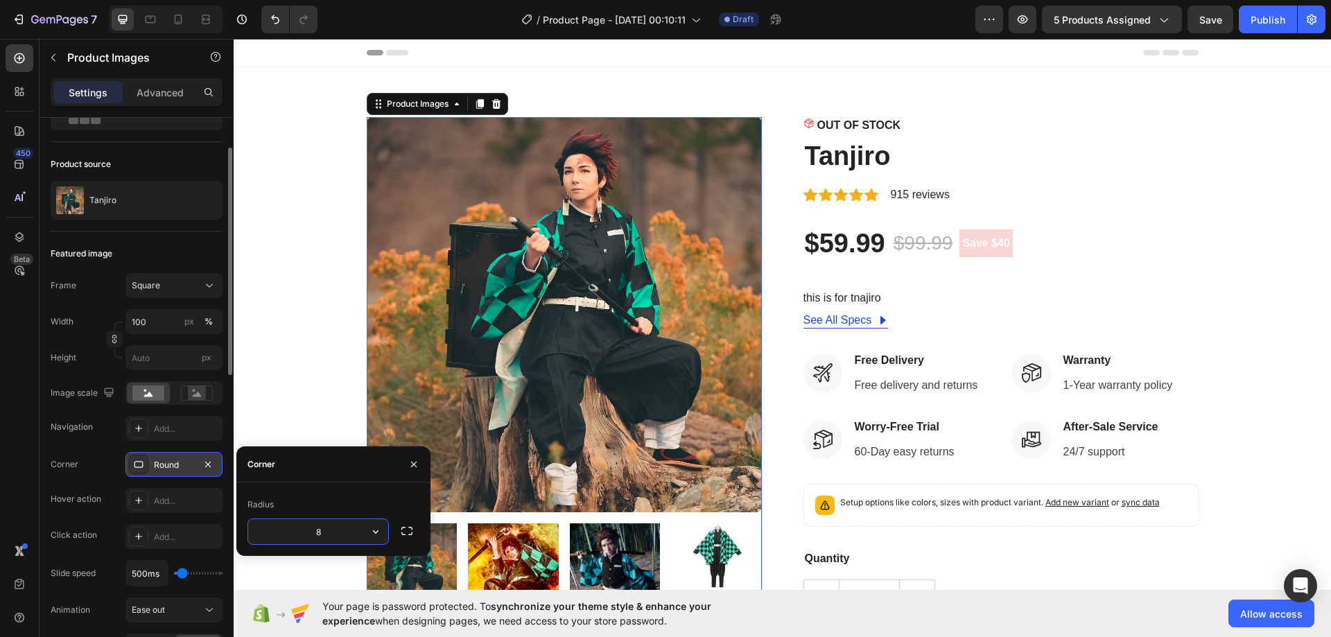
type input "1"
type input "32"
click at [227, 422] on div at bounding box center [228, 397] width 10 height 559
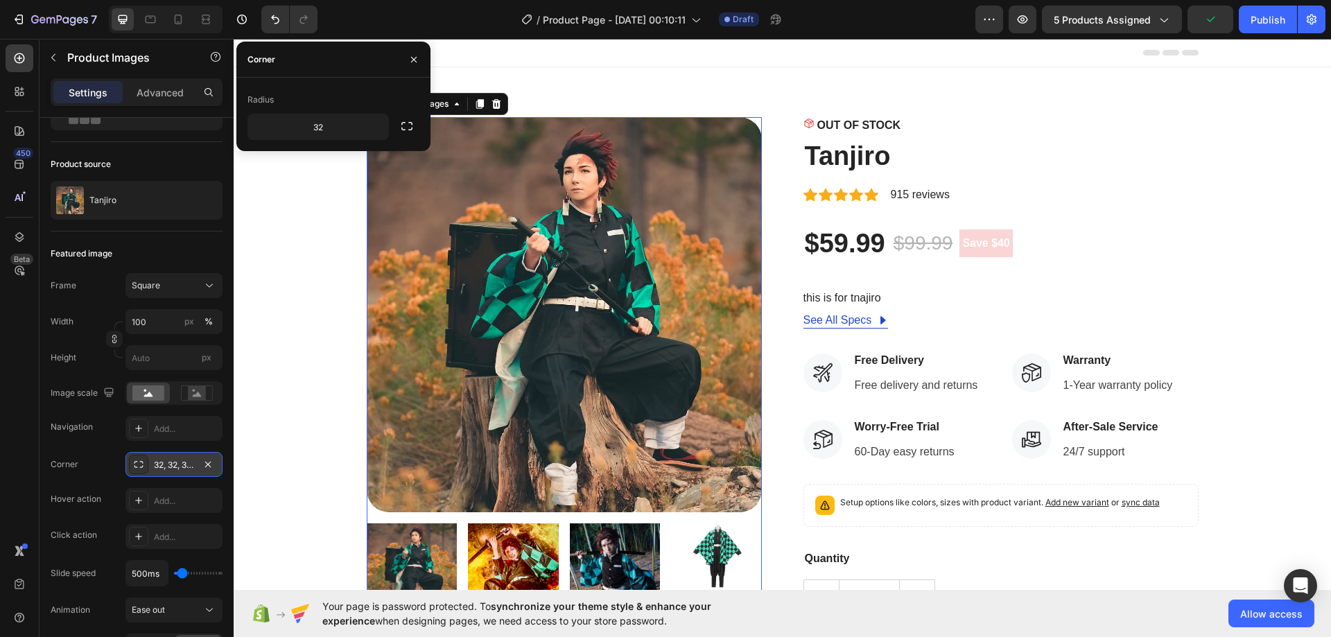
scroll to position [632, 0]
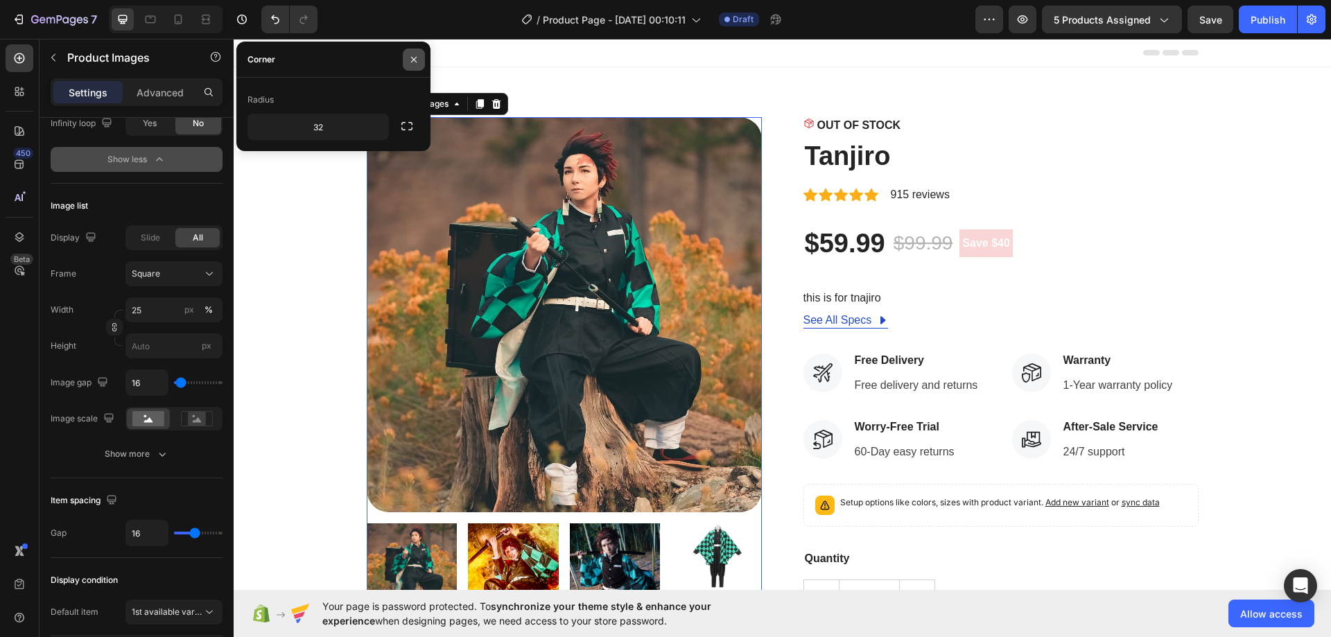
click at [419, 61] on icon "button" at bounding box center [413, 59] width 11 height 11
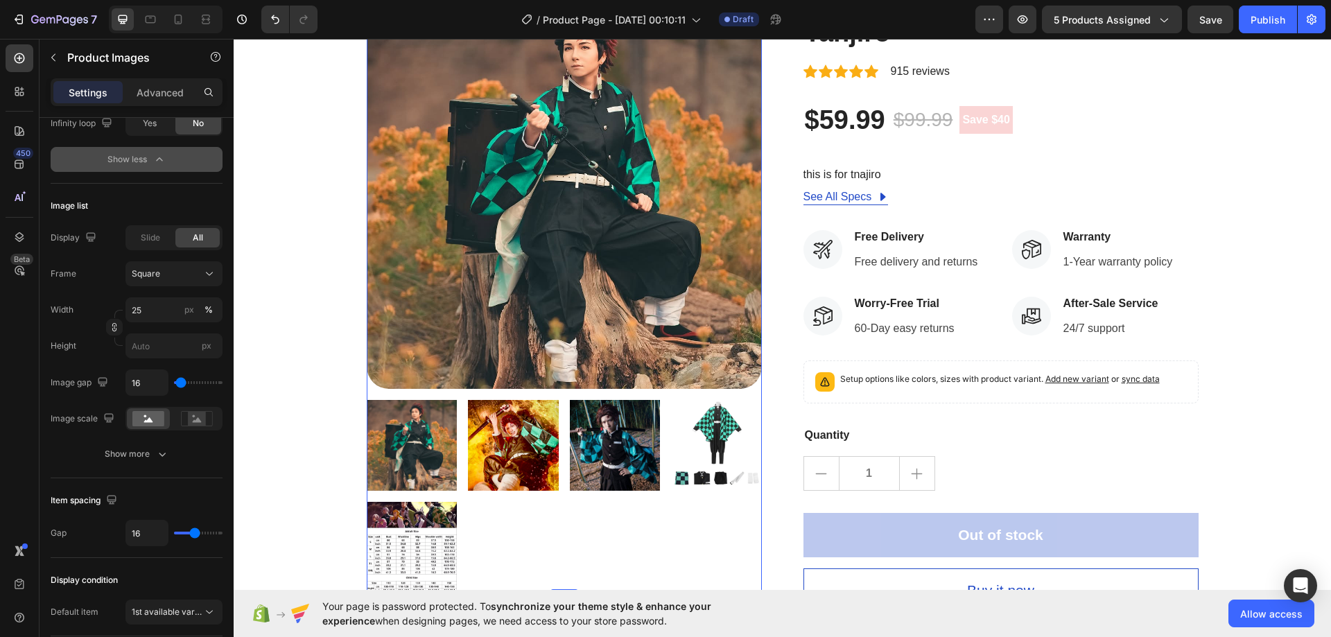
scroll to position [139, 0]
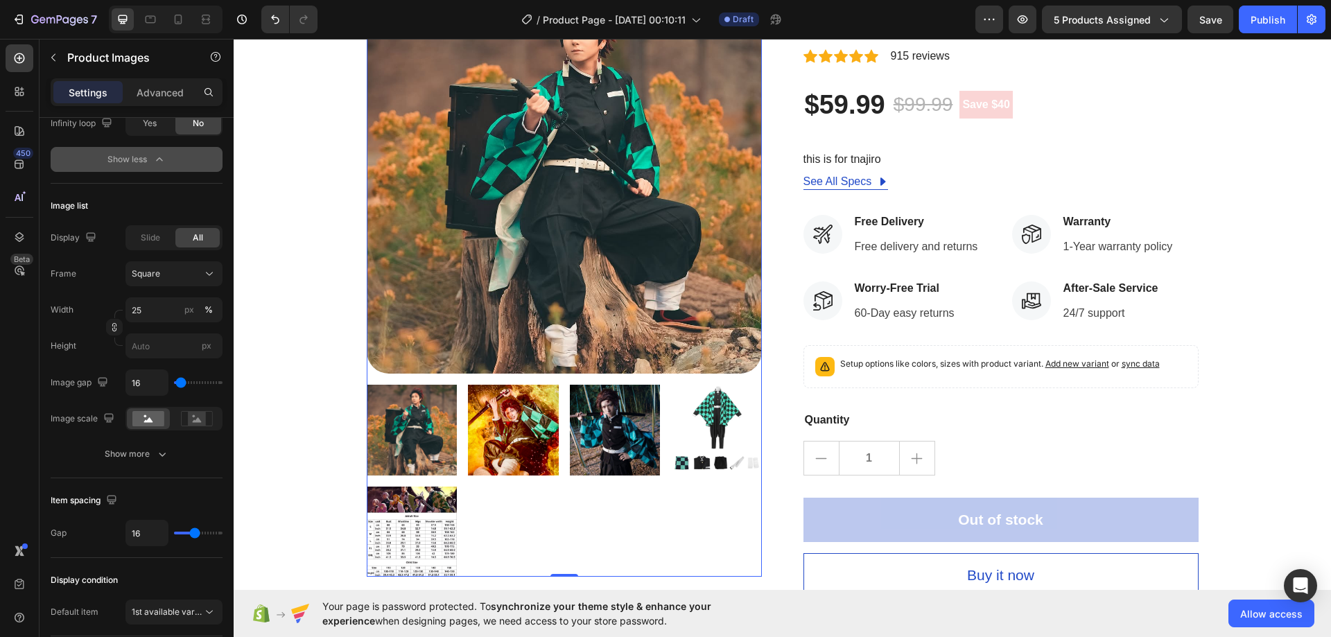
click at [399, 433] on img at bounding box center [412, 430] width 91 height 91
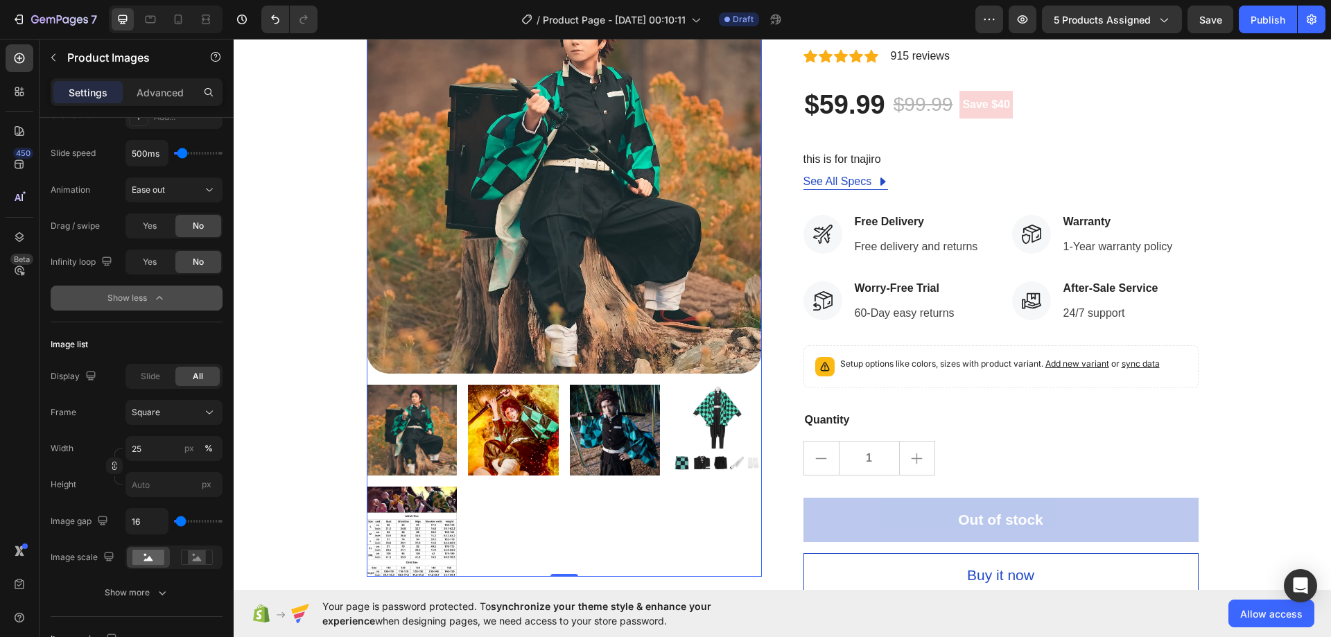
scroll to position [563, 0]
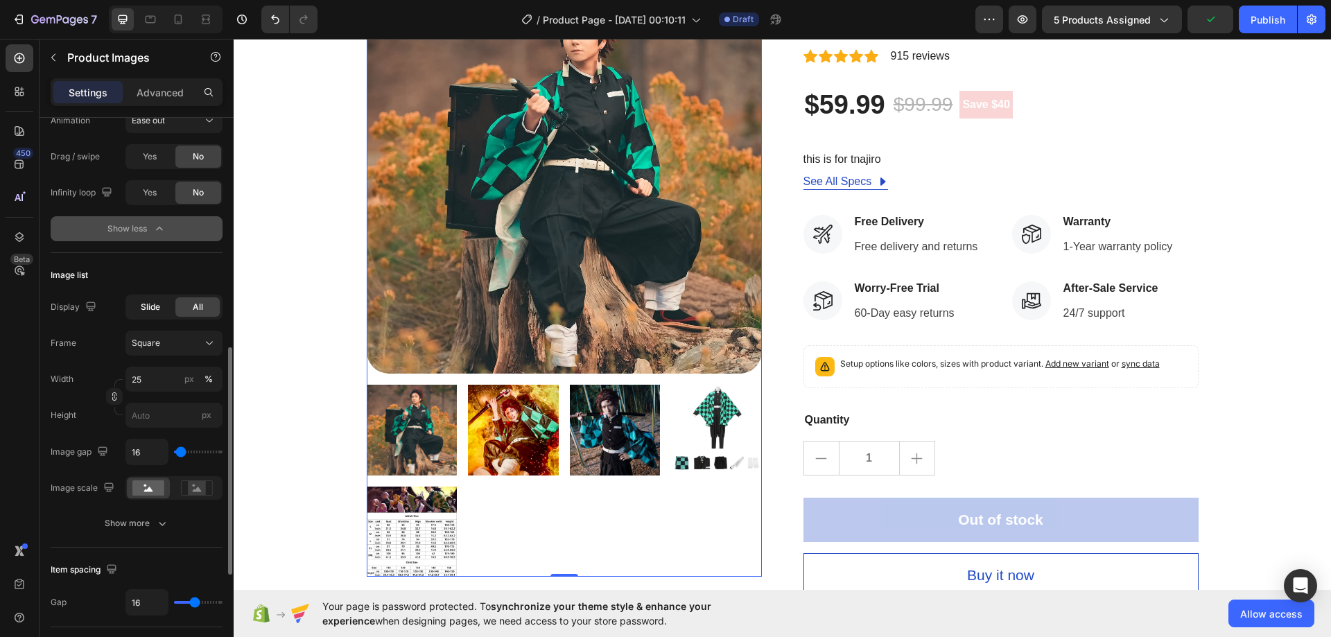
click at [156, 309] on span "Slide" at bounding box center [150, 307] width 19 height 12
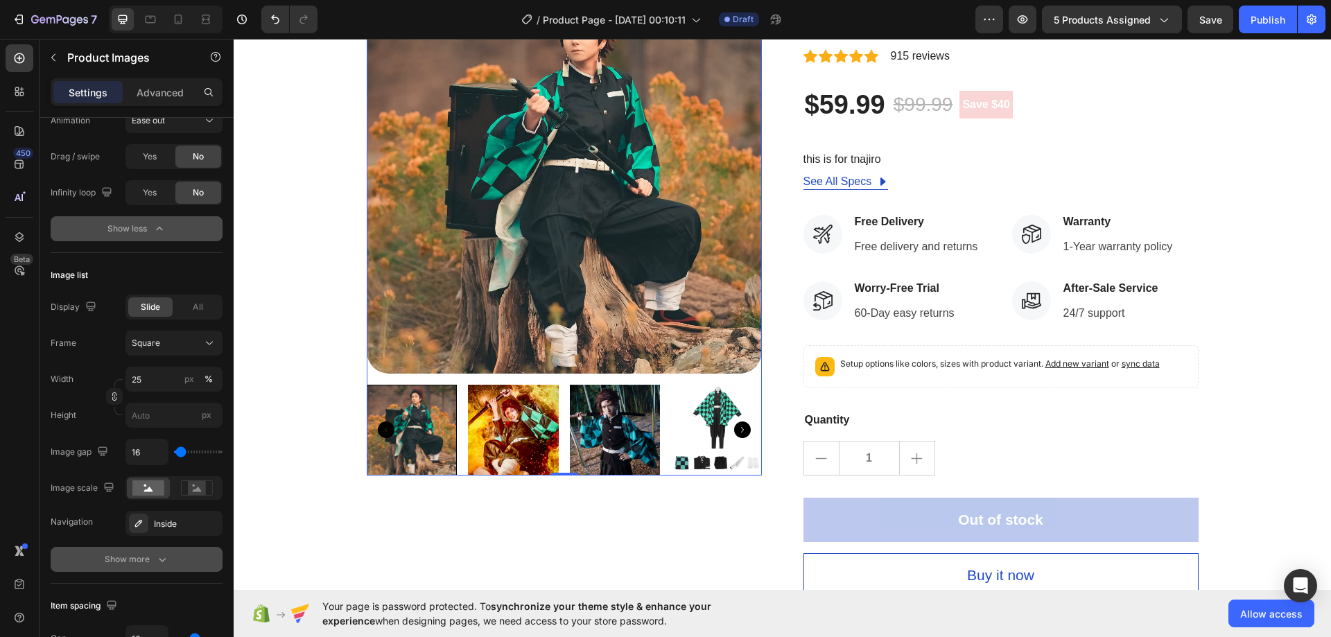
click at [170, 555] on button "Show more" at bounding box center [137, 559] width 172 height 25
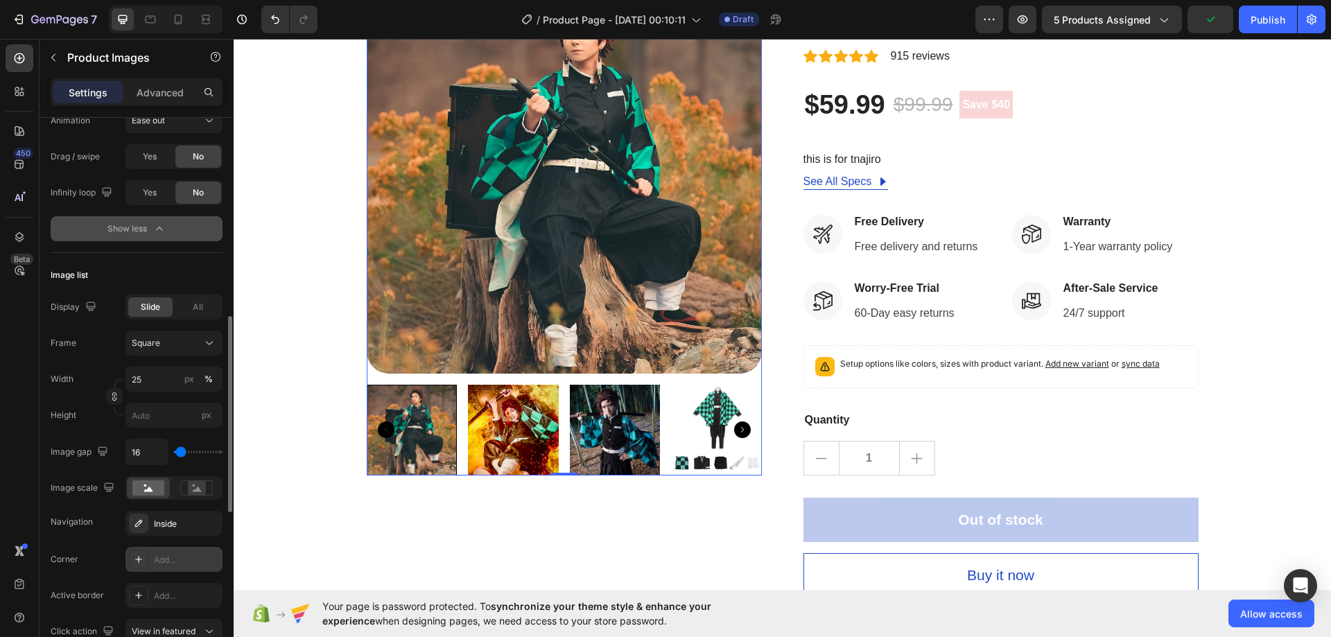
click at [182, 558] on div "Add..." at bounding box center [186, 560] width 65 height 12
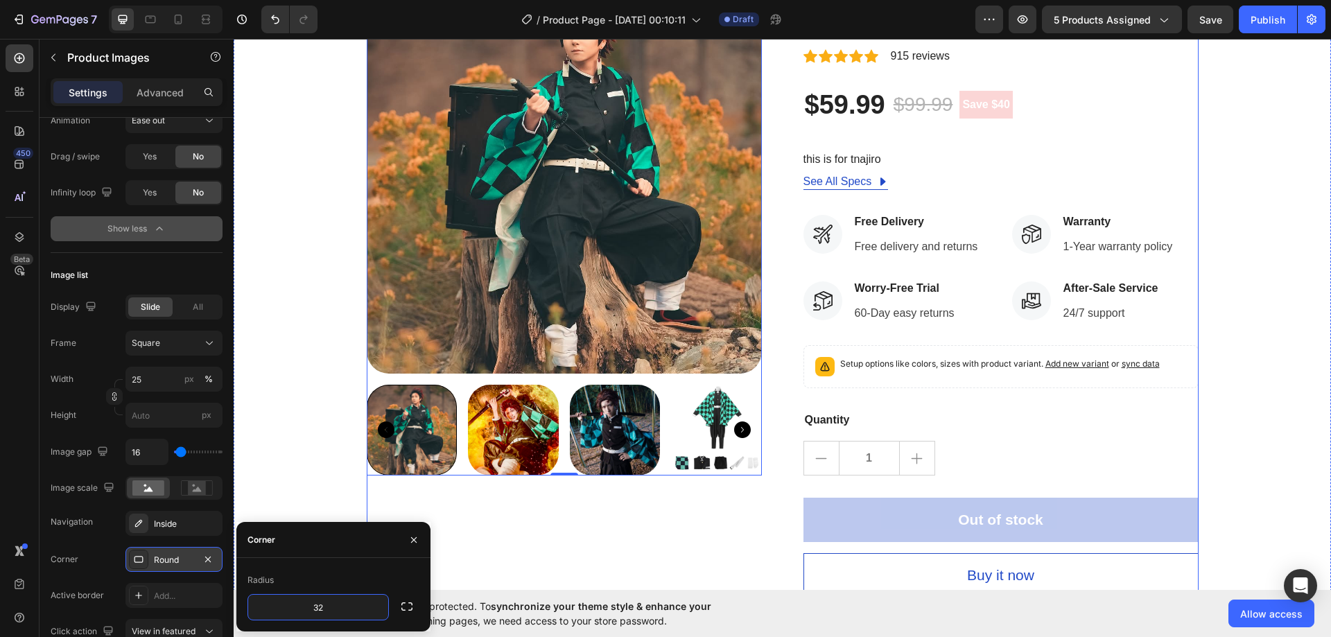
type input "32"
click at [184, 266] on div "Image list" at bounding box center [137, 275] width 172 height 22
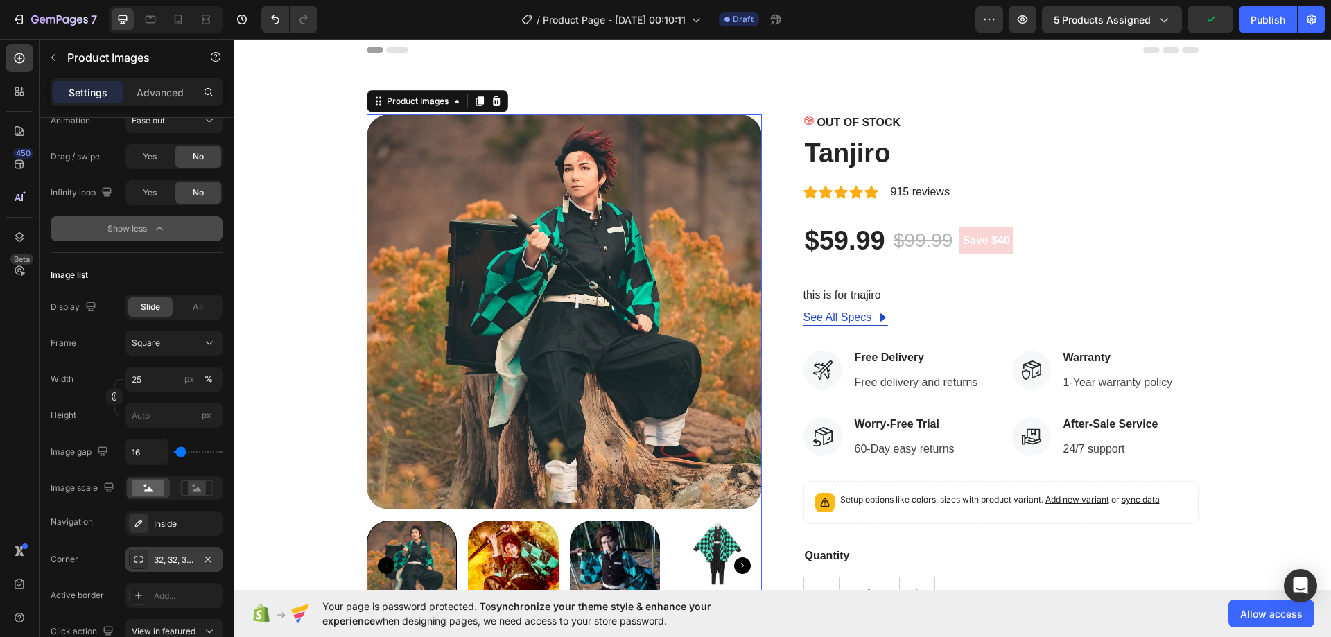
scroll to position [0, 0]
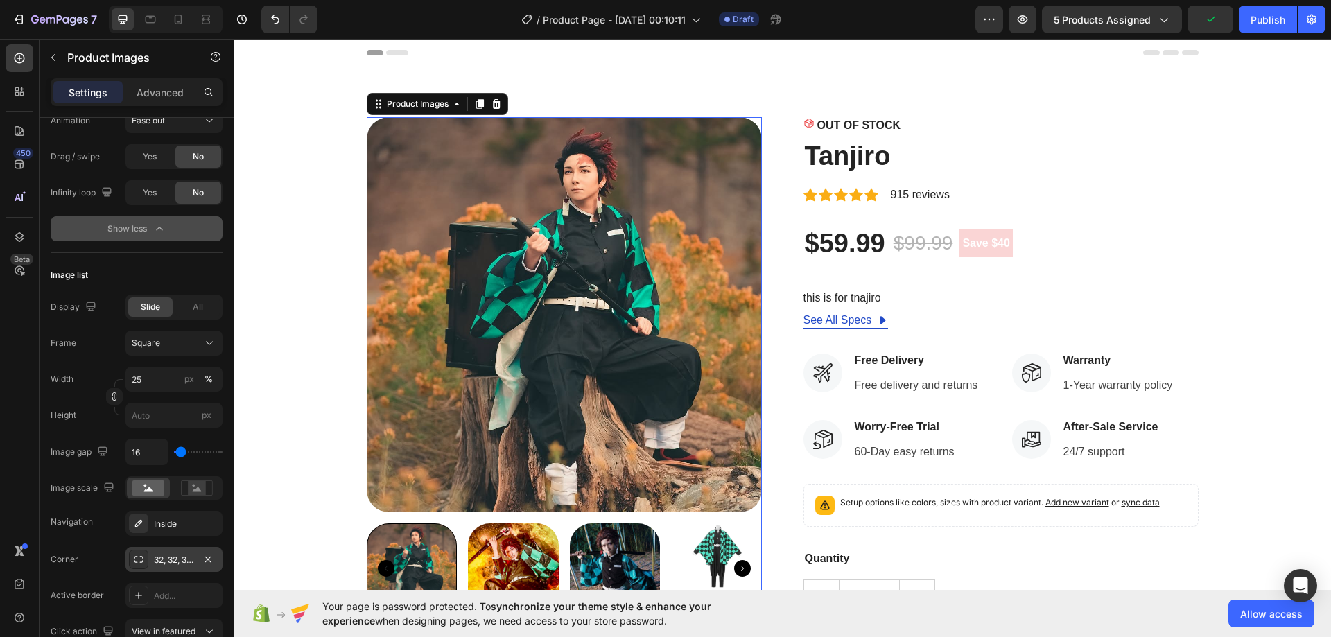
click at [333, 363] on div "Product Images 0 OUT OF STOCK Stock Counter Tanjiro Product Title Icon Icon Ico…" at bounding box center [782, 426] width 1077 height 618
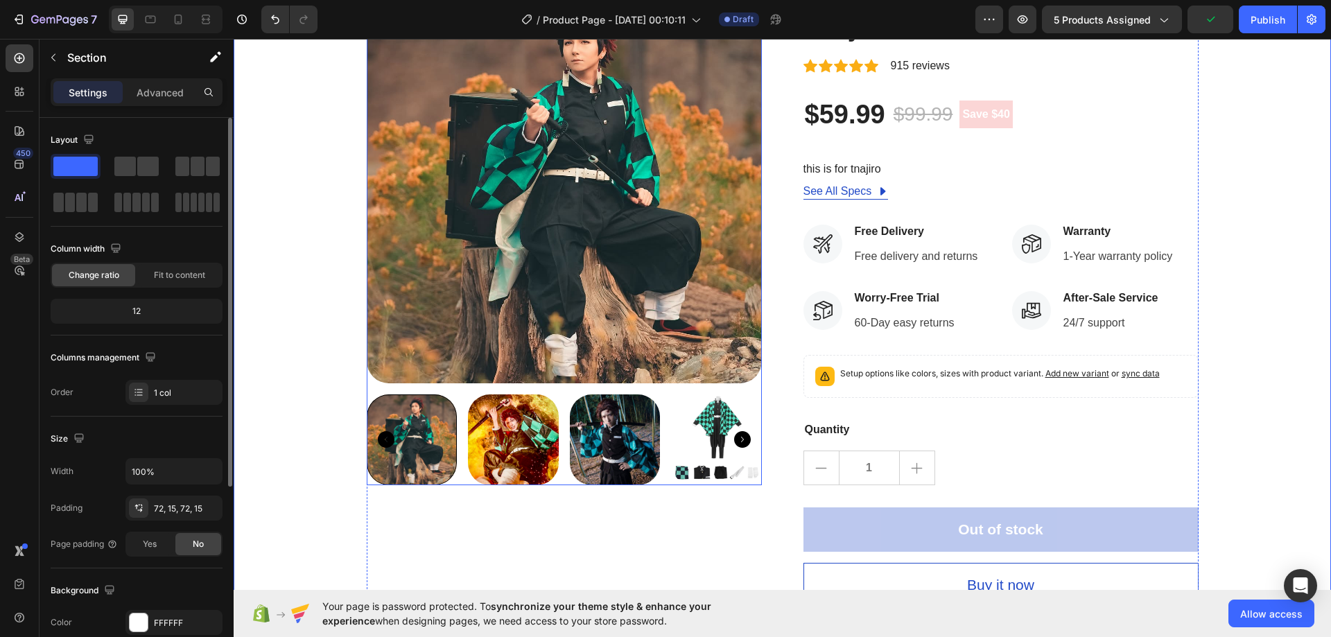
scroll to position [139, 0]
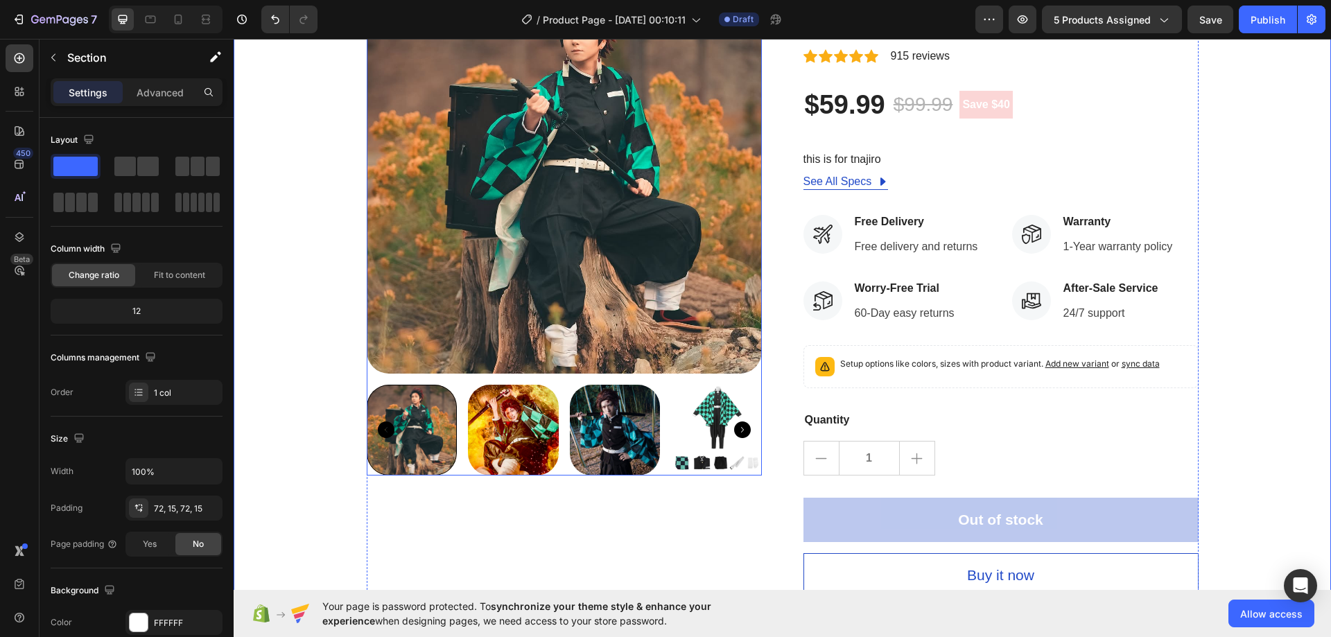
click at [735, 431] on icon "Carousel Next Arrow" at bounding box center [742, 430] width 17 height 17
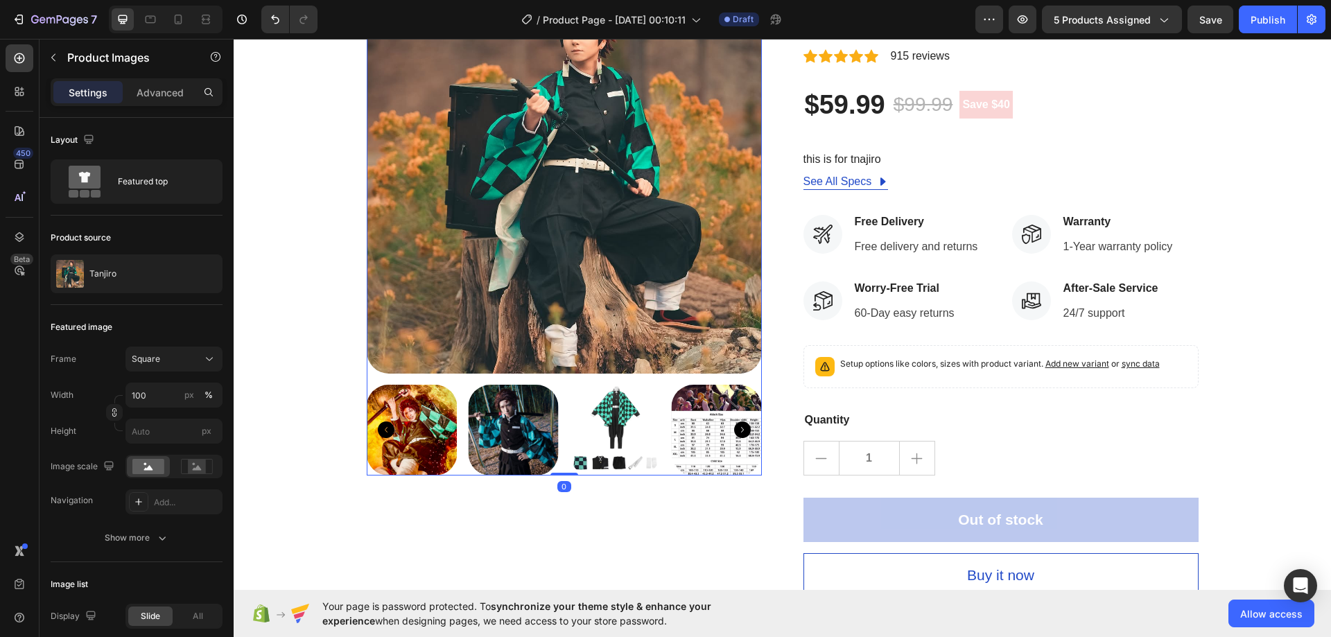
click at [379, 430] on icon "Carousel Back Arrow" at bounding box center [386, 430] width 17 height 17
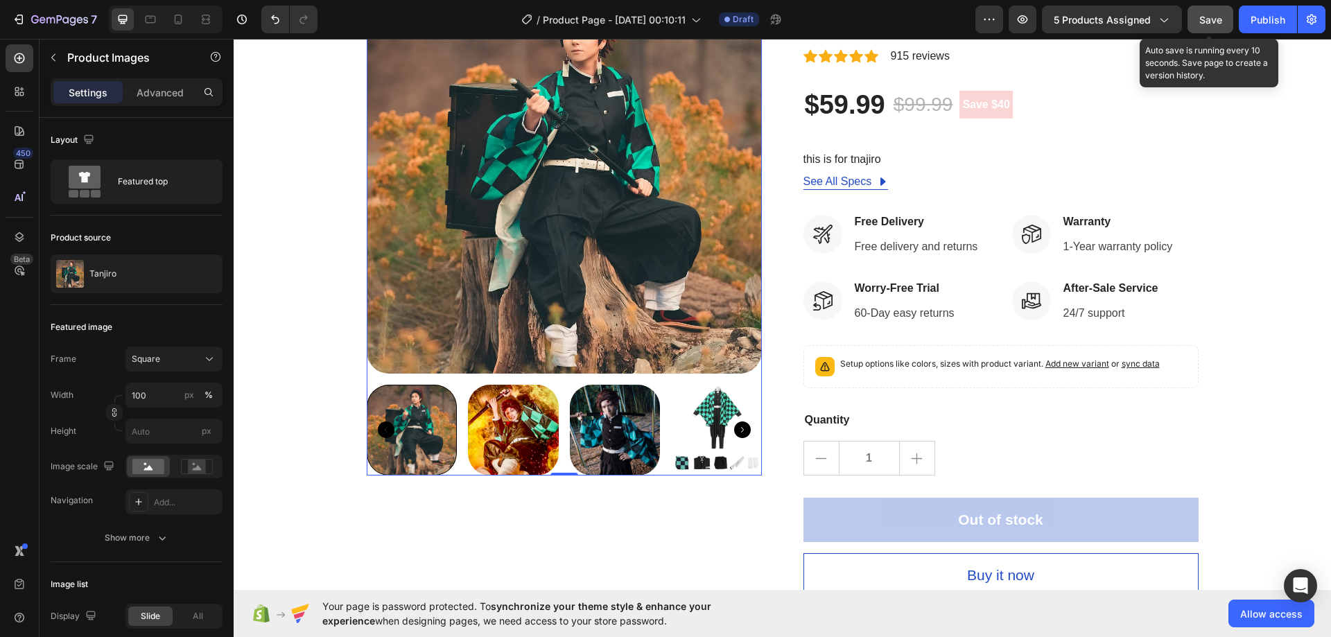
click at [1216, 25] on span "Save" at bounding box center [1210, 20] width 23 height 12
click at [736, 428] on icon "Carousel Next Arrow" at bounding box center [742, 430] width 17 height 17
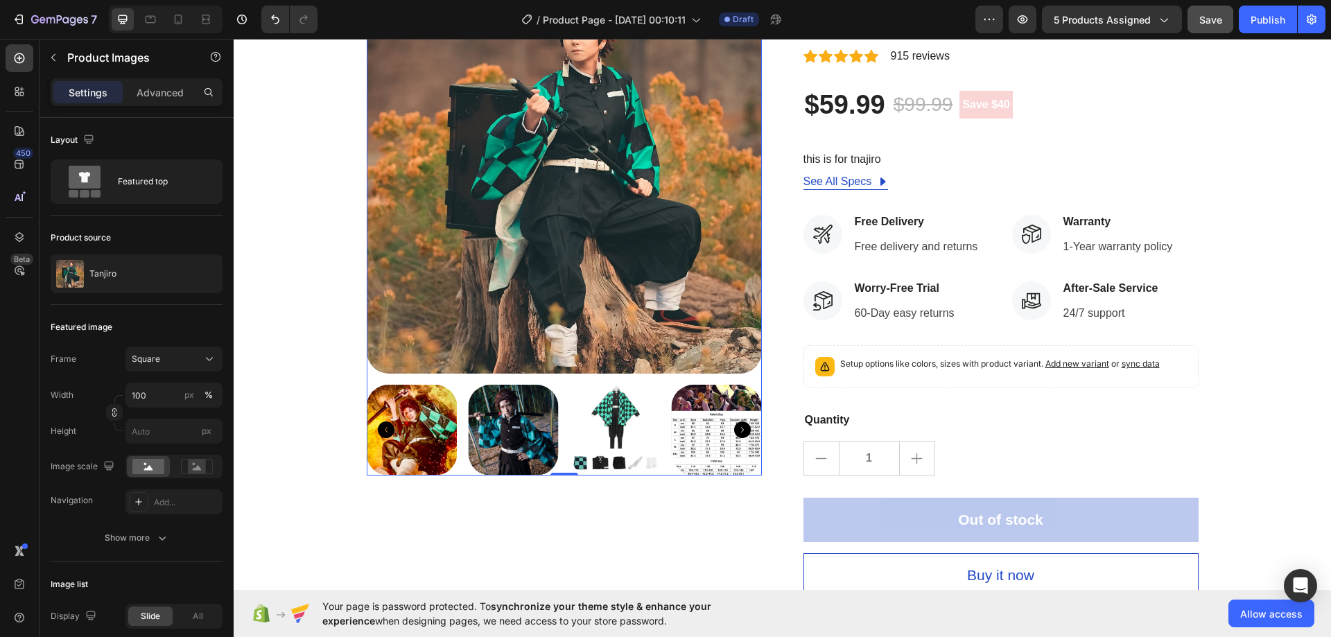
click at [382, 425] on icon "Carousel Back Arrow" at bounding box center [386, 430] width 17 height 17
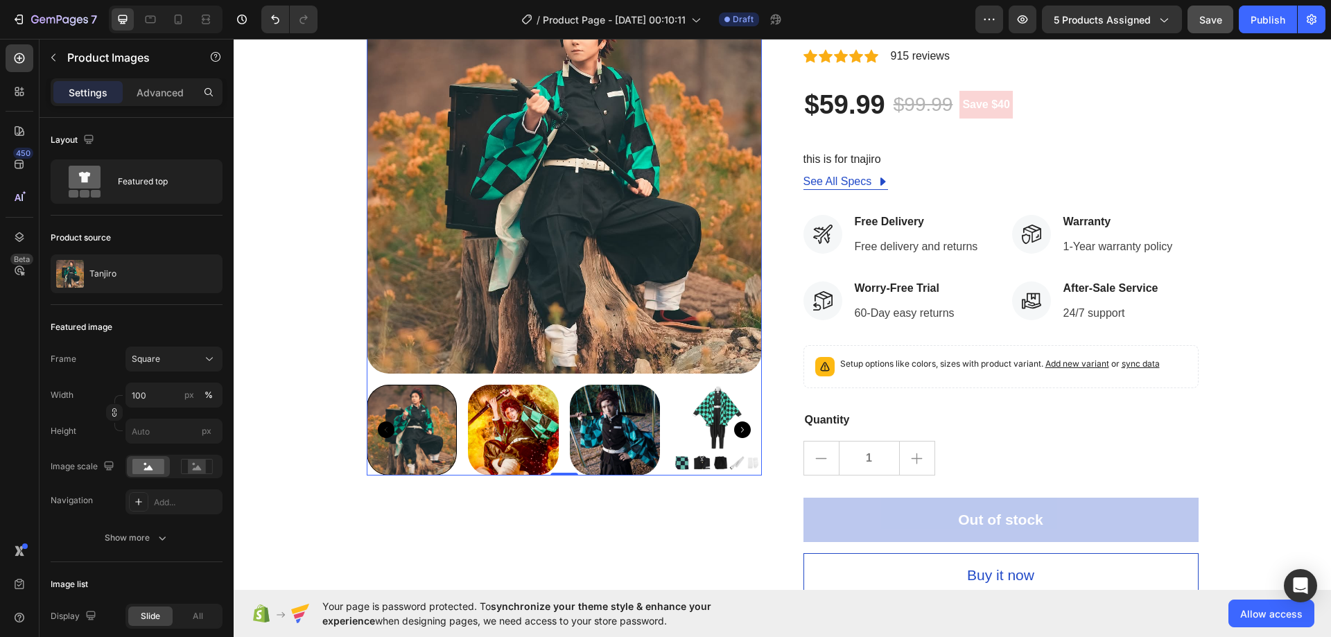
click at [701, 419] on img at bounding box center [716, 430] width 91 height 91
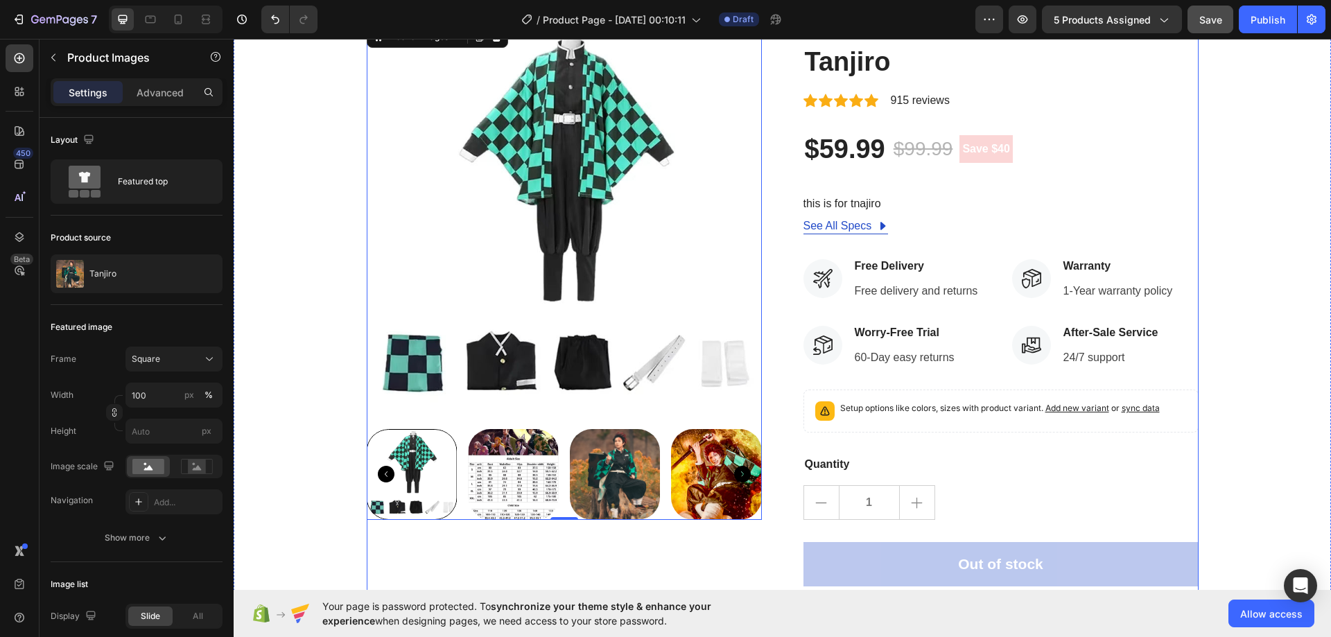
scroll to position [0, 0]
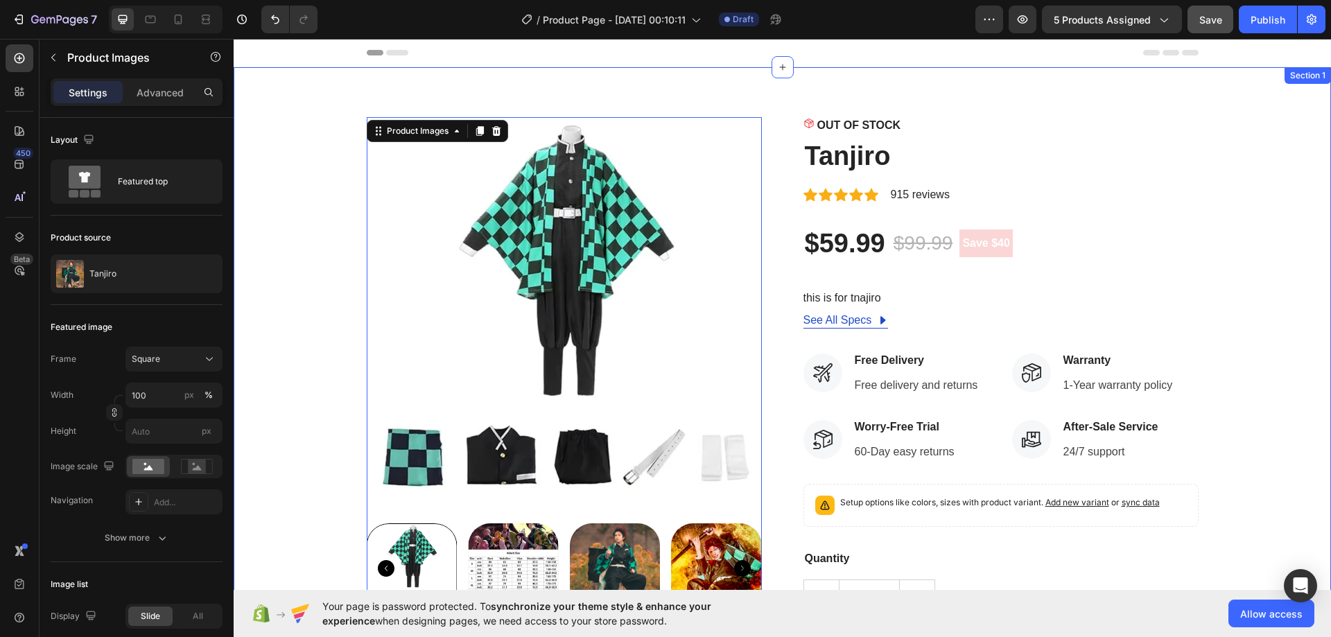
click at [318, 415] on div "Product Images 0 OUT OF STOCK Stock Counter Tanjiro Product Title Icon Icon Ico…" at bounding box center [782, 426] width 1077 height 618
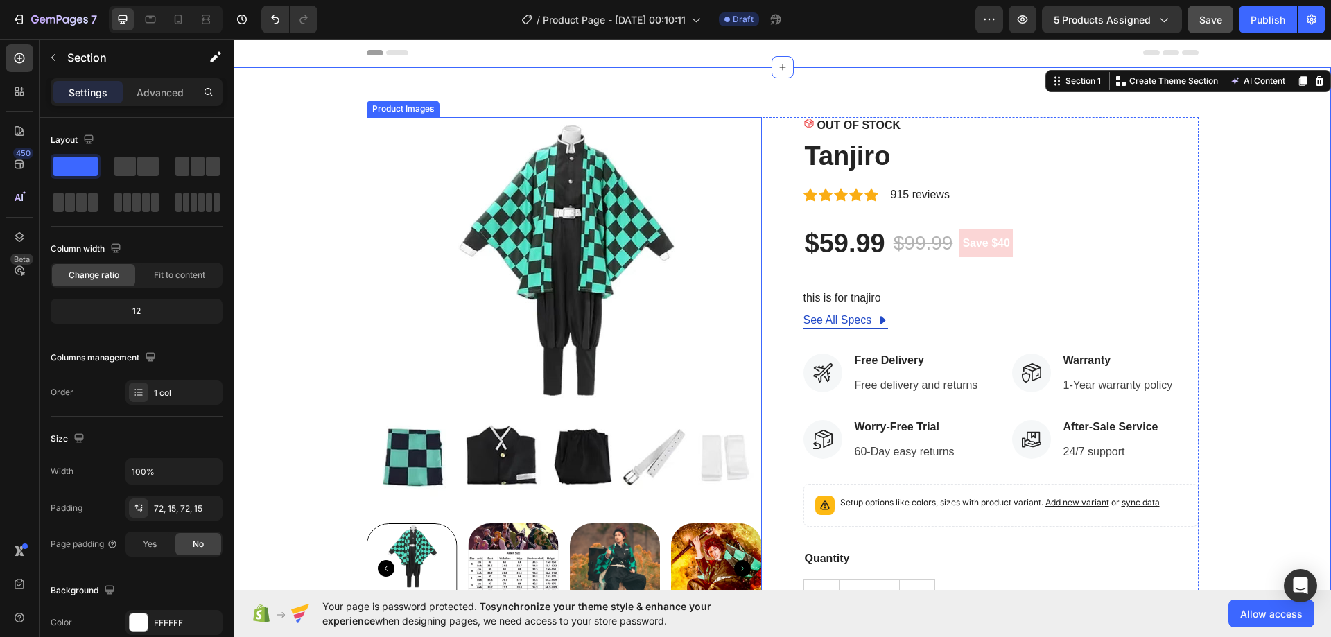
click at [614, 542] on img at bounding box center [614, 568] width 91 height 91
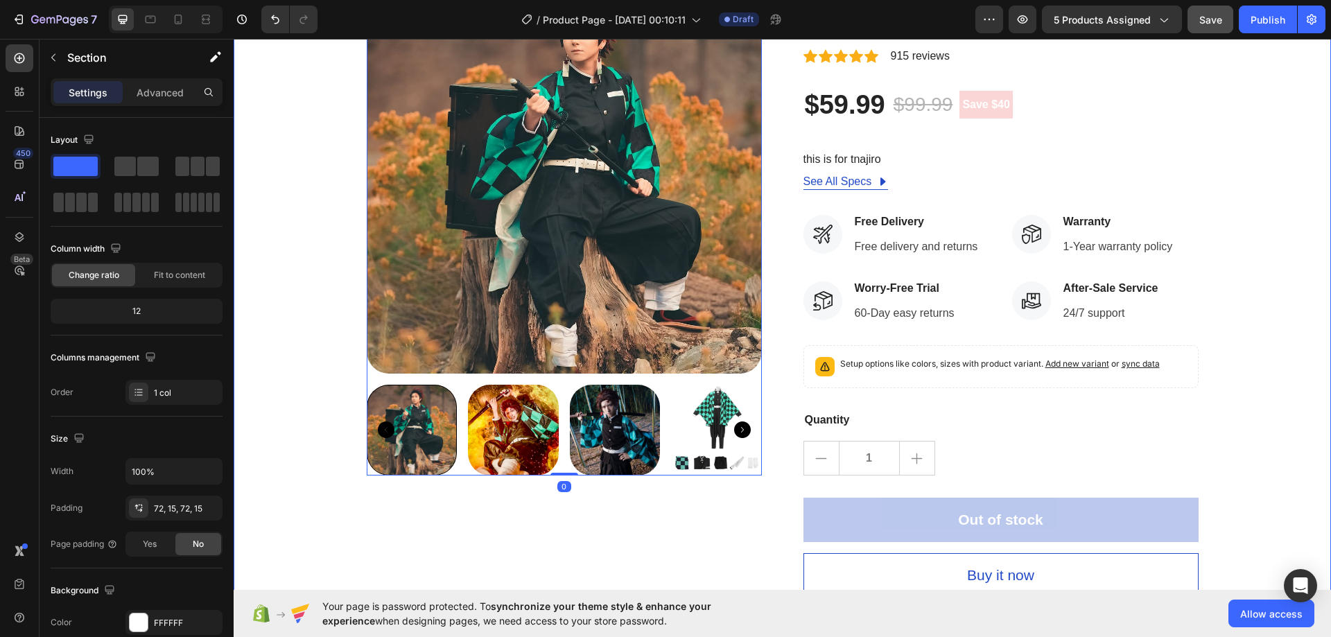
click at [287, 378] on div "Product Images 0 OUT OF STOCK Stock Counter Tanjiro Product Title Icon Icon Ico…" at bounding box center [782, 288] width 1077 height 618
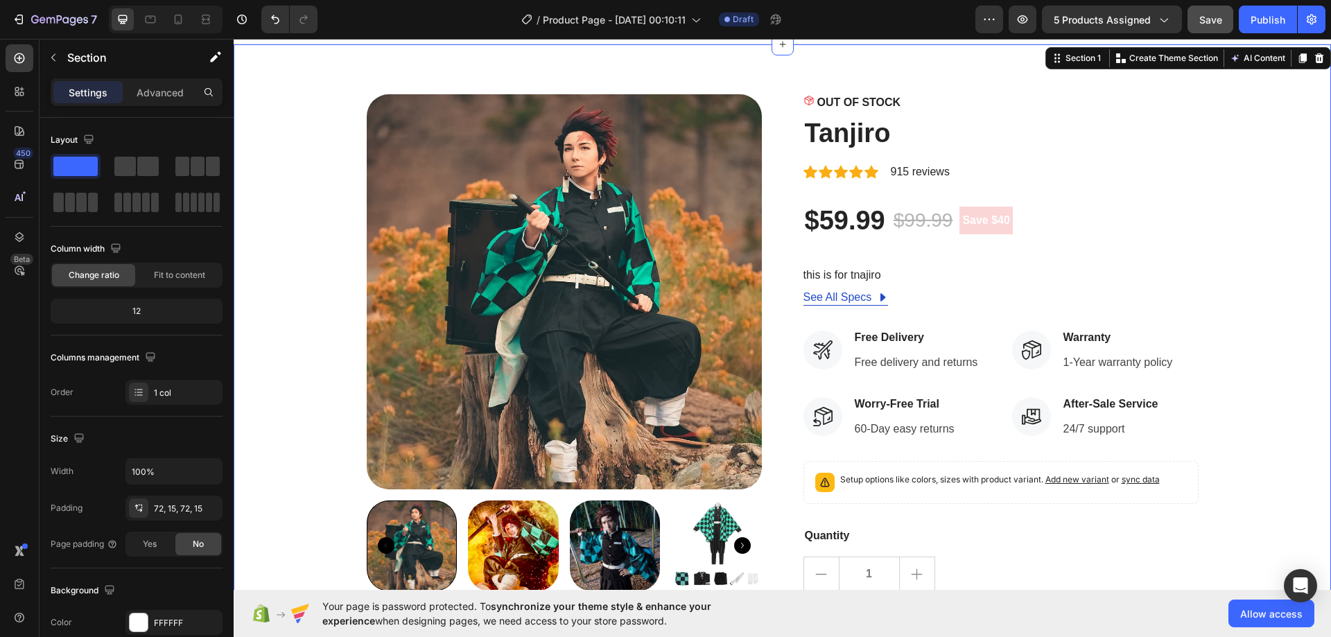
scroll to position [69, 0]
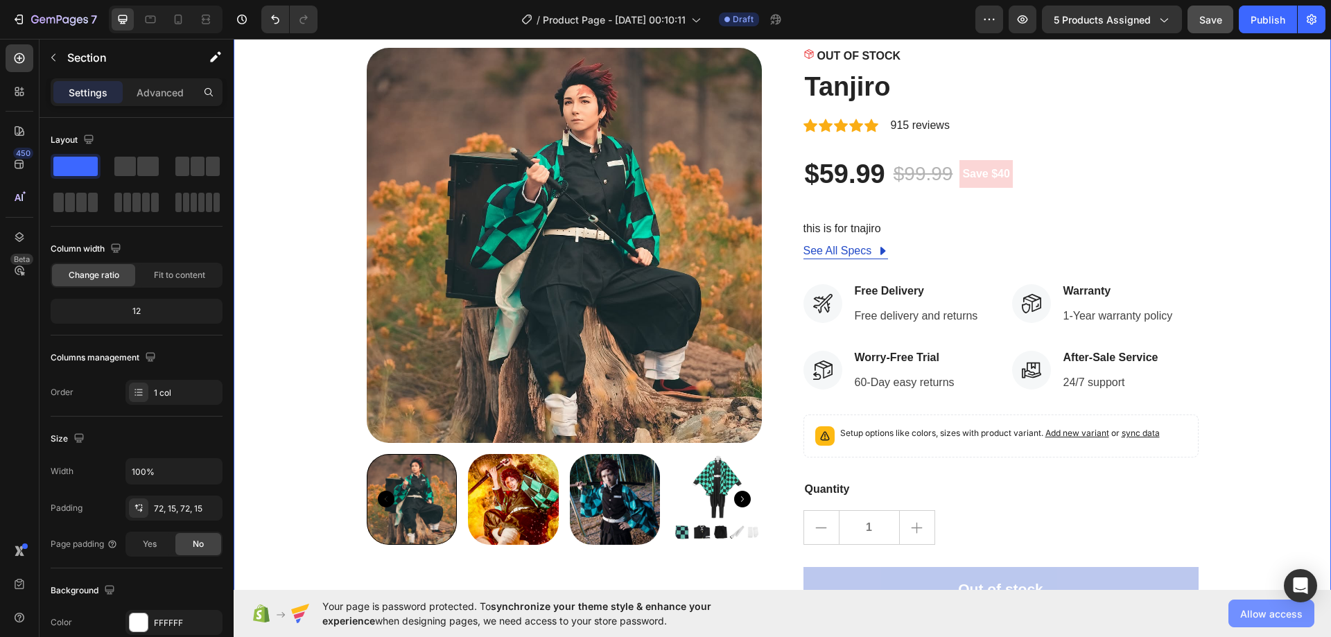
click at [1251, 606] on button "Allow access" at bounding box center [1271, 614] width 86 height 28
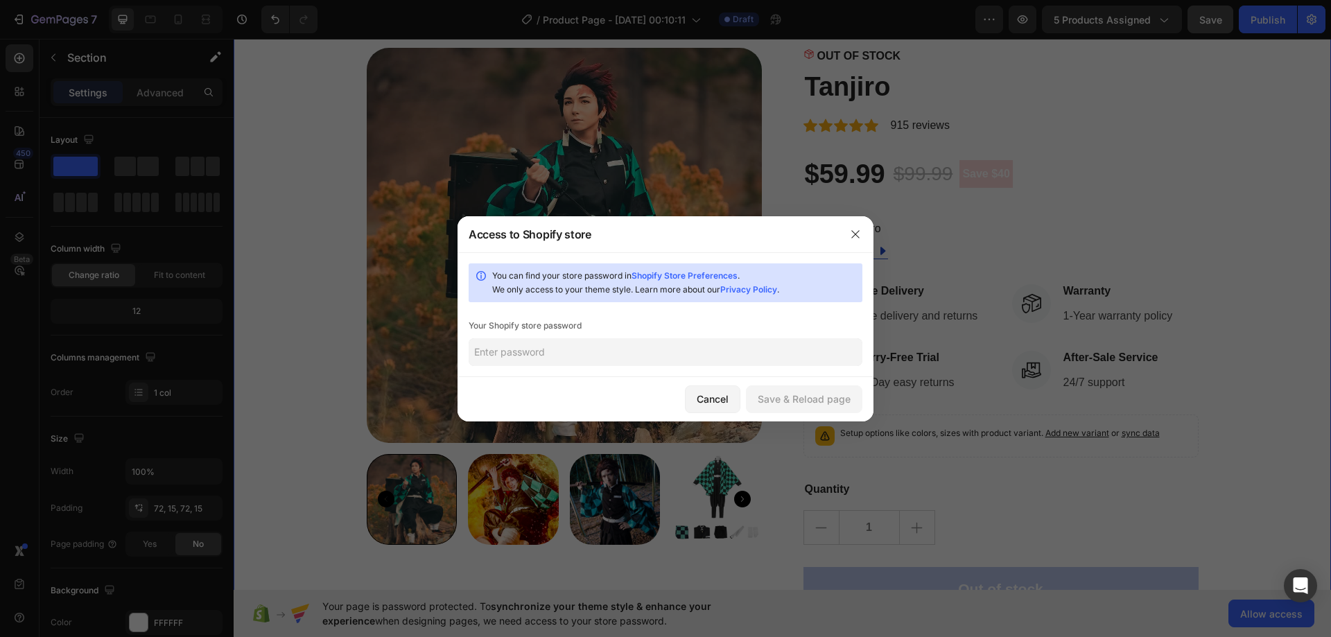
click at [561, 351] on input "text" at bounding box center [666, 352] width 394 height 28
paste input "neutai"
type input "neutai"
click at [835, 399] on div "Save & Reload page" at bounding box center [804, 399] width 93 height 15
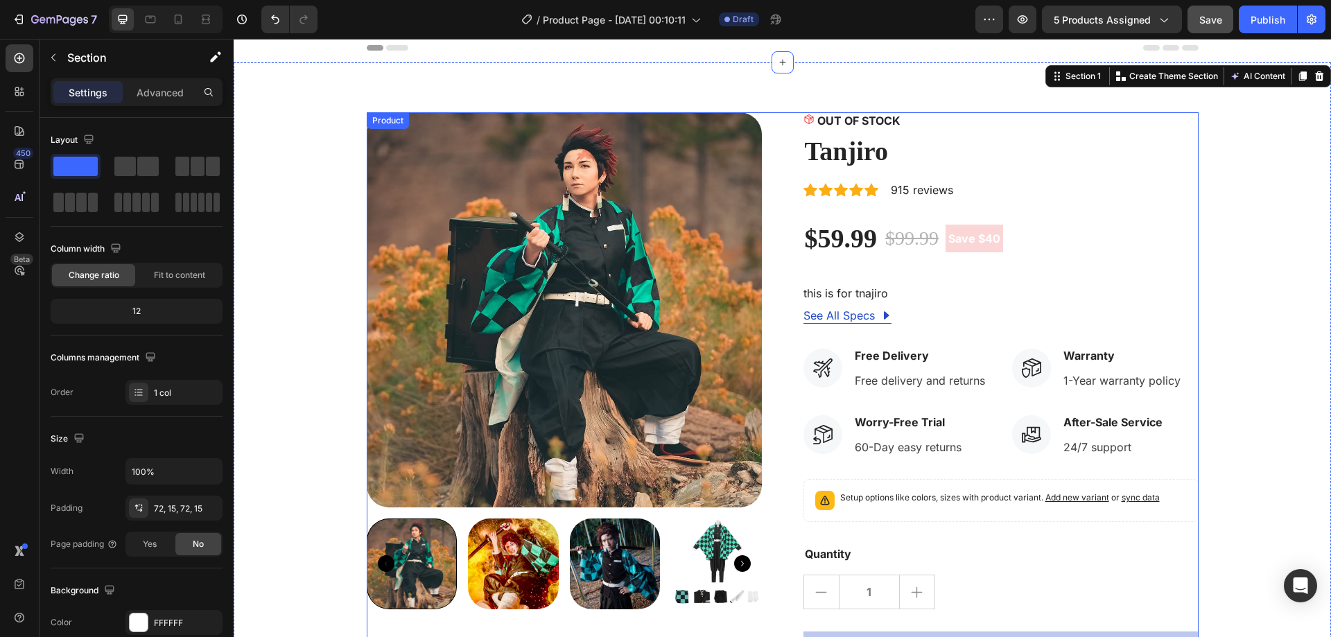
scroll to position [0, 0]
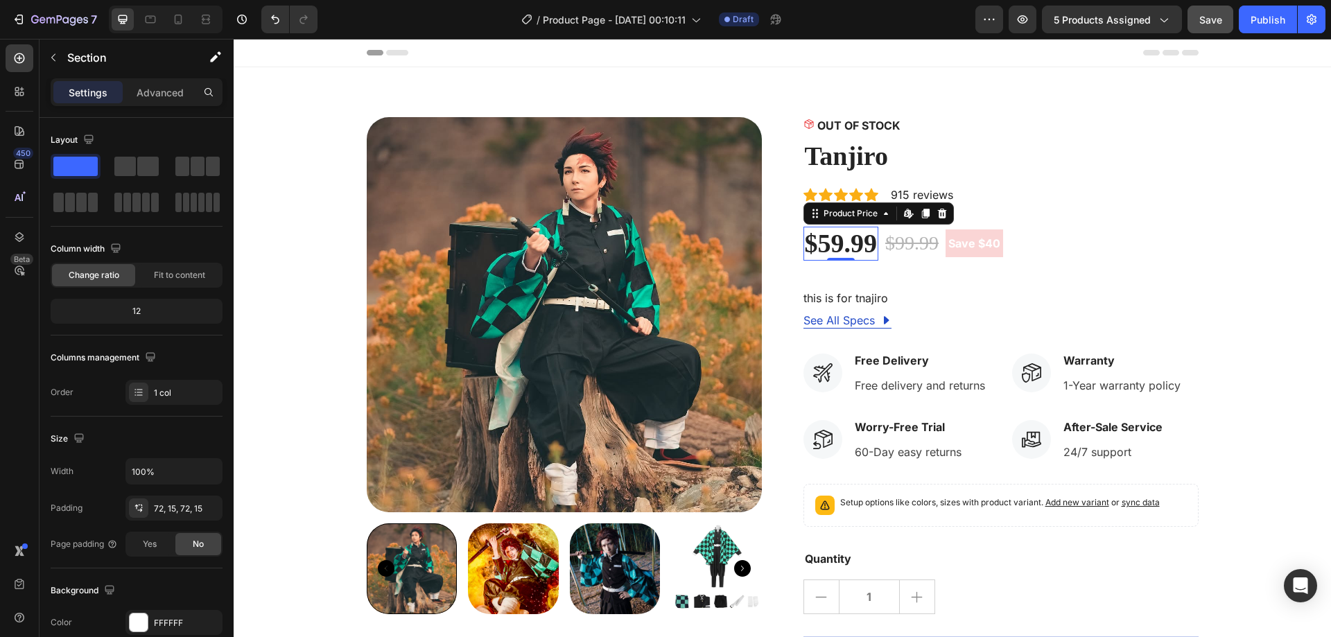
click at [840, 245] on div "$59.99" at bounding box center [842, 244] width 76 height 35
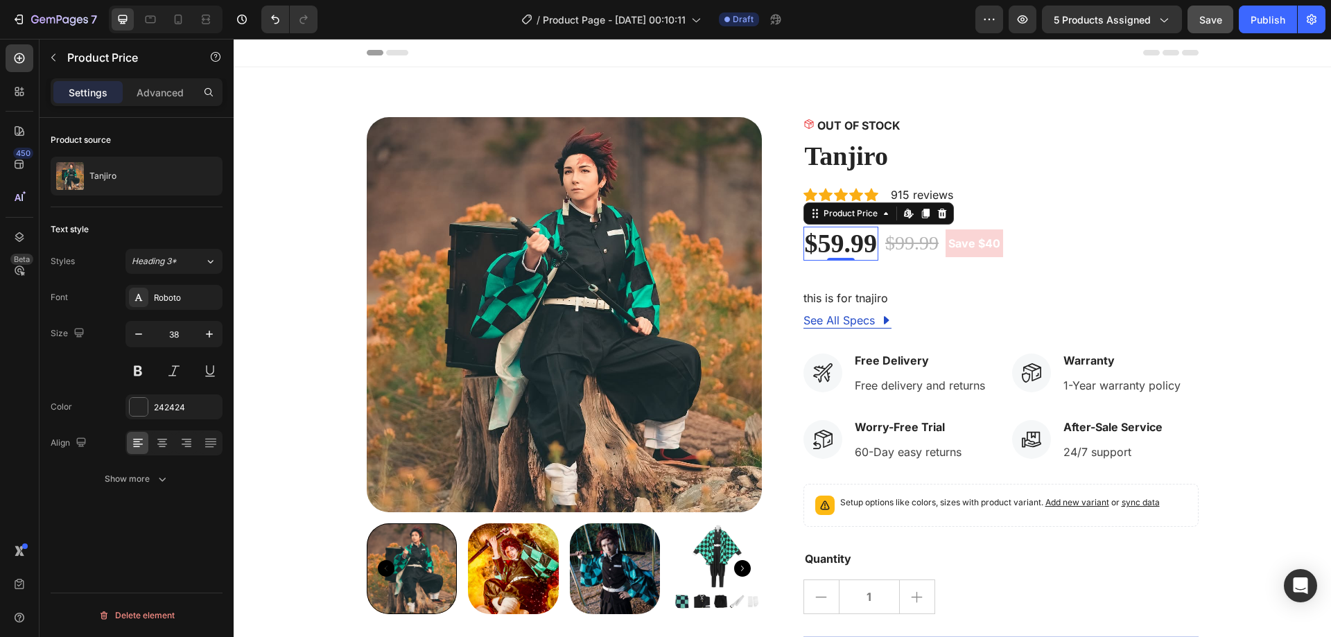
click at [792, 196] on div "Product Images OUT OF STOCK Stock Counter Tanjiro Product Title Icon Icon Icon …" at bounding box center [783, 426] width 832 height 618
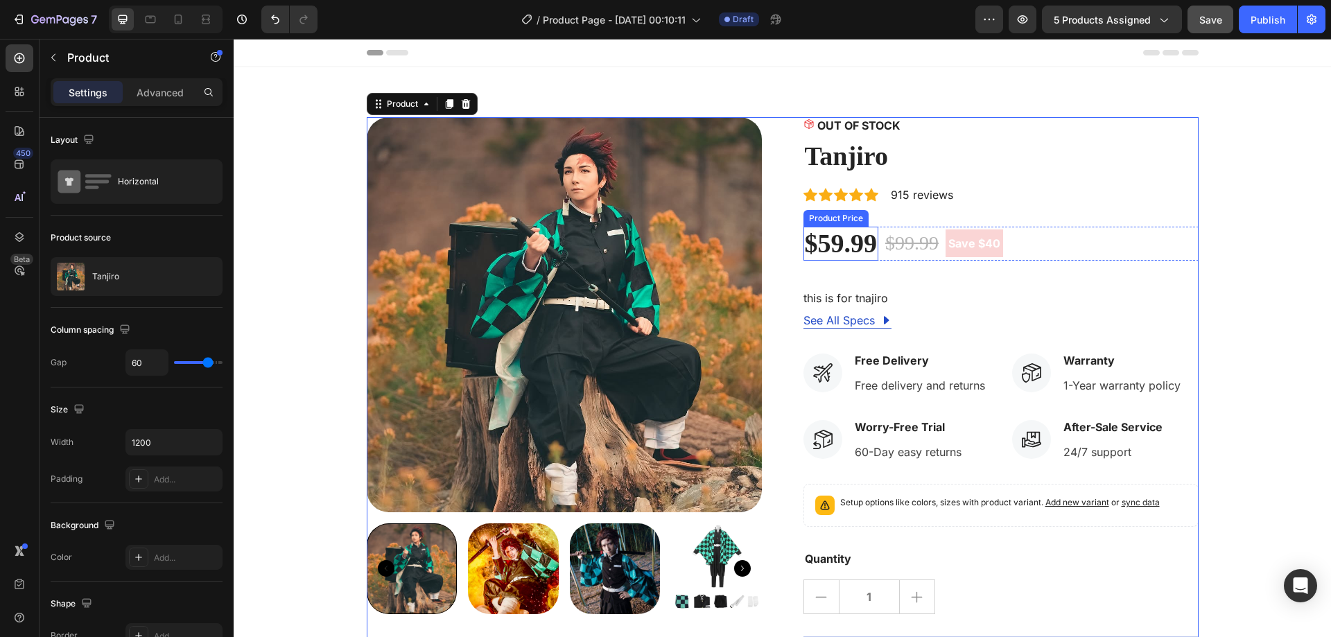
click at [834, 254] on div "$59.99" at bounding box center [842, 244] width 76 height 35
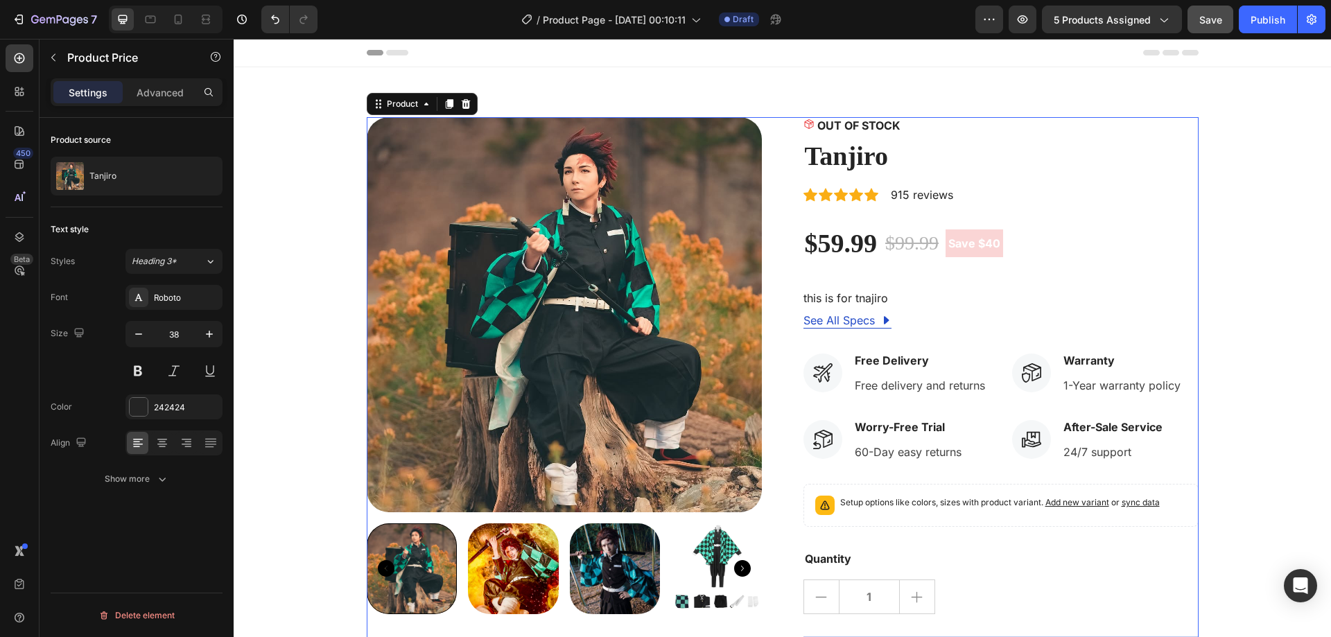
click at [784, 236] on div "Product Images OUT OF STOCK Stock Counter Tanjiro Product Title Icon Icon Icon …" at bounding box center [783, 426] width 832 height 618
click at [861, 241] on div "$59.99" at bounding box center [842, 244] width 76 height 35
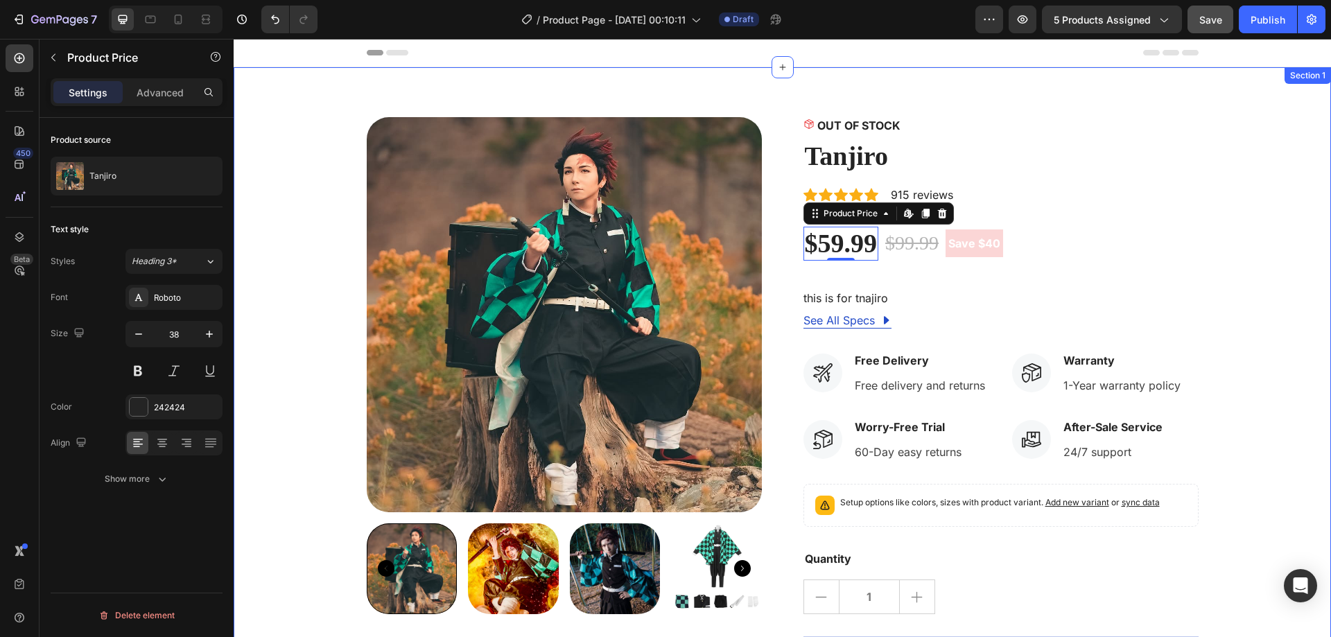
click at [1283, 155] on div "Product Images OUT OF STOCK Stock Counter Tanjiro Product Title Icon Icon Icon …" at bounding box center [782, 426] width 1077 height 618
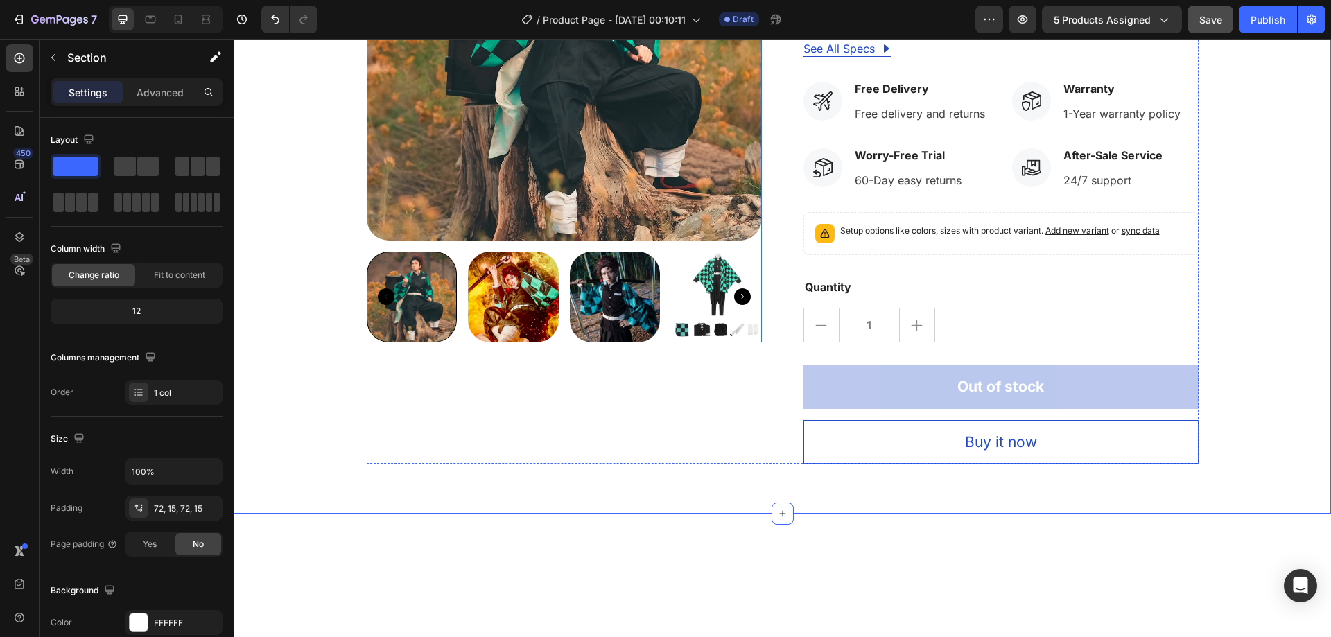
scroll to position [277, 0]
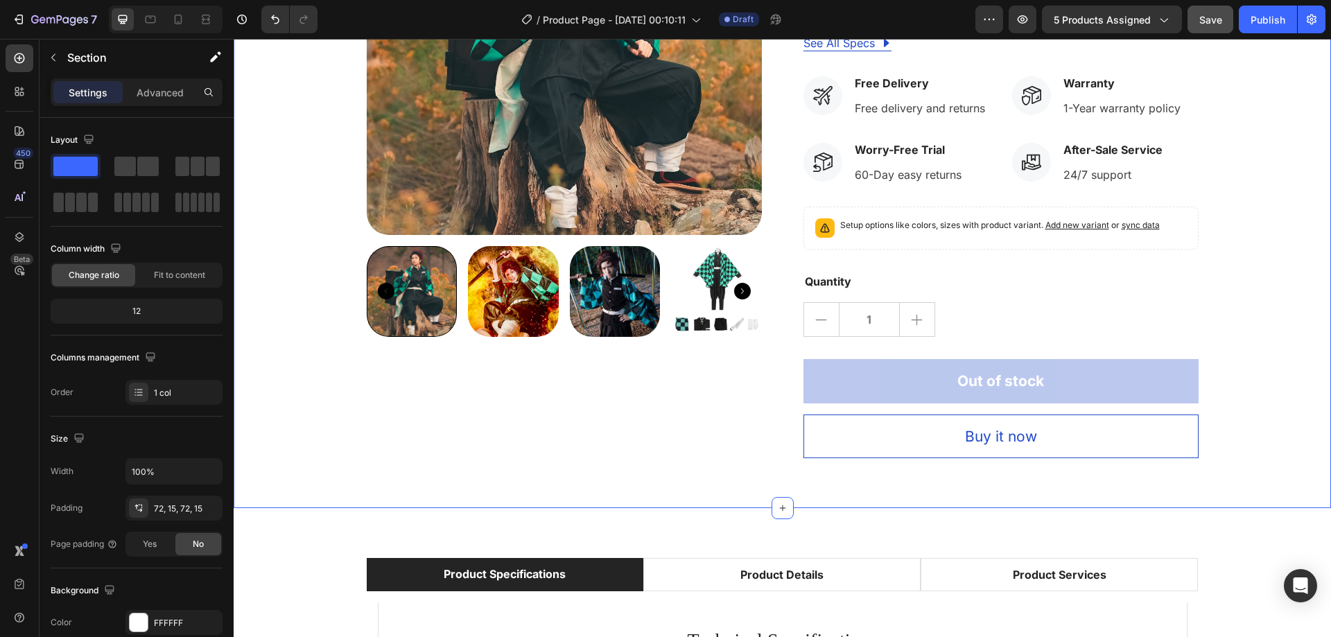
click at [303, 360] on div "Product Images OUT OF STOCK Stock Counter Tanjiro Product Title Icon Icon Icon …" at bounding box center [782, 149] width 1077 height 618
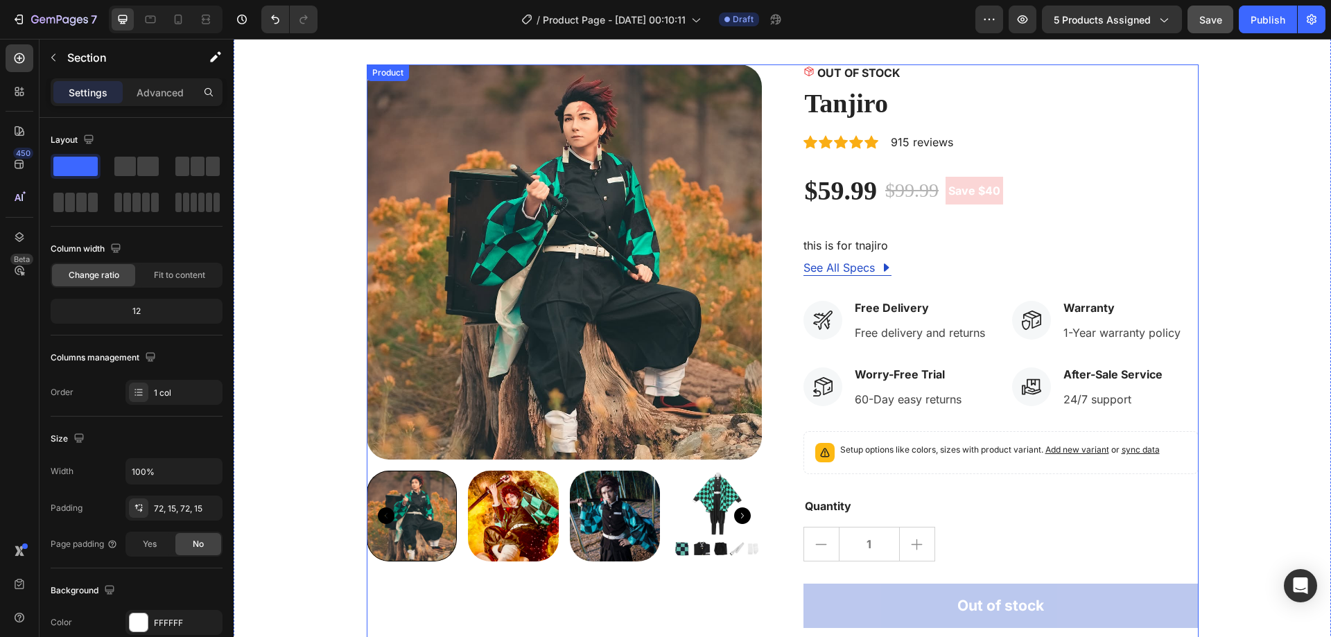
scroll to position [0, 0]
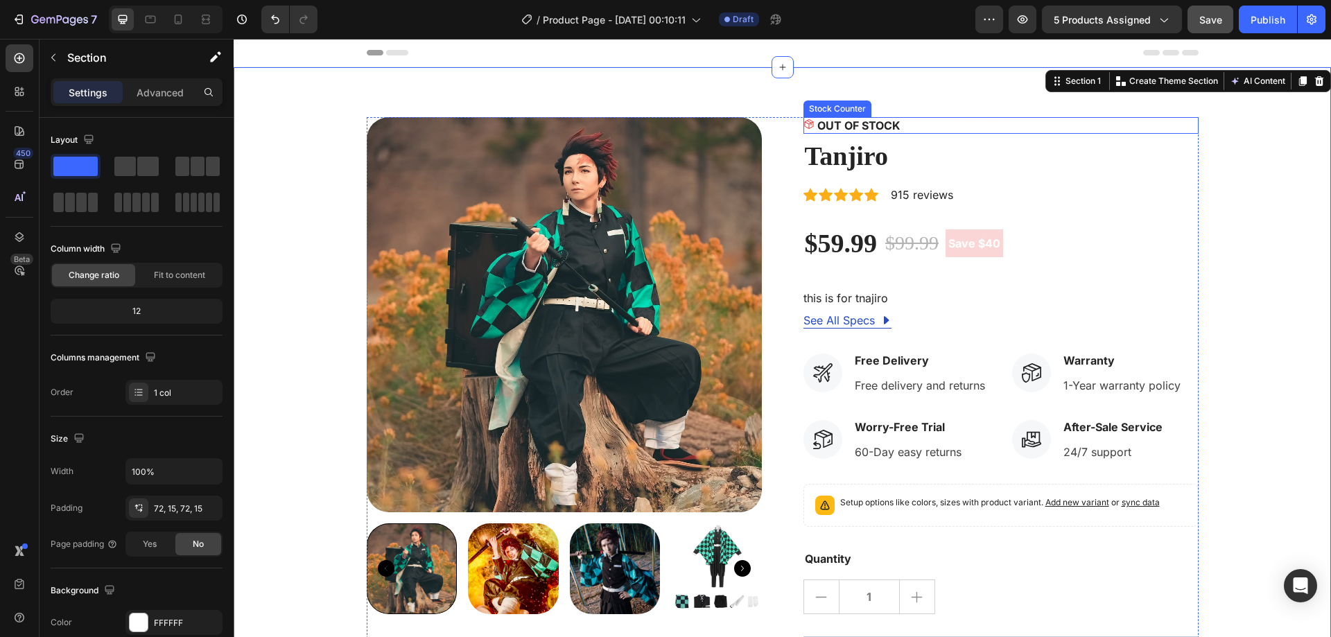
click at [804, 125] on icon at bounding box center [809, 124] width 11 height 11
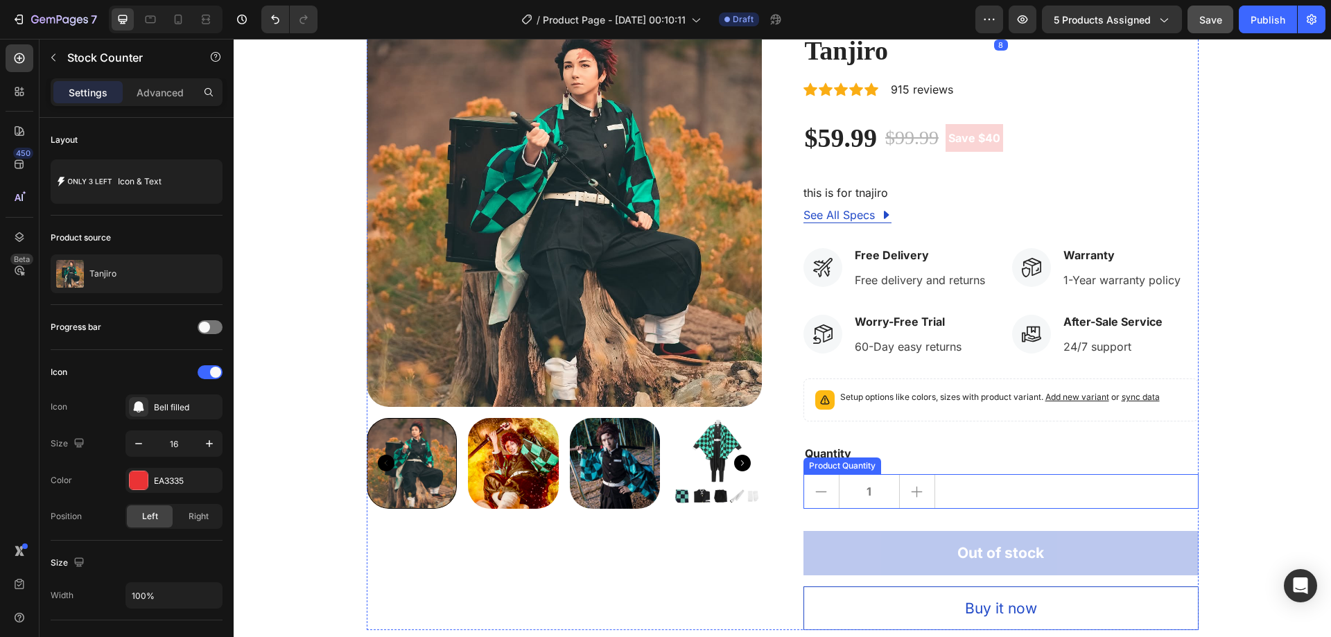
scroll to position [139, 0]
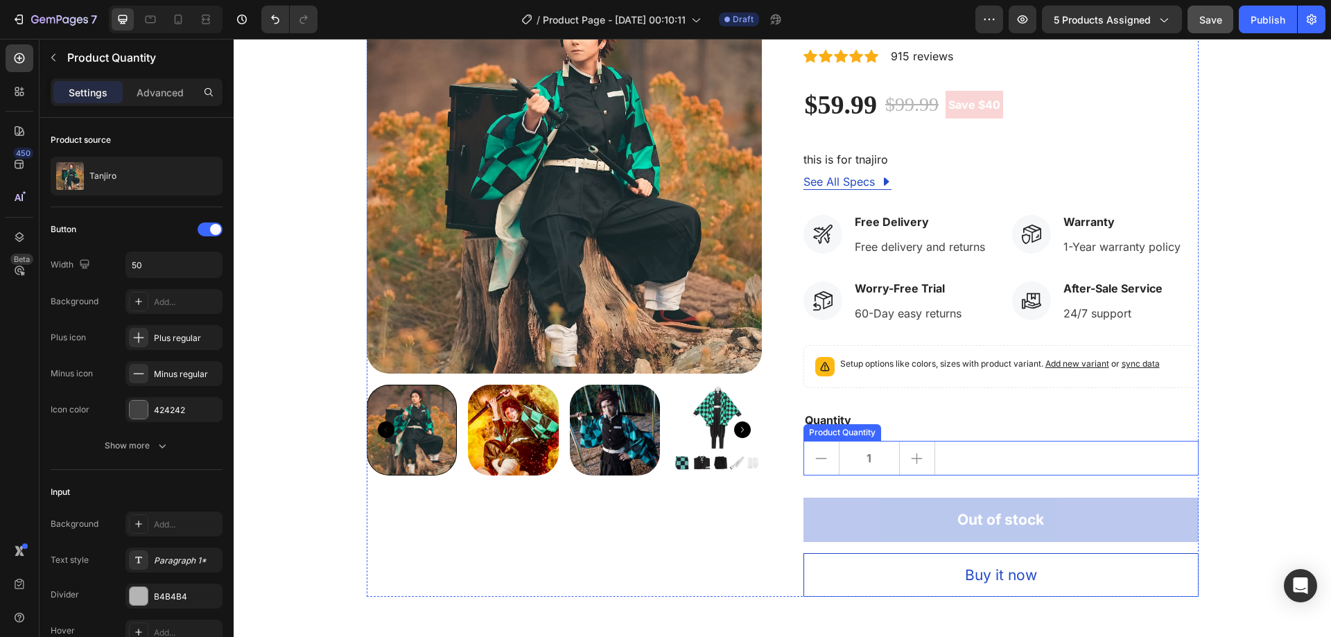
click at [968, 462] on div "1" at bounding box center [1001, 458] width 395 height 35
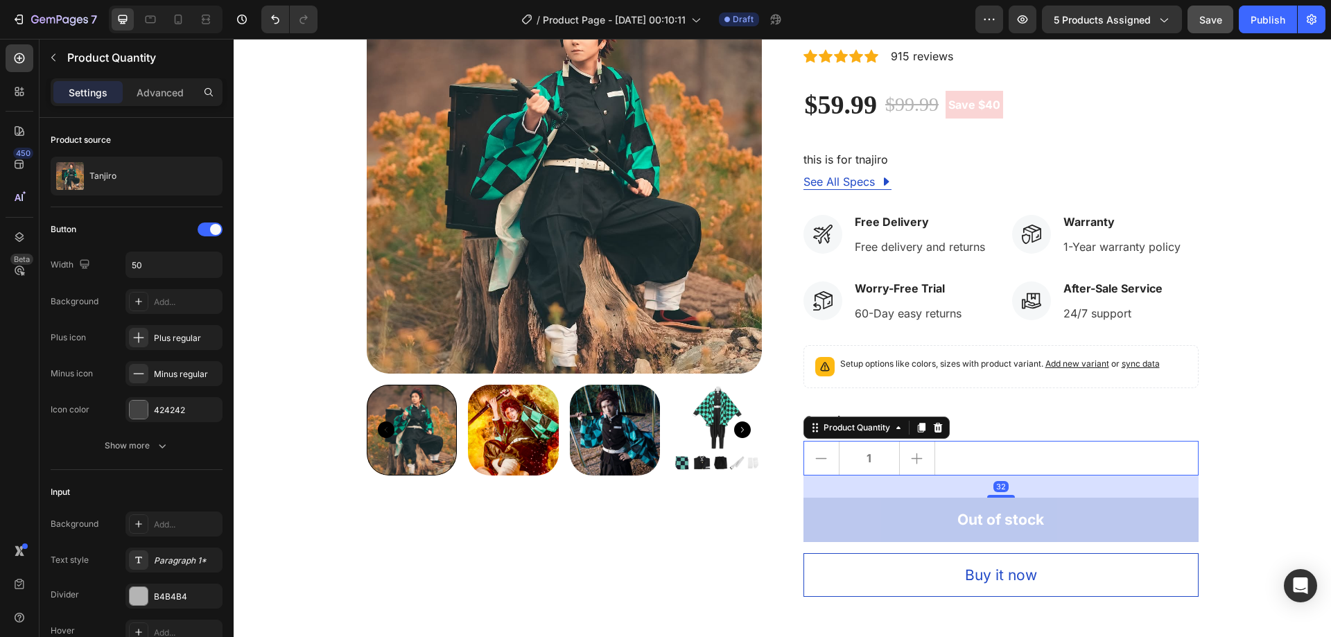
click at [864, 459] on input "1" at bounding box center [869, 458] width 61 height 33
click at [882, 455] on input "1" at bounding box center [869, 458] width 61 height 33
click at [153, 451] on div "Show more" at bounding box center [137, 446] width 64 height 14
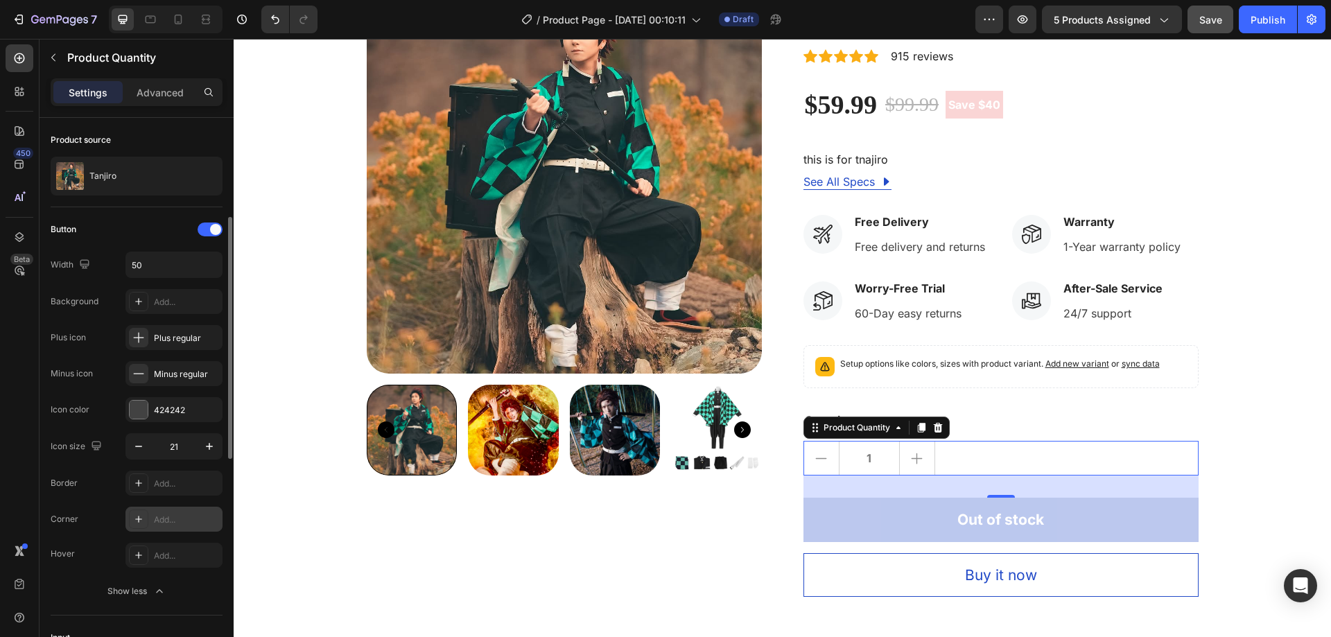
scroll to position [69, 0]
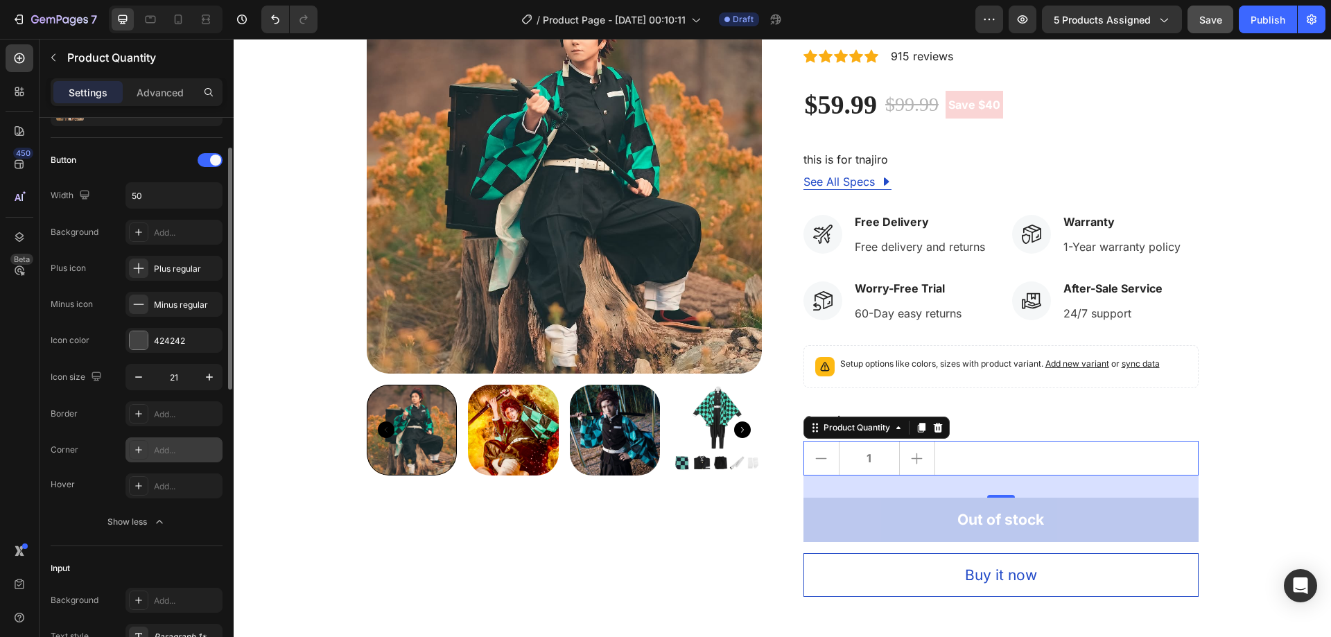
click at [176, 450] on div "Add..." at bounding box center [186, 450] width 65 height 12
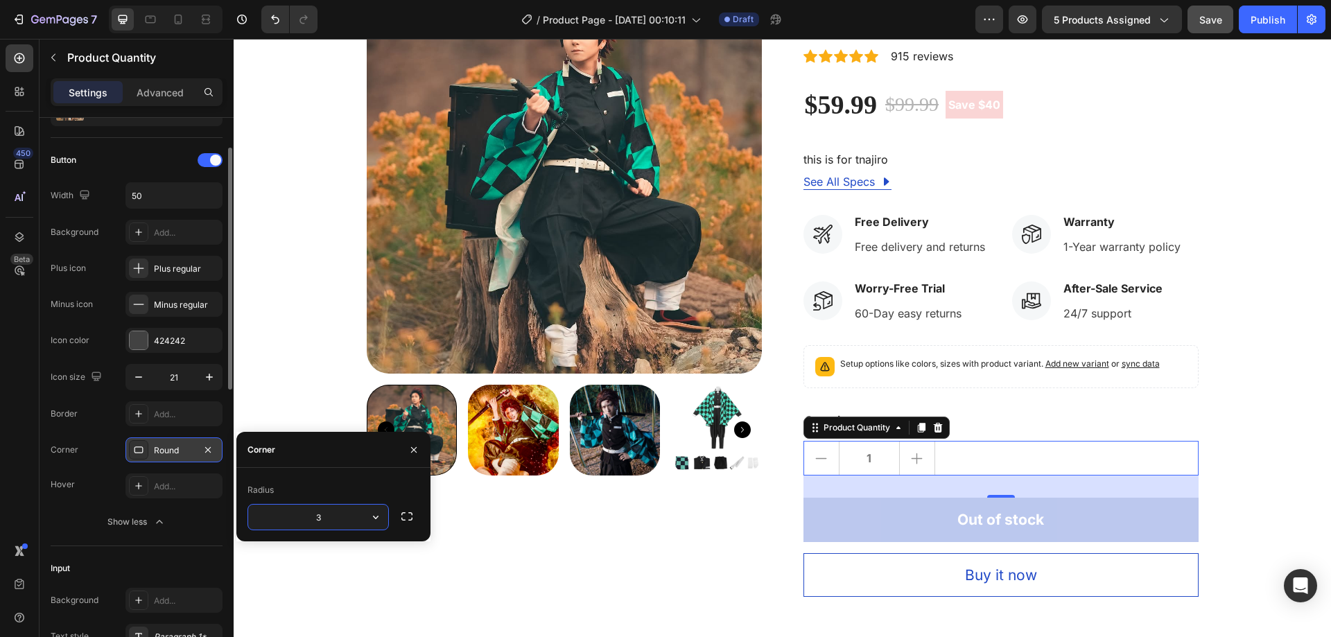
type input "32"
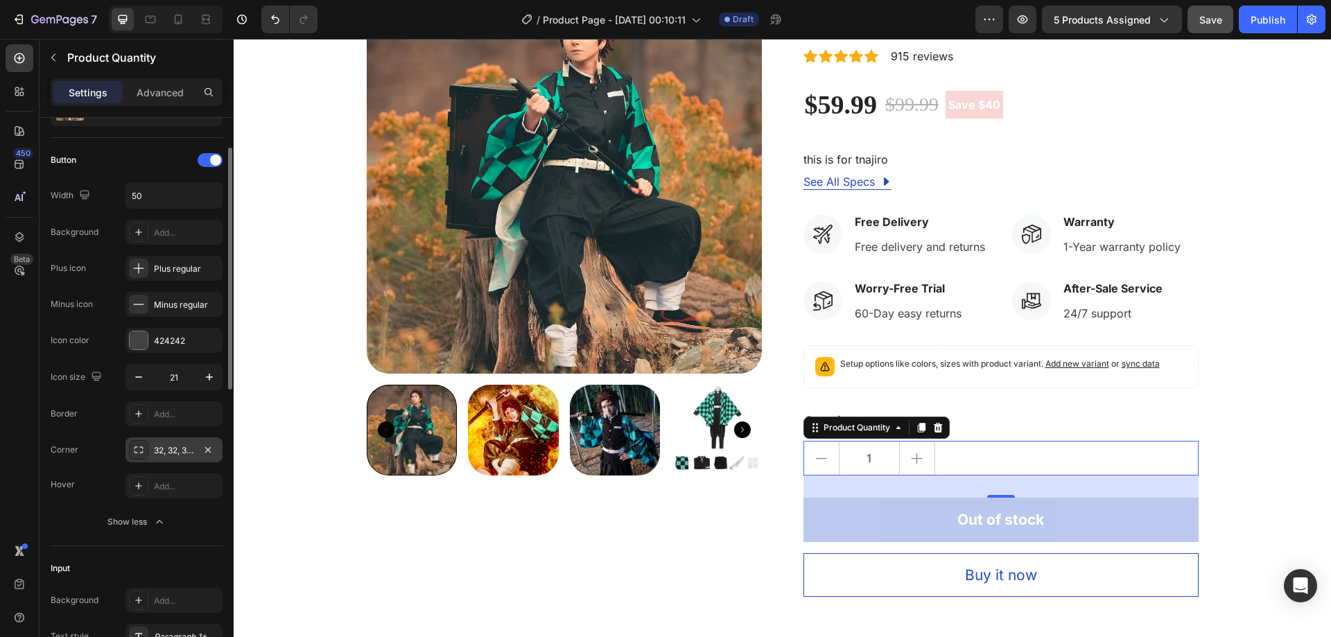
click at [96, 507] on div "Icon size 21 Border Add... Corner 32, 32, 32, 32 Hover Add... Show less" at bounding box center [137, 449] width 172 height 171
click at [204, 443] on button "button" at bounding box center [208, 450] width 17 height 17
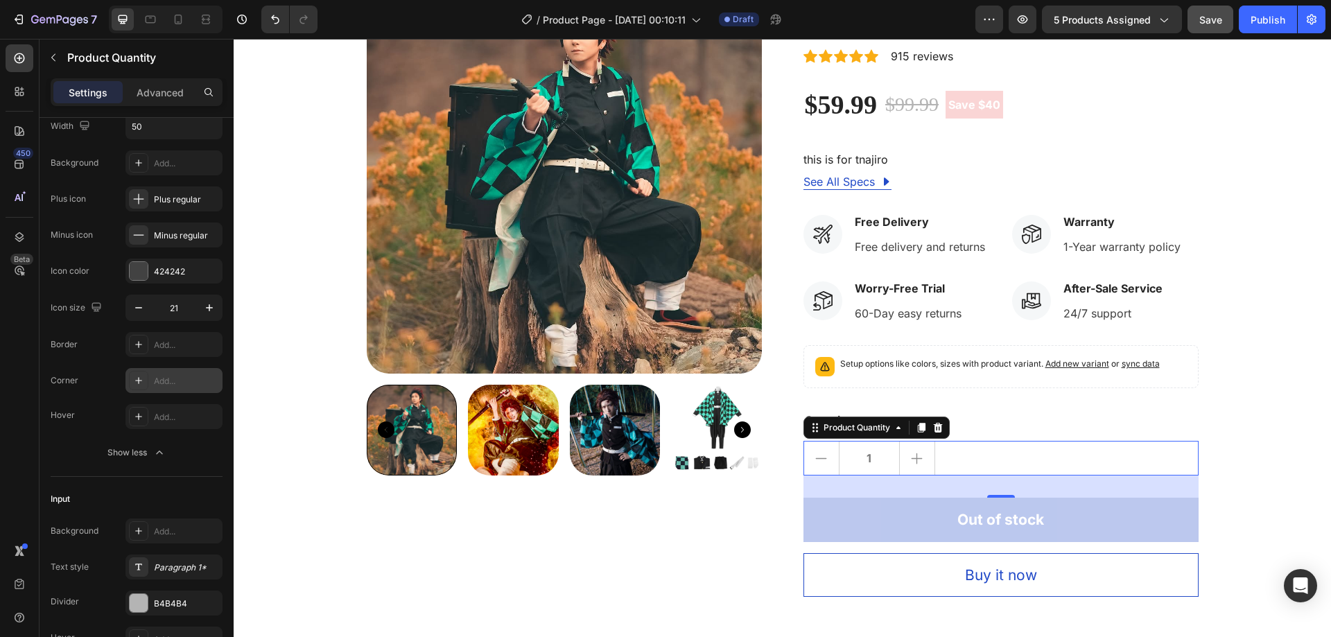
click at [1020, 437] on div "OUT OF STOCK Stock Counter Tanjiro Product Title Icon Icon Icon Icon Icon Icon …" at bounding box center [1001, 288] width 395 height 618
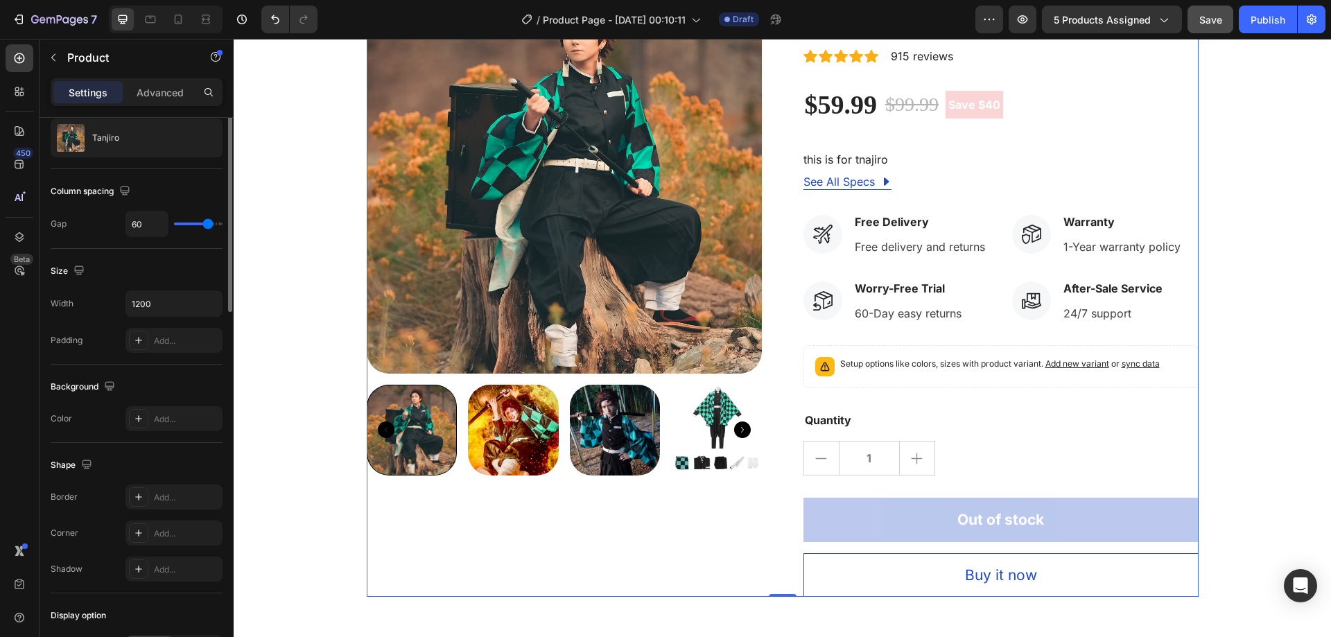
scroll to position [0, 0]
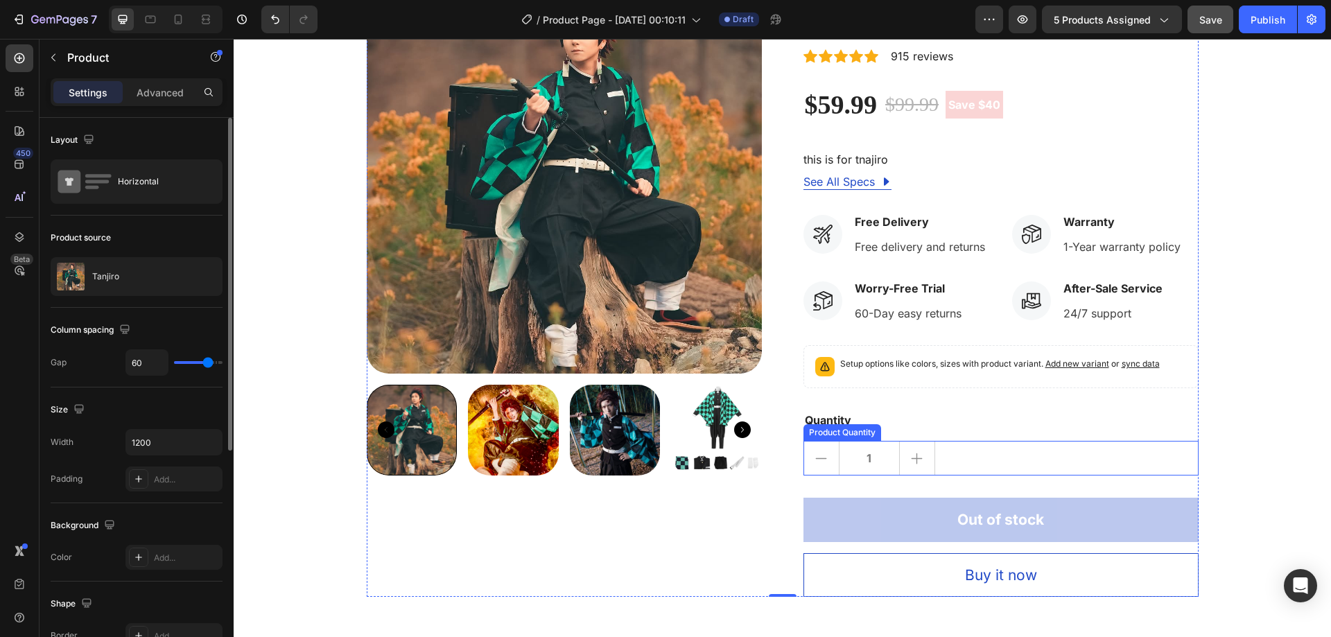
click at [1000, 454] on div "1" at bounding box center [1001, 458] width 395 height 35
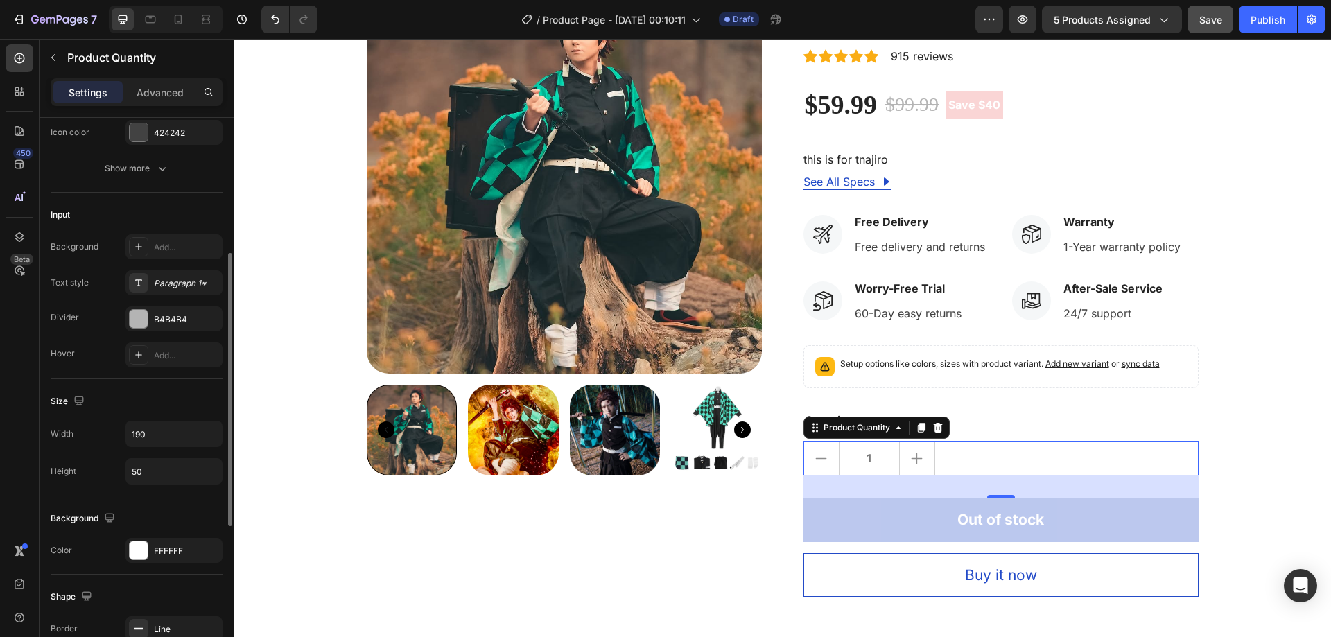
scroll to position [485, 0]
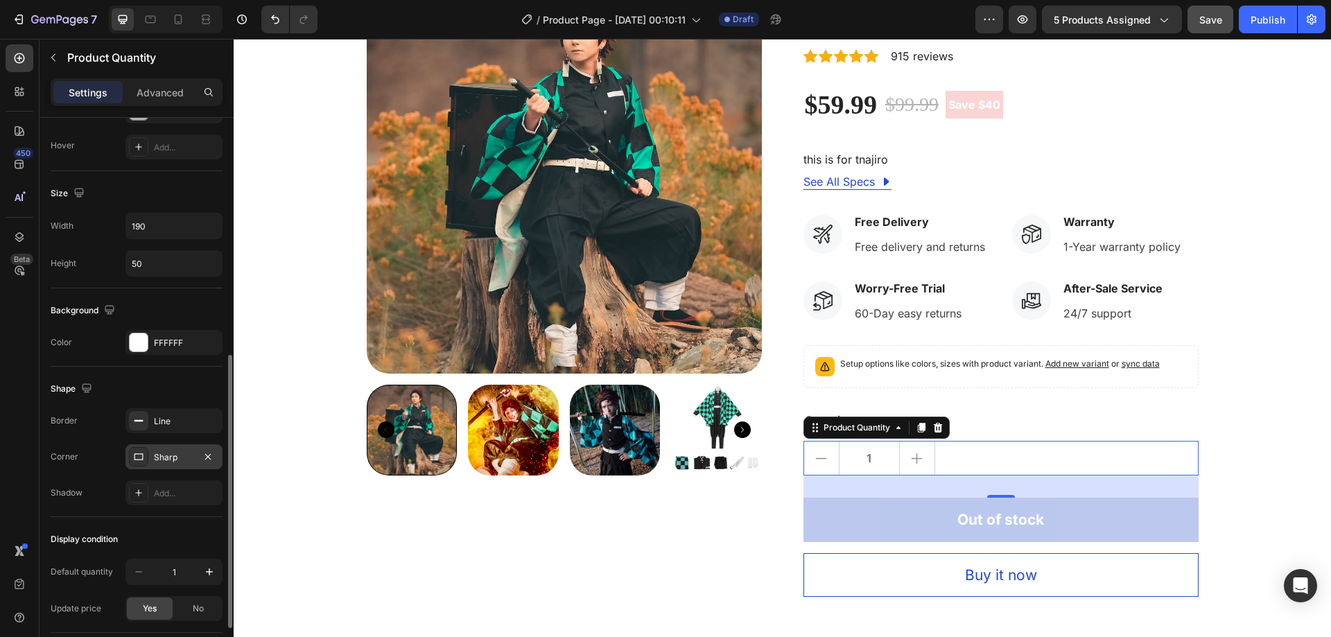
click at [182, 460] on div "Sharp" at bounding box center [174, 457] width 40 height 12
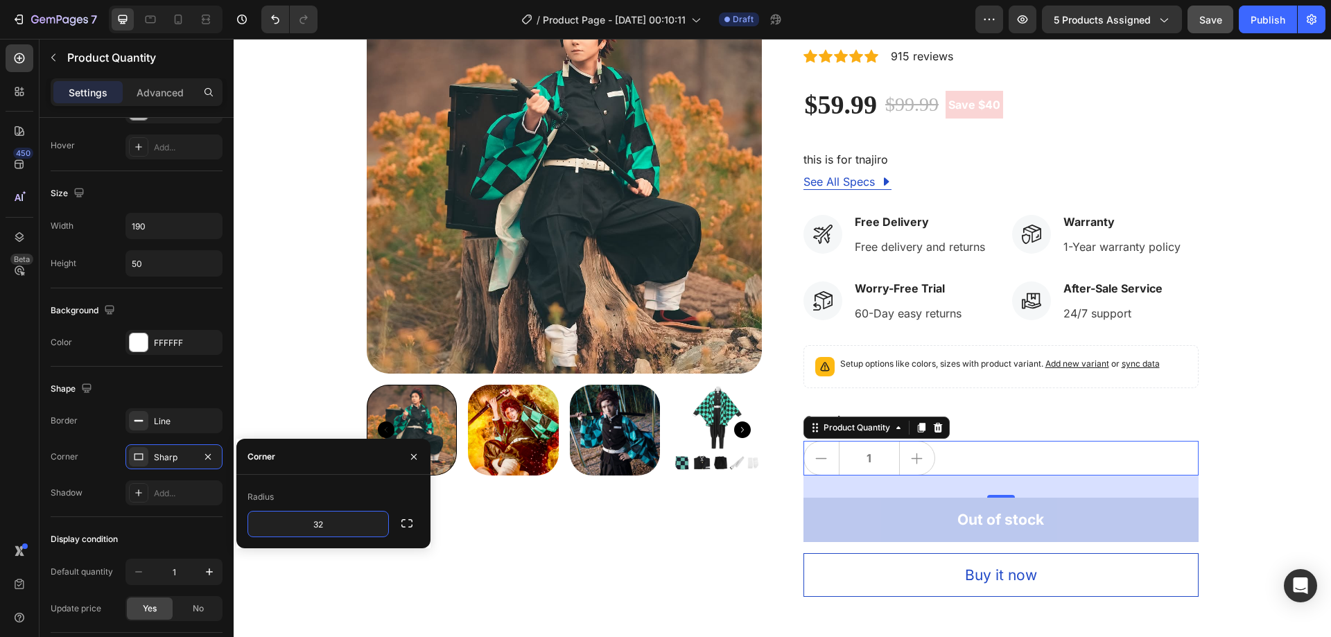
type input "32"
click at [324, 483] on div "Radius 32" at bounding box center [333, 511] width 194 height 73
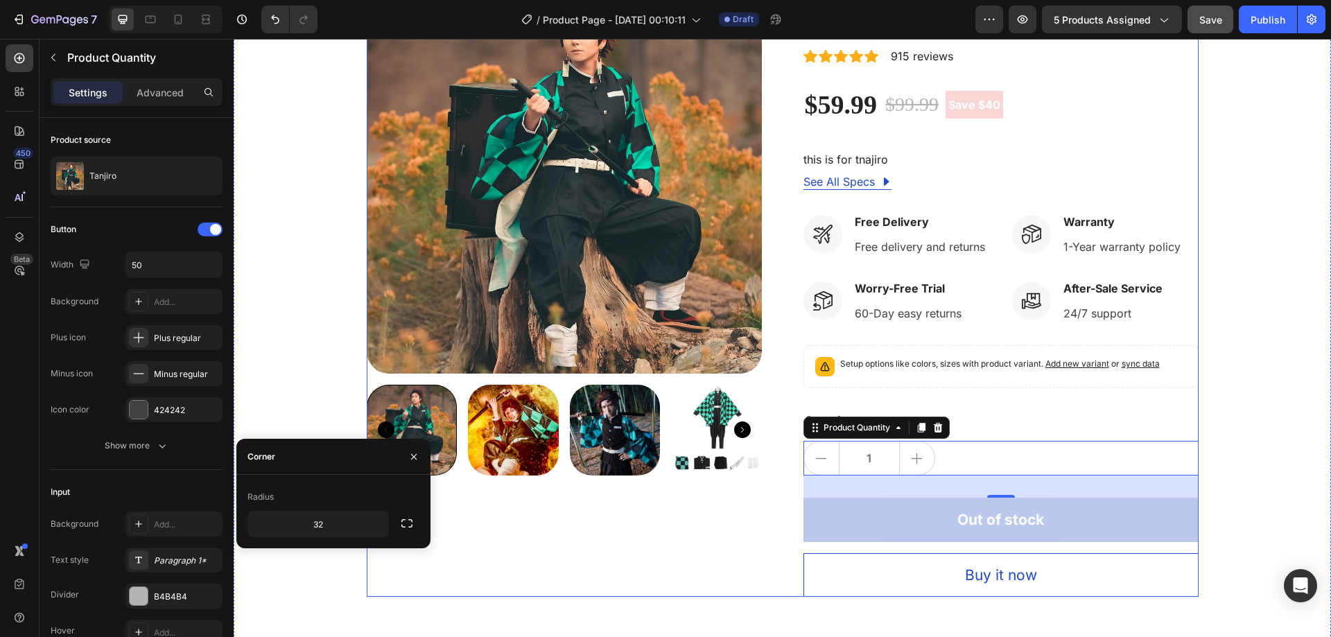
click at [1022, 404] on div "OUT OF STOCK Stock Counter Tanjiro Product Title Icon Icon Icon Icon Icon Icon …" at bounding box center [1001, 288] width 395 height 618
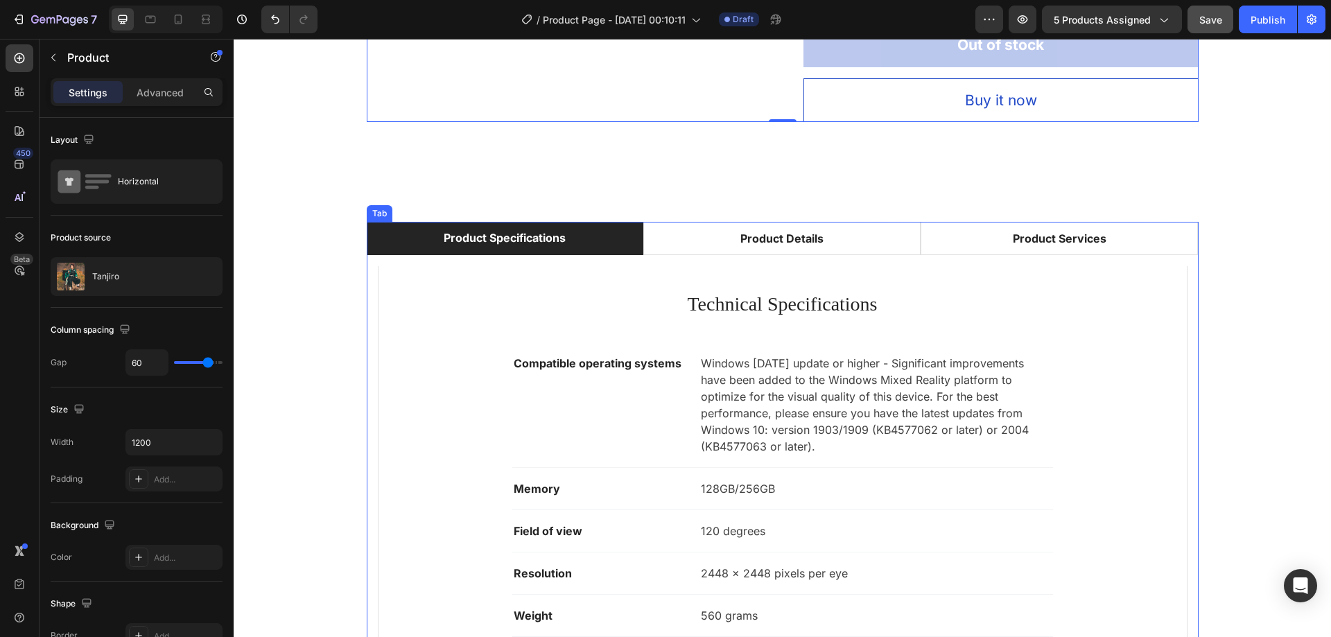
scroll to position [624, 0]
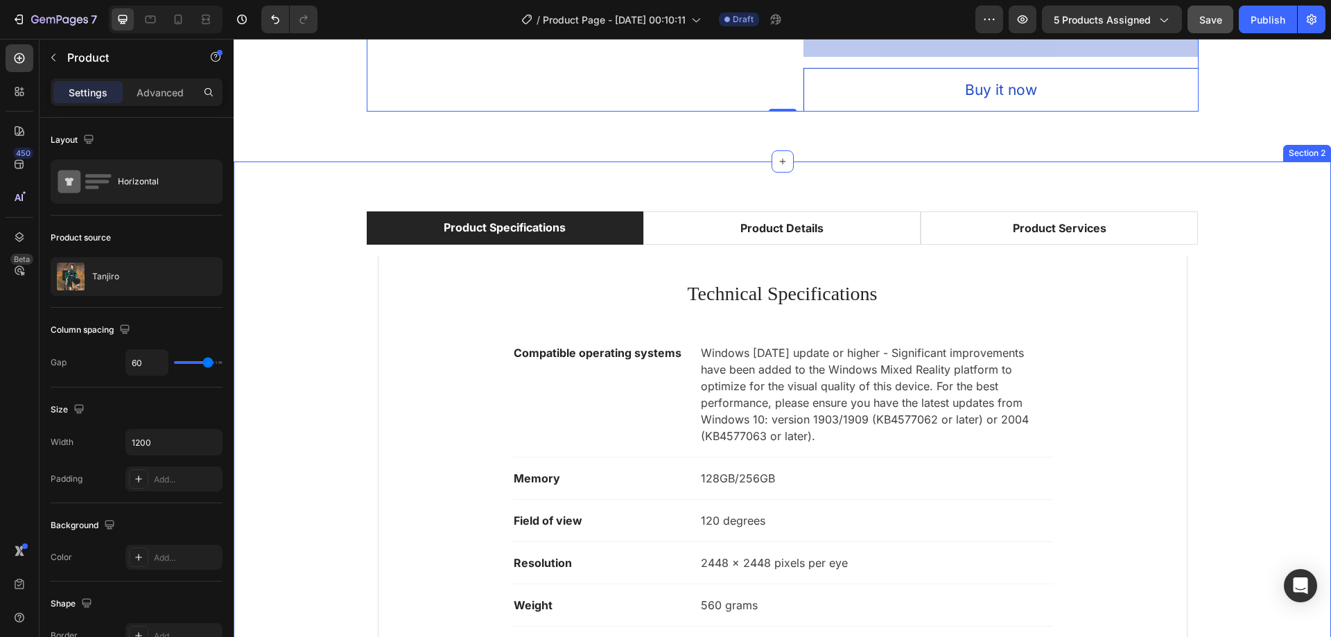
click at [302, 342] on div "Product Specifications Product Details Product Services Technical Specification…" at bounding box center [782, 477] width 1077 height 533
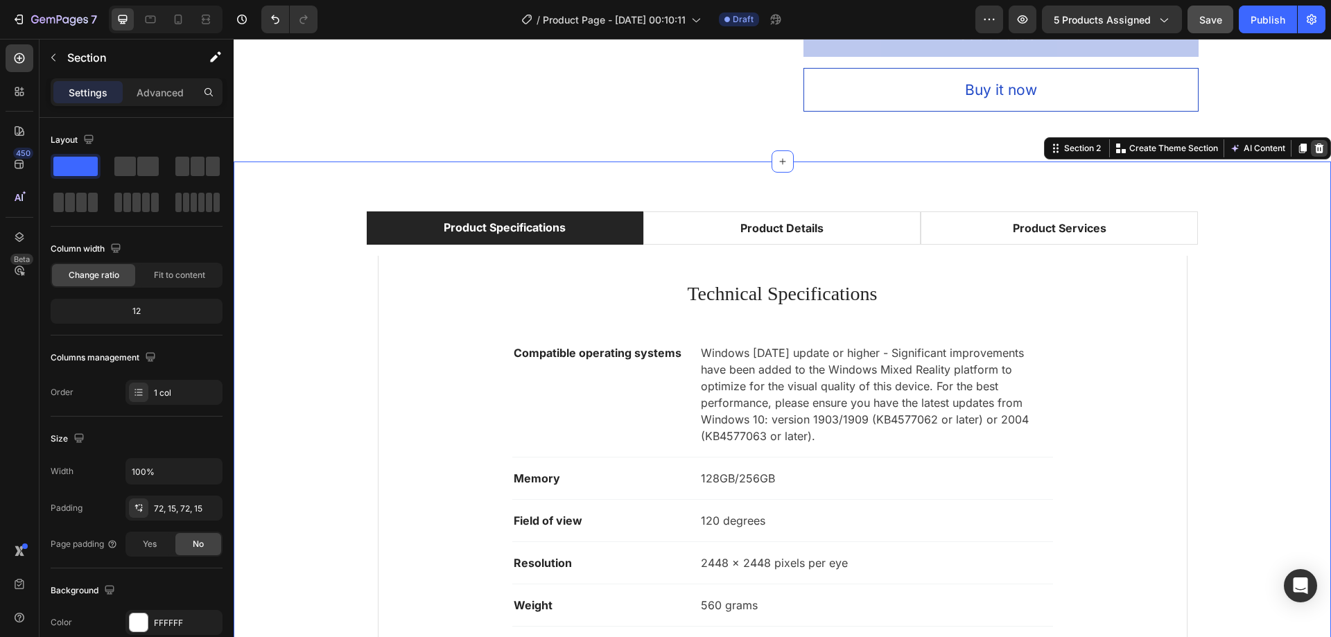
click at [1315, 148] on icon at bounding box center [1319, 149] width 9 height 10
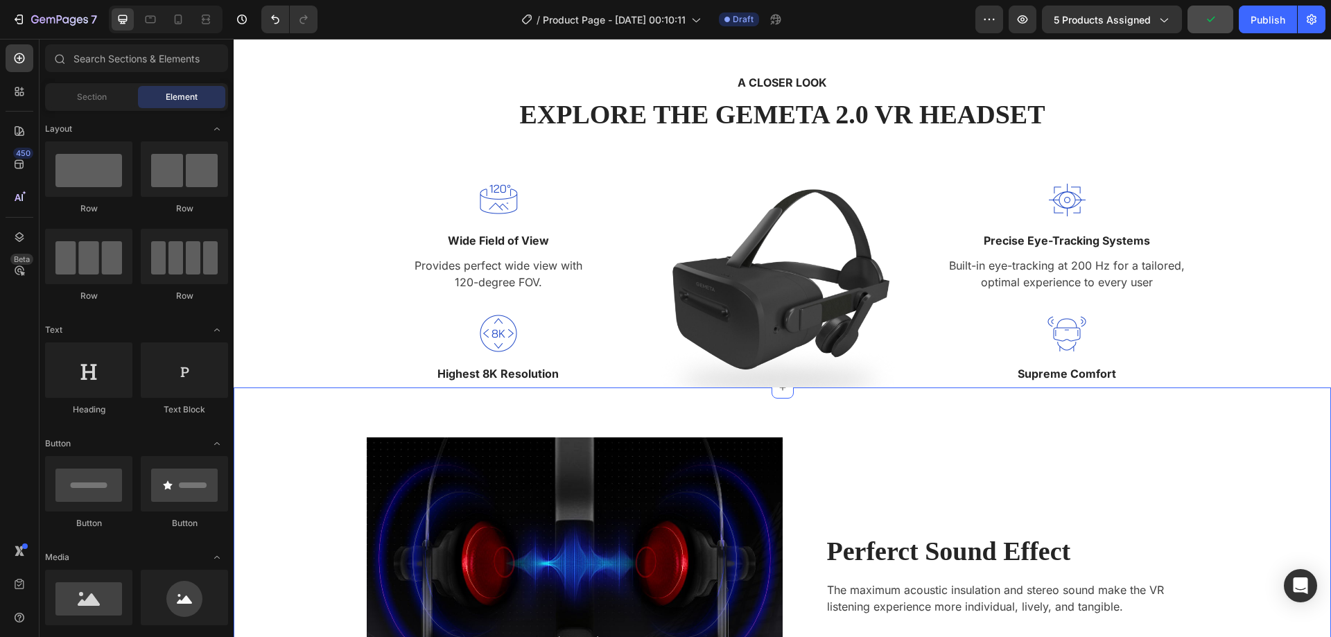
scroll to position [693, 0]
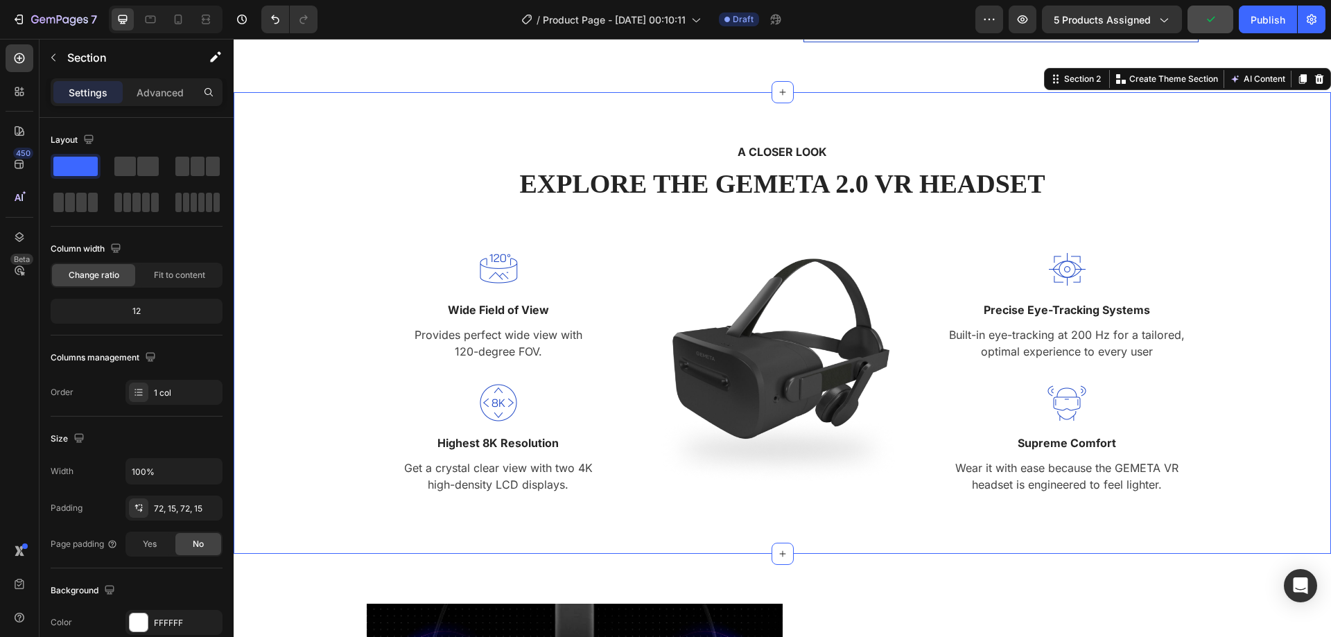
click at [347, 181] on div "A CLOSER LOOK Text block EXPLORE THE GEMETA 2.0 VR HEADSET Heading Row Image Wi…" at bounding box center [782, 323] width 1077 height 362
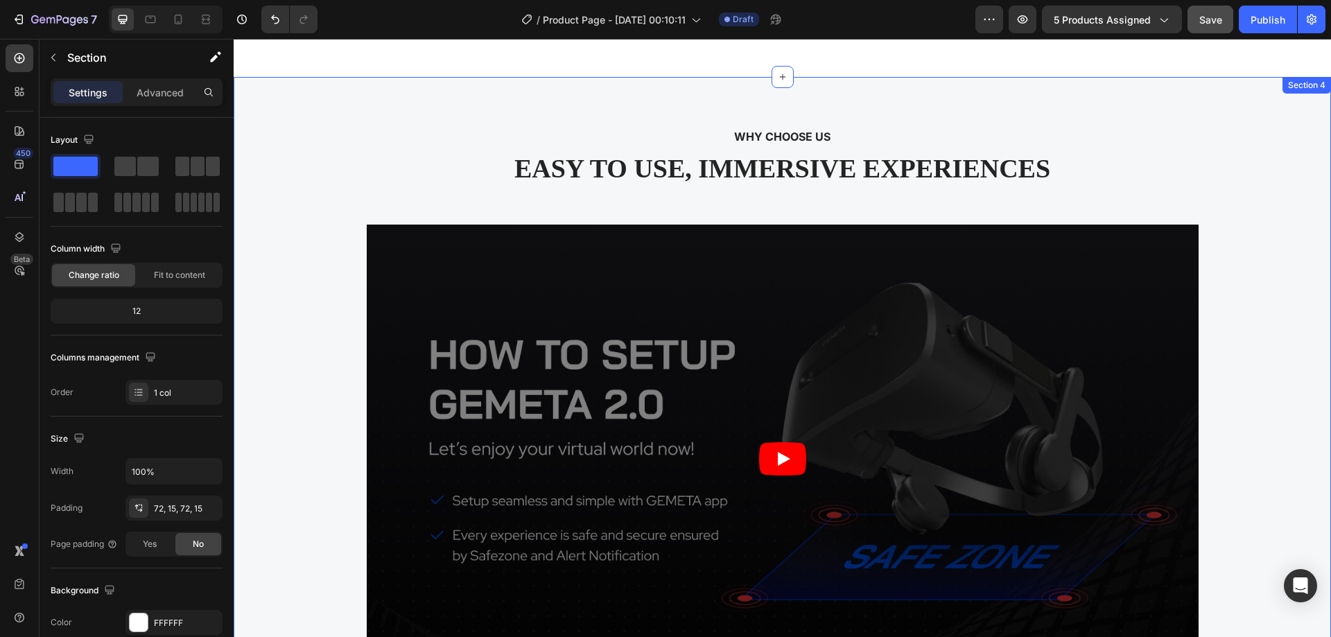
scroll to position [2010, 0]
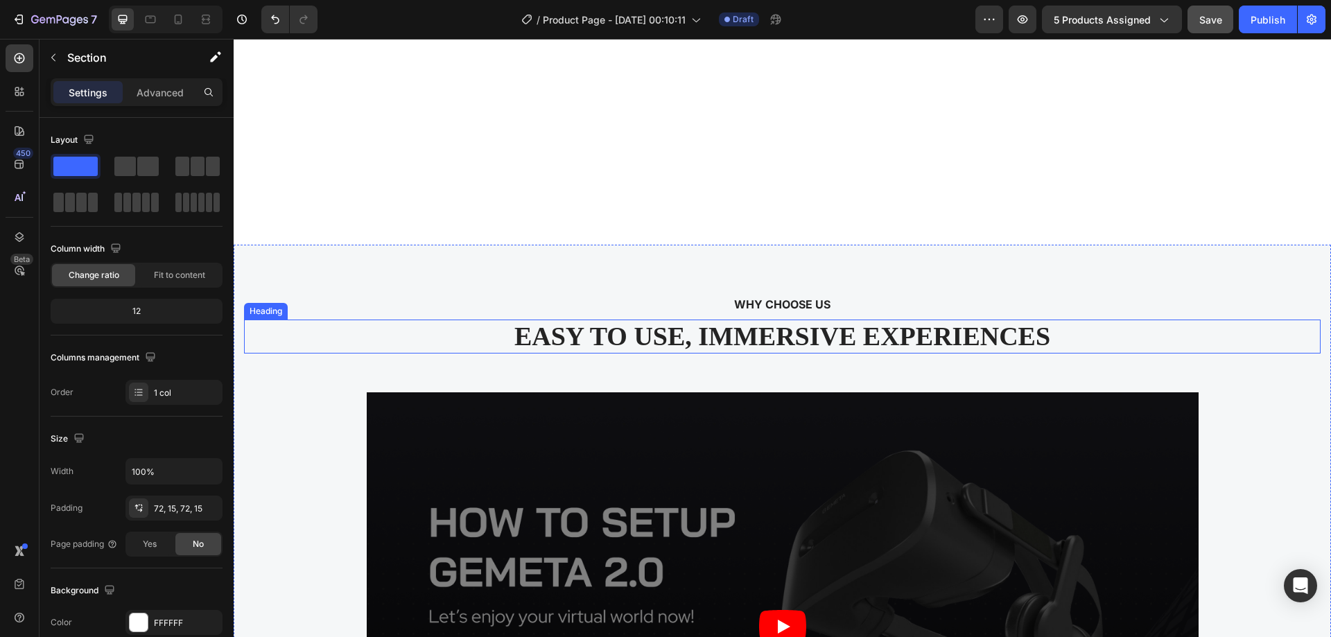
click at [362, 326] on p "EASY TO USE, IMMERSIVE EXPERIENCES" at bounding box center [782, 337] width 1074 height 32
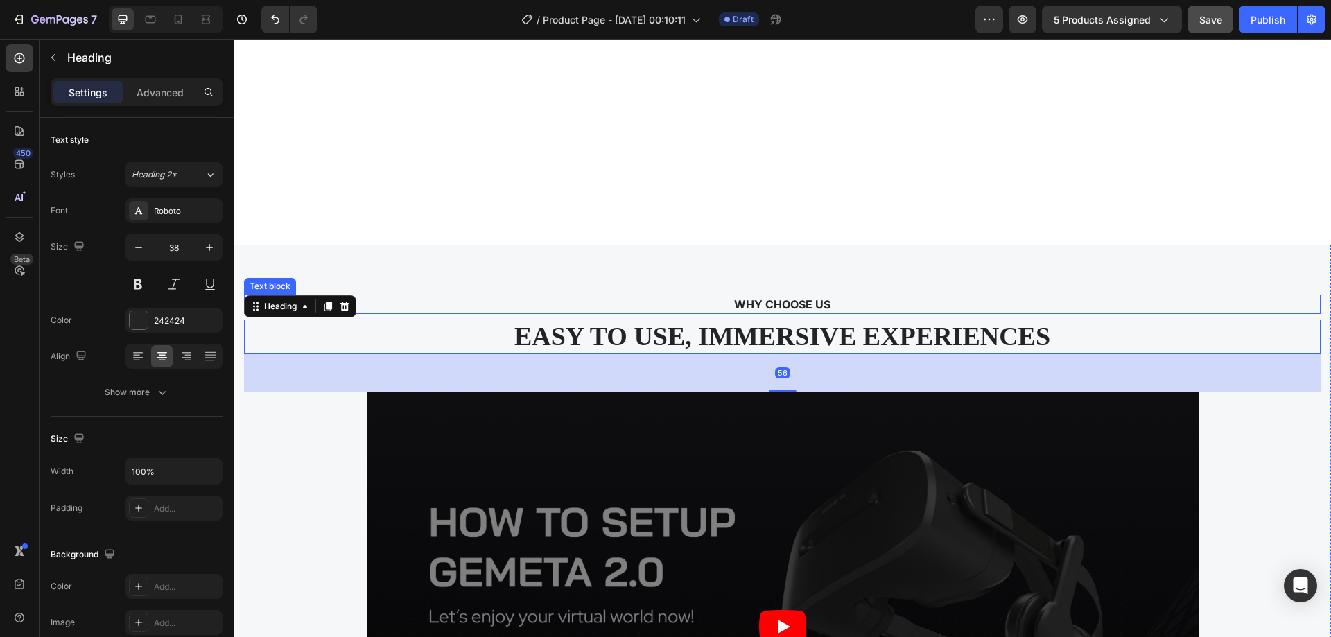
click at [601, 299] on p "WHY CHOOSE US" at bounding box center [783, 304] width 1052 height 17
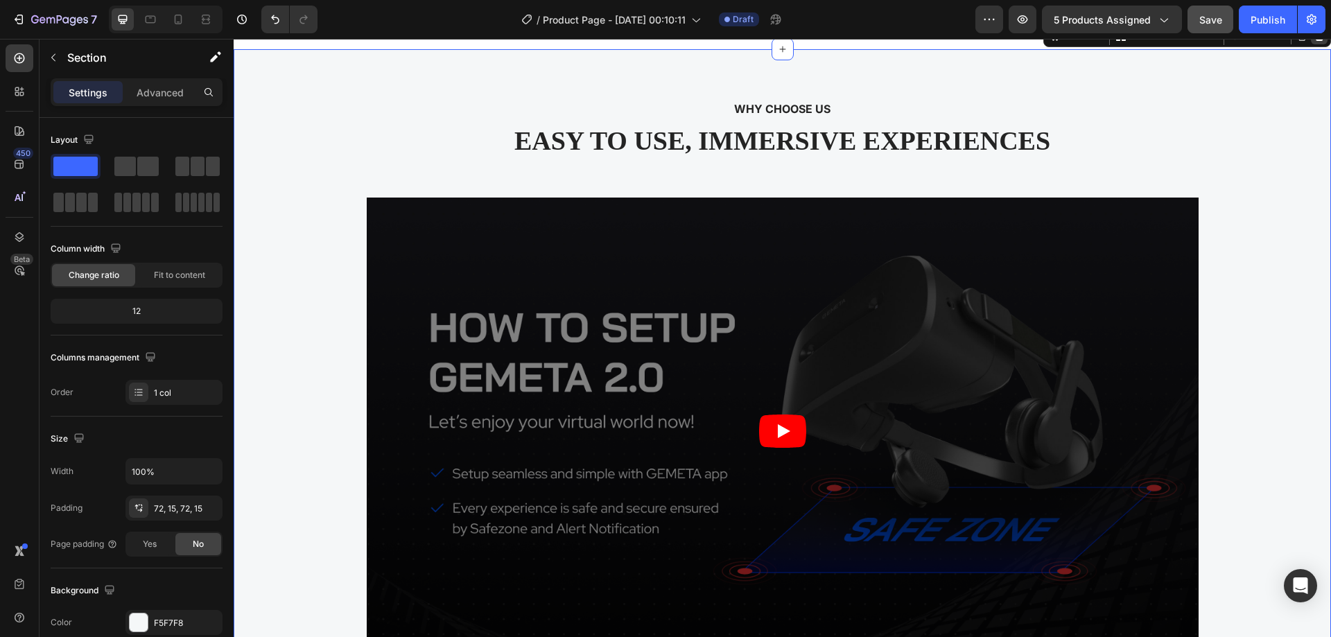
click at [1314, 42] on icon at bounding box center [1319, 36] width 11 height 11
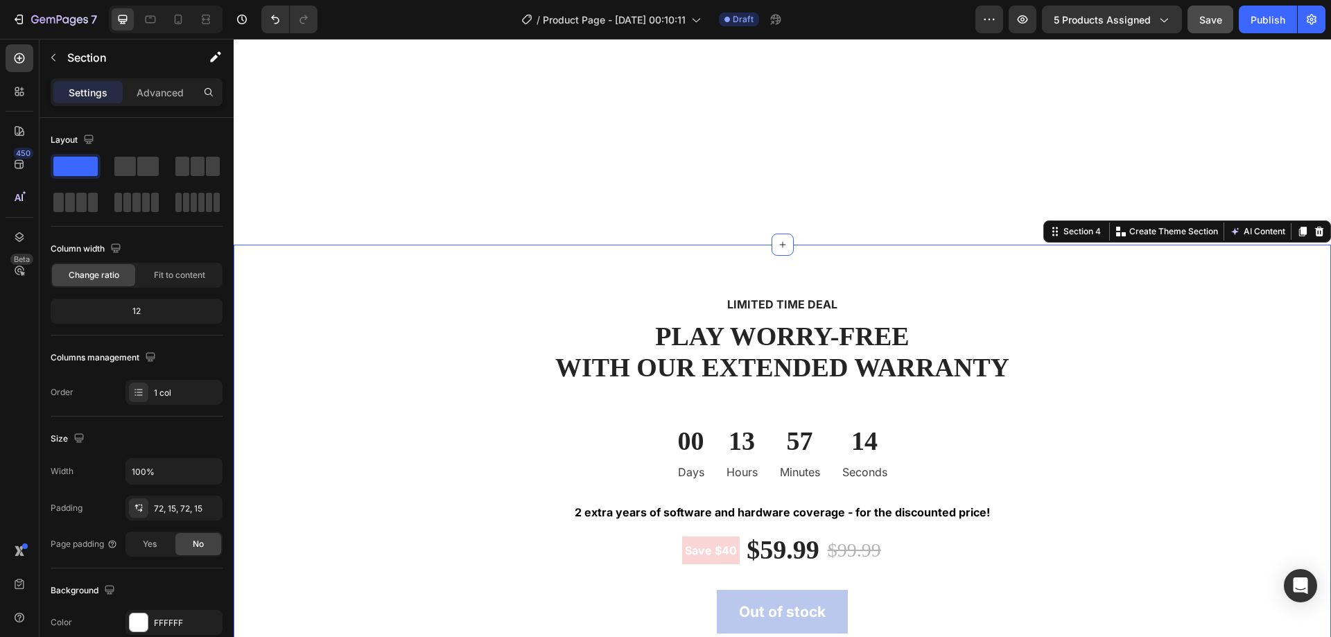
click at [301, 299] on div "LIMITED TIME DEAL Text block PLAY WORRY-FREE WITH OUR EXTENDED WARRANTY Heading…" at bounding box center [782, 484] width 1077 height 379
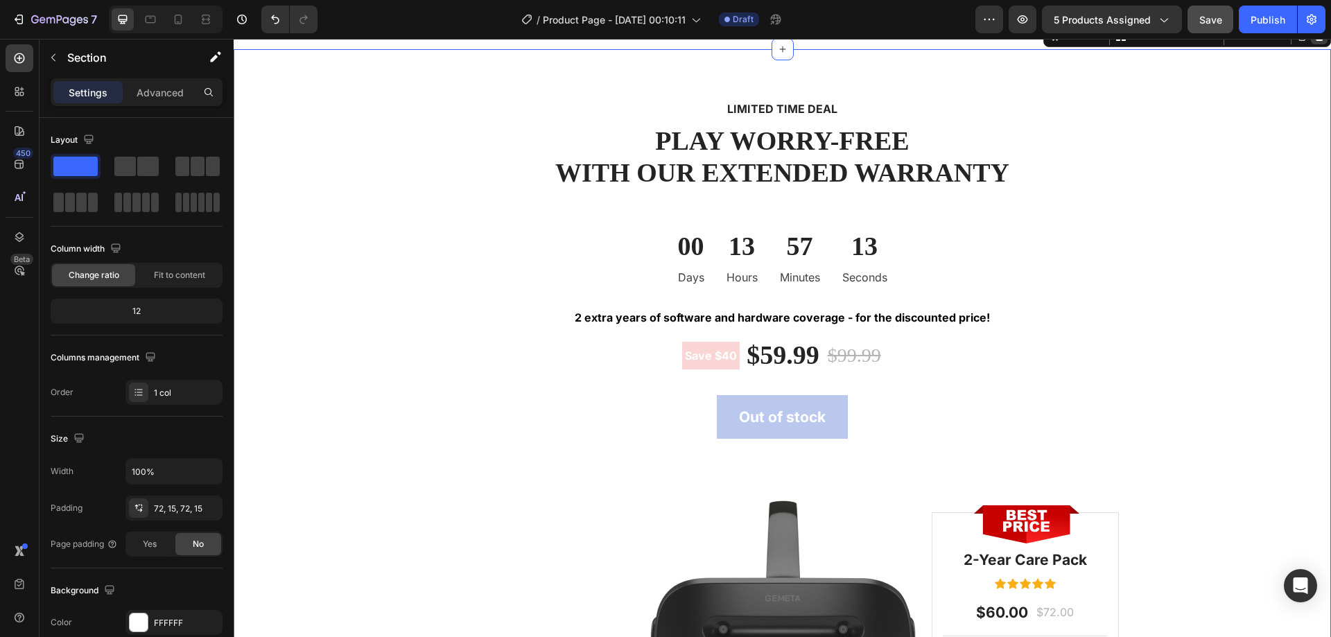
click at [1314, 42] on icon at bounding box center [1319, 36] width 11 height 11
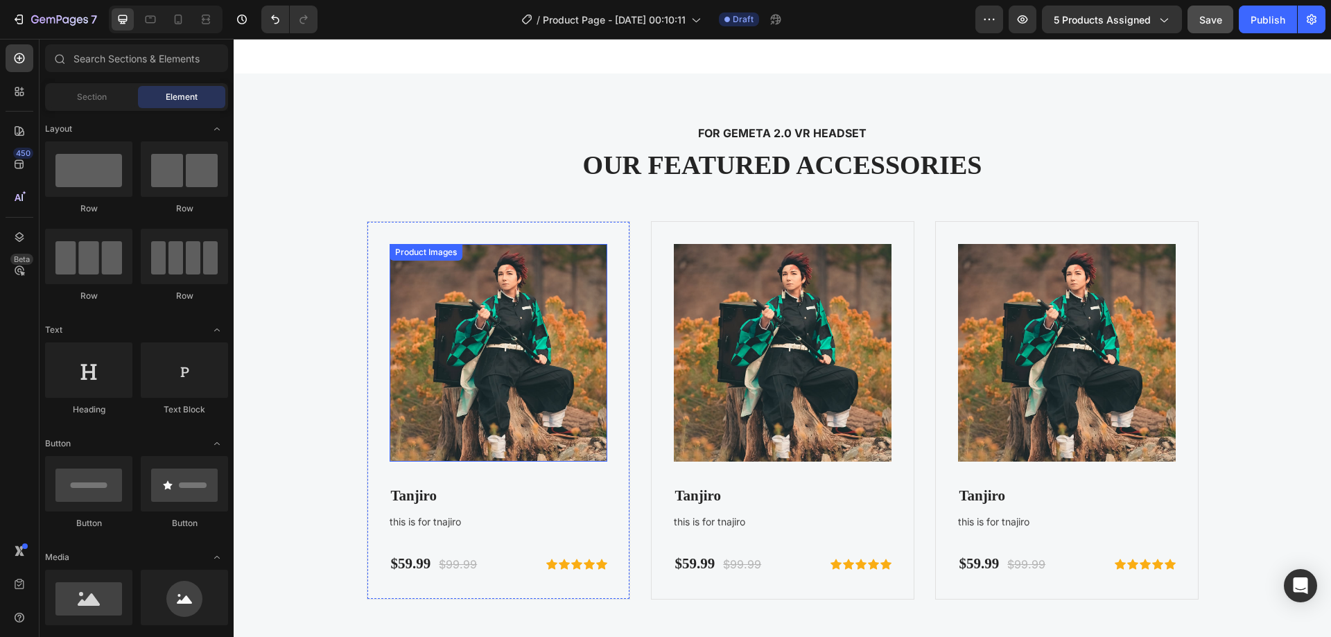
scroll to position [2080, 0]
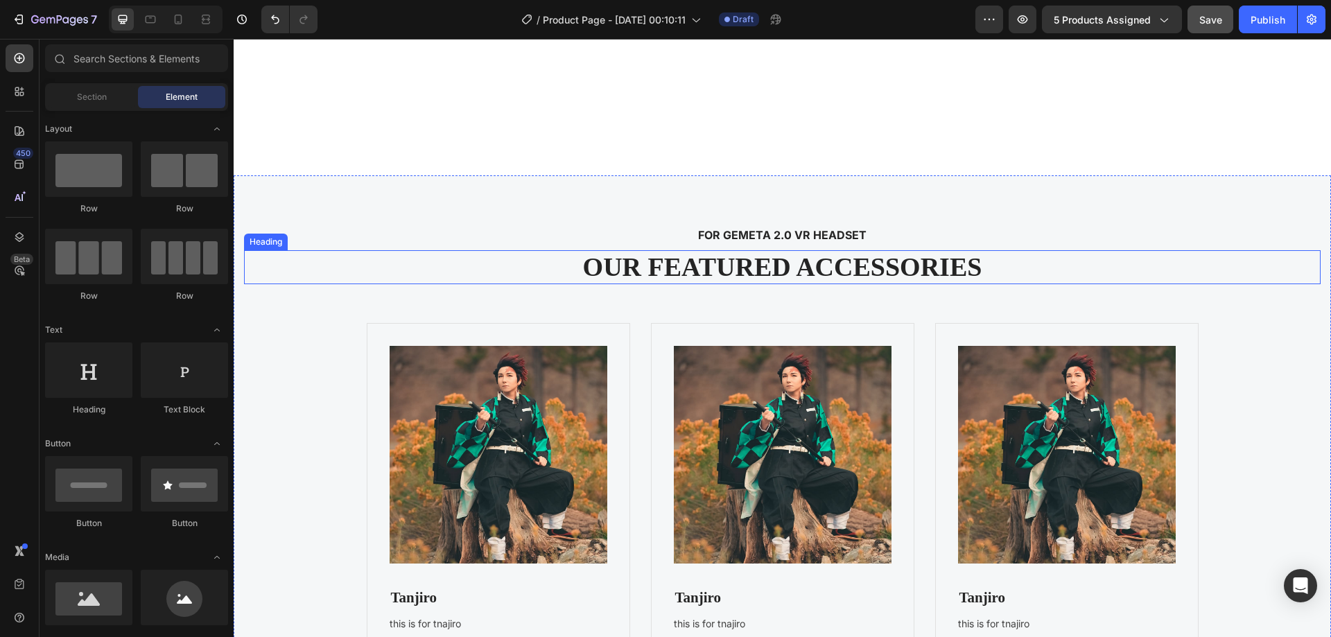
click at [471, 267] on p "OUR FEATURED ACCESSORIES" at bounding box center [782, 268] width 1074 height 32
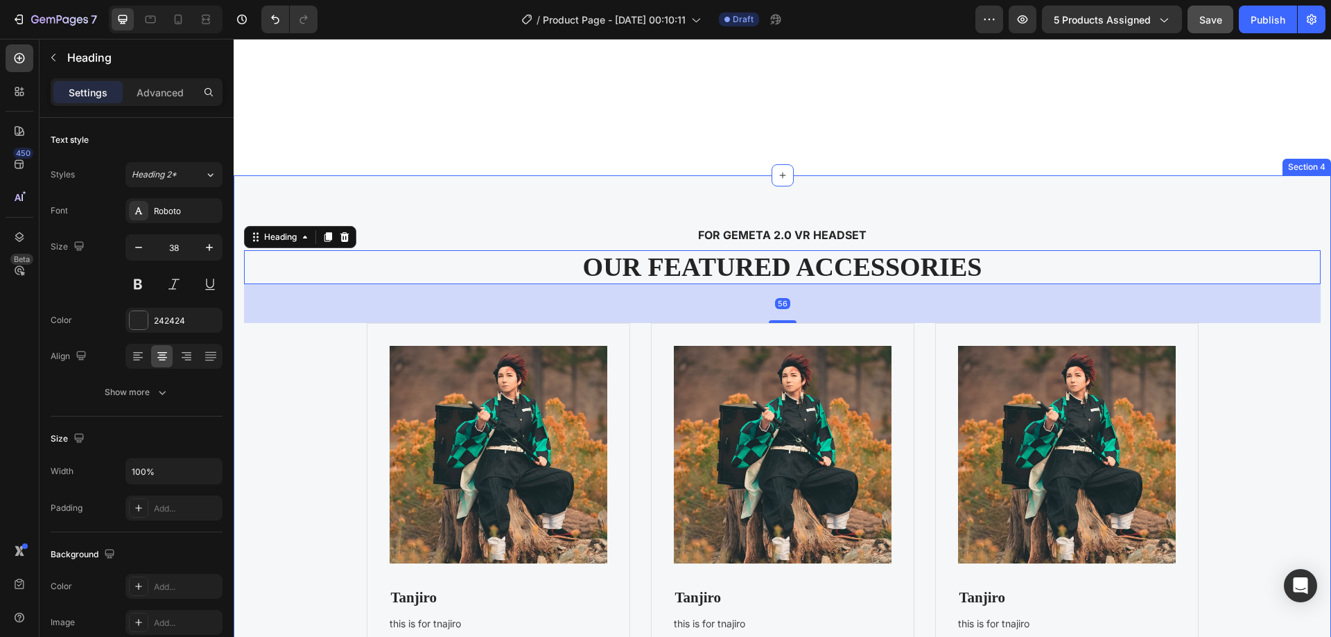
click at [541, 218] on div "FOR GEMETA 2.0 VR HEADSET Text block OUR FEATURED ACCESSORIES Heading 56 Produc…" at bounding box center [782, 463] width 1097 height 576
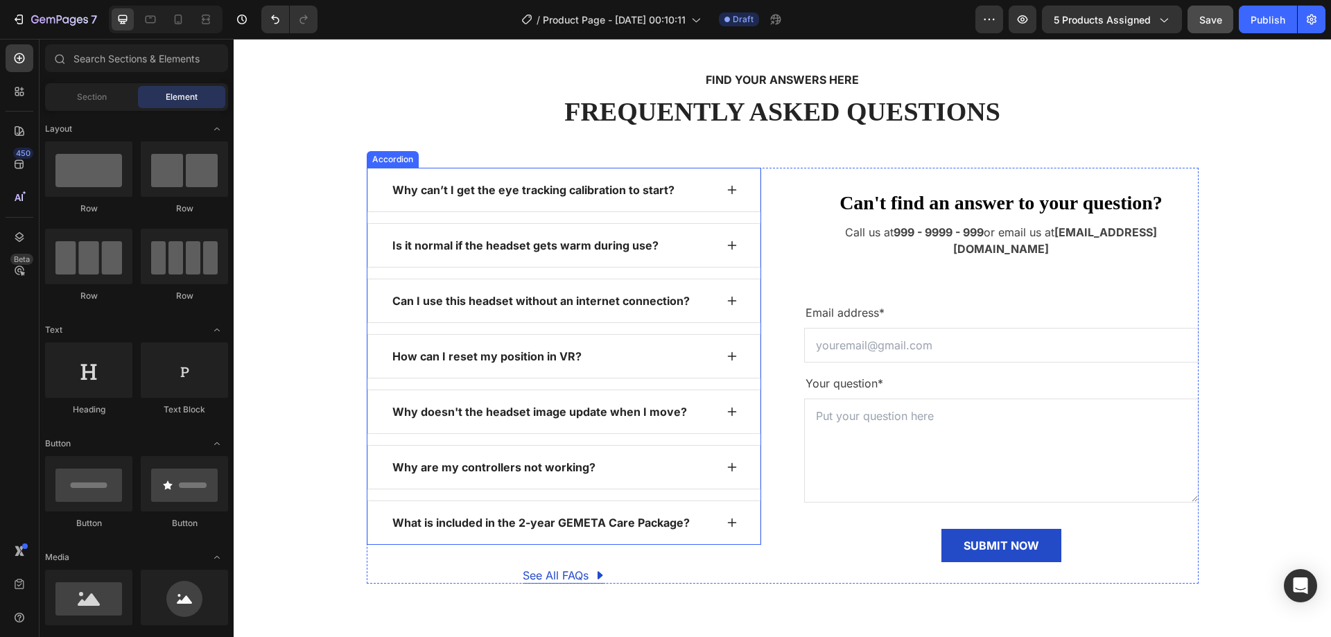
scroll to position [2149, 0]
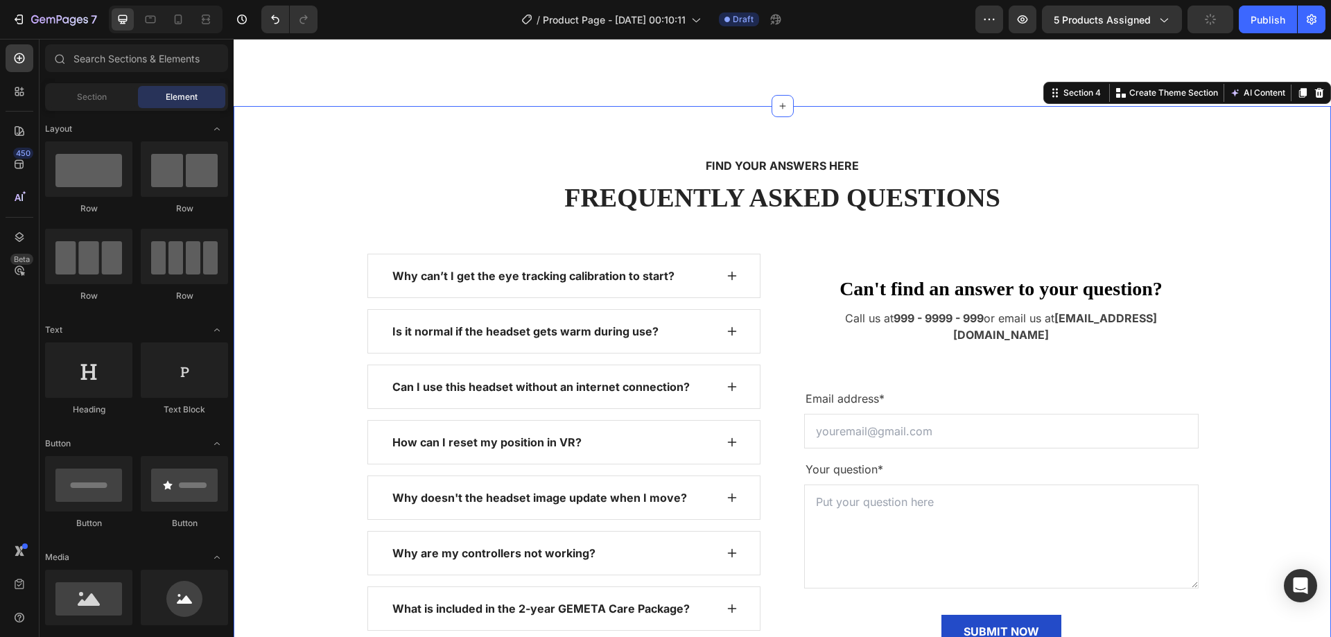
click at [412, 139] on div "FIND YOUR ANSWERS HERE Text block FREQUENTLY ASKED QUESTIONS Heading Row Why ca…" at bounding box center [782, 413] width 1097 height 614
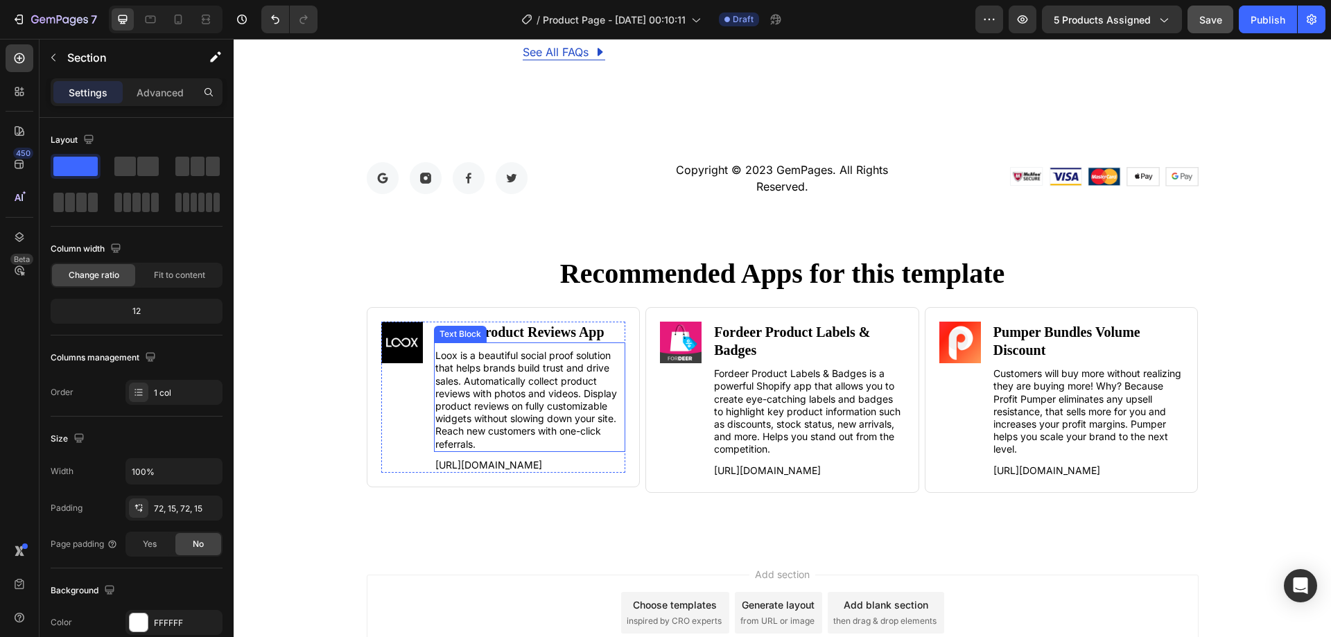
scroll to position [2634, 0]
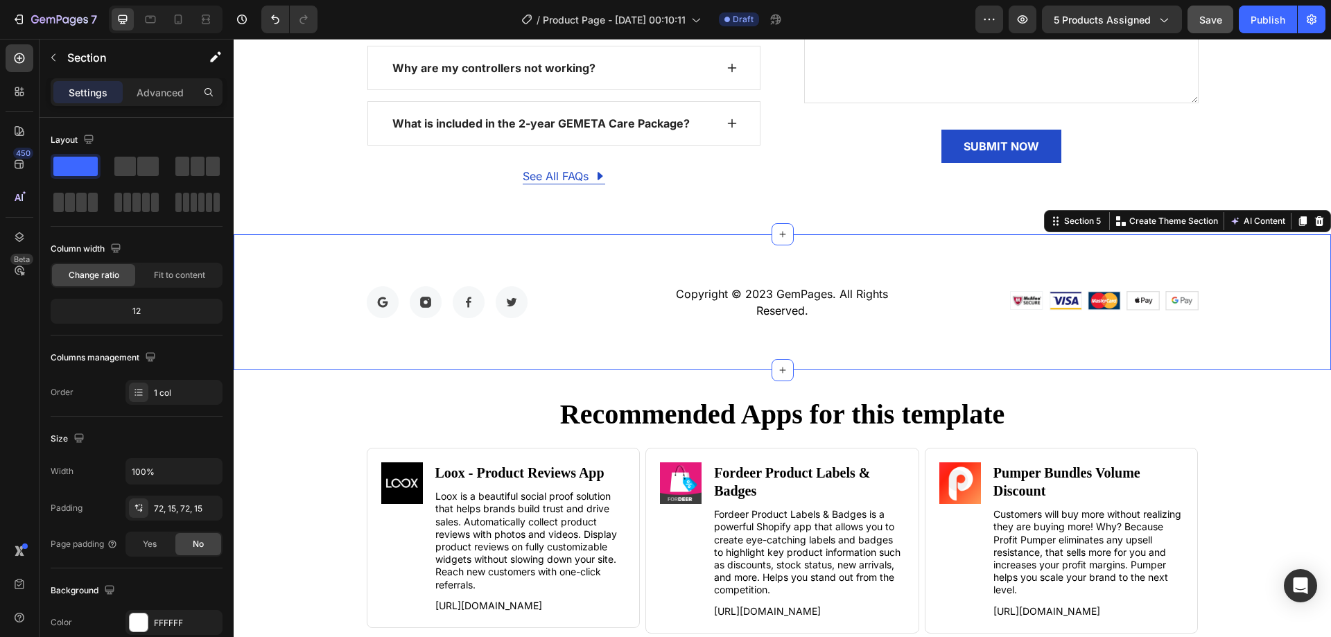
click at [336, 275] on div "Image Image Image Image Row Copyright © 2023 GemPages. All Rights Reserved. Tex…" at bounding box center [782, 302] width 1097 height 136
click at [1315, 224] on icon at bounding box center [1319, 221] width 9 height 10
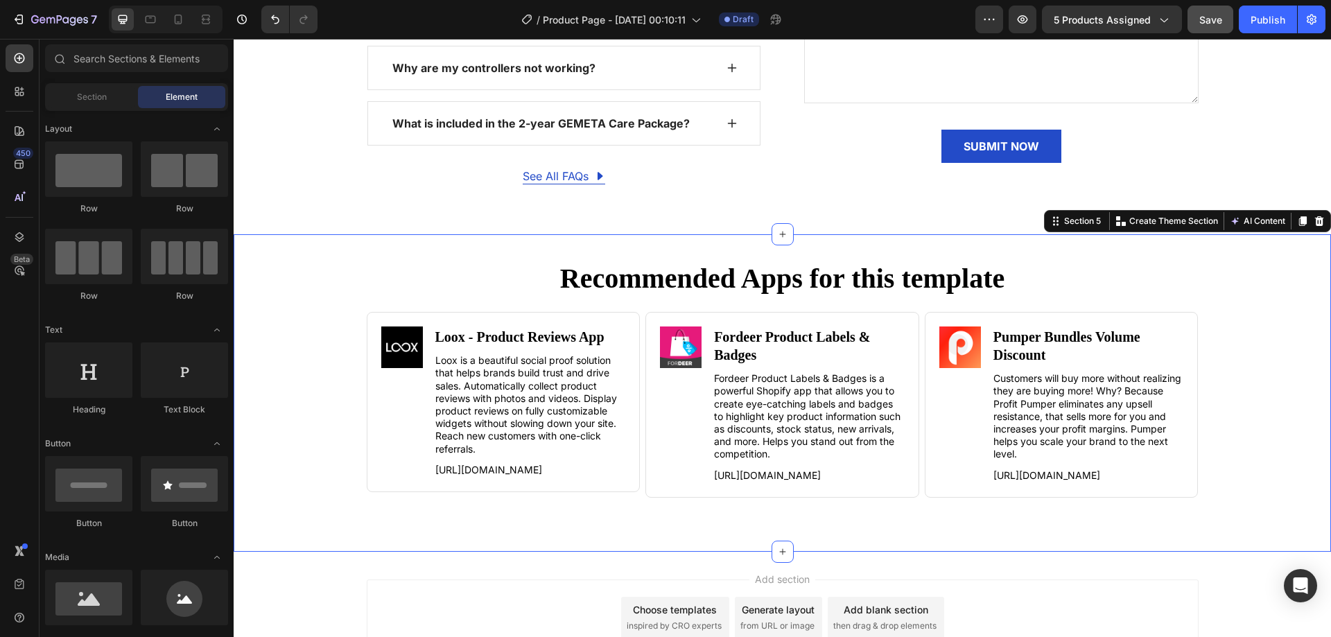
click at [389, 248] on div "Recommended Apps for this template Heading Image Loox ‑ Product Reviews App Hea…" at bounding box center [782, 393] width 1097 height 318
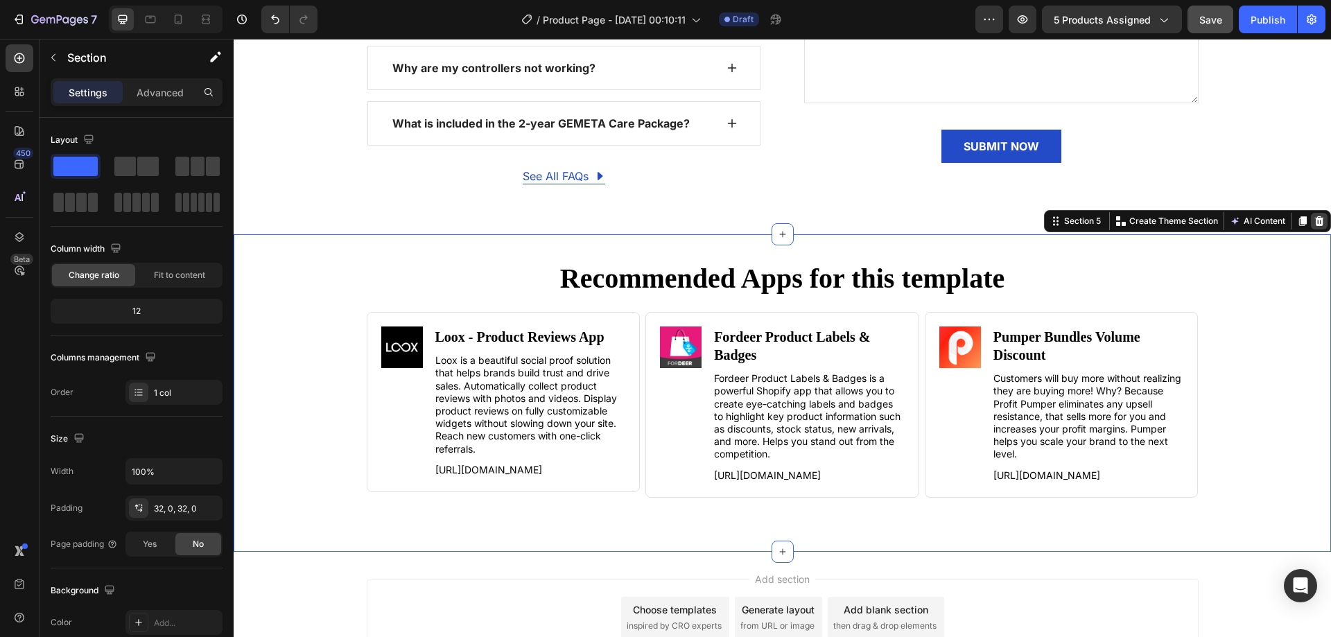
click at [1315, 218] on icon at bounding box center [1319, 221] width 9 height 10
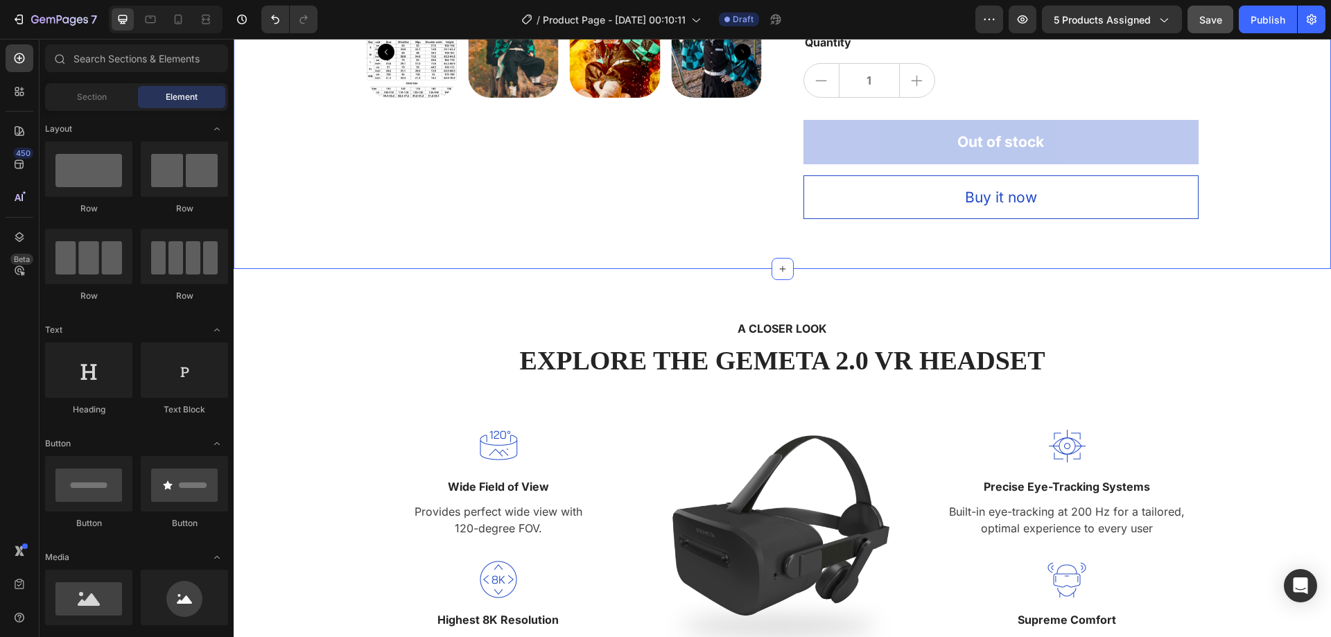
scroll to position [693, 0]
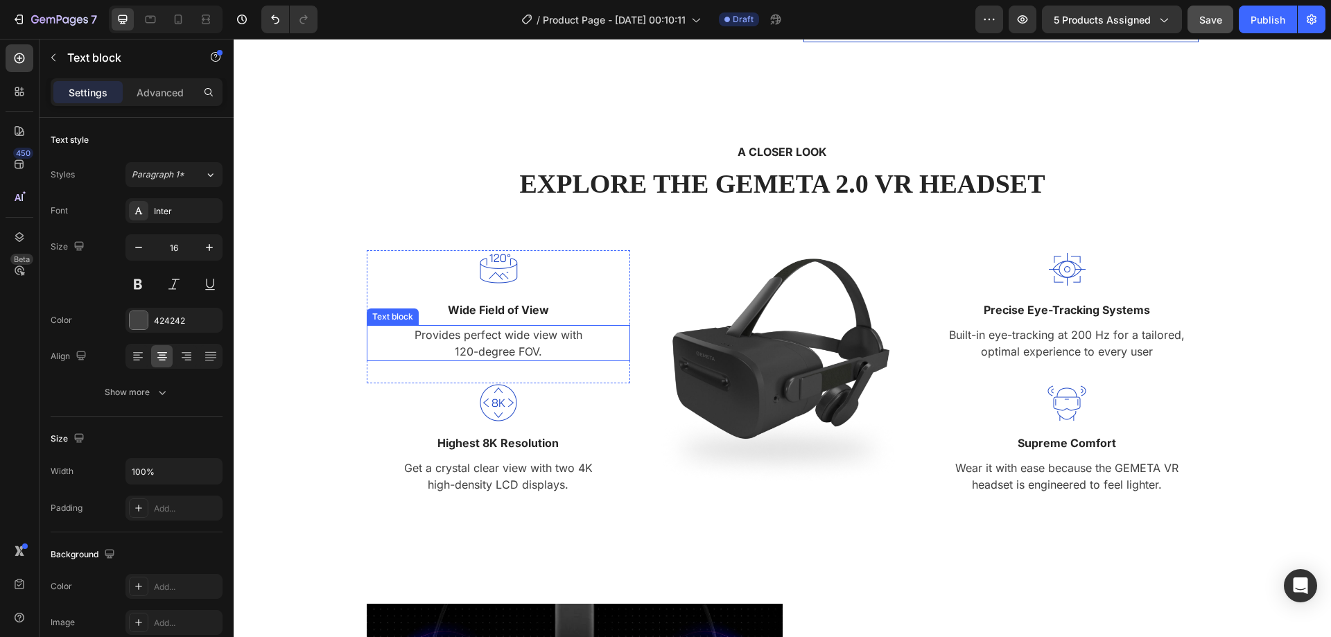
click at [471, 336] on p "Provides perfect wide view with 120-degree FOV." at bounding box center [498, 343] width 261 height 33
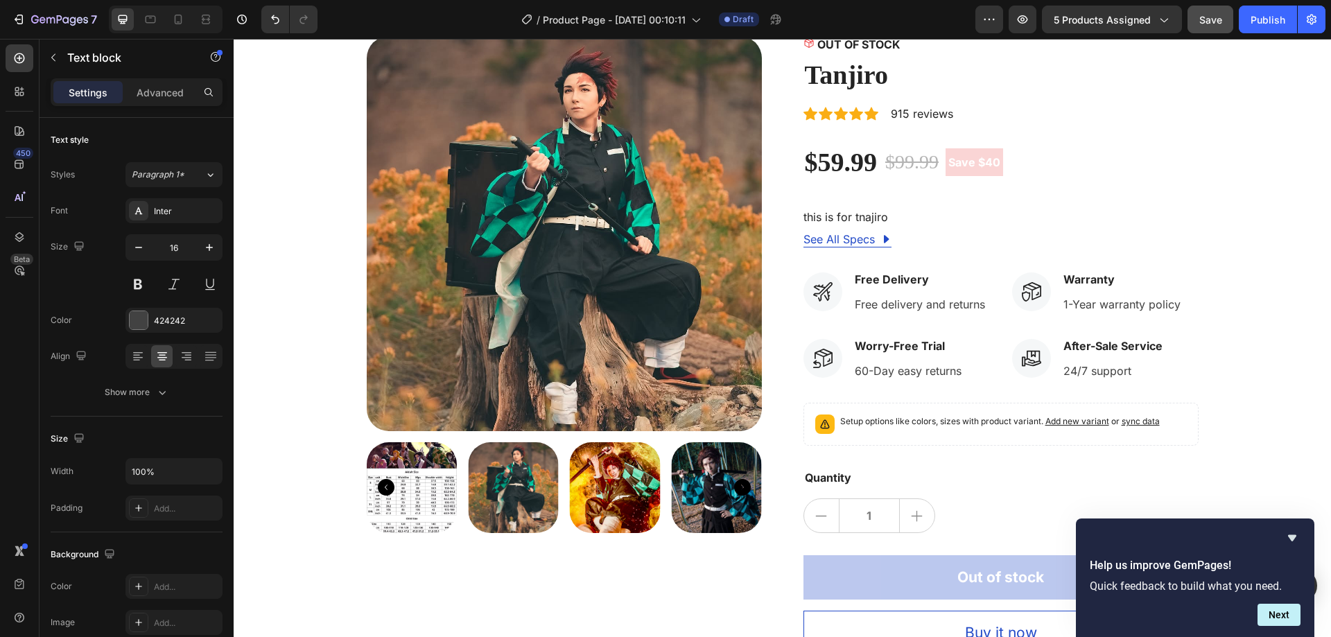
scroll to position [69, 0]
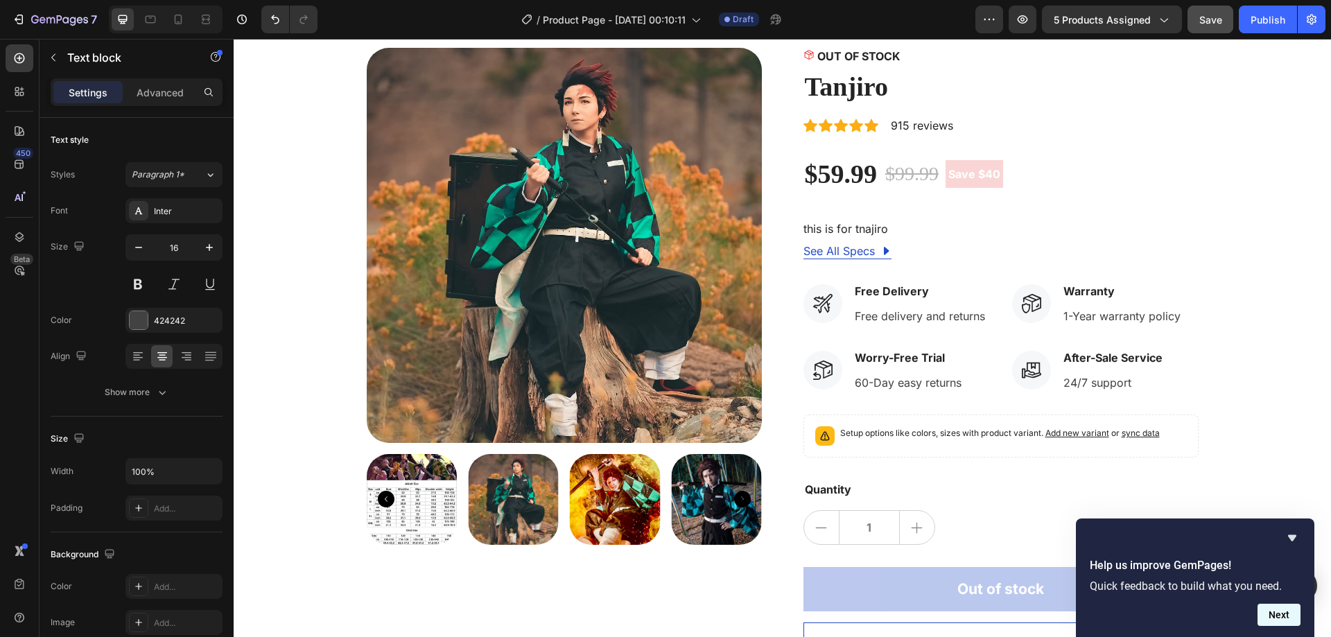
click at [1285, 616] on button "Next" at bounding box center [1279, 615] width 43 height 22
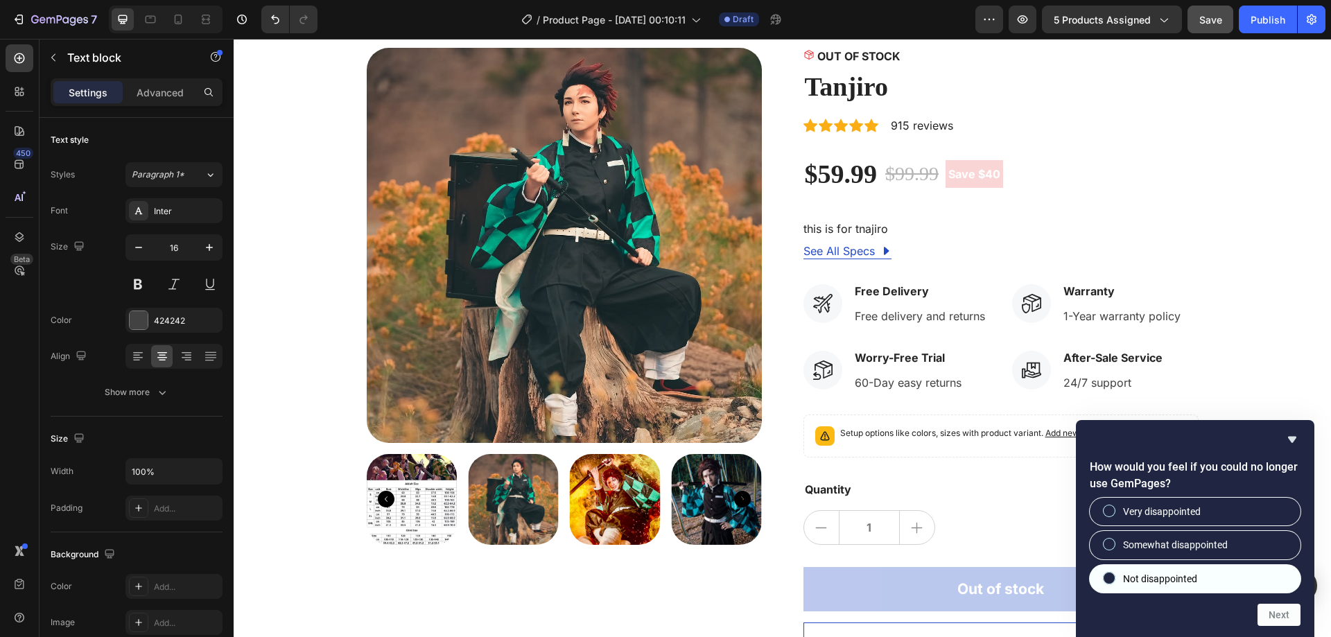
click at [1244, 578] on label "Not disappointed" at bounding box center [1195, 579] width 211 height 28
click at [1114, 578] on input "Not disappointed" at bounding box center [1109, 577] width 9 height 9
radio input "true"
click at [1210, 552] on span "Somewhat disappointed" at bounding box center [1175, 545] width 105 height 14
click at [1114, 549] on input "Somewhat disappointed" at bounding box center [1109, 544] width 9 height 9
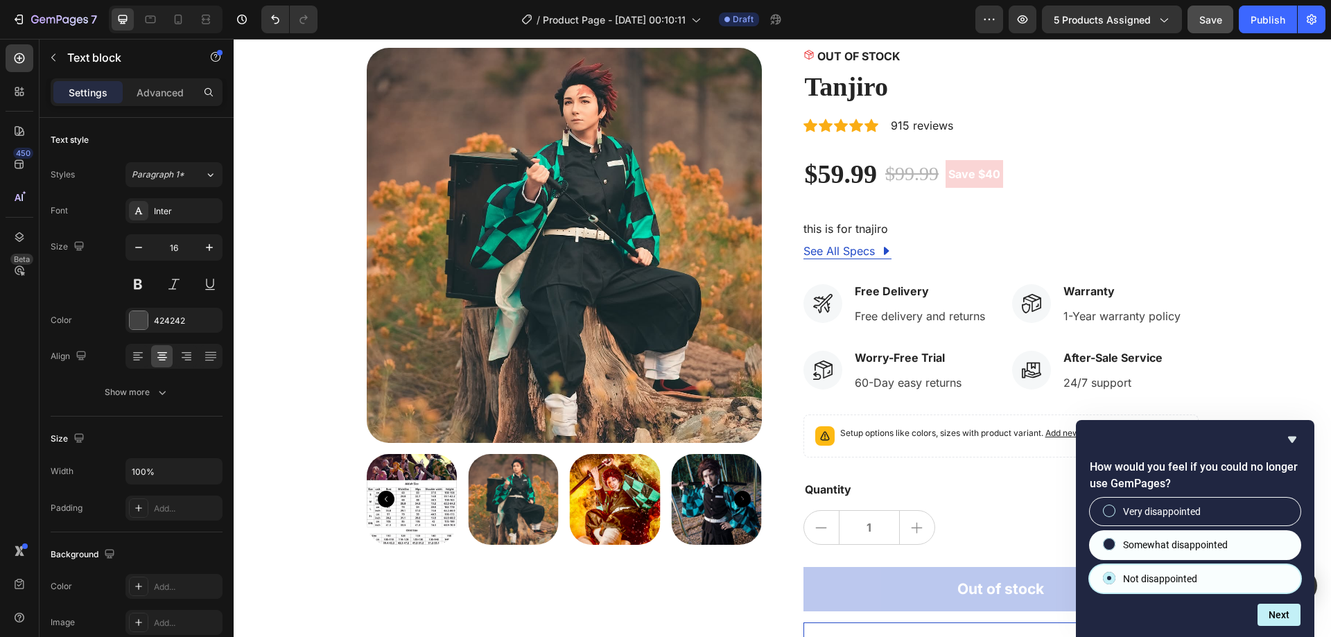
radio input "true"
click at [1244, 582] on label "Not disappointed" at bounding box center [1195, 579] width 211 height 28
click at [1114, 582] on input "Not disappointed" at bounding box center [1109, 577] width 9 height 9
radio input "true"
radio input "false"
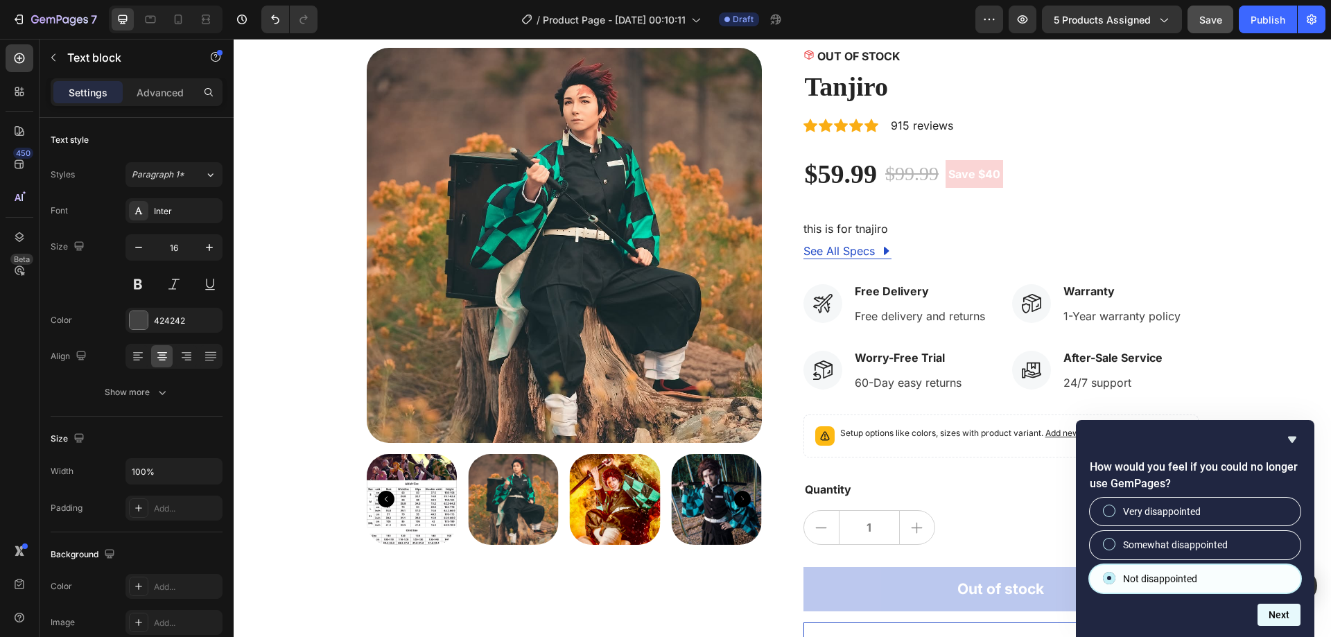
click at [1269, 618] on button "Next" at bounding box center [1279, 615] width 43 height 22
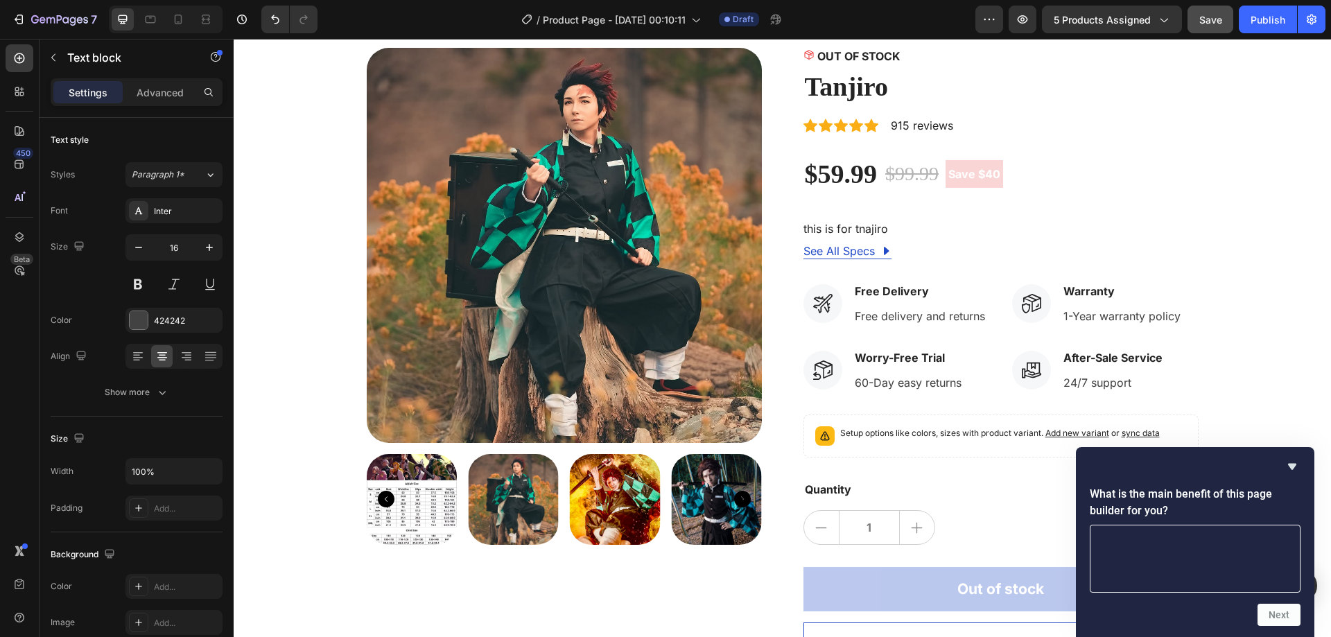
click at [1283, 471] on div at bounding box center [1195, 466] width 211 height 17
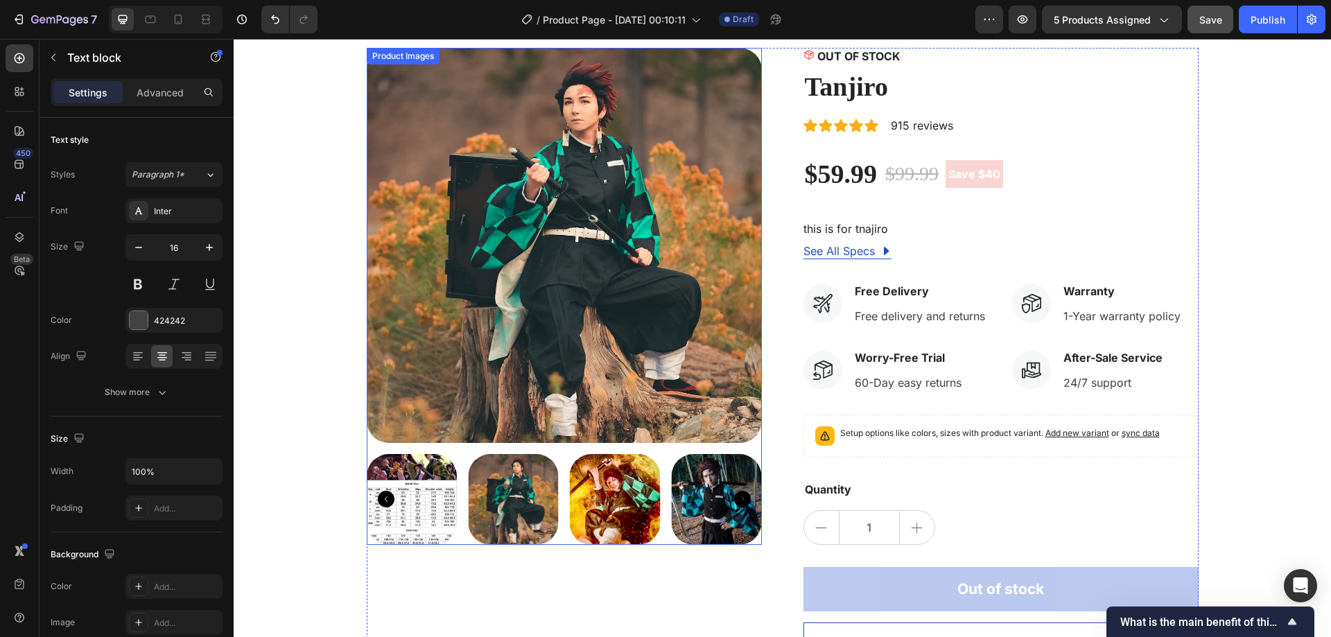
click at [734, 498] on icon "Carousel Next Arrow" at bounding box center [742, 499] width 17 height 17
